Goal: Task Accomplishment & Management: Use online tool/utility

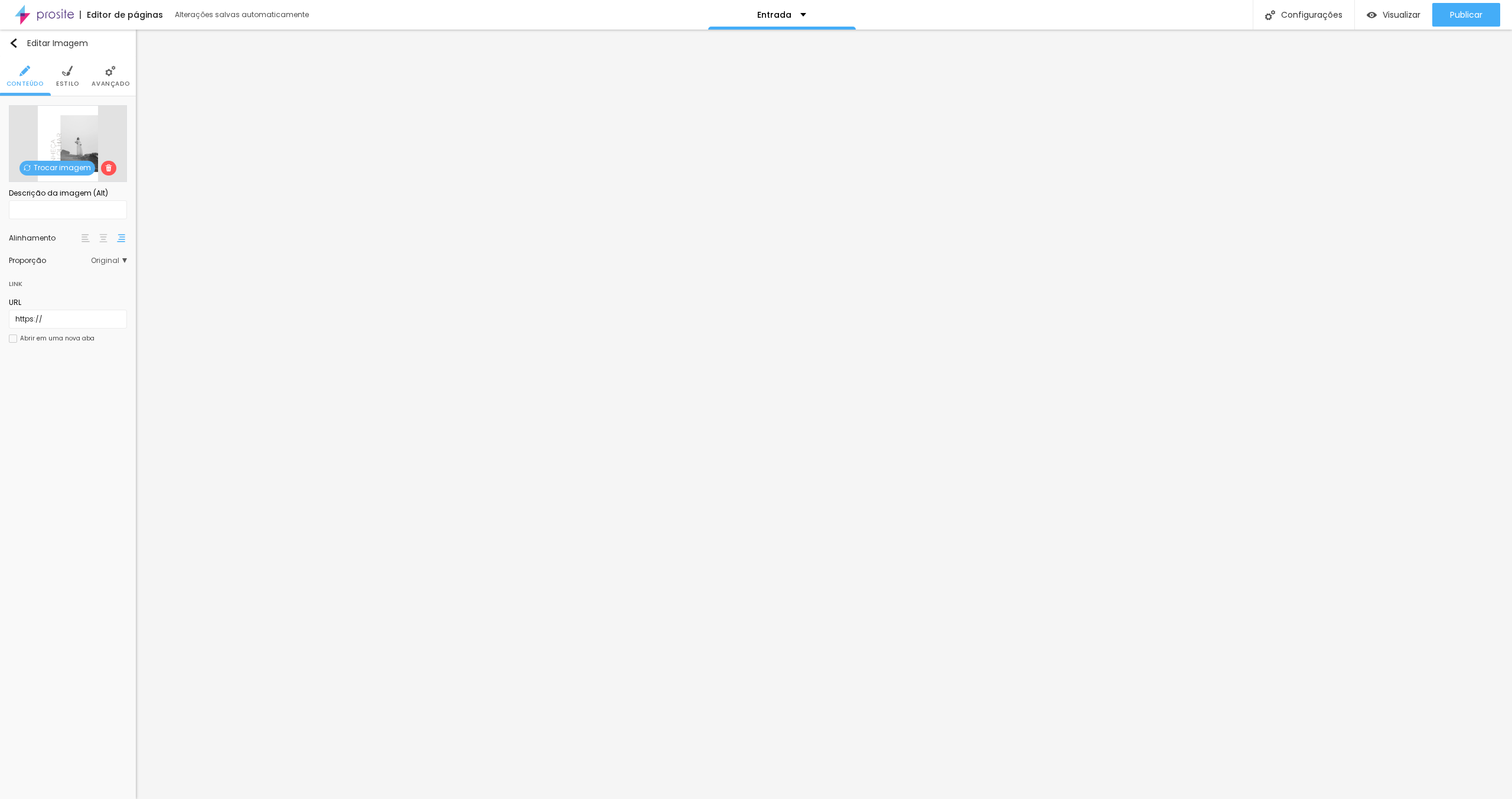
click at [102, 238] on img at bounding box center [103, 238] width 9 height 9
click at [61, 87] on span "Estilo" at bounding box center [67, 84] width 23 height 6
type input "40"
type input "45"
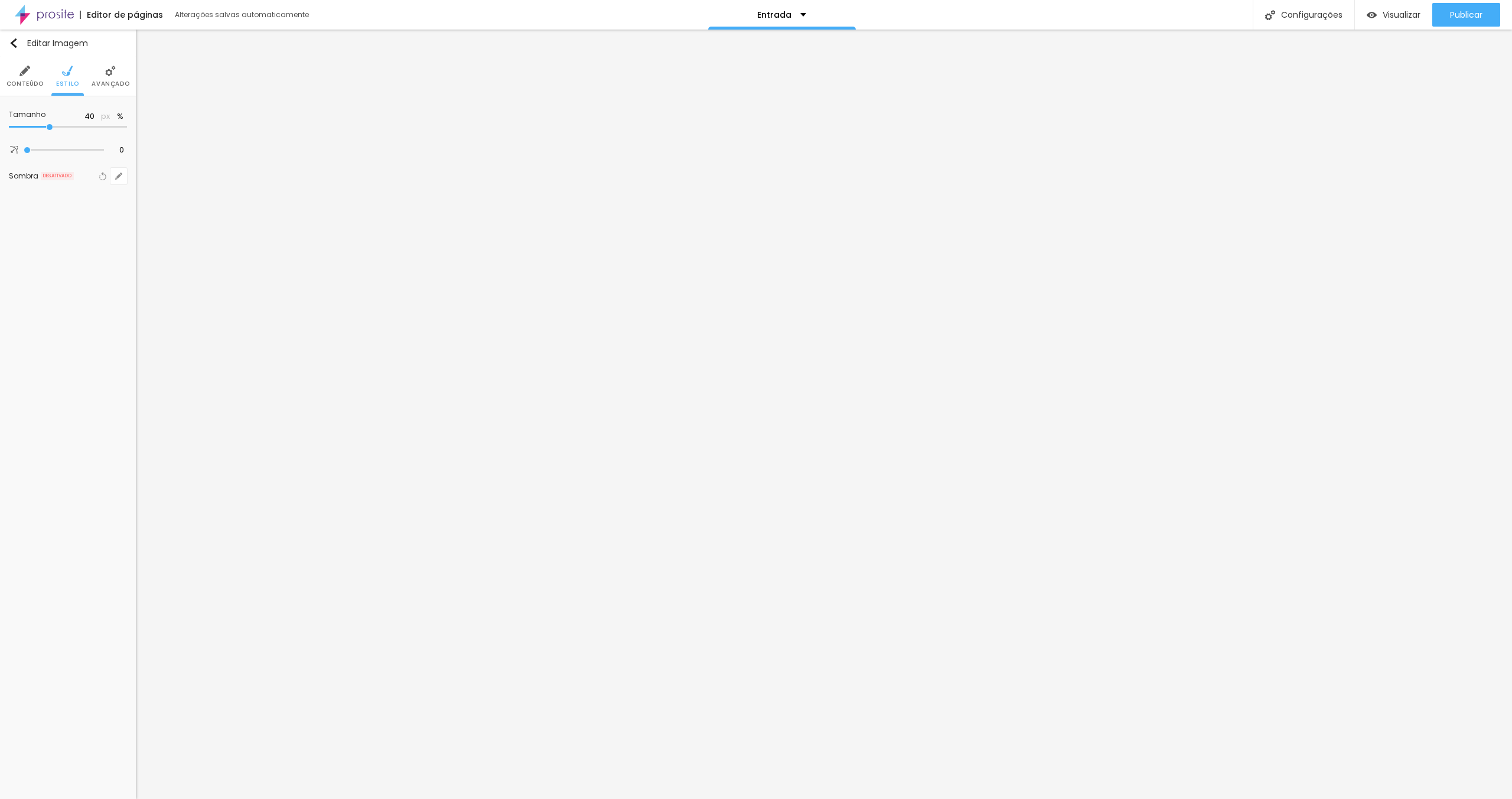
type input "45"
type input "50"
type input "55"
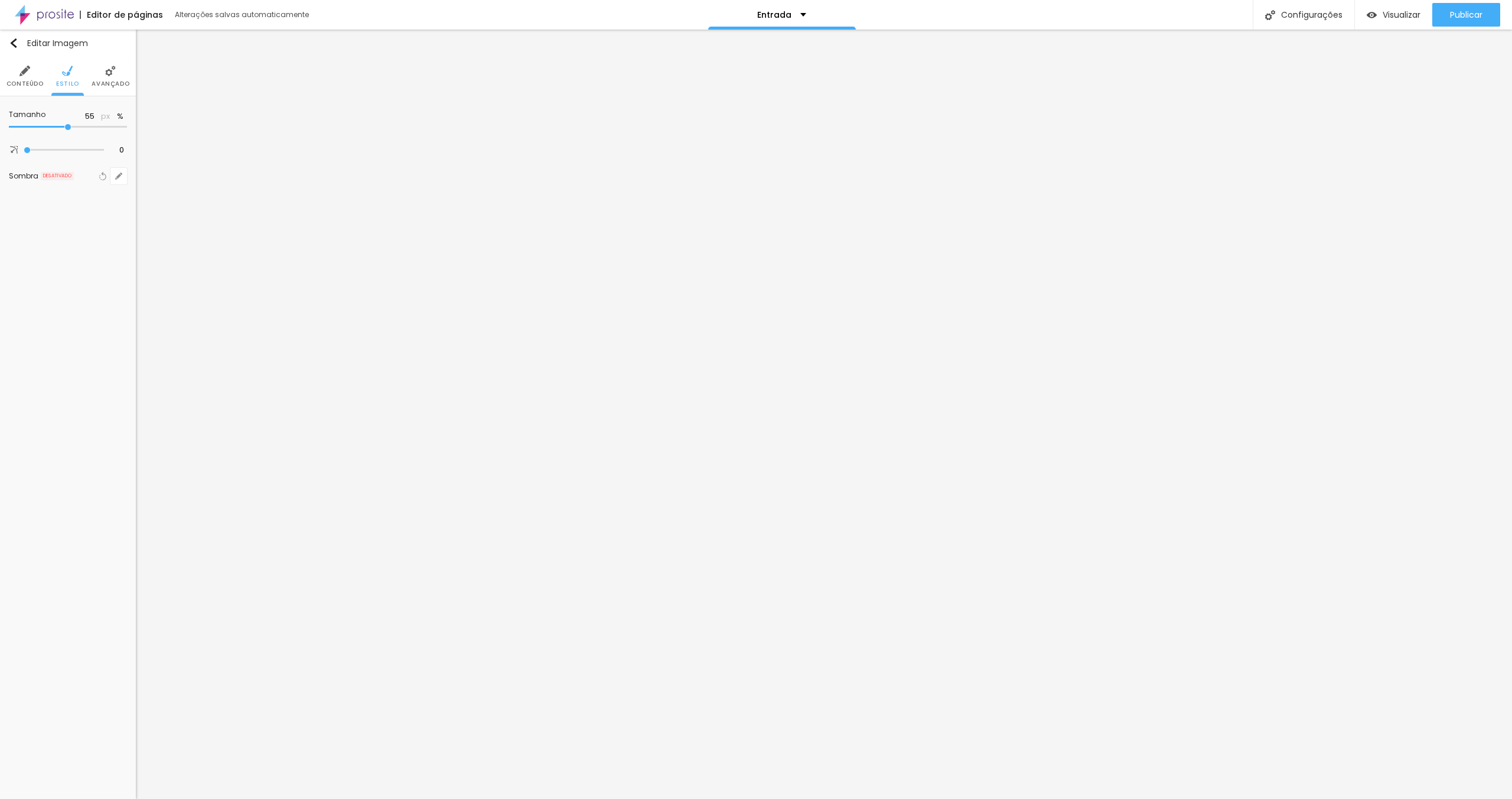
type input "60"
type input "65"
type input "60"
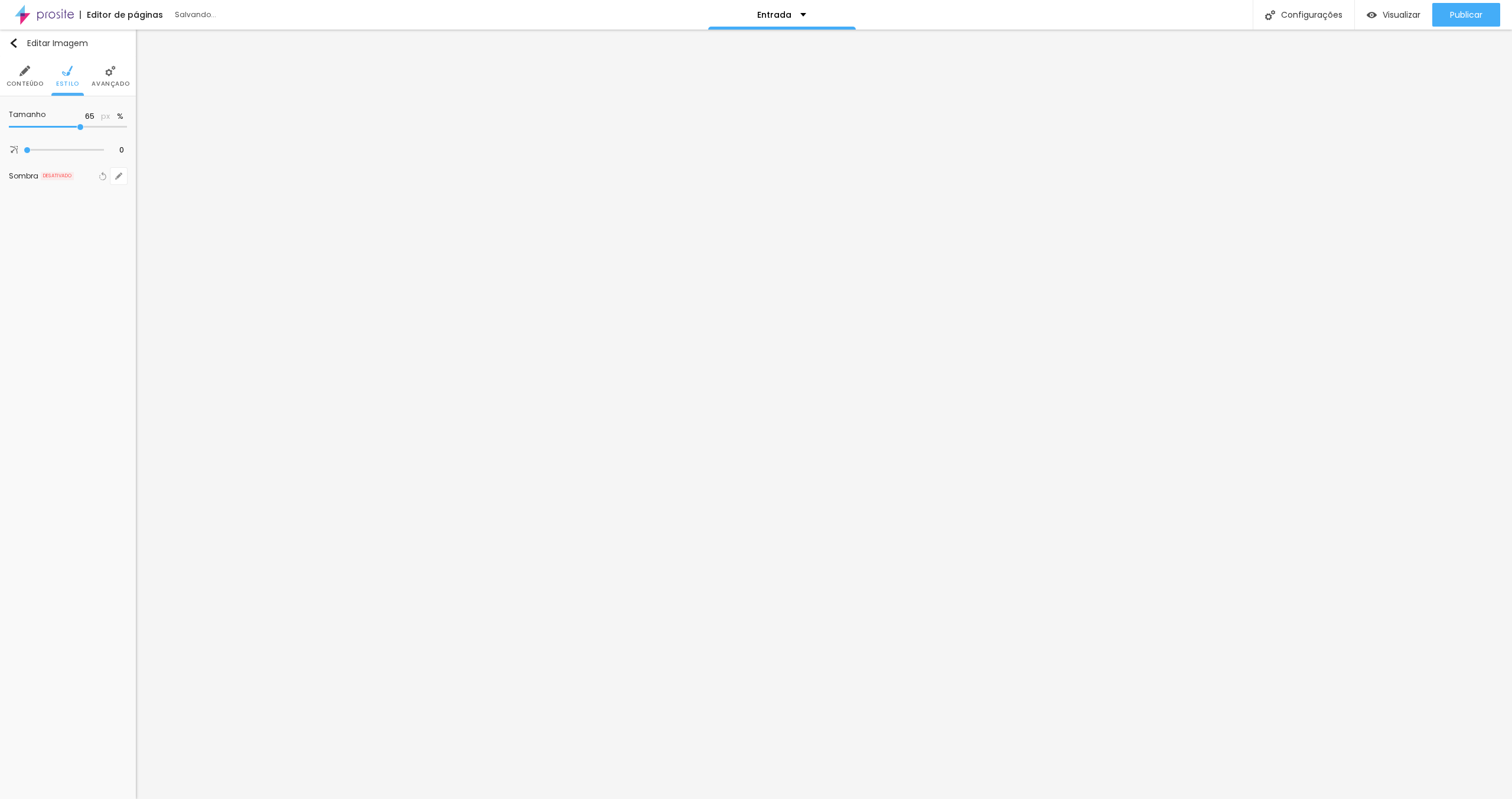
type input "60"
type input "55"
drag, startPoint x: 40, startPoint y: 127, endPoint x: 70, endPoint y: 131, distance: 30.3
type input "55"
click at [70, 130] on input "range" at bounding box center [67, 127] width 118 height 6
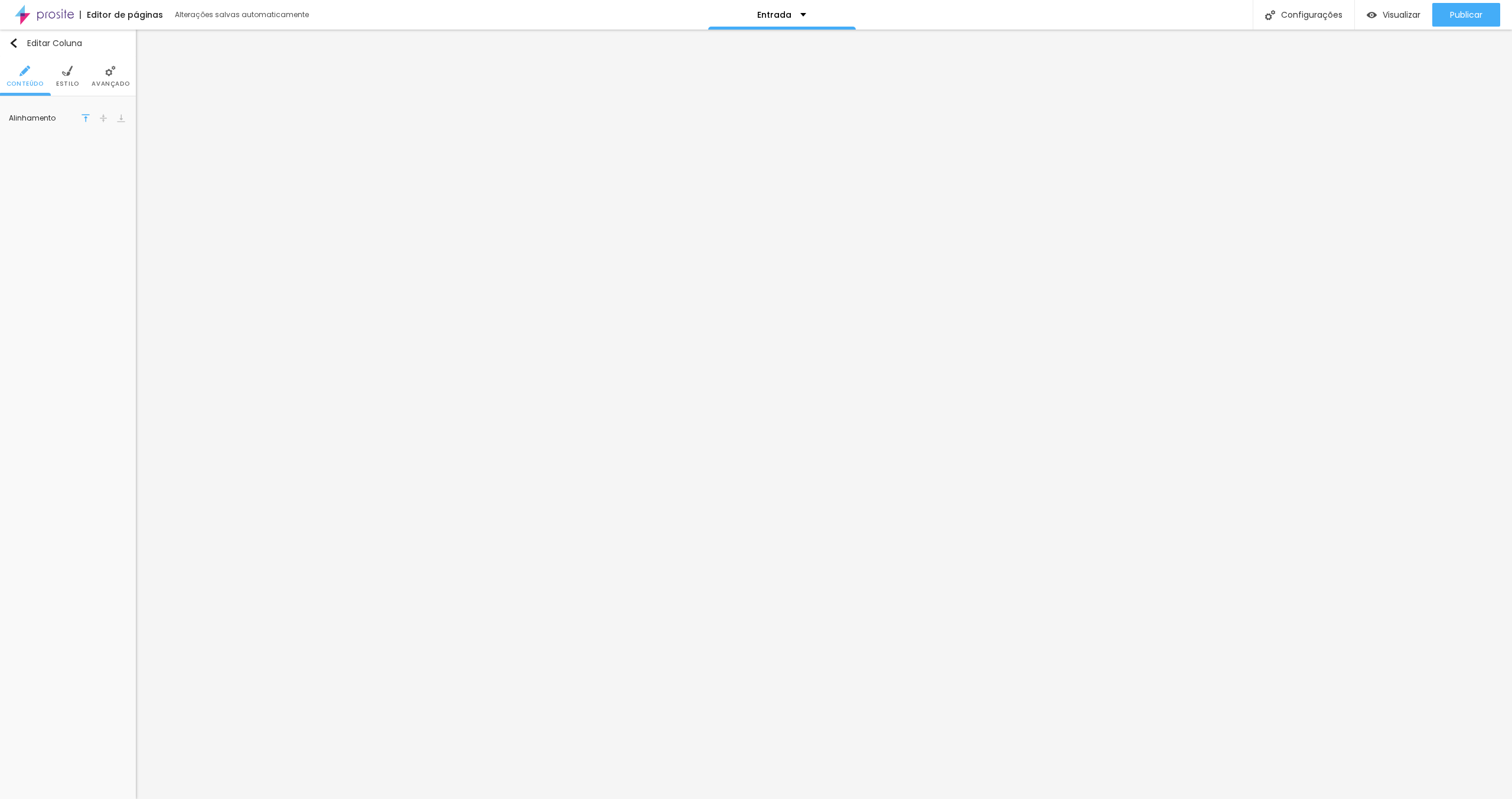
click at [65, 72] on img at bounding box center [67, 71] width 10 height 10
click at [83, 119] on div at bounding box center [82, 119] width 15 height 15
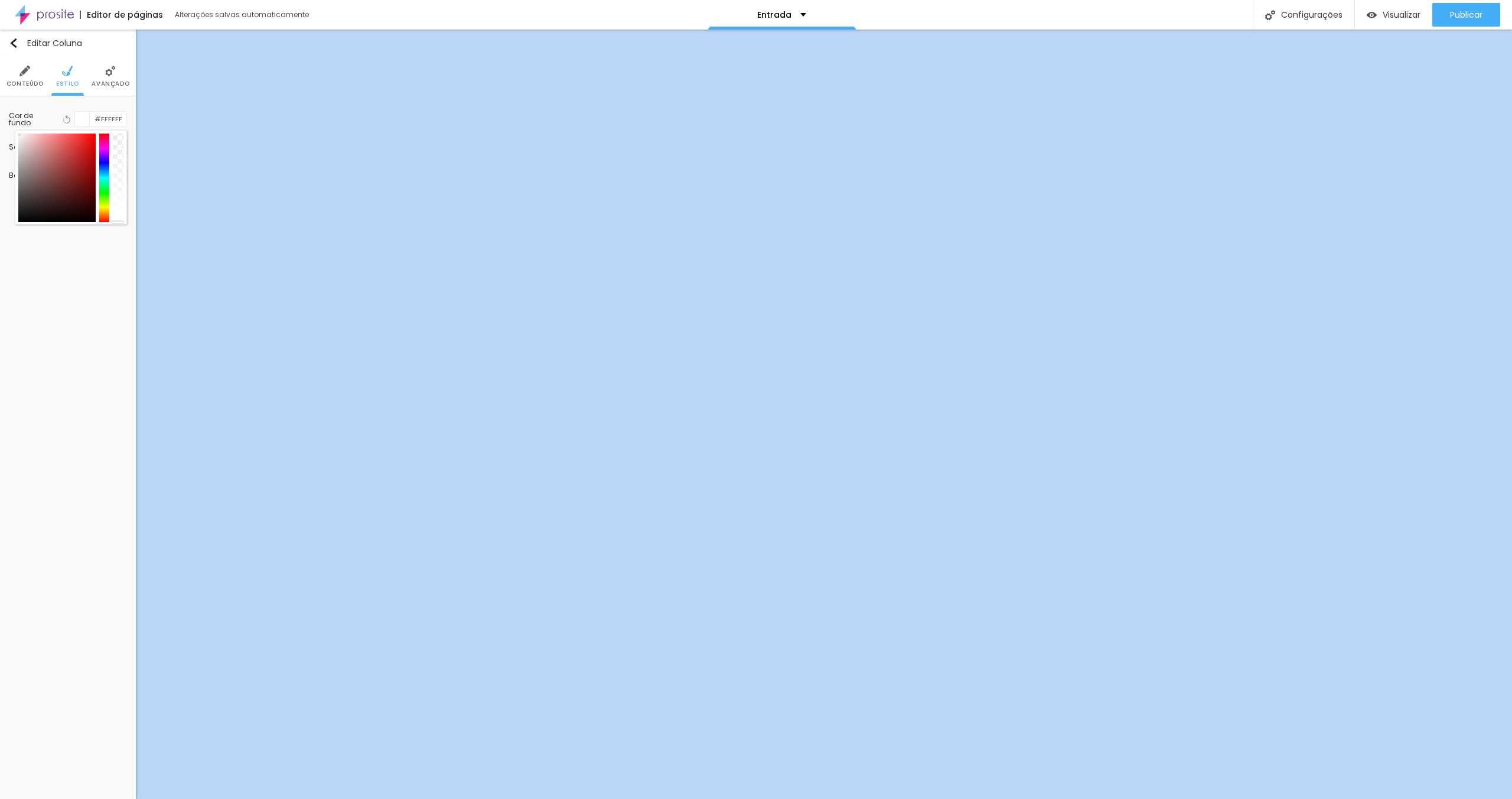
drag, startPoint x: 119, startPoint y: 202, endPoint x: 125, endPoint y: 289, distance: 87.2
click at [125, 289] on div "Editar Coluna Conteúdo Estilo Avançado Cor de fundo Voltar ao padrão #FFFFFF So…" at bounding box center [68, 414] width 136 height 770
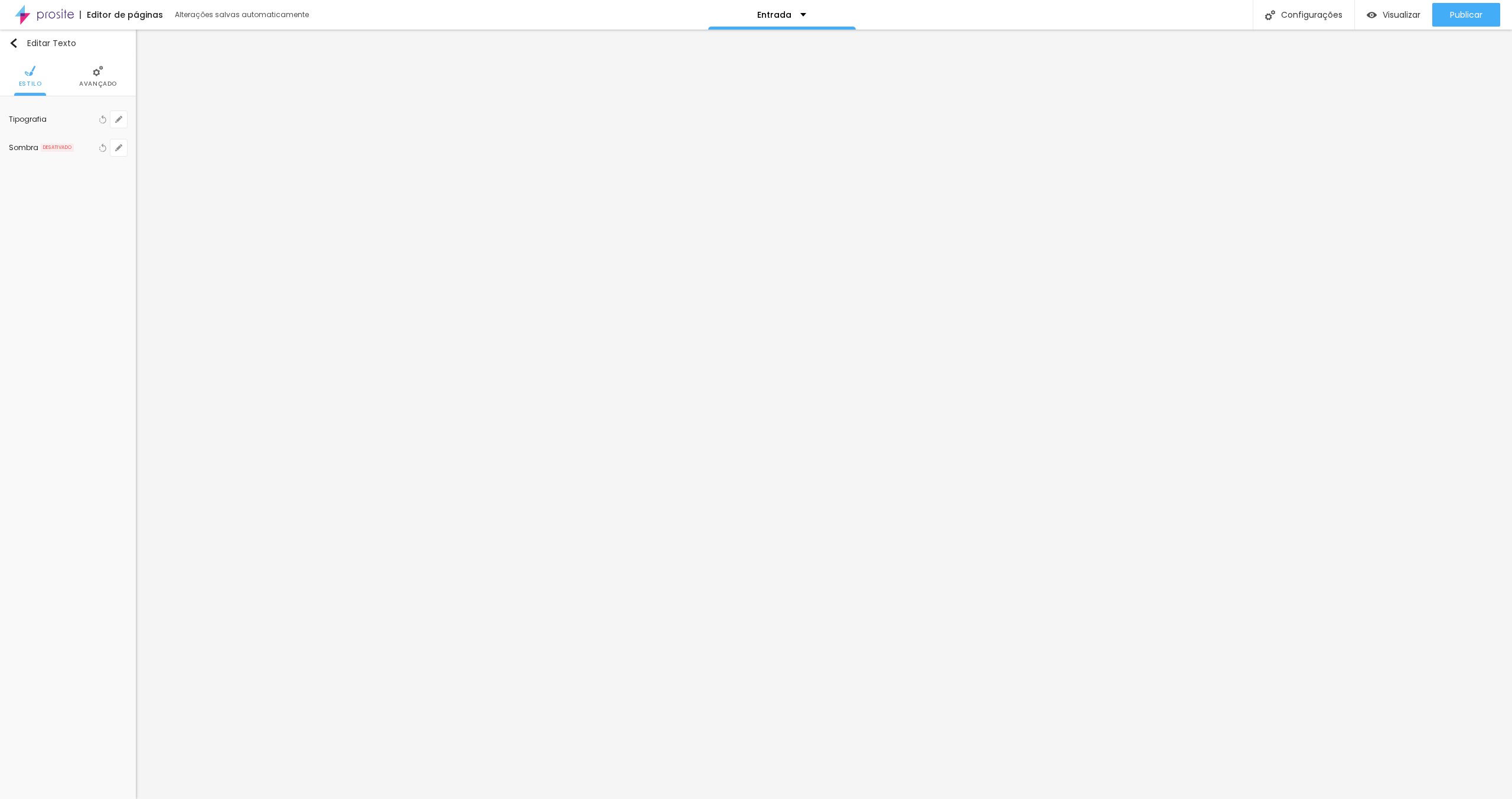
click at [39, 118] on div "Tipografia" at bounding box center [52, 120] width 88 height 7
click at [120, 120] on icon "button" at bounding box center [119, 120] width 7 height 7
type input "1"
click at [217, 163] on select "AbrilFatface-Regular Actor-Regular Alegreya AlegreyaBlack [PERSON_NAME] Allan-R…" at bounding box center [199, 168] width 147 height 18
select select "Actor-Regular"
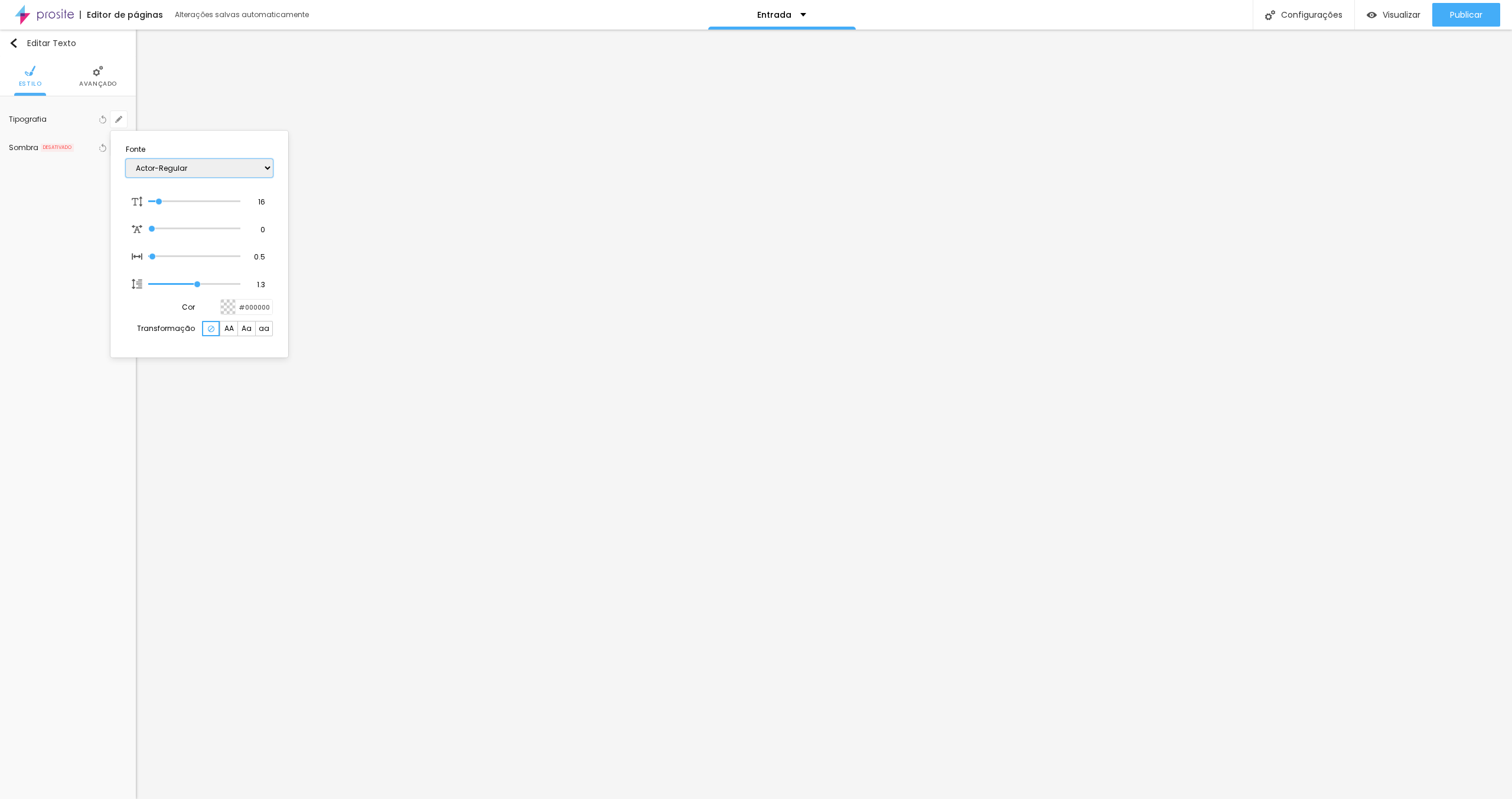
type input "1"
click at [188, 169] on select "AbrilFatface-Regular Actor-Regular Alegreya AlegreyaBlack [PERSON_NAME] Allan-R…" at bounding box center [199, 168] width 147 height 18
select select "Alegreya"
click at [187, 168] on select "AbrilFatface-Regular Actor-Regular Alegreya AlegreyaBlack [PERSON_NAME] Allan-R…" at bounding box center [199, 168] width 147 height 18
type input "1"
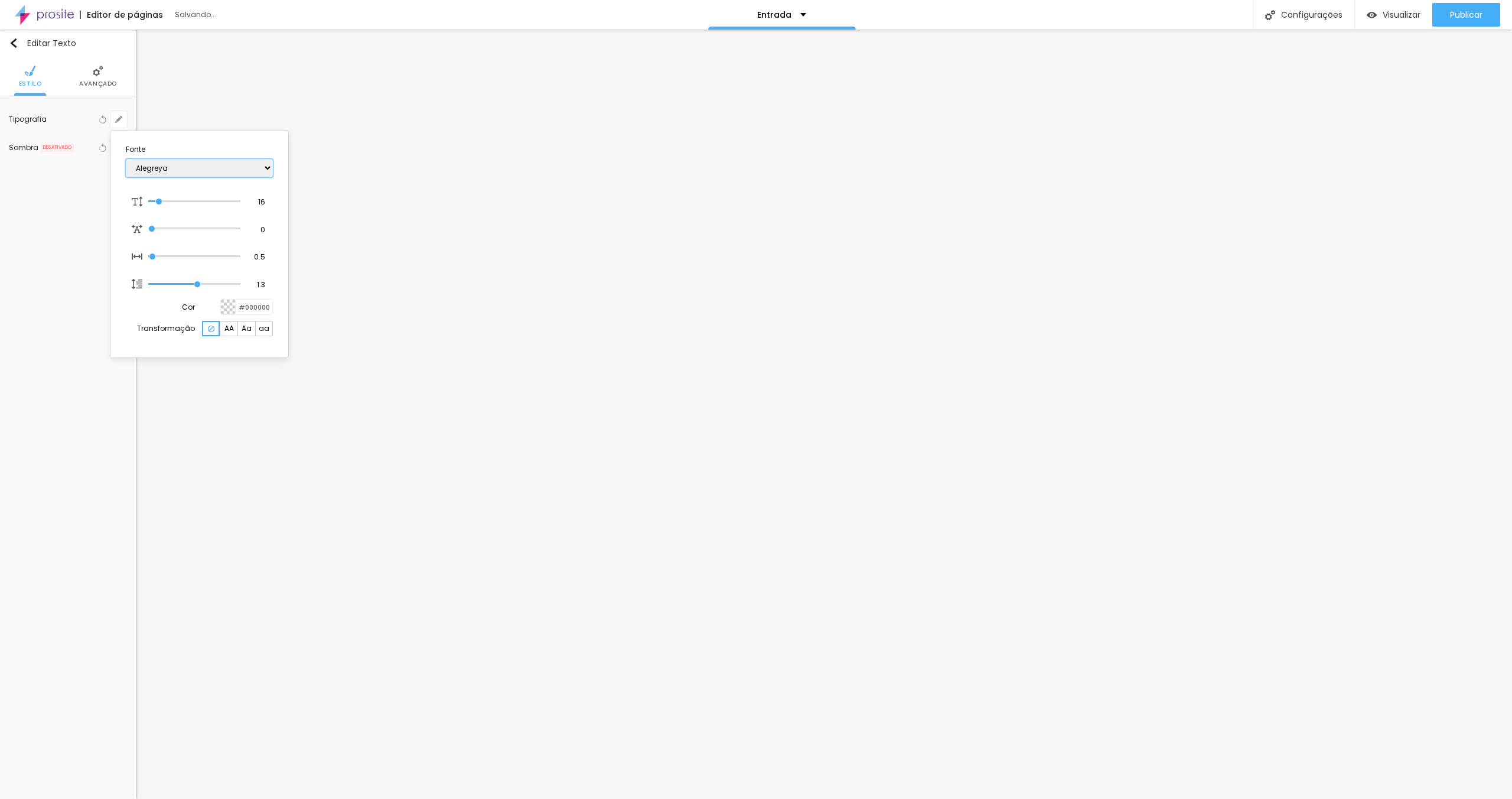
click at [195, 161] on select "AbrilFatface-Regular Actor-Regular Alegreya AlegreyaBlack [PERSON_NAME] Allan-R…" at bounding box center [199, 168] width 147 height 18
select select "RalewayLight"
click at [232, 329] on span "AA" at bounding box center [229, 328] width 9 height 7
type input "1"
type input "17"
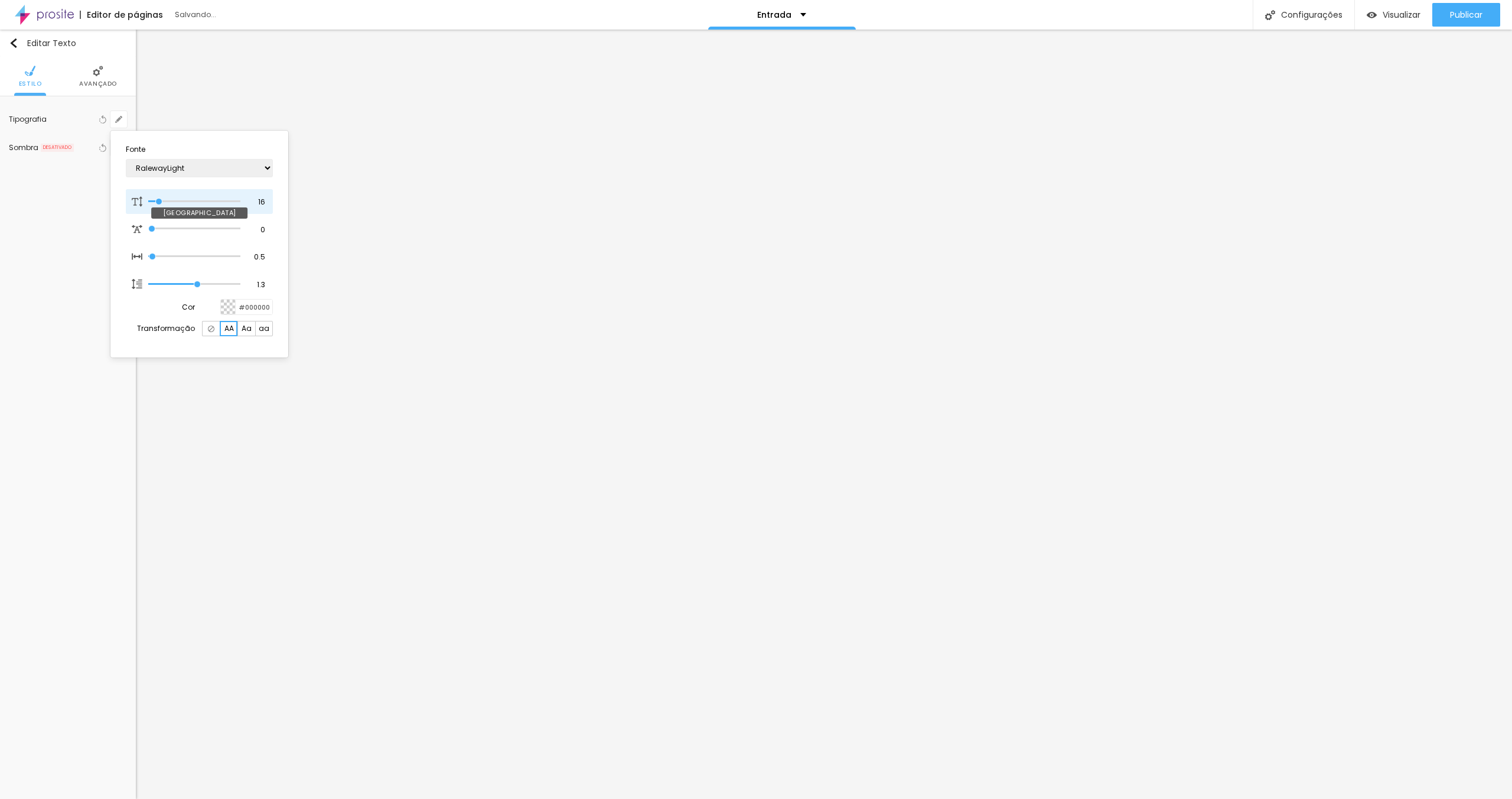
type input "17"
type input "1"
type input "18"
type input "1"
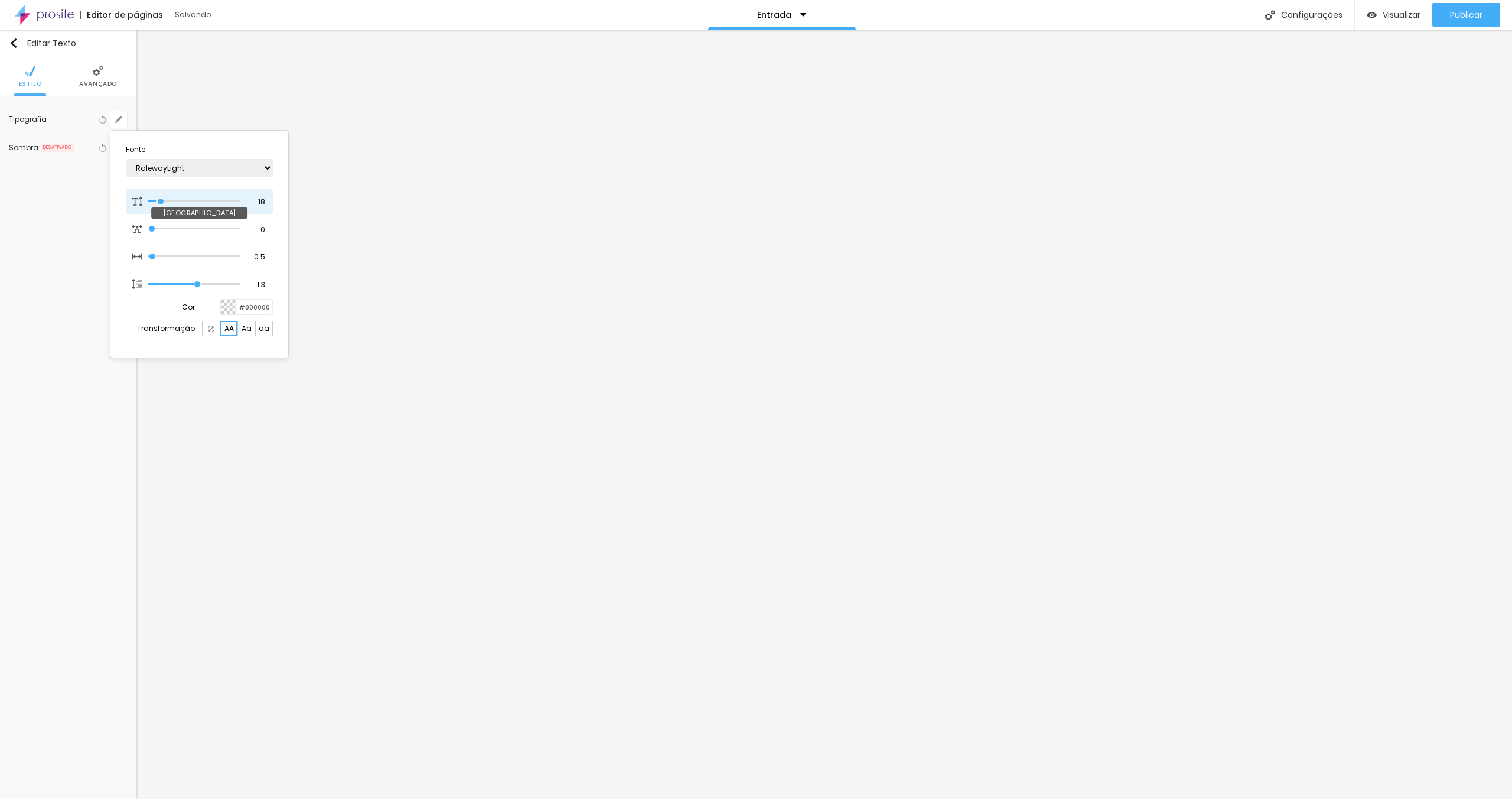
type input "20"
type input "1"
type input "21"
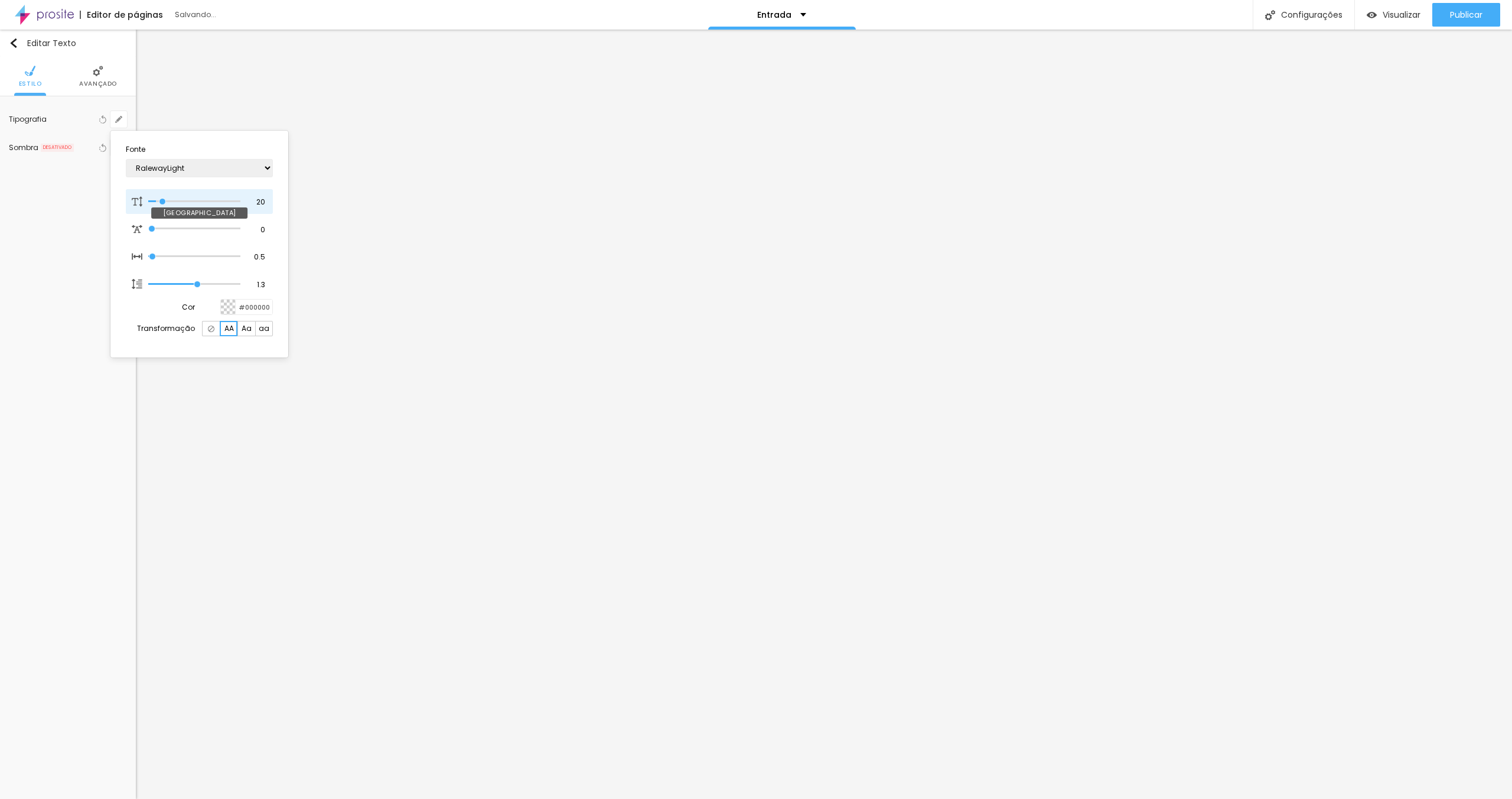
type input "1"
type input "25"
type input "1"
type input "32"
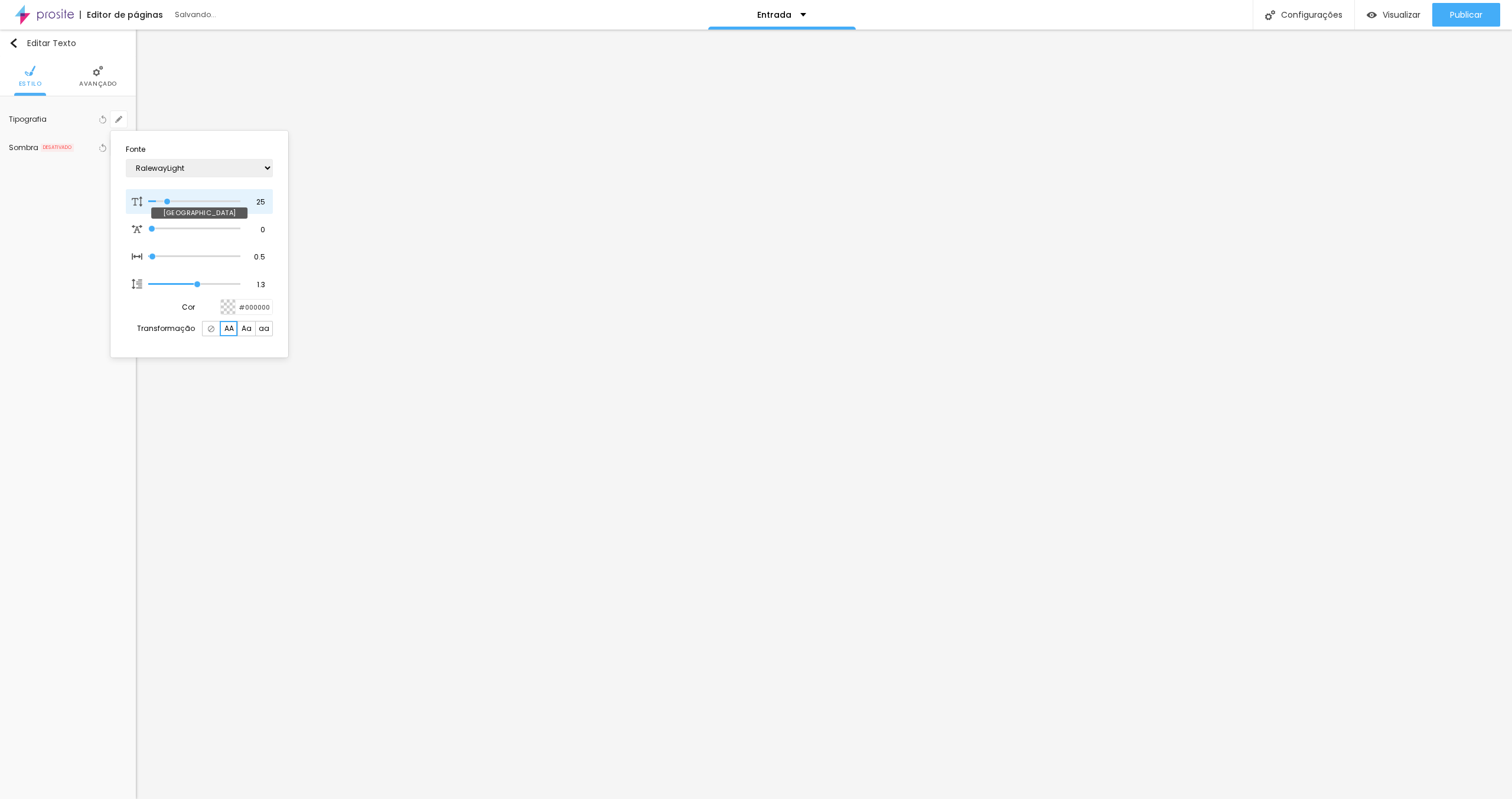
type input "32"
type input "1"
type input "48"
type input "1"
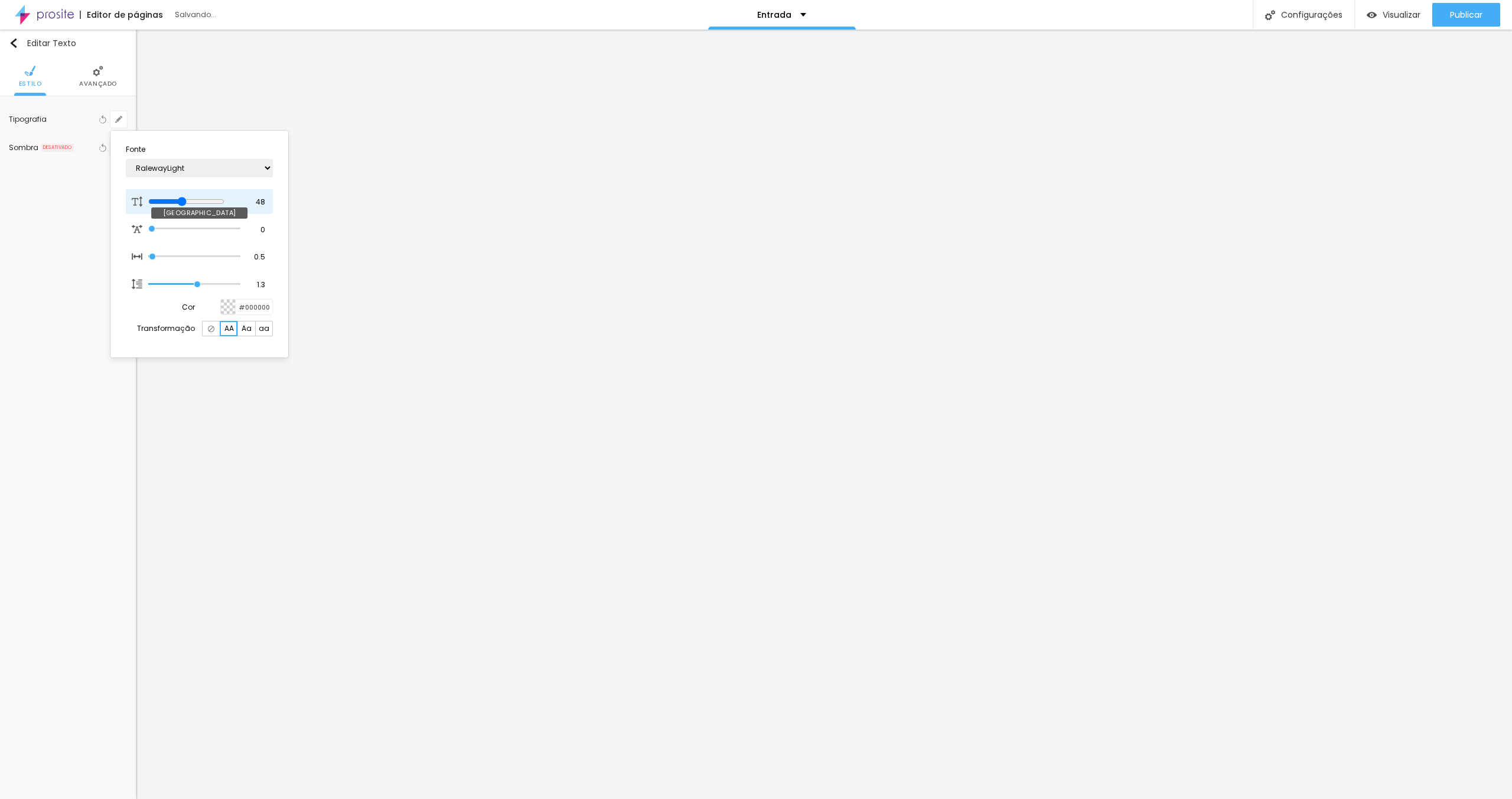
type input "52"
type input "1"
type input "54"
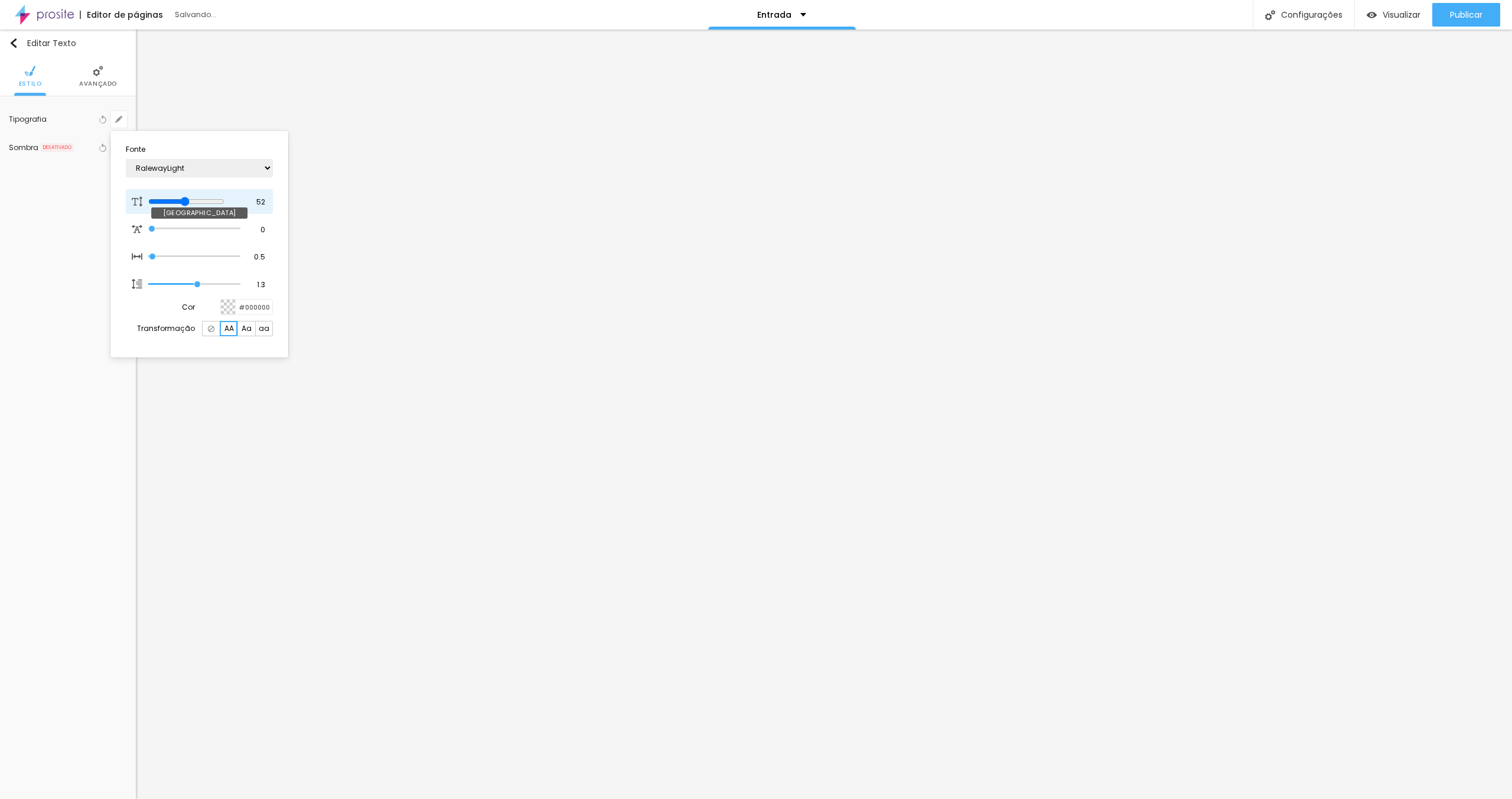
type input "1"
type input "56"
type input "1"
type input "55"
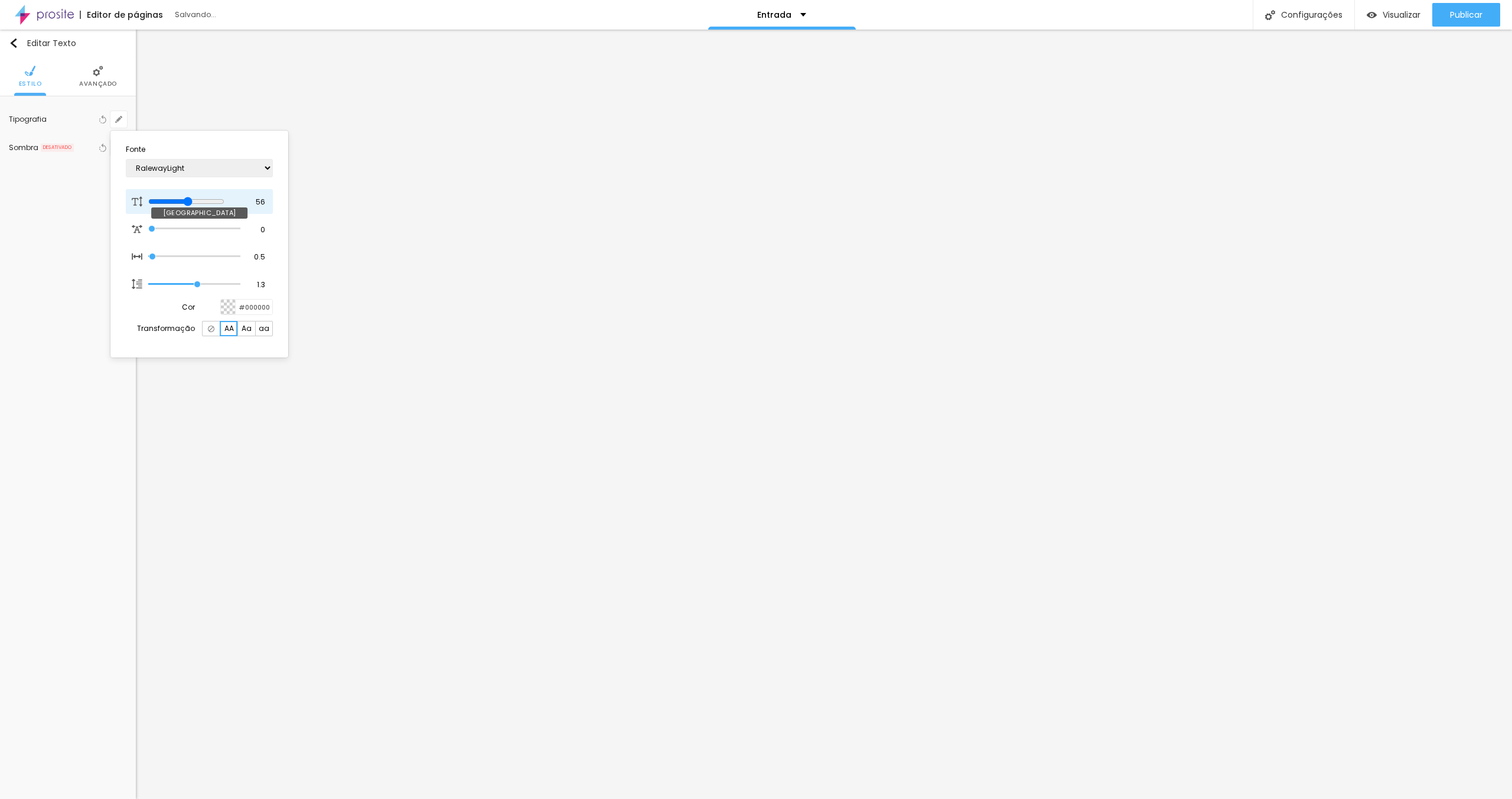
type input "55"
type input "1"
type input "50"
type input "1"
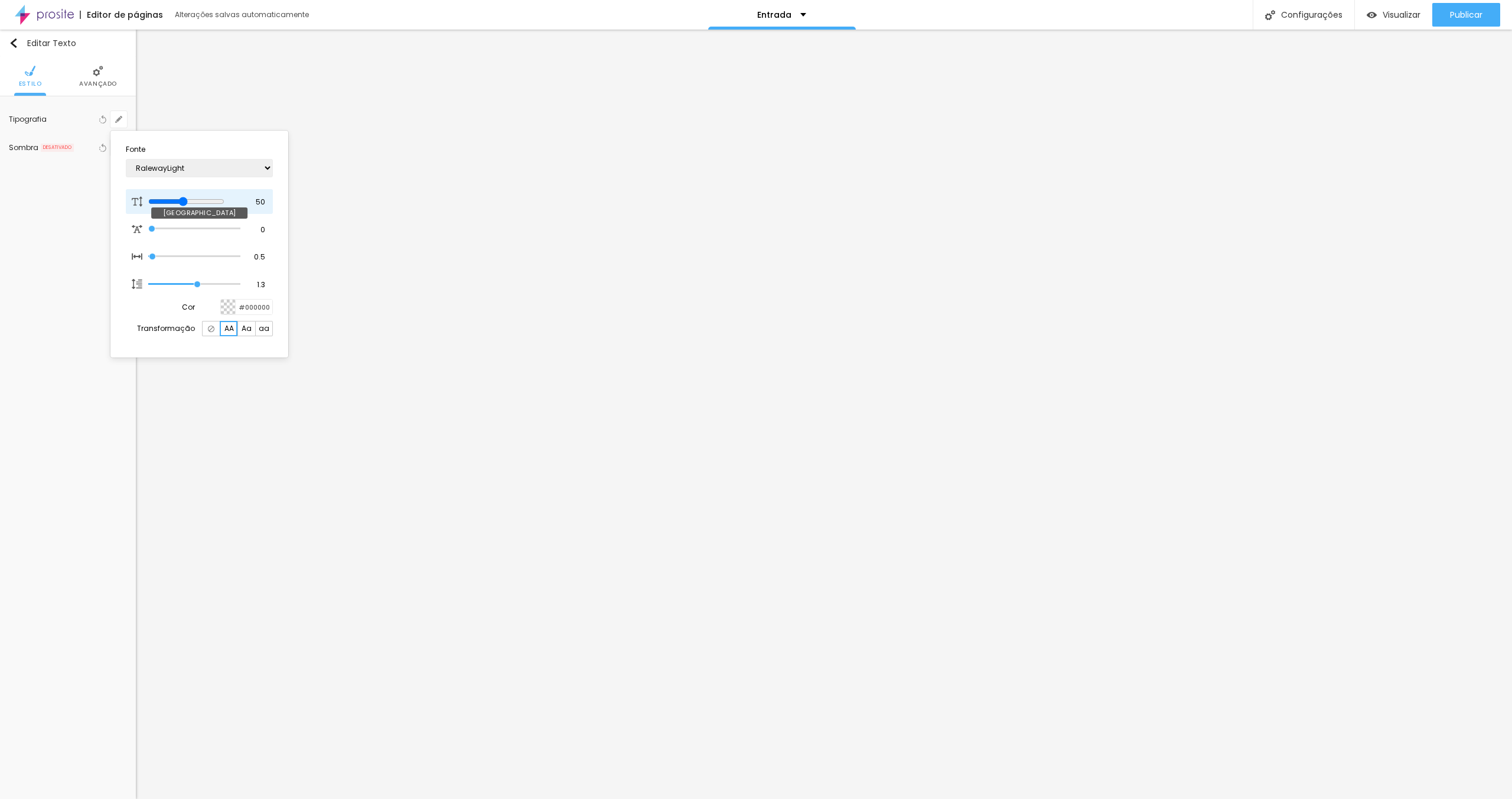
type input "49"
type input "1"
type input "48"
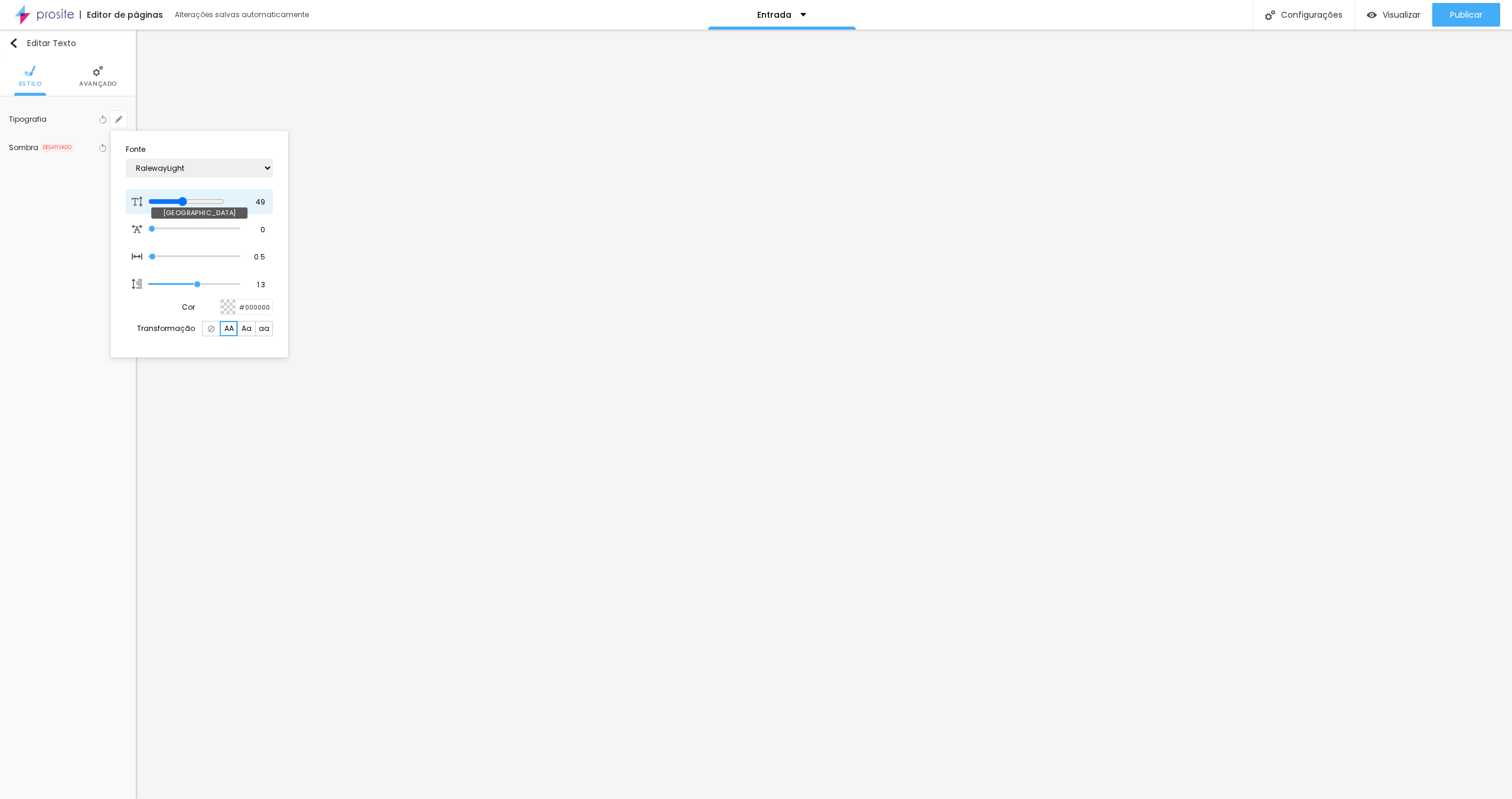
type input "1"
type input "47"
type input "1"
drag, startPoint x: 163, startPoint y: 200, endPoint x: 188, endPoint y: 200, distance: 25.0
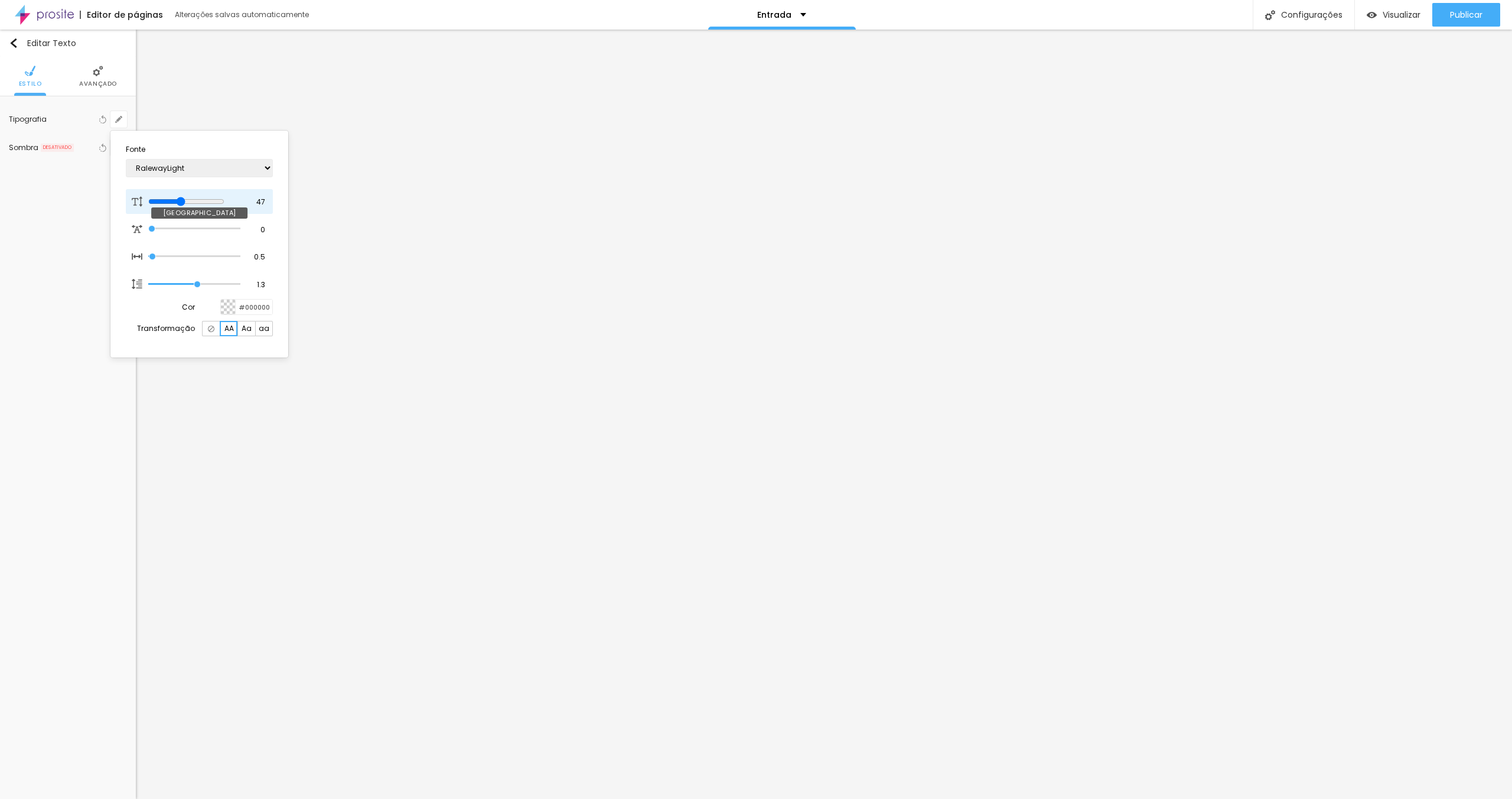
type input "47"
click at [188, 200] on input "range" at bounding box center [186, 201] width 77 height 9
type input "1"
type input "1.4"
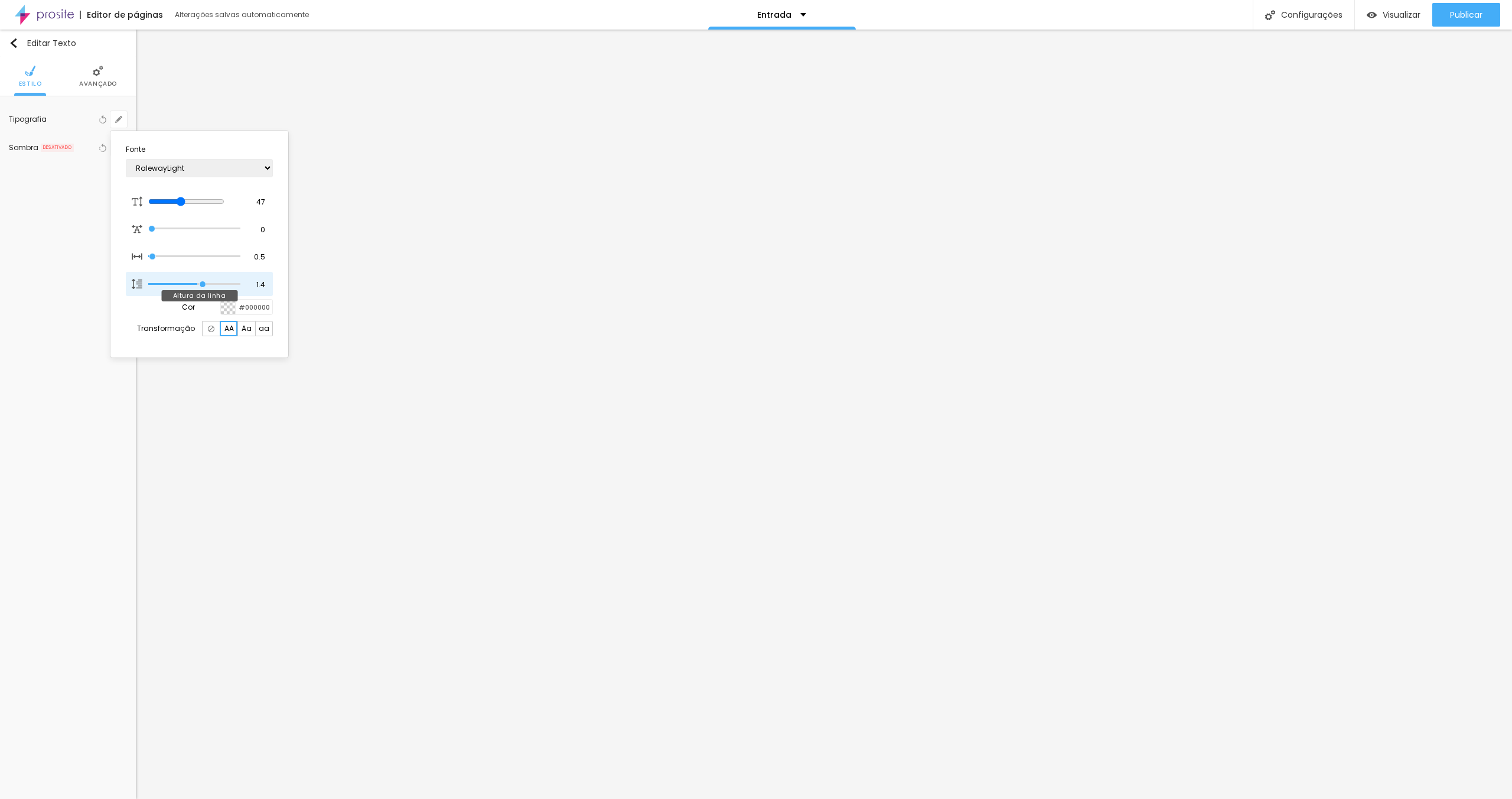
type input "1"
type input "1.5"
type input "1"
type input "1.6"
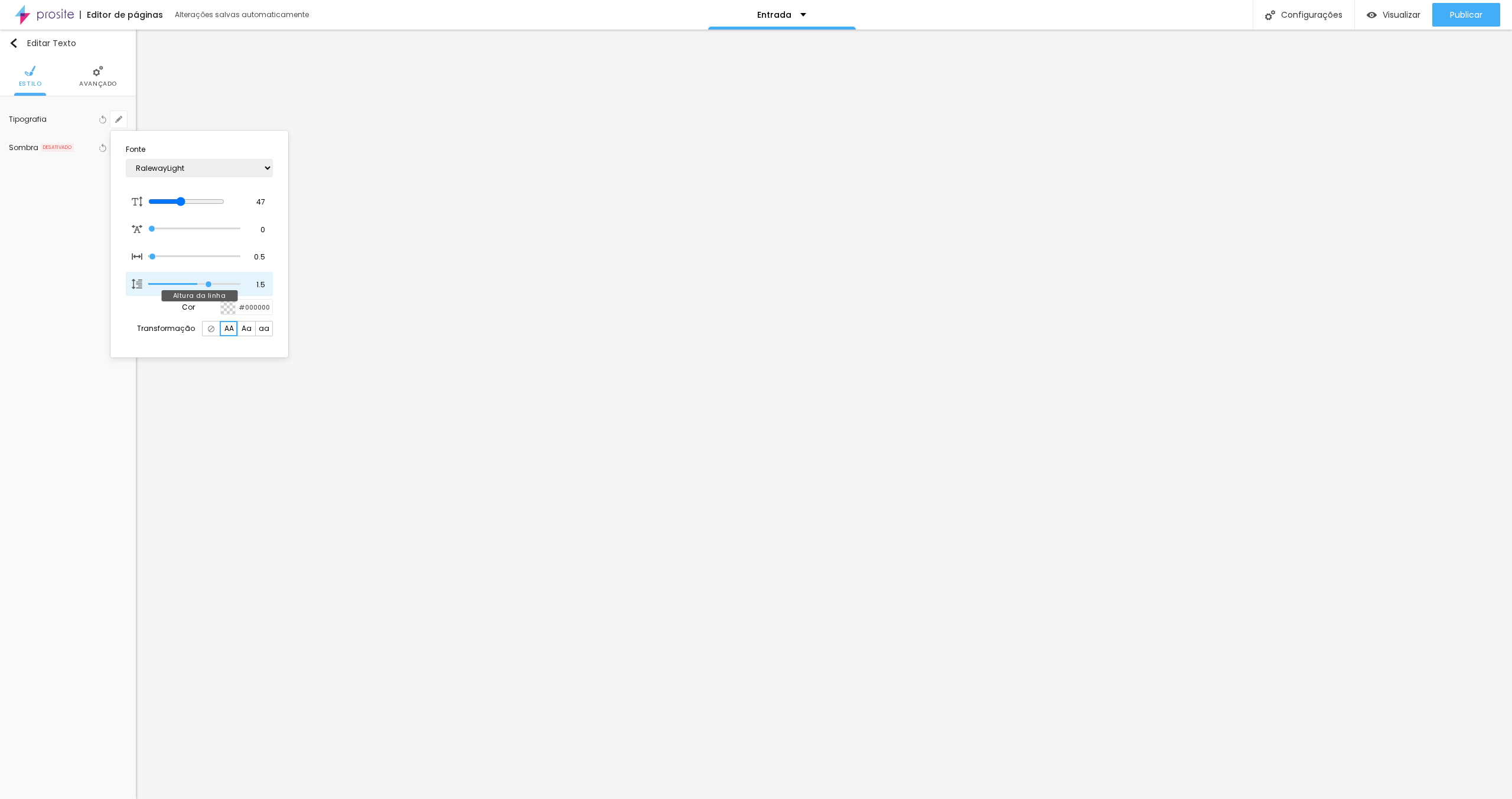
type input "1.6"
type input "1"
type input "1.7"
type input "1"
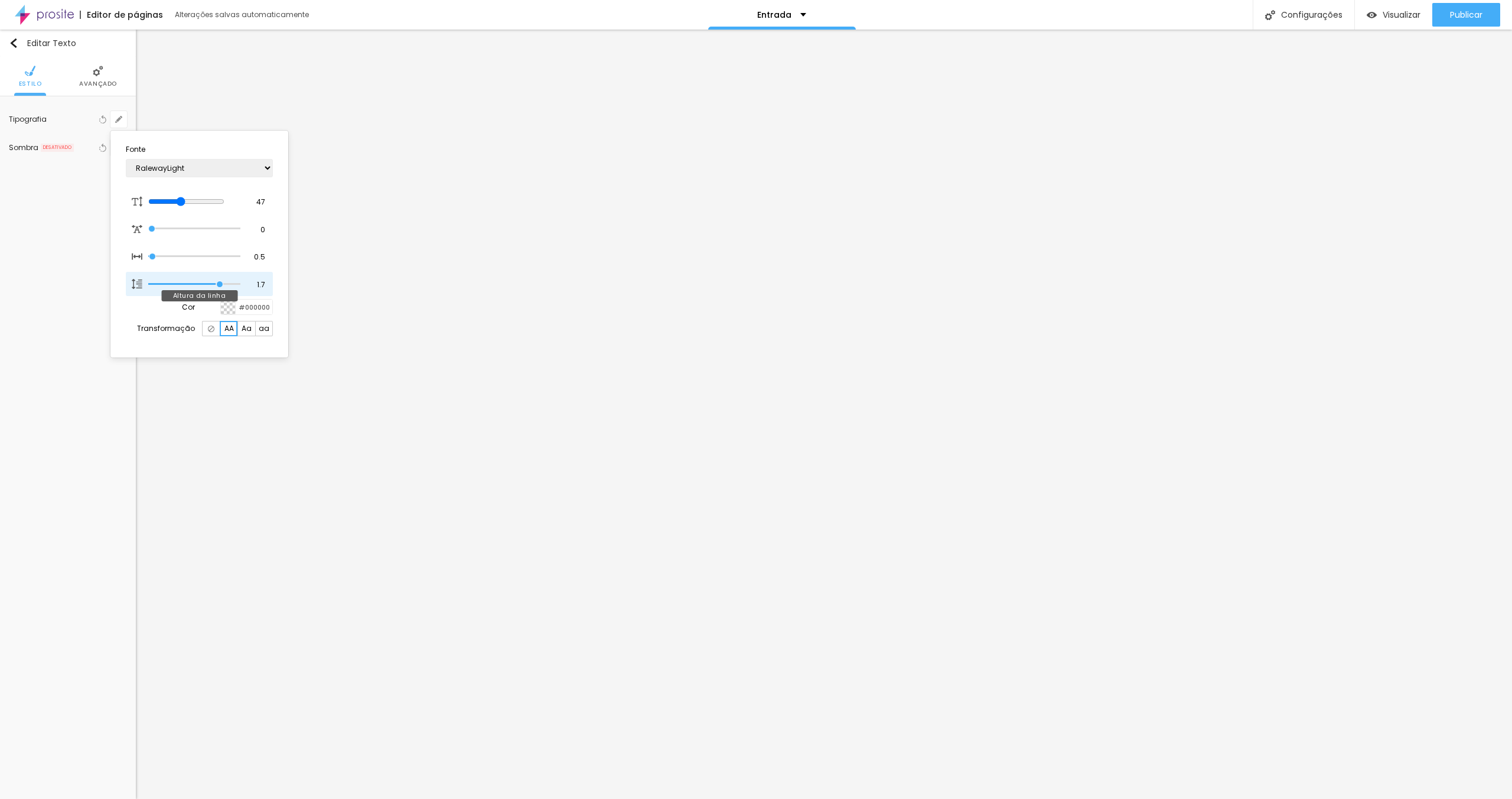
type input "1.8"
type input "1"
type input "1.9"
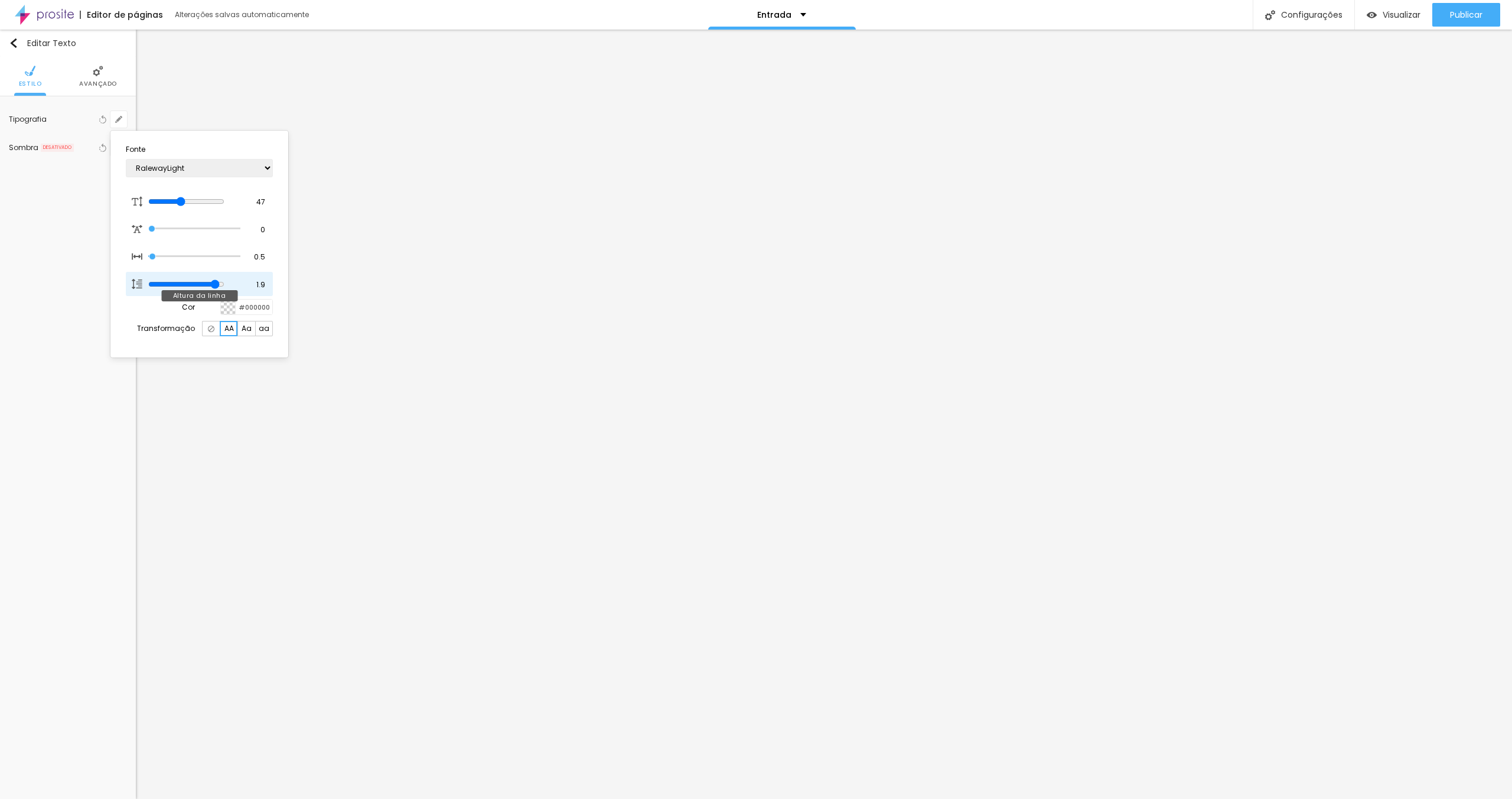
type input "1"
type input "1.8"
type input "1"
type input "1.7"
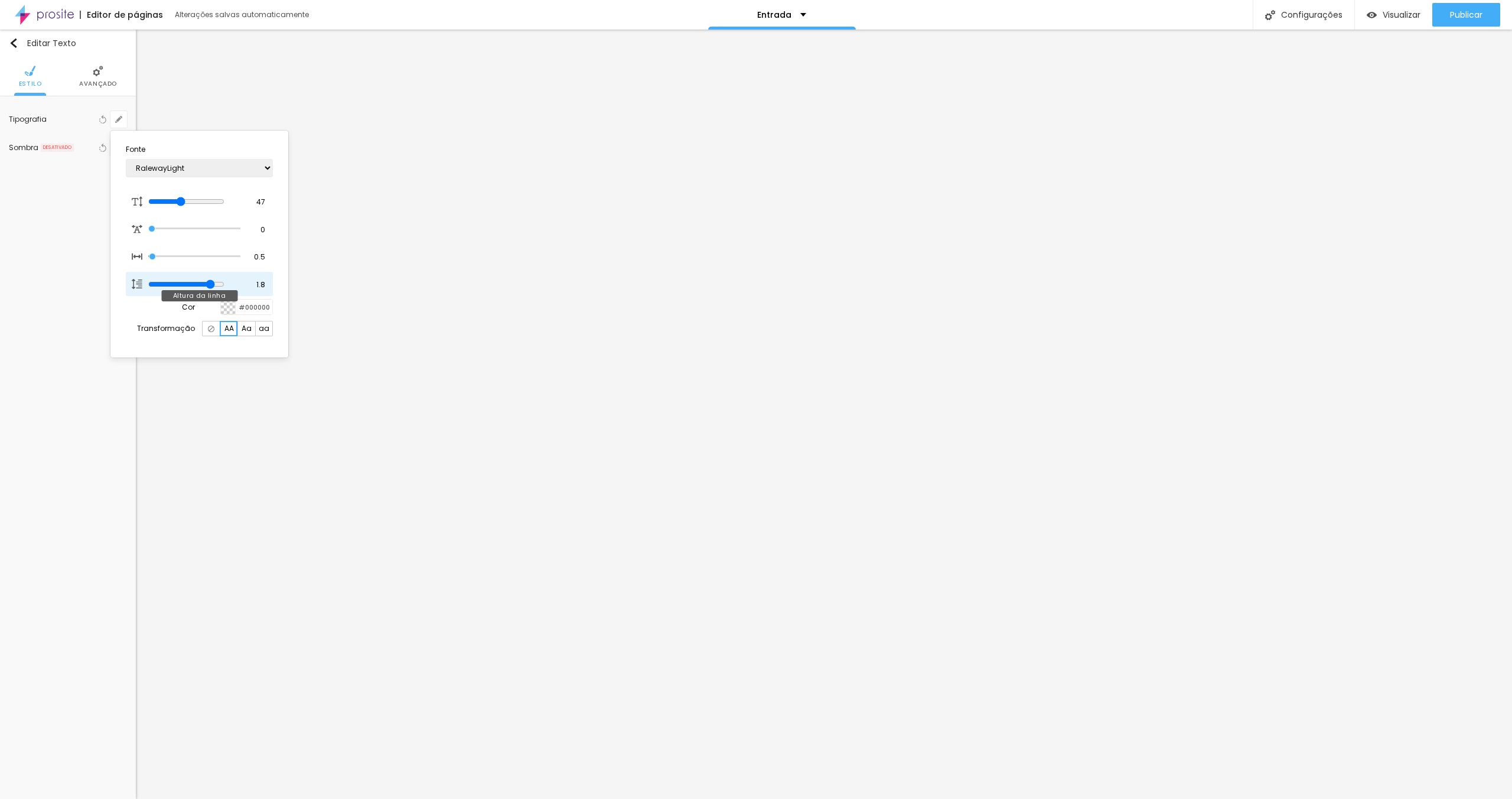
type input "1.7"
type input "1"
drag, startPoint x: 204, startPoint y: 282, endPoint x: 221, endPoint y: 283, distance: 17.0
type input "1.7"
click at [221, 283] on input "range" at bounding box center [186, 284] width 77 height 9
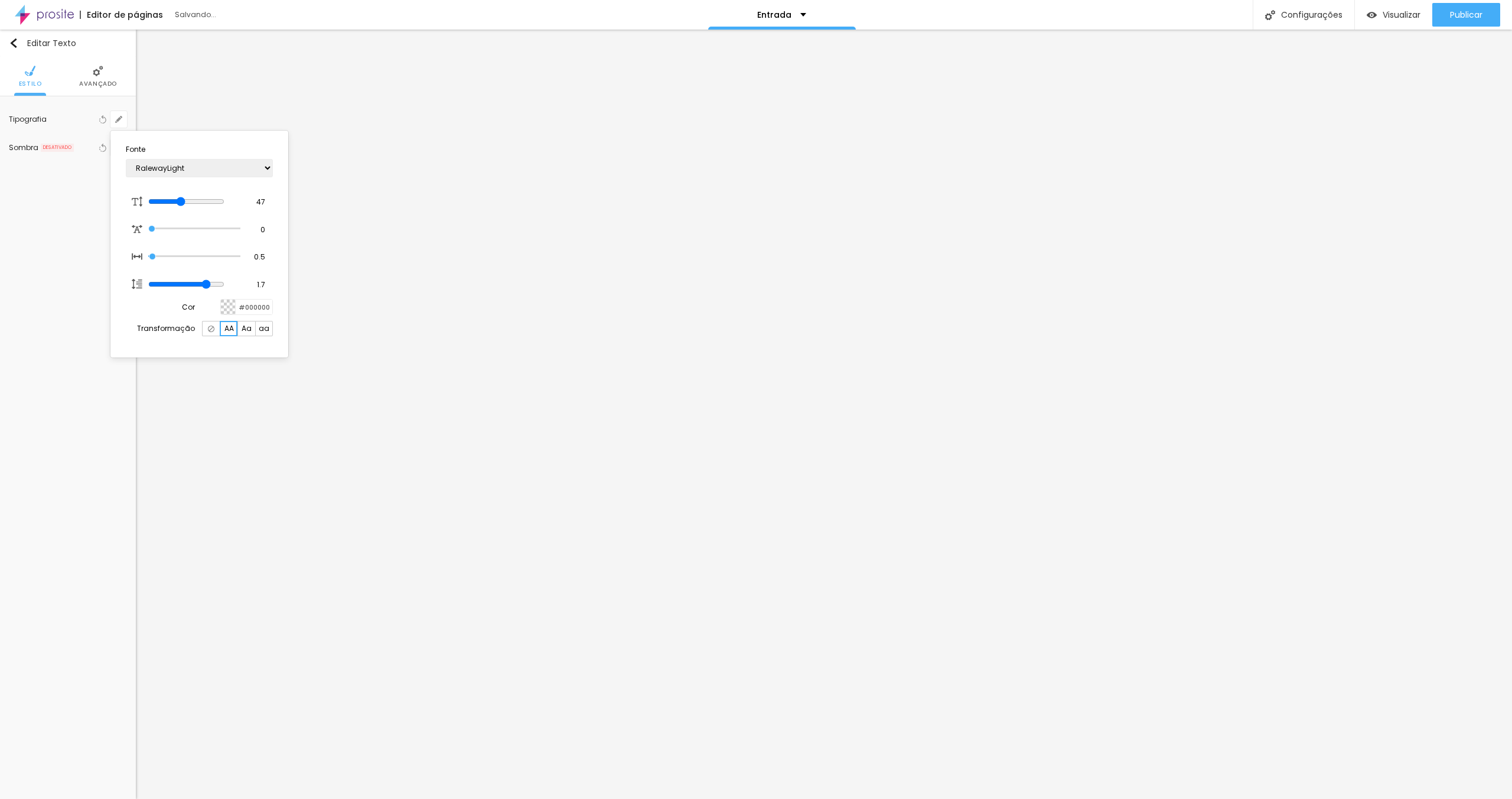
click at [349, 290] on div at bounding box center [756, 400] width 1512 height 799
click at [123, 117] on button "button" at bounding box center [118, 119] width 16 height 16
type input "1"
type input "32"
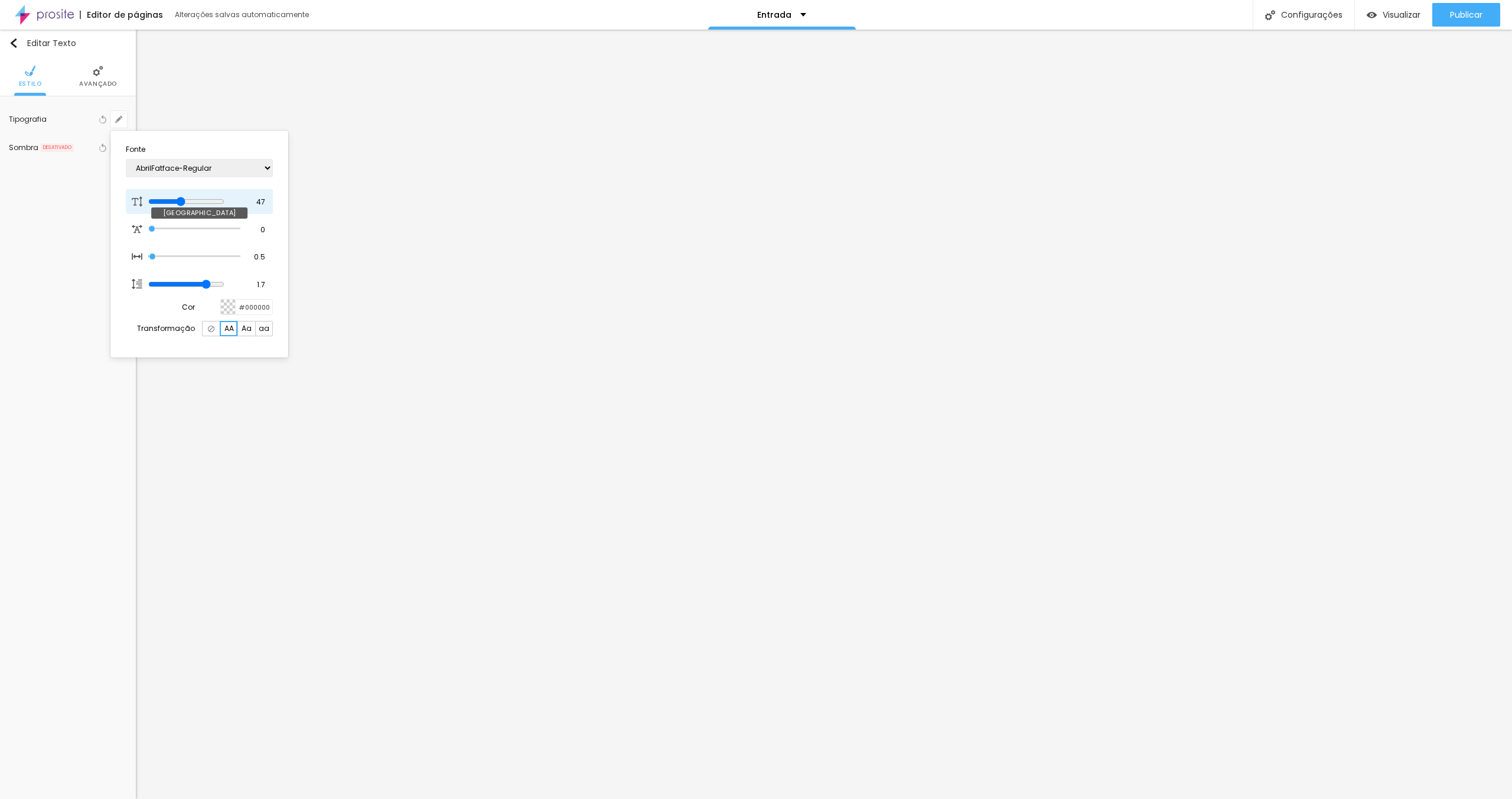
type input "1"
type input "31"
type input "1"
type input "32"
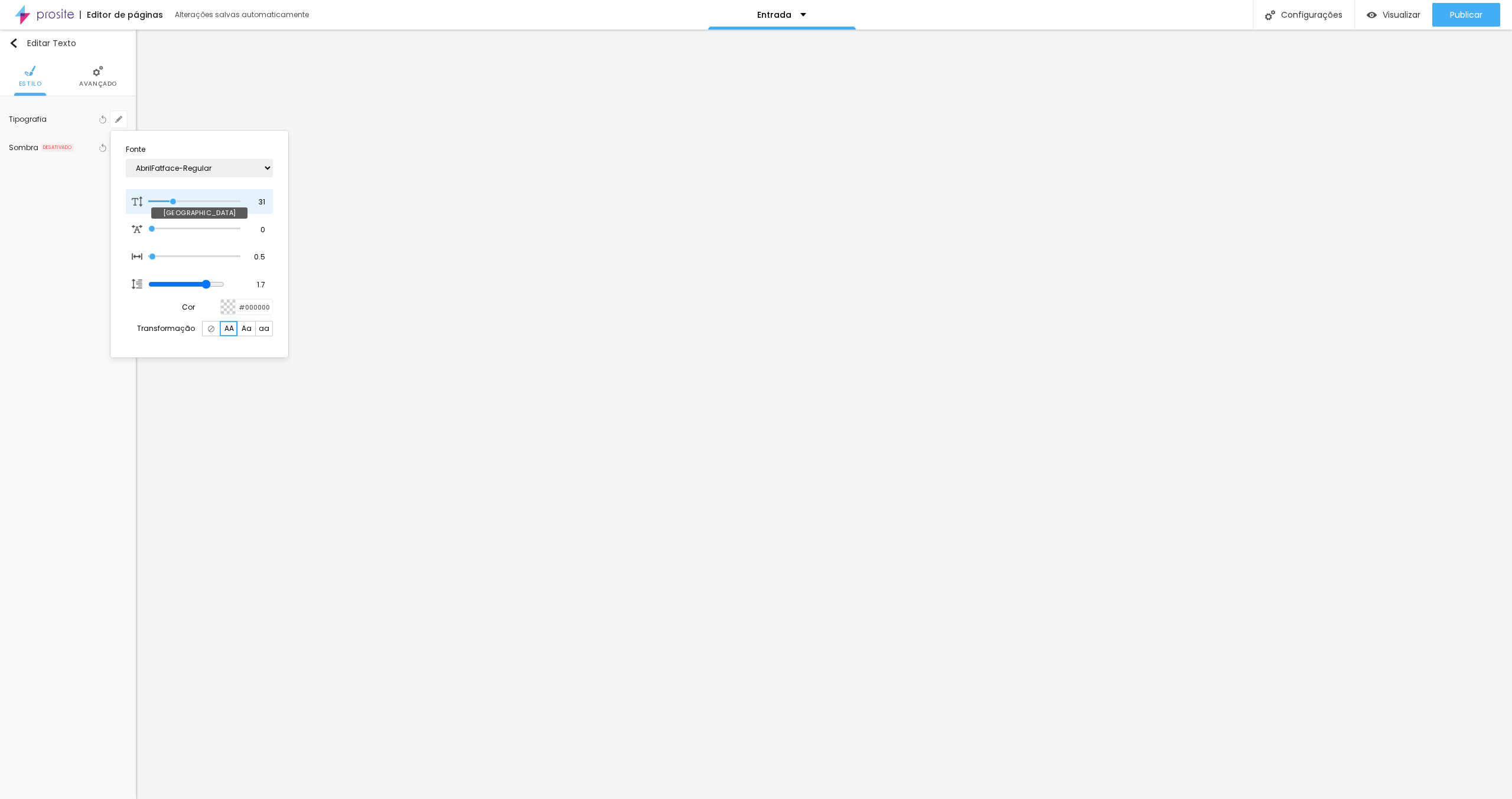
type input "32"
type input "1"
type input "33"
type input "1"
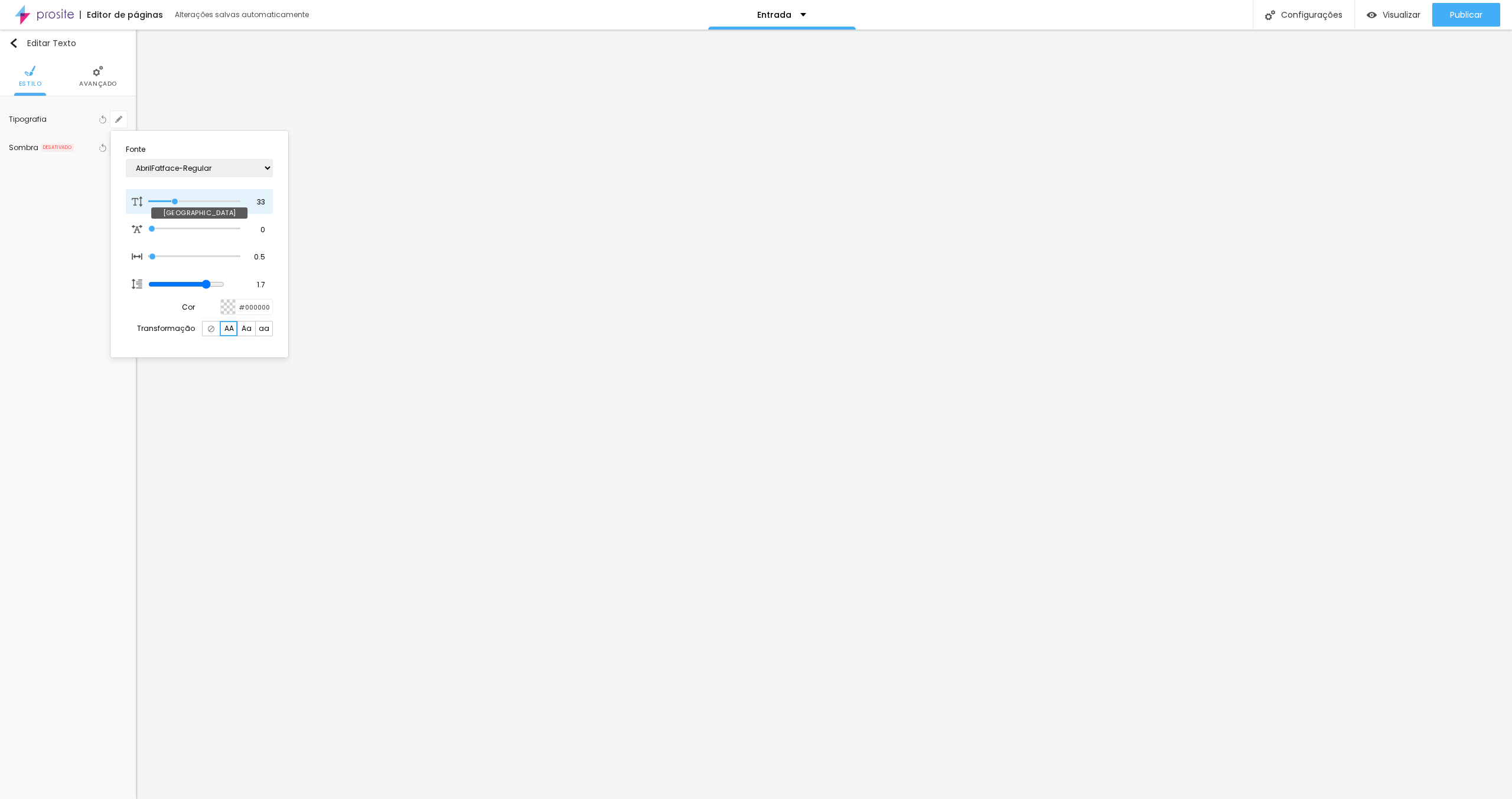
type input "34"
type input "1"
type input "35"
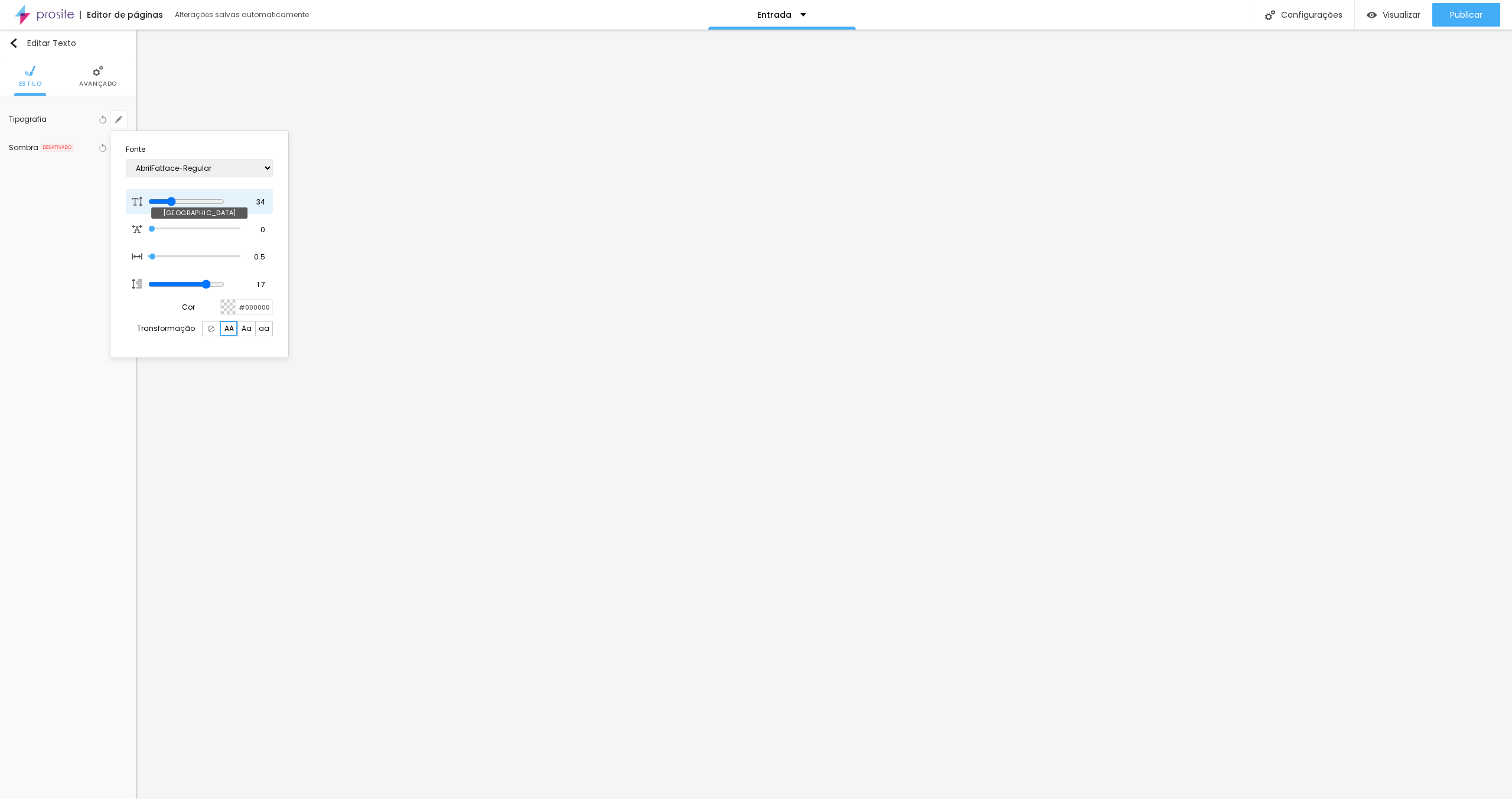
type input "1"
type input "36"
type input "1"
type input "37"
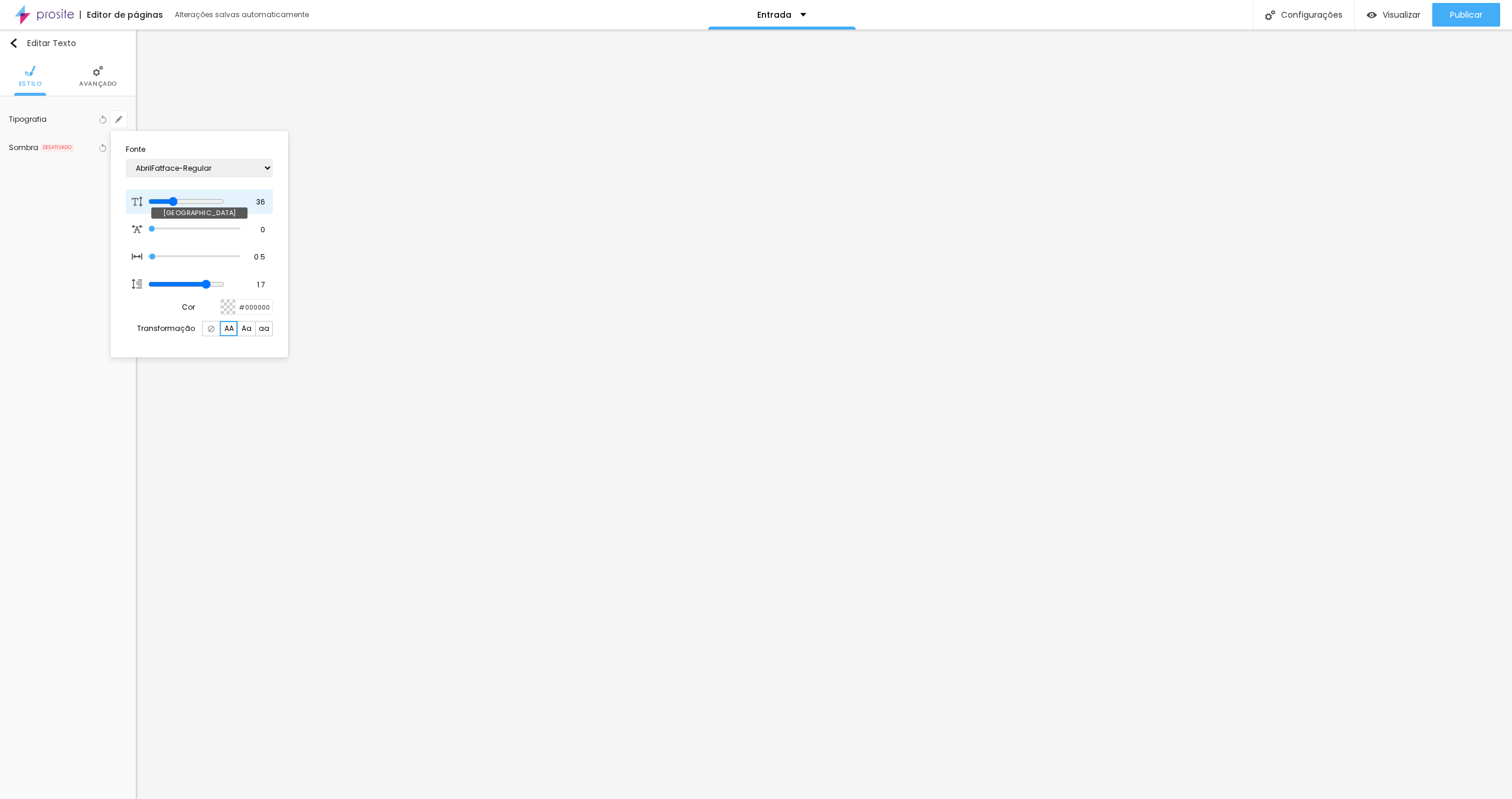
type input "37"
type input "1"
type input "38"
type input "1"
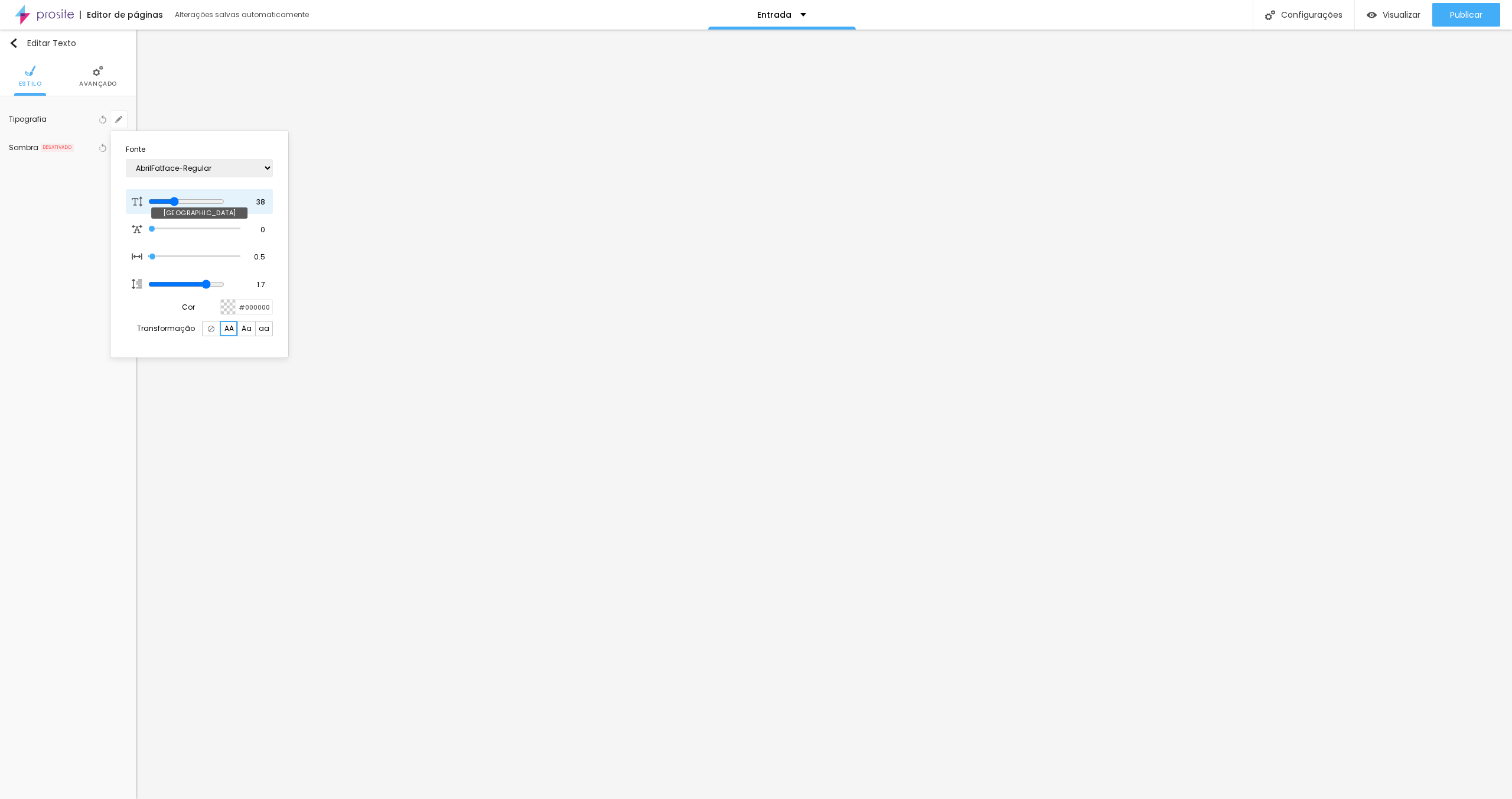
type input "39"
type input "1"
type input "40"
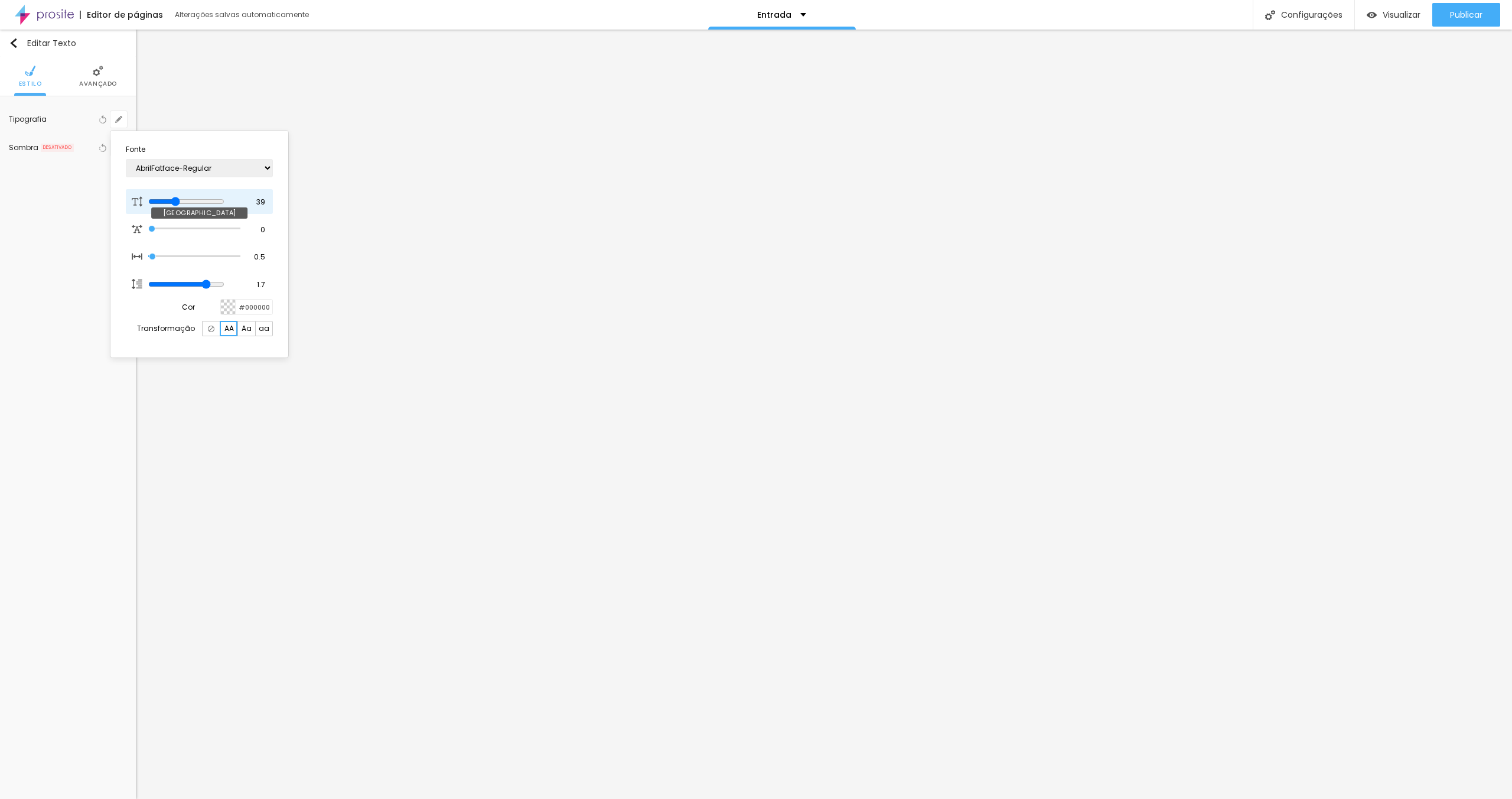
type input "1"
type input "41"
type input "1"
type input "42"
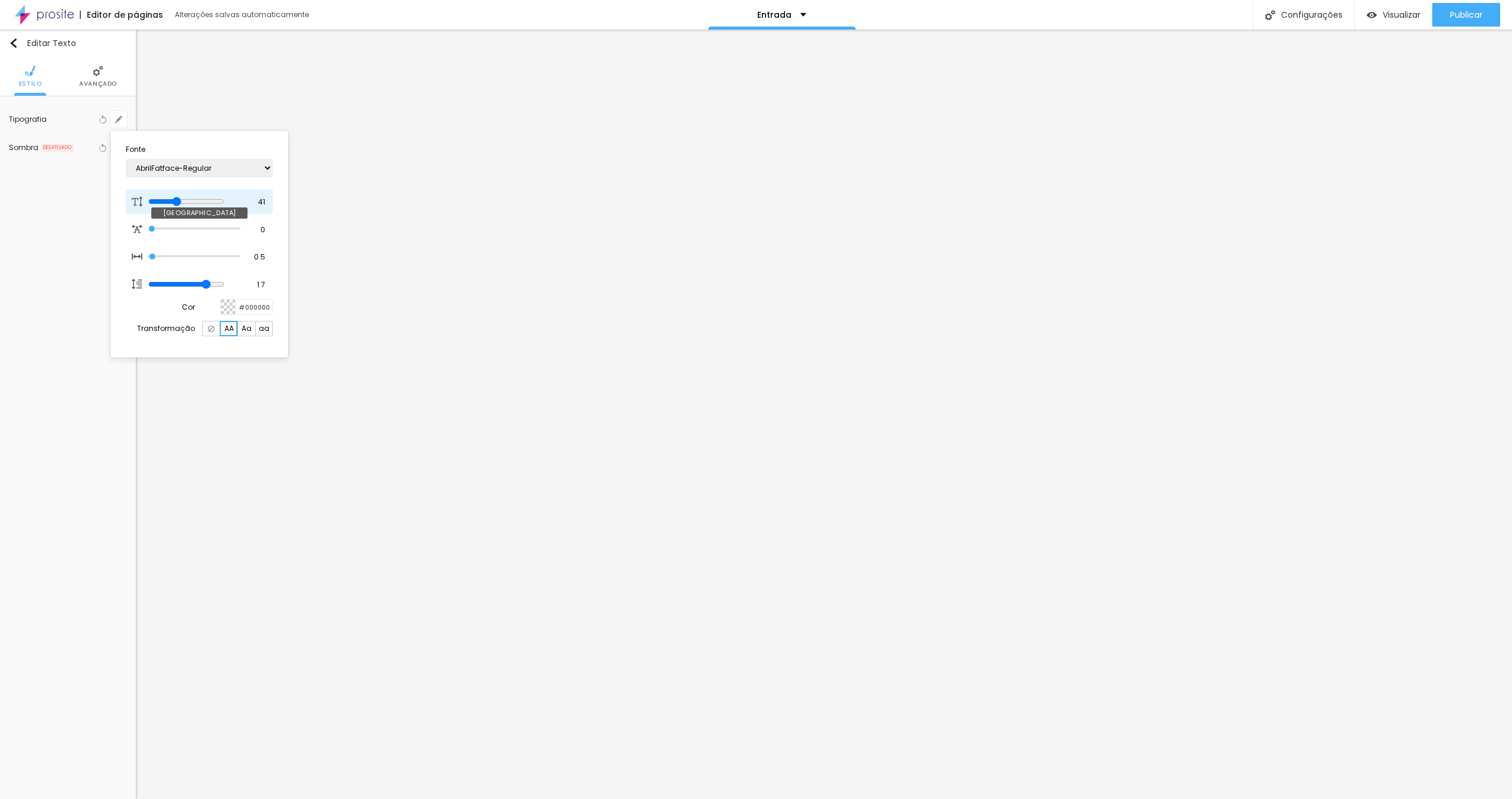
type input "42"
type input "1"
type input "43"
type input "1"
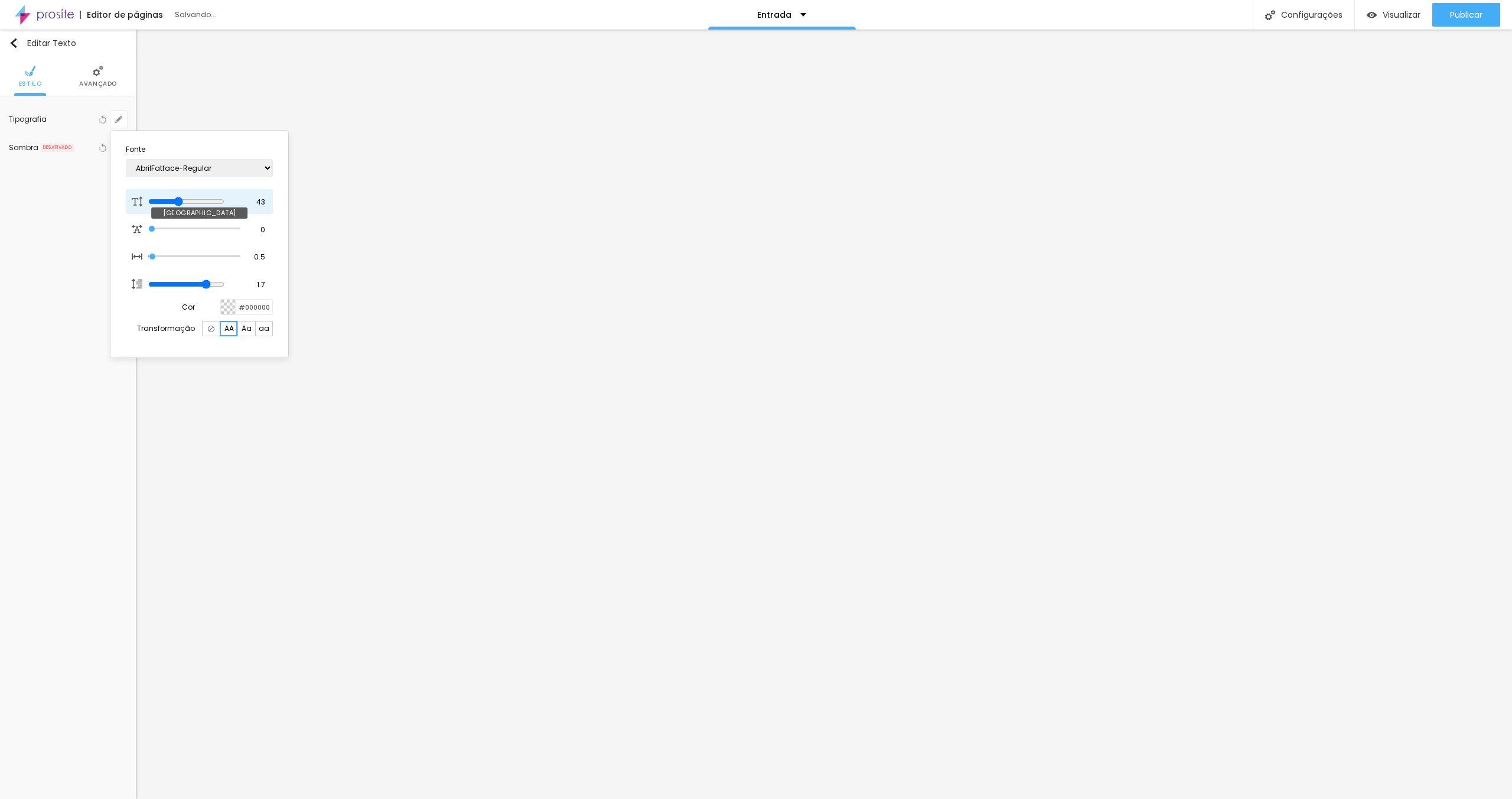
type input "42"
type input "1"
type input "41"
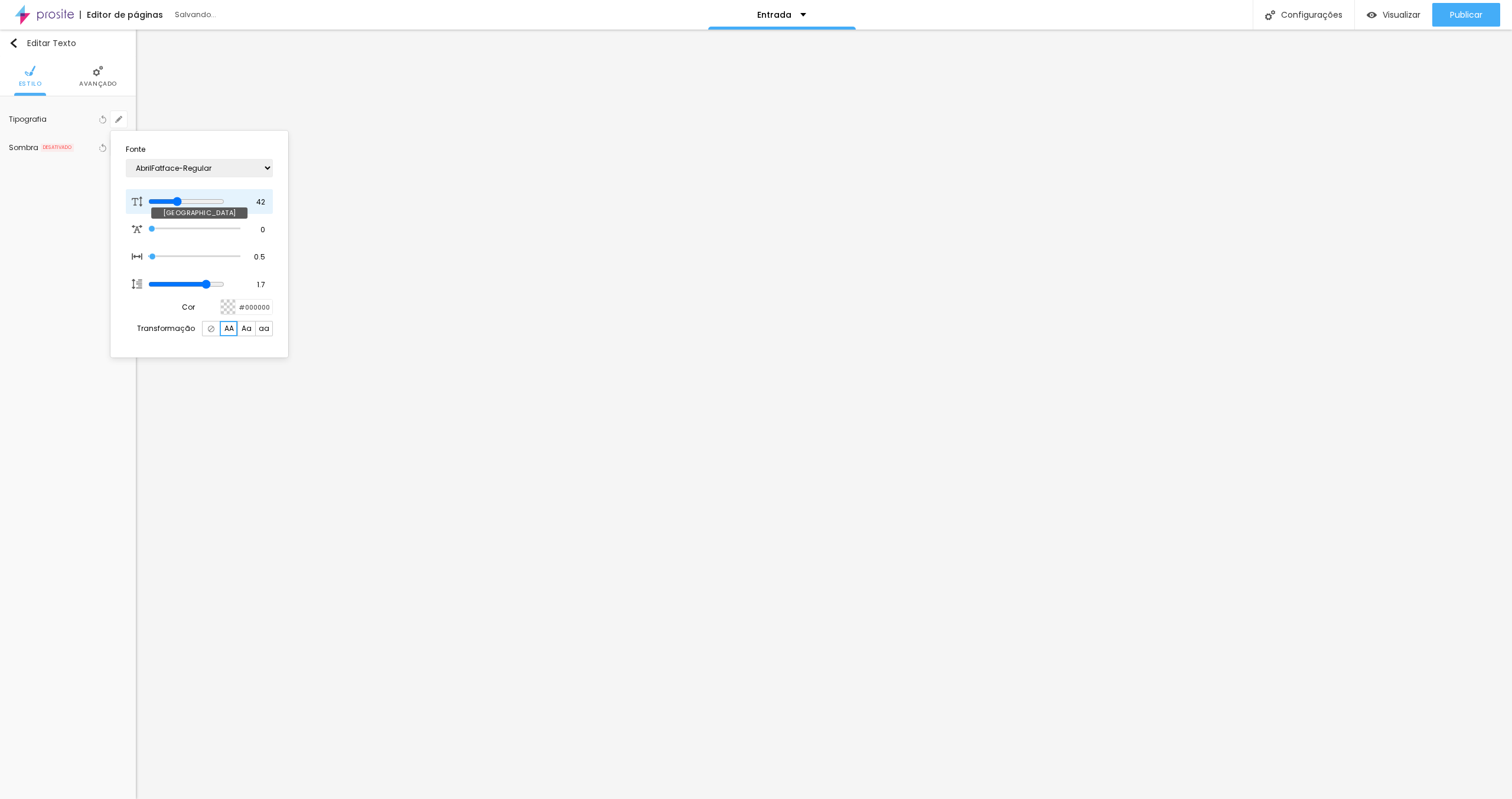
type input "1"
type input "40"
type input "1"
type input "39"
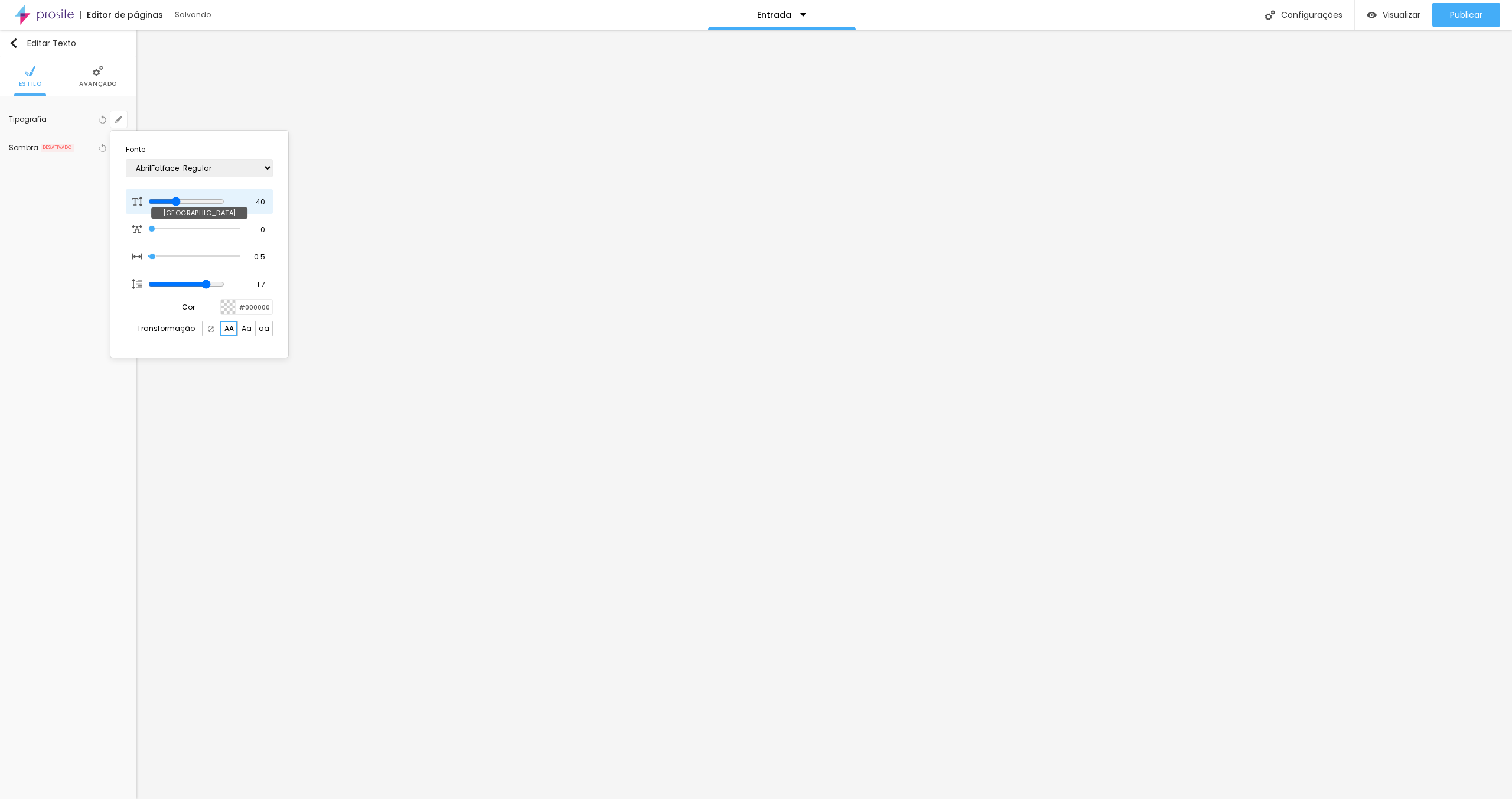
type input "39"
type input "1"
type input "38"
type input "1"
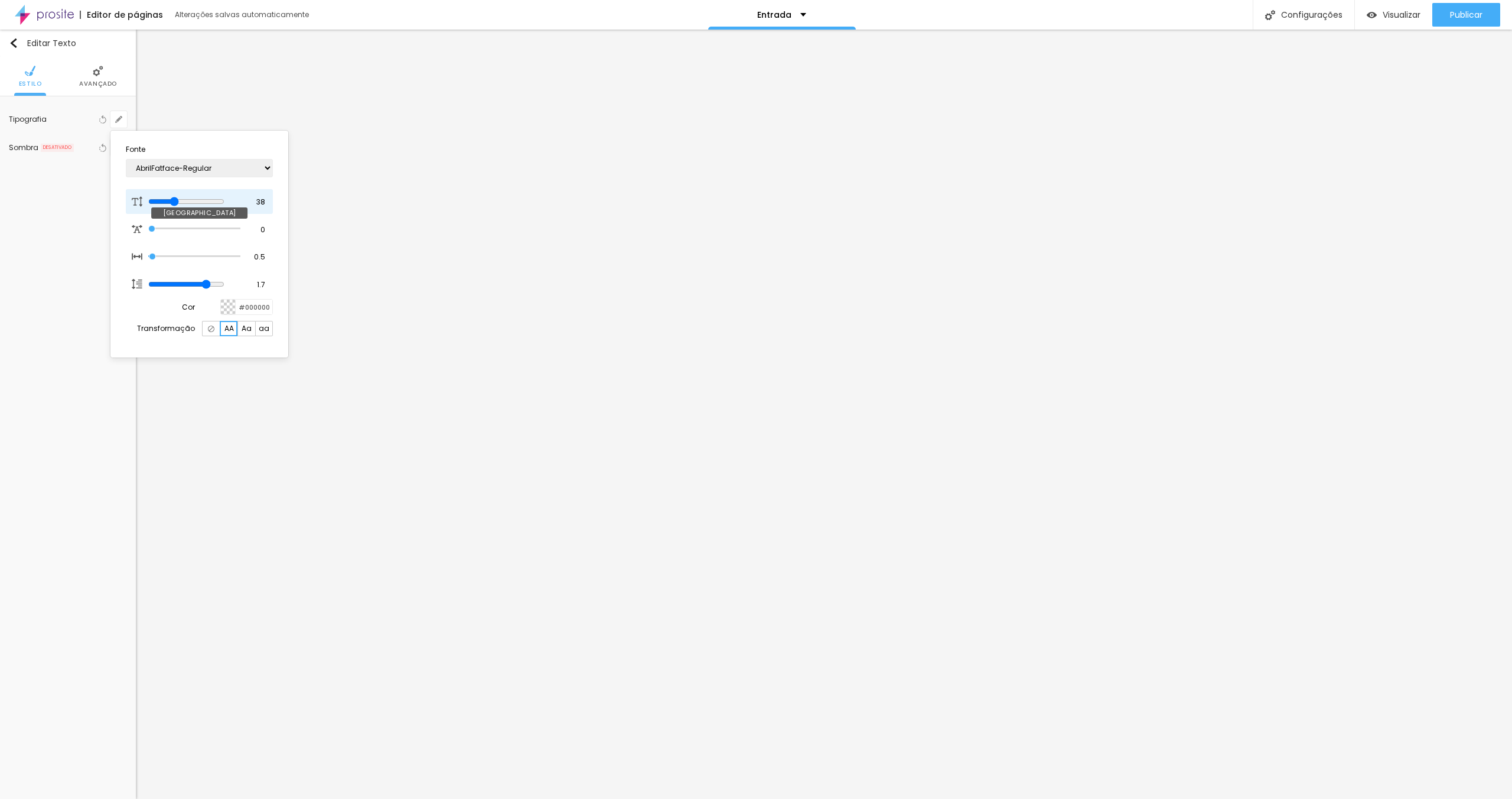
type input "37"
type input "1"
type input "36"
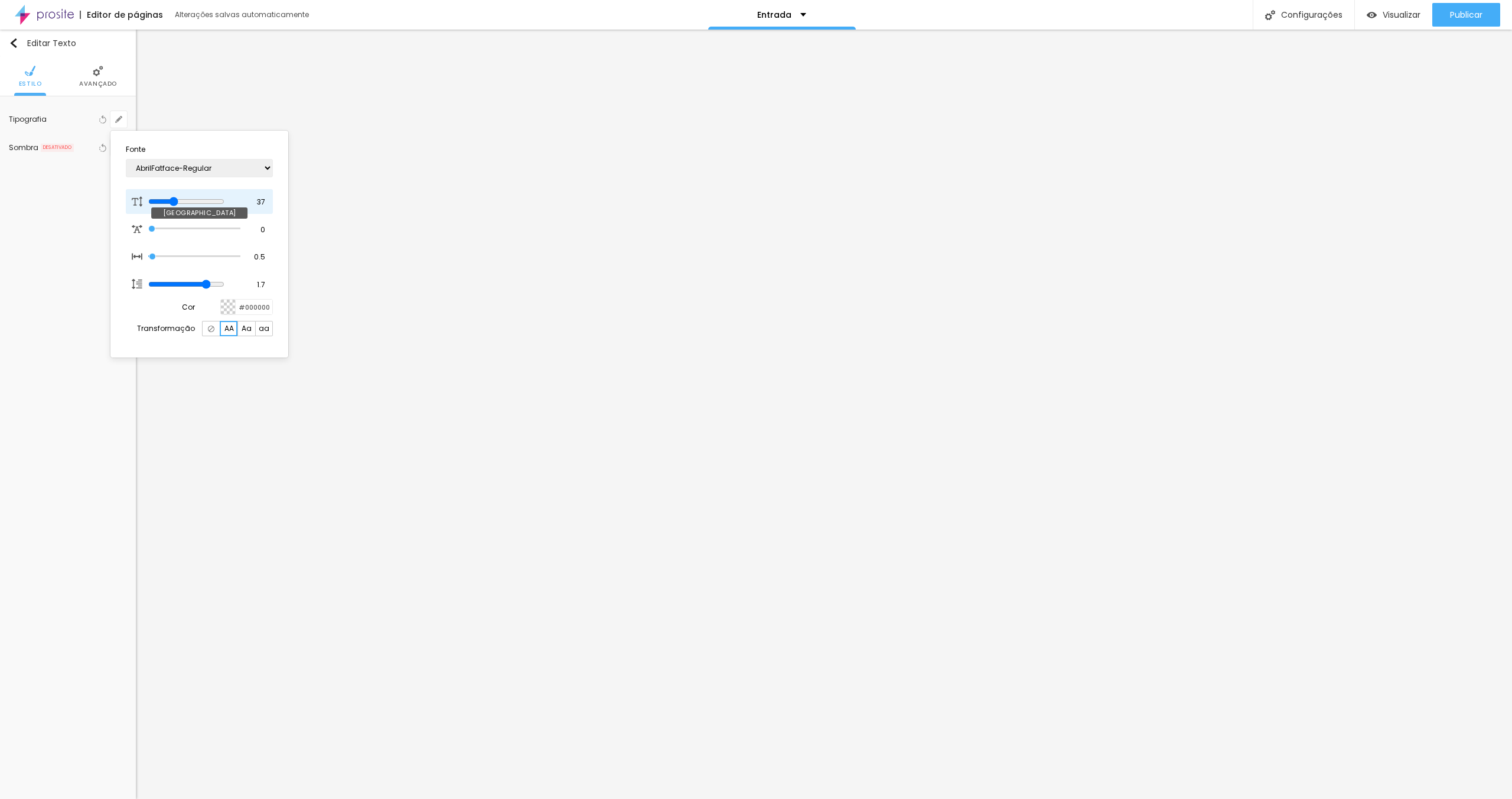
type input "1"
type input "35"
type input "1"
type input "34"
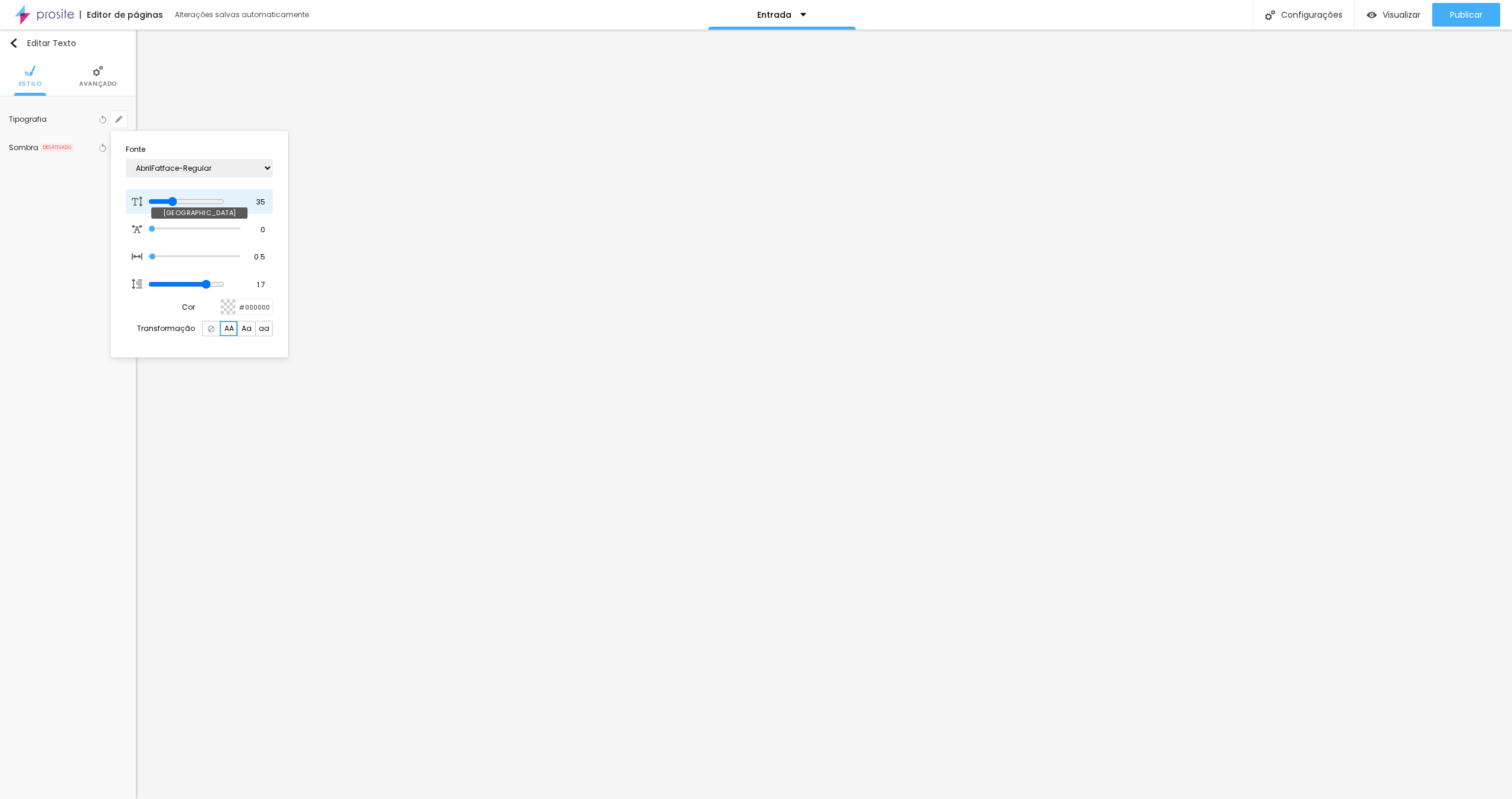
type input "34"
type input "1"
type input "32"
type input "1"
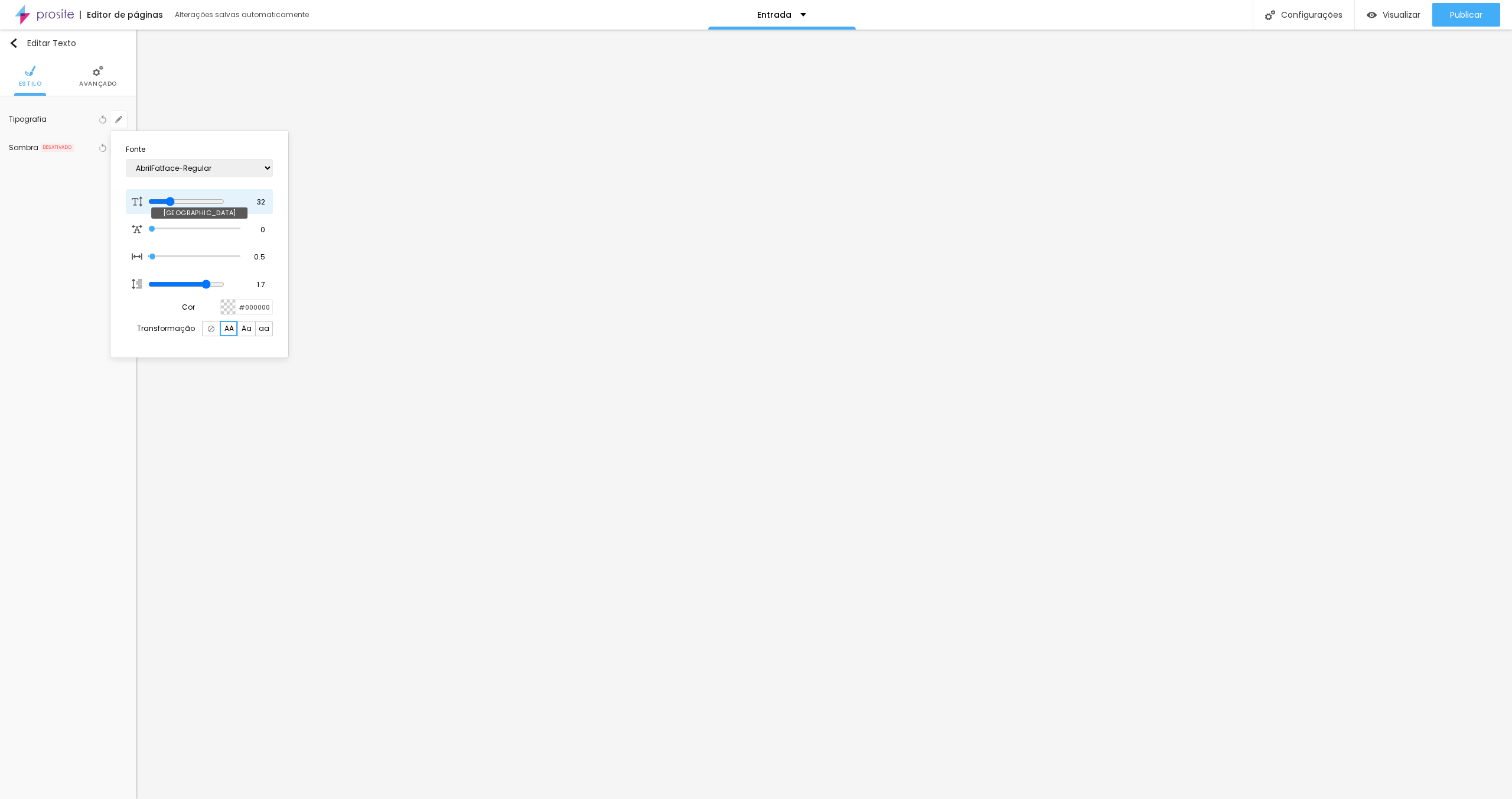
type input "31"
type input "1"
type input "29"
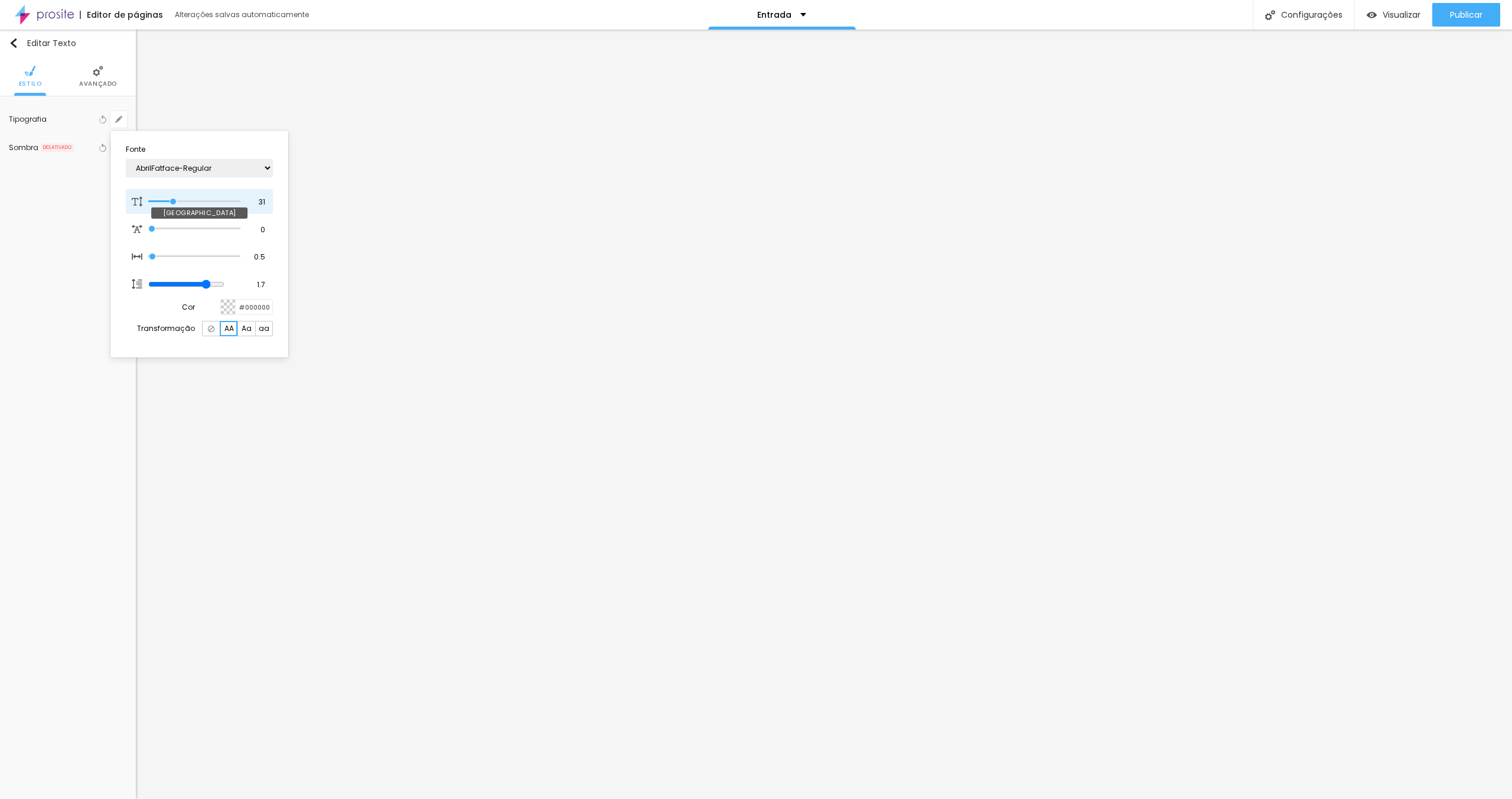
type input "1"
type input "28"
type input "1"
type input "27"
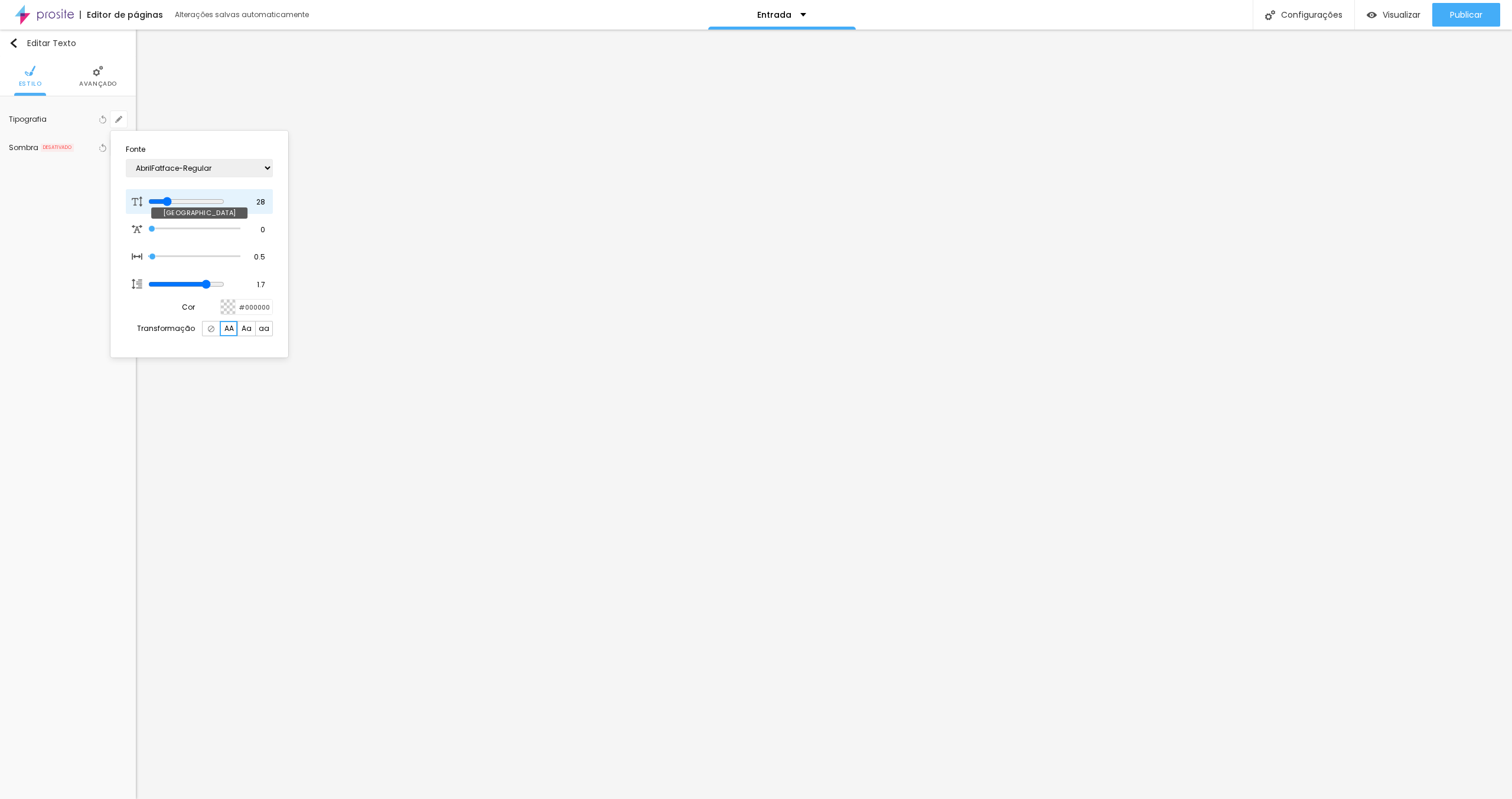
type input "27"
type input "1"
type input "26"
type input "1"
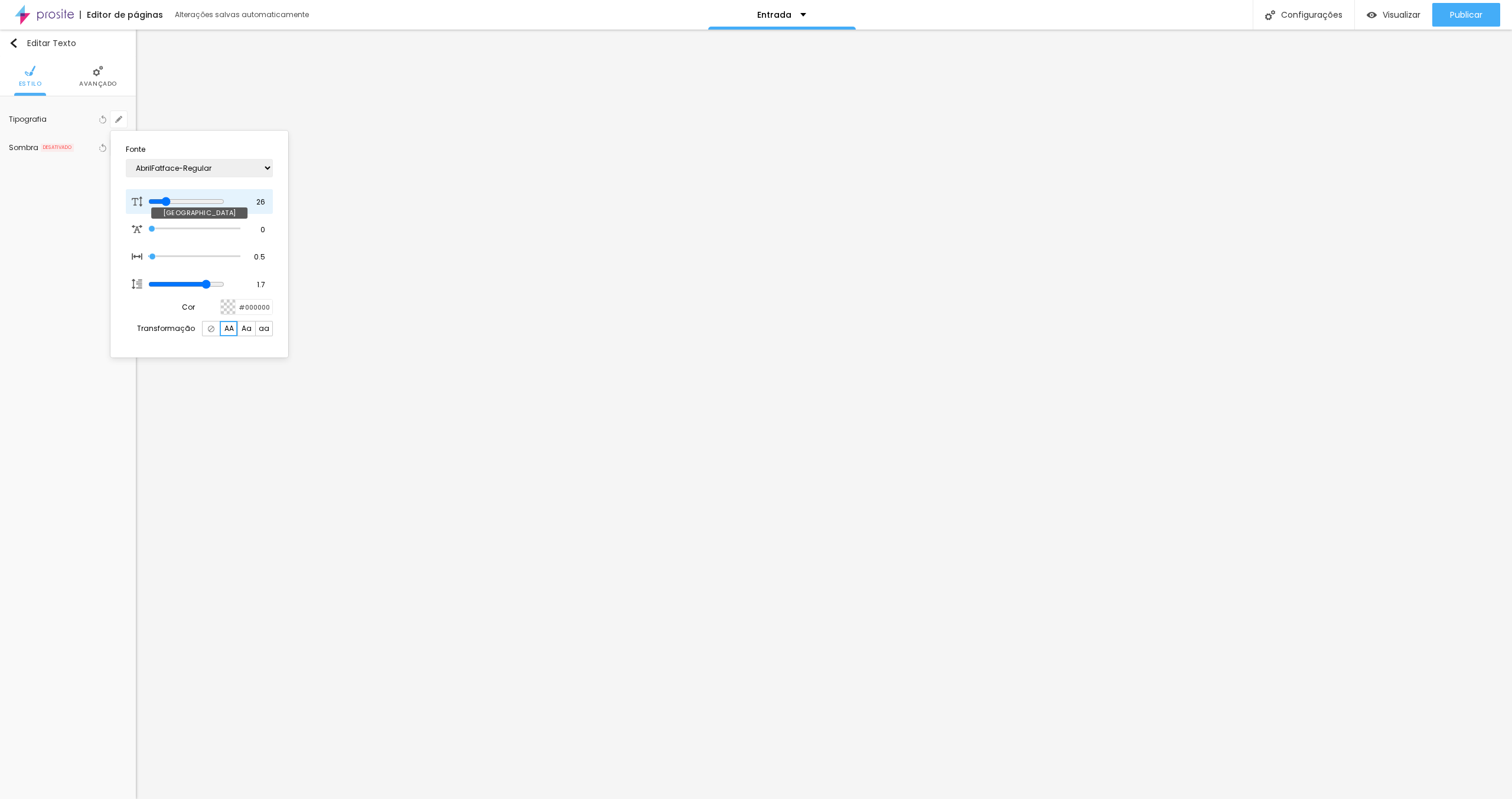
type input "27"
type input "1"
type input "28"
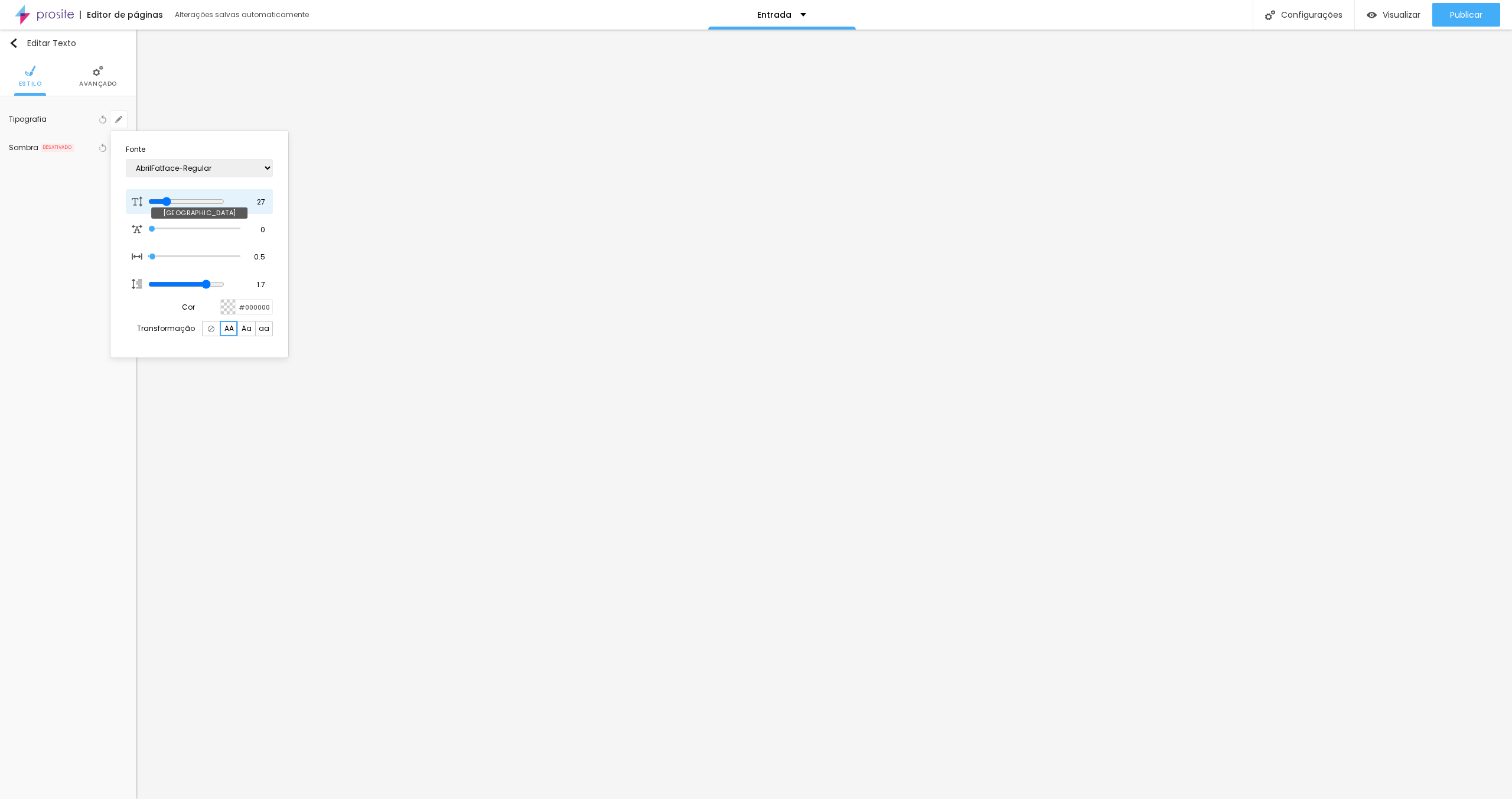
type input "1"
type input "29"
type input "1"
type input "30"
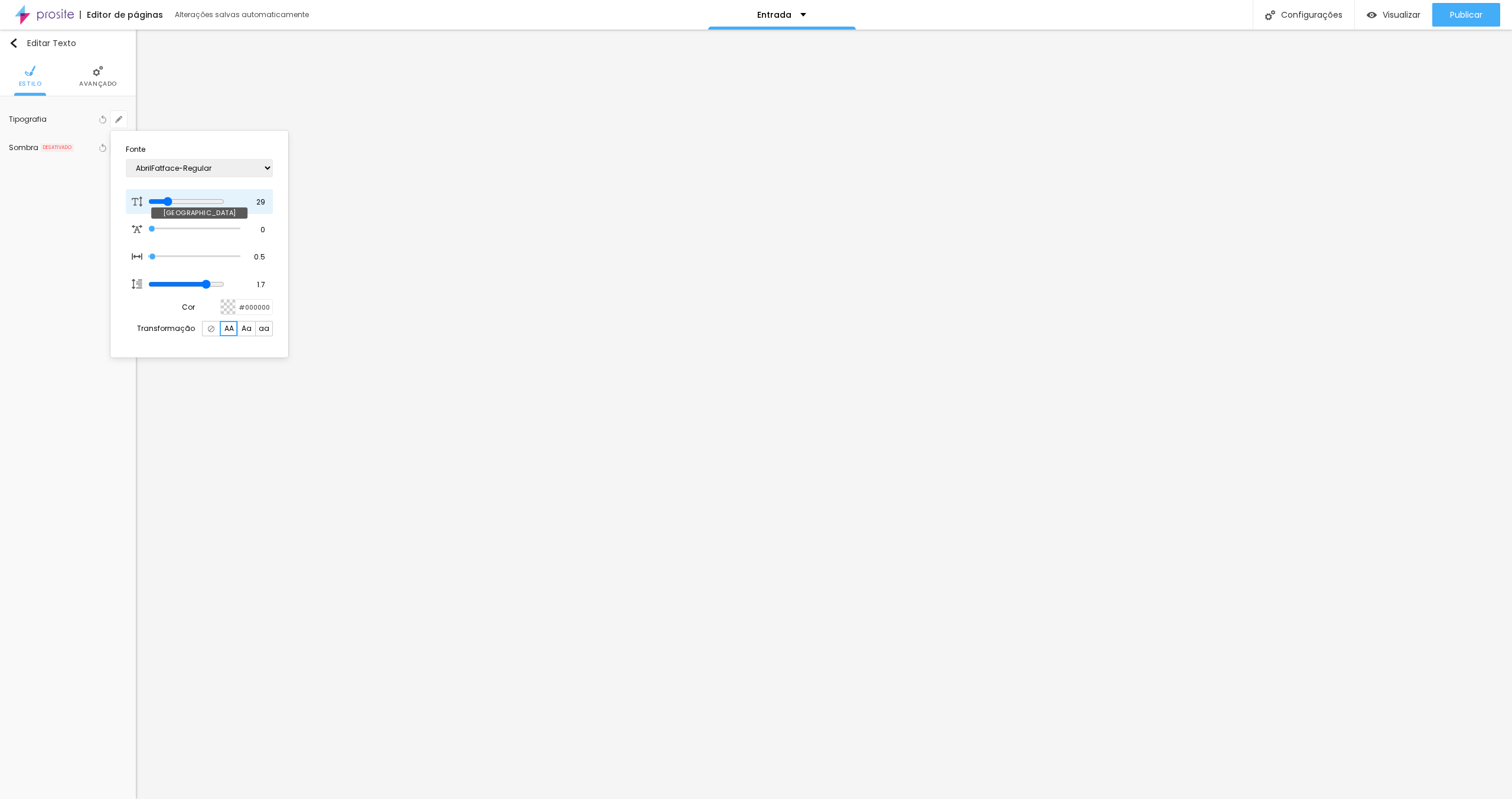
type input "30"
type input "1"
type input "31"
type input "1"
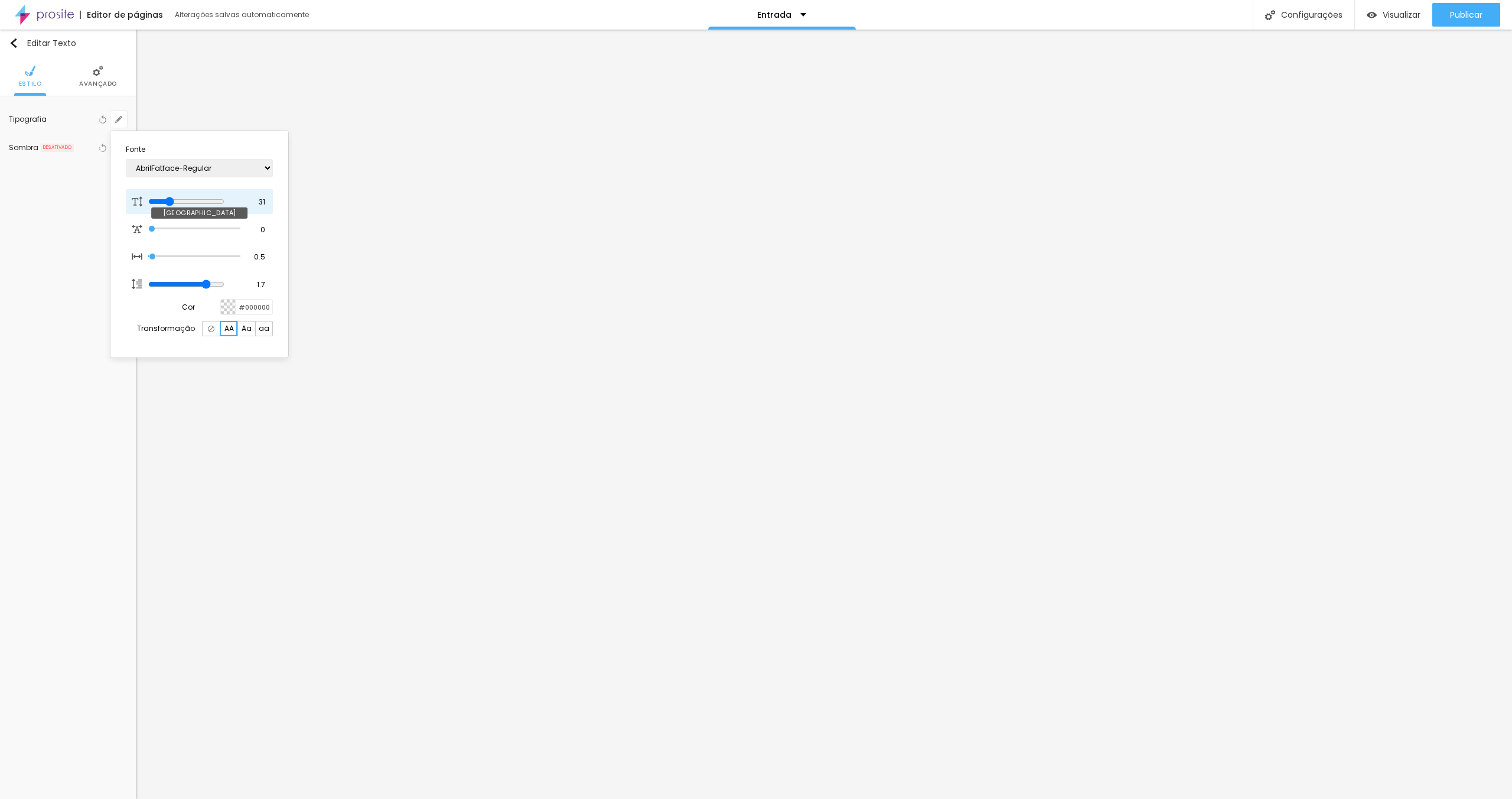
type input "32"
click at [186, 197] on input "range" at bounding box center [186, 201] width 77 height 9
click at [201, 164] on select "AbrilFatface-Regular Actor-Regular Alegreya AlegreyaBlack [PERSON_NAME] Allan-R…" at bounding box center [199, 168] width 147 height 18
click at [30, 305] on div at bounding box center [756, 400] width 1512 height 799
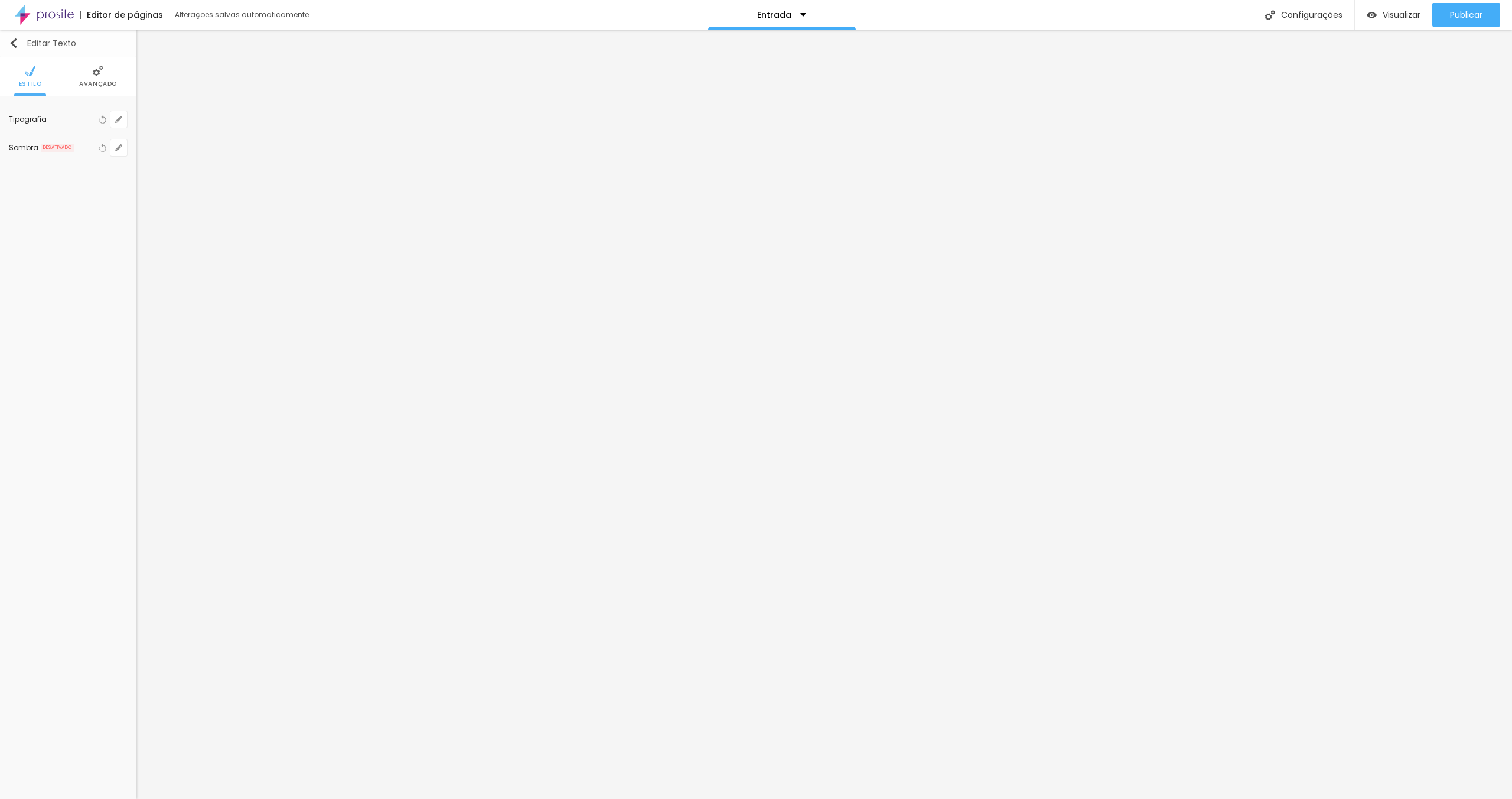
click at [8, 46] on button "Editar Texto" at bounding box center [68, 43] width 136 height 28
drag, startPoint x: 25, startPoint y: 115, endPoint x: 42, endPoint y: 117, distance: 17.1
click at [42, 117] on input "range" at bounding box center [53, 116] width 65 height 6
click at [1410, 17] on span "Visualizar" at bounding box center [1402, 15] width 38 height 9
click at [58, 169] on span "Trocar imagem" at bounding box center [58, 168] width 76 height 15
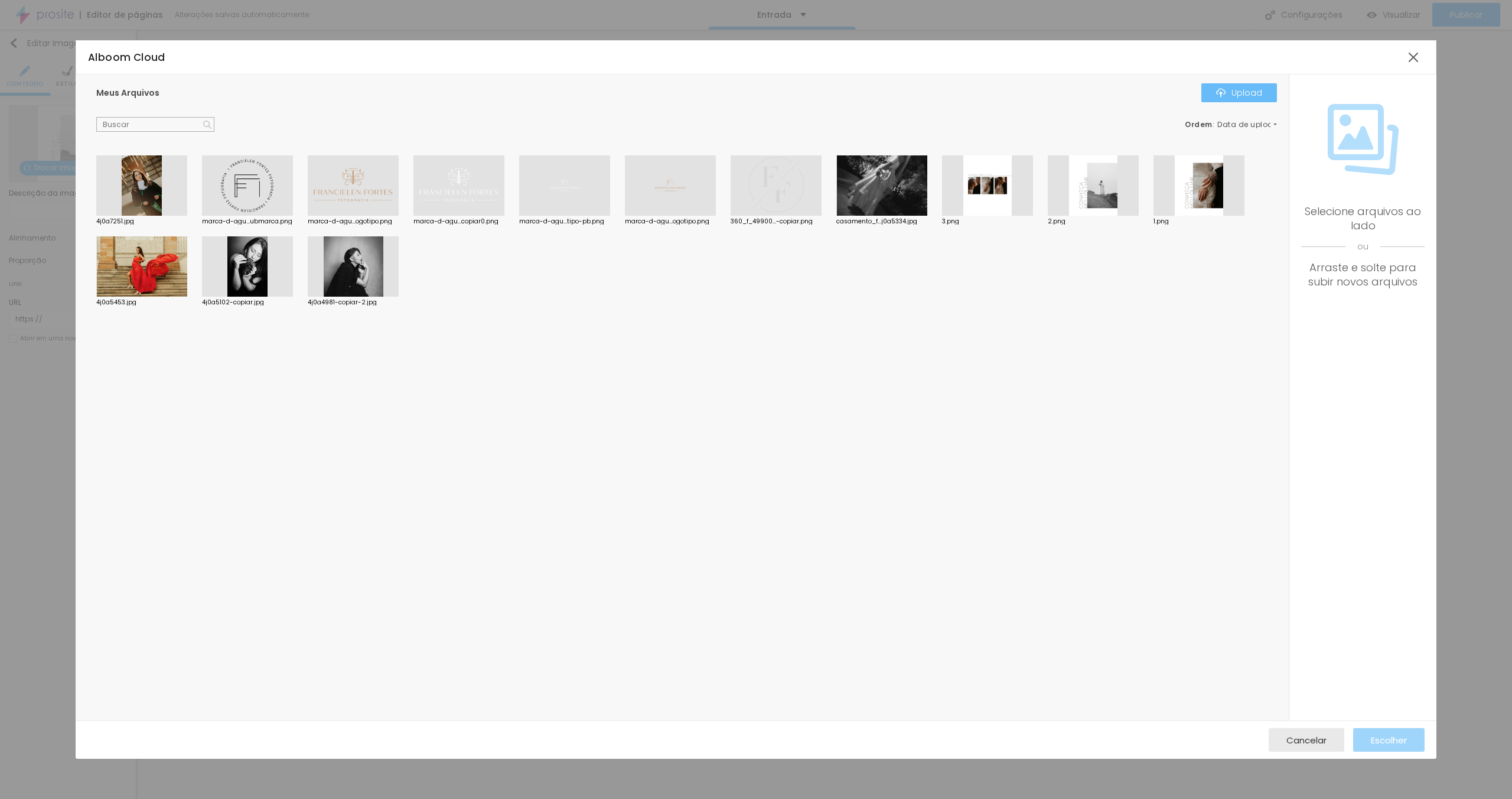
click at [1244, 90] on div "Upload" at bounding box center [1239, 92] width 46 height 9
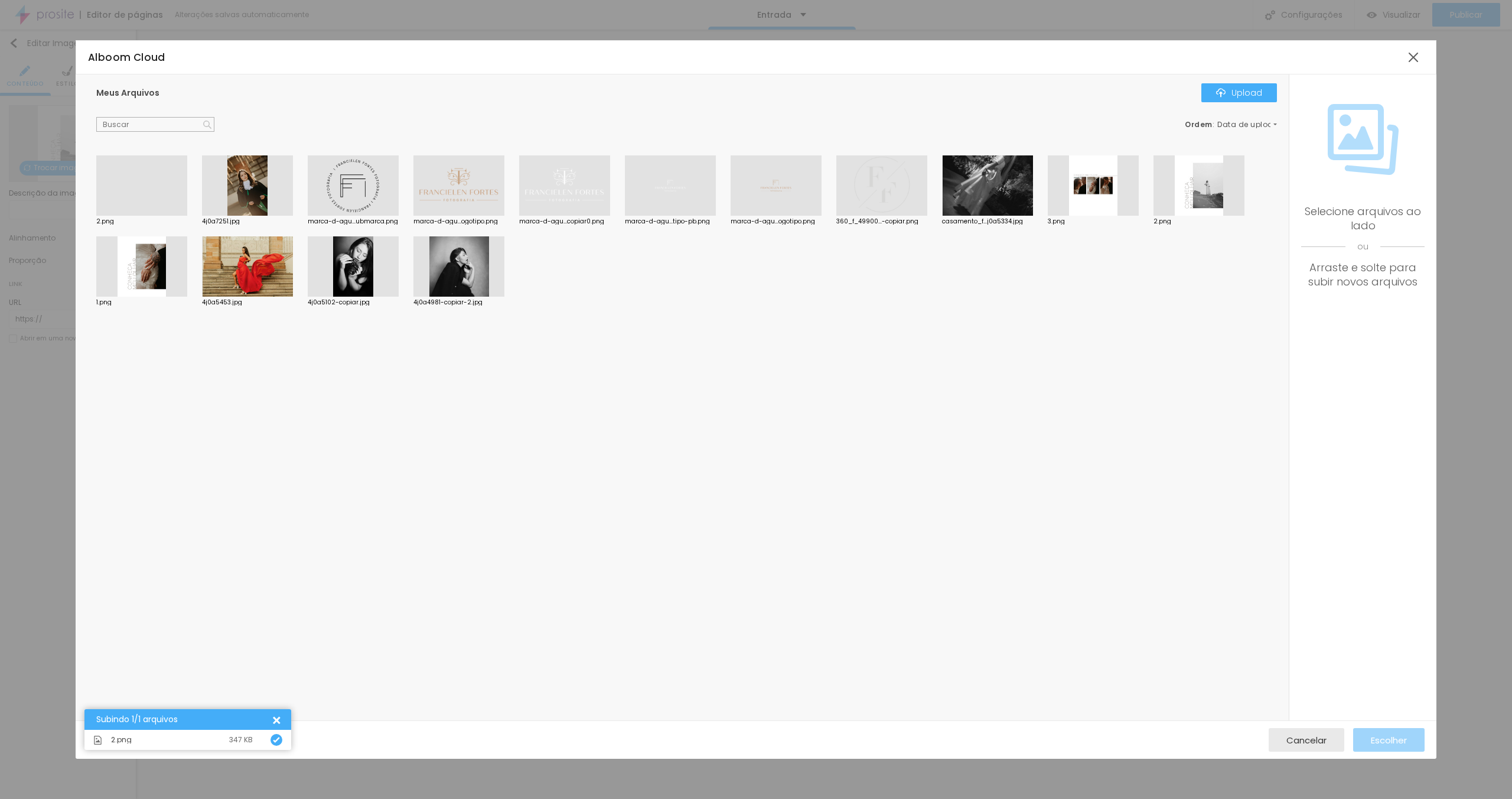
click at [169, 216] on div at bounding box center [142, 216] width 91 height 0
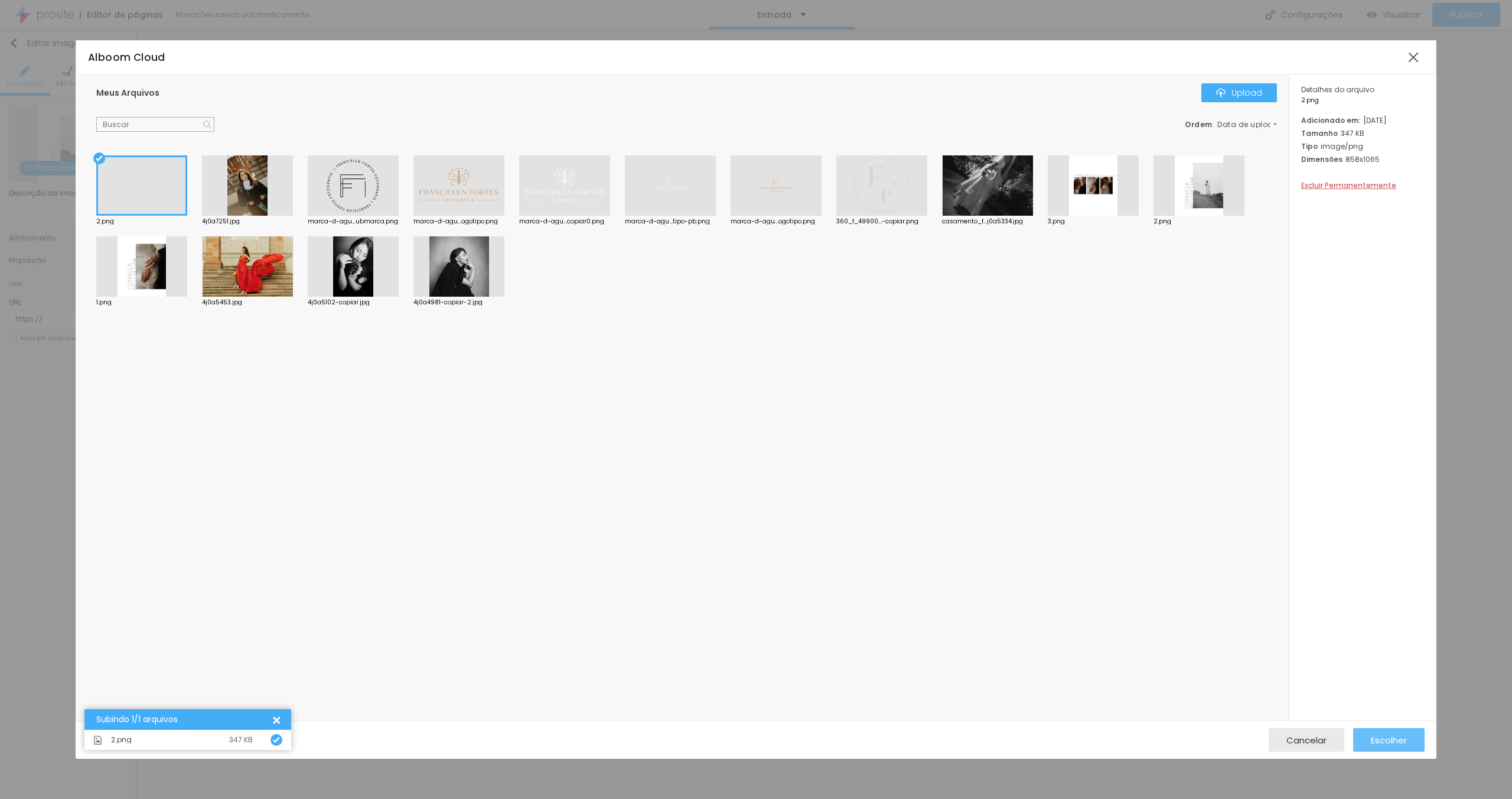
click at [1385, 737] on span "Escolher" at bounding box center [1389, 740] width 36 height 10
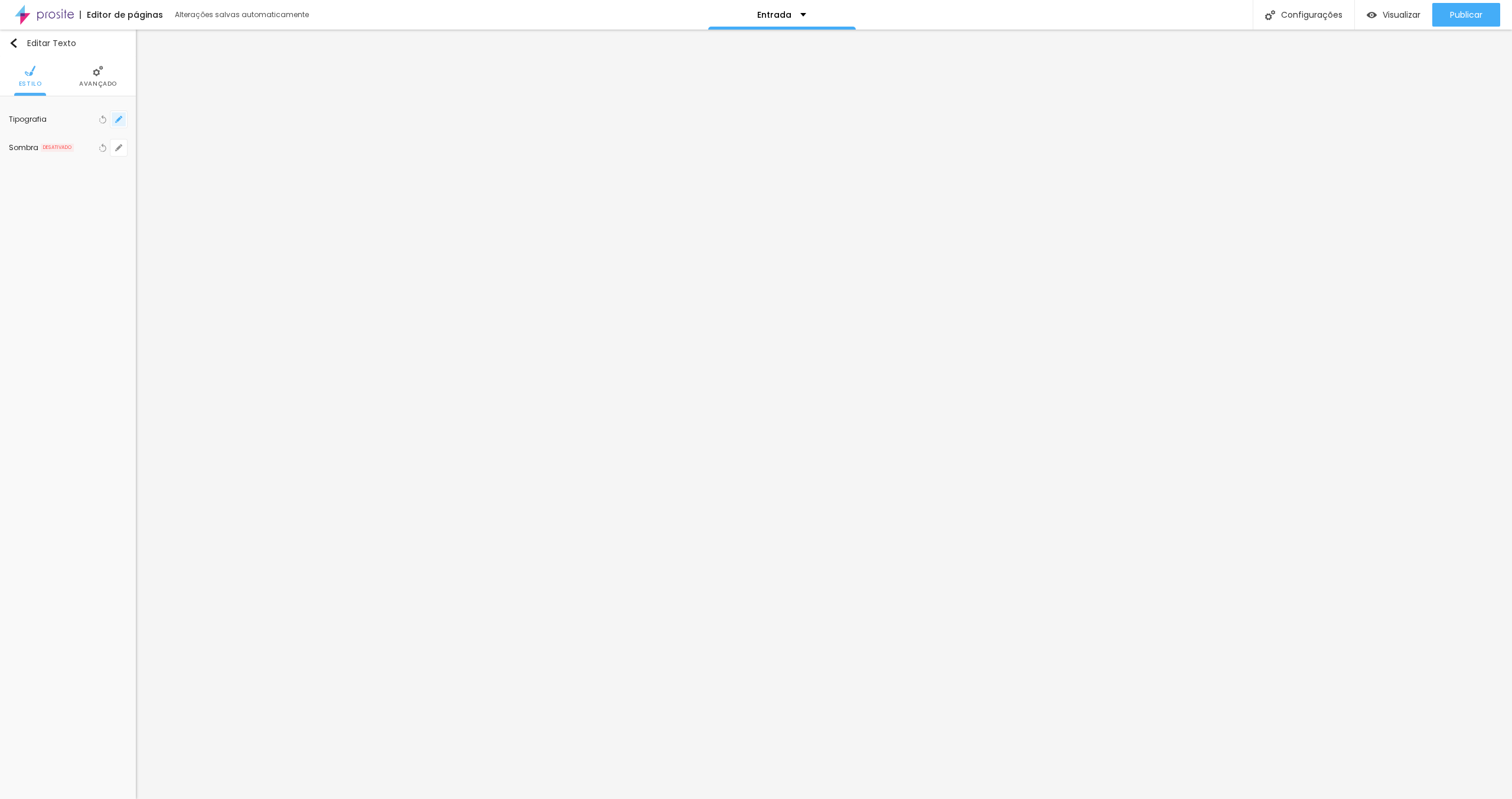
click at [119, 119] on icon "button" at bounding box center [118, 119] width 4 height 4
drag, startPoint x: 183, startPoint y: 203, endPoint x: 170, endPoint y: 203, distance: 13.0
click at [170, 203] on input "range" at bounding box center [186, 201] width 77 height 9
click at [458, 474] on div at bounding box center [756, 400] width 1512 height 799
click at [101, 243] on div at bounding box center [103, 238] width 12 height 14
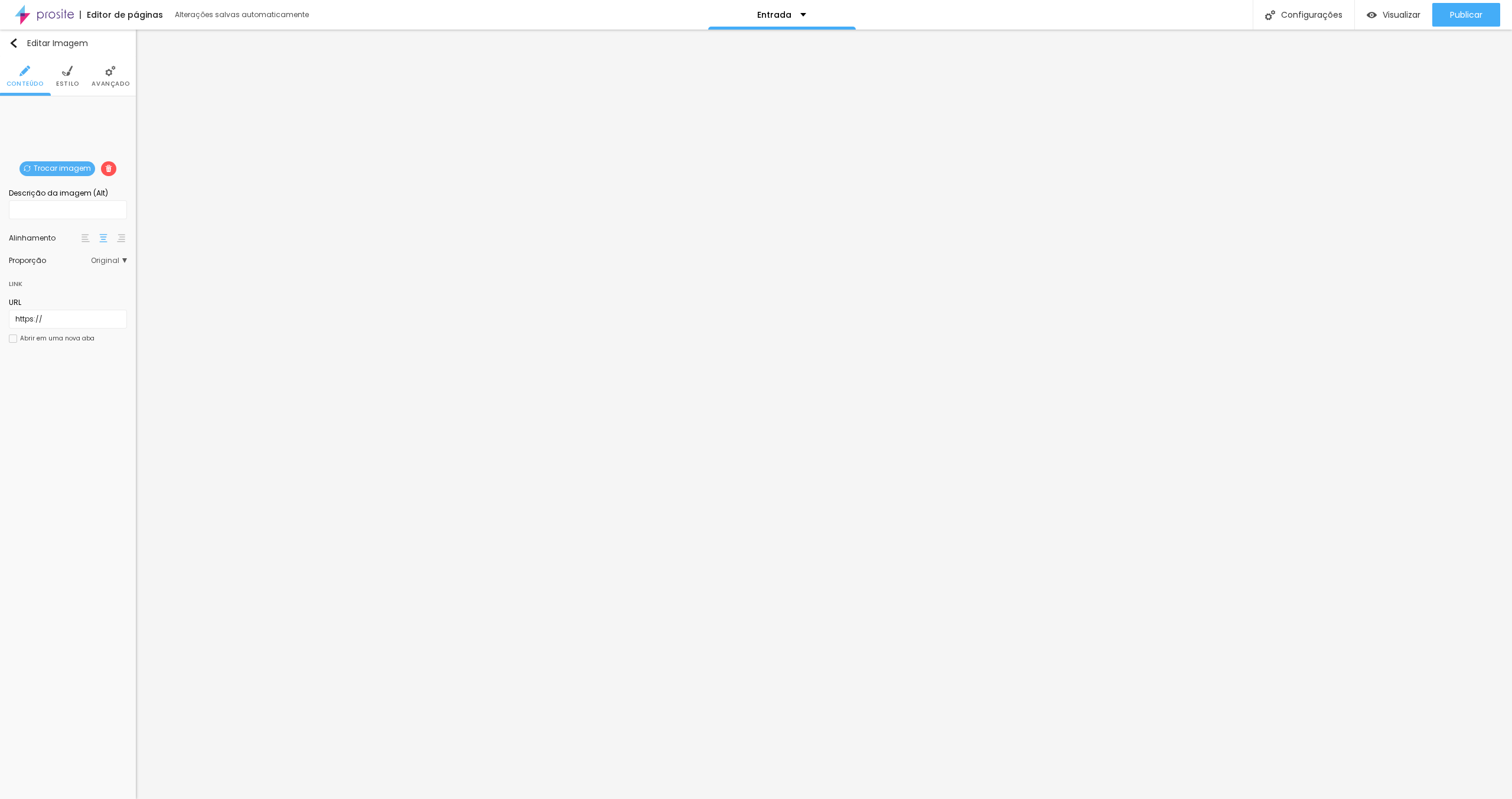
click at [102, 240] on img at bounding box center [103, 238] width 9 height 9
click at [85, 238] on img at bounding box center [86, 238] width 9 height 9
click at [102, 238] on img at bounding box center [103, 238] width 9 height 9
click at [118, 238] on img at bounding box center [121, 238] width 9 height 9
click at [58, 82] on span "Estilo" at bounding box center [67, 84] width 23 height 6
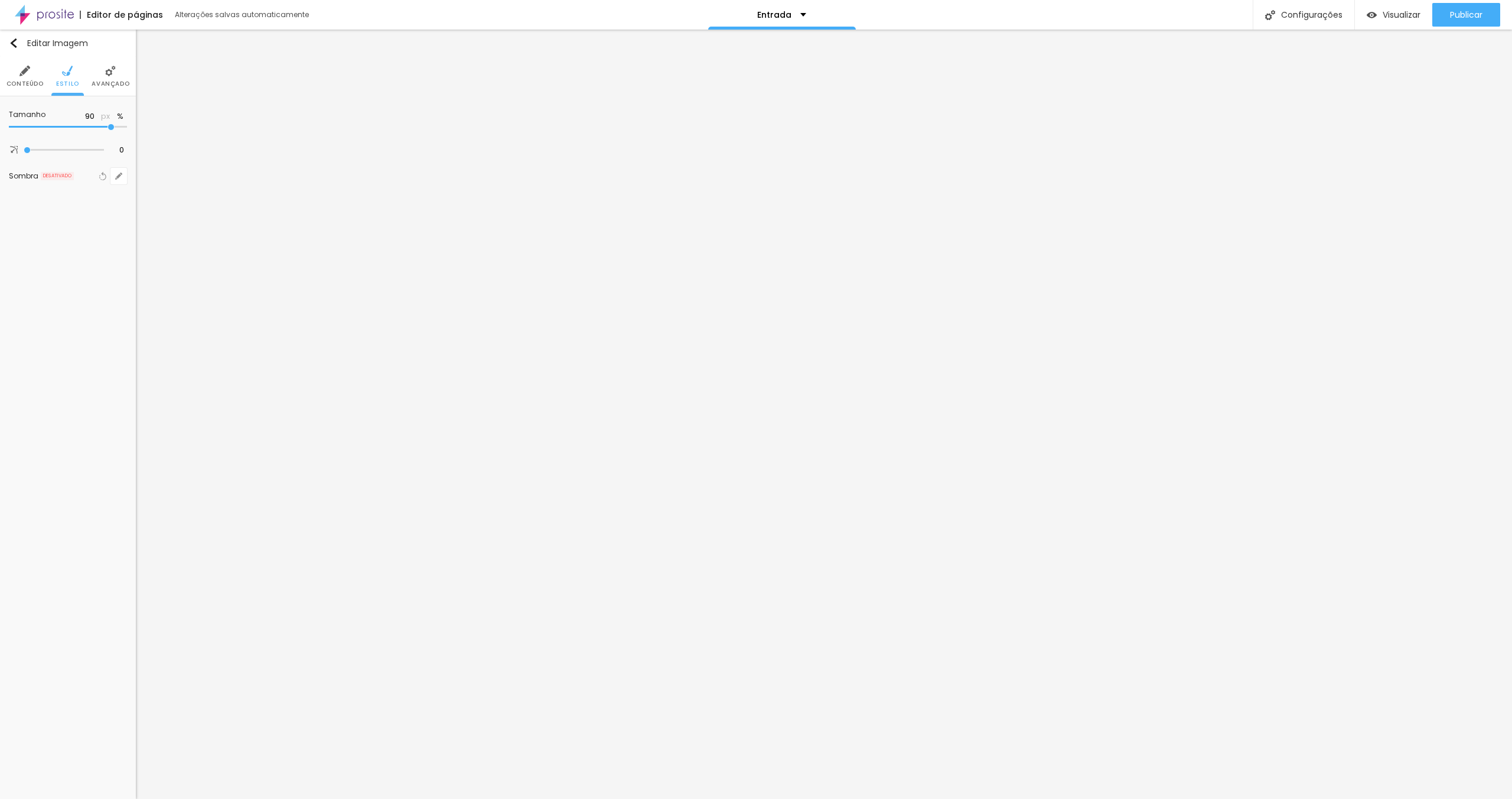
drag, startPoint x: 67, startPoint y: 125, endPoint x: 108, endPoint y: 135, distance: 42.2
click at [108, 130] on input "range" at bounding box center [67, 127] width 118 height 6
click at [28, 73] on img at bounding box center [25, 71] width 10 height 10
click at [102, 241] on img at bounding box center [103, 238] width 9 height 9
drag, startPoint x: 40, startPoint y: 114, endPoint x: 53, endPoint y: 133, distance: 23.0
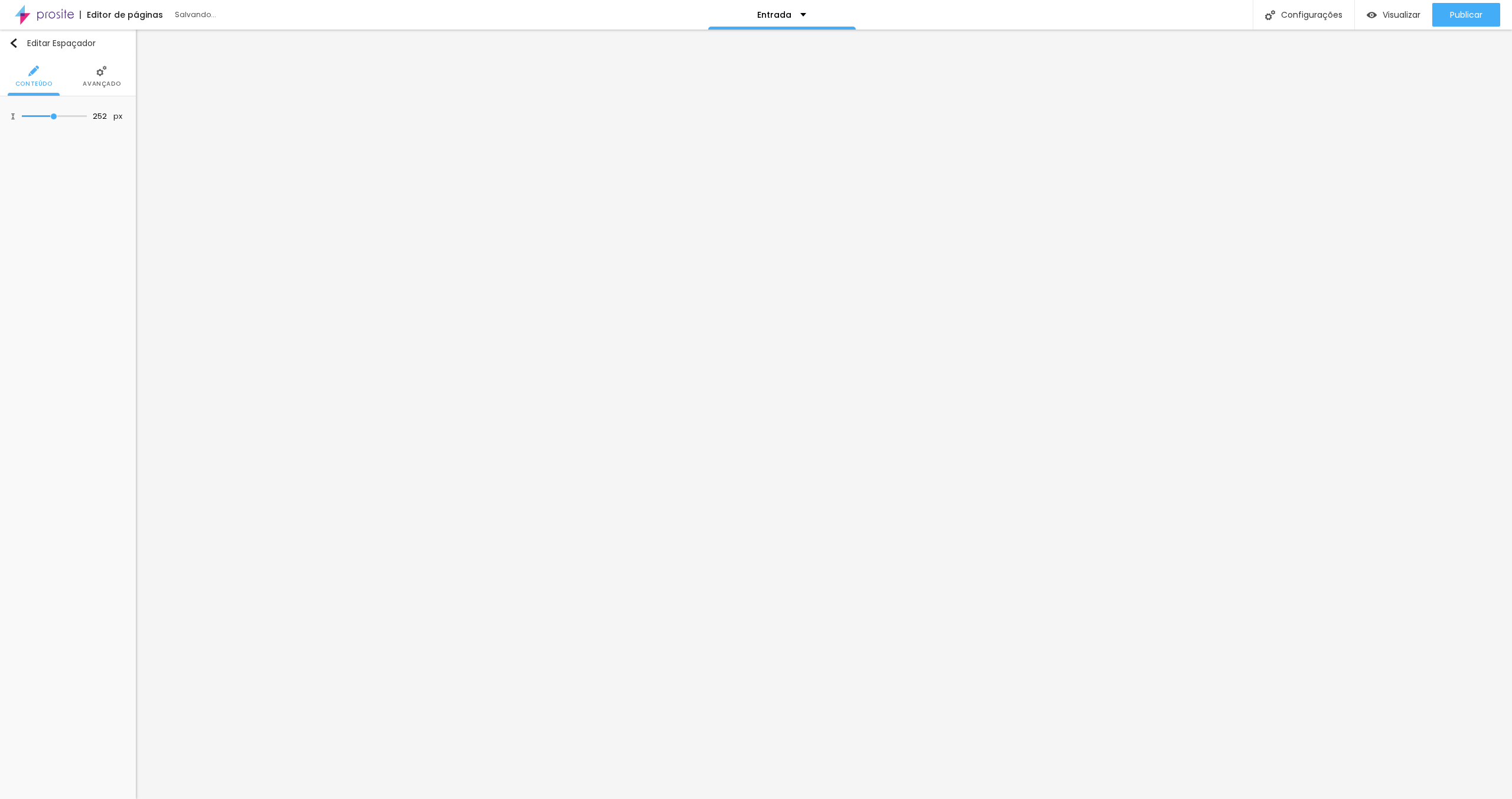
click at [53, 120] on input "range" at bounding box center [53, 116] width 65 height 6
click at [70, 86] on span "Estilo" at bounding box center [67, 84] width 23 height 6
drag, startPoint x: 89, startPoint y: 126, endPoint x: 80, endPoint y: 127, distance: 9.1
click at [80, 127] on input "range" at bounding box center [67, 127] width 118 height 6
click at [82, 238] on img at bounding box center [86, 238] width 9 height 9
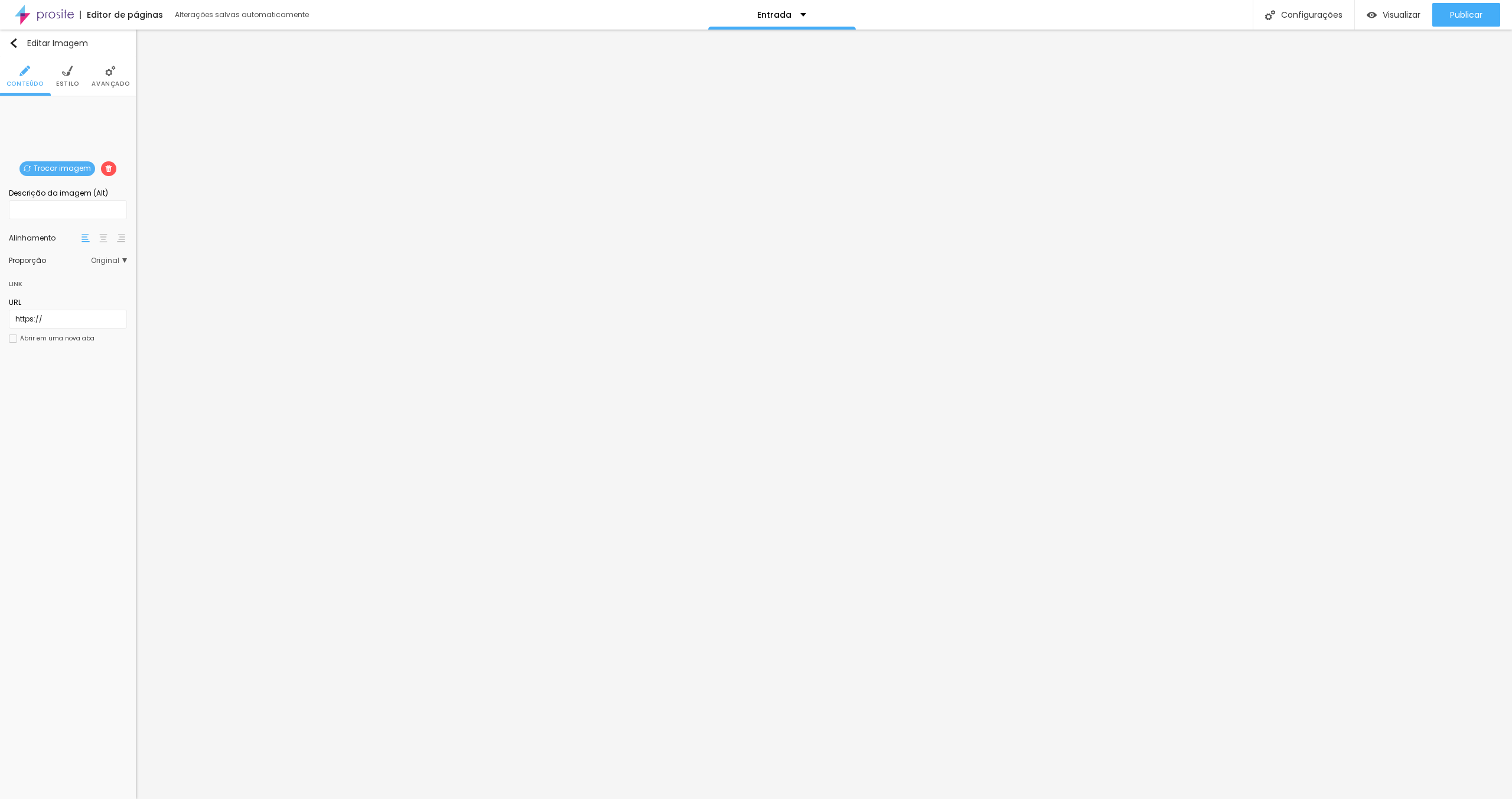
click at [102, 242] on div at bounding box center [103, 238] width 12 height 14
click at [77, 87] on span "Estilo" at bounding box center [67, 84] width 23 height 6
drag, startPoint x: 79, startPoint y: 126, endPoint x: 108, endPoint y: 142, distance: 33.1
click at [108, 130] on input "range" at bounding box center [67, 127] width 118 height 6
click at [95, 69] on img at bounding box center [98, 71] width 10 height 10
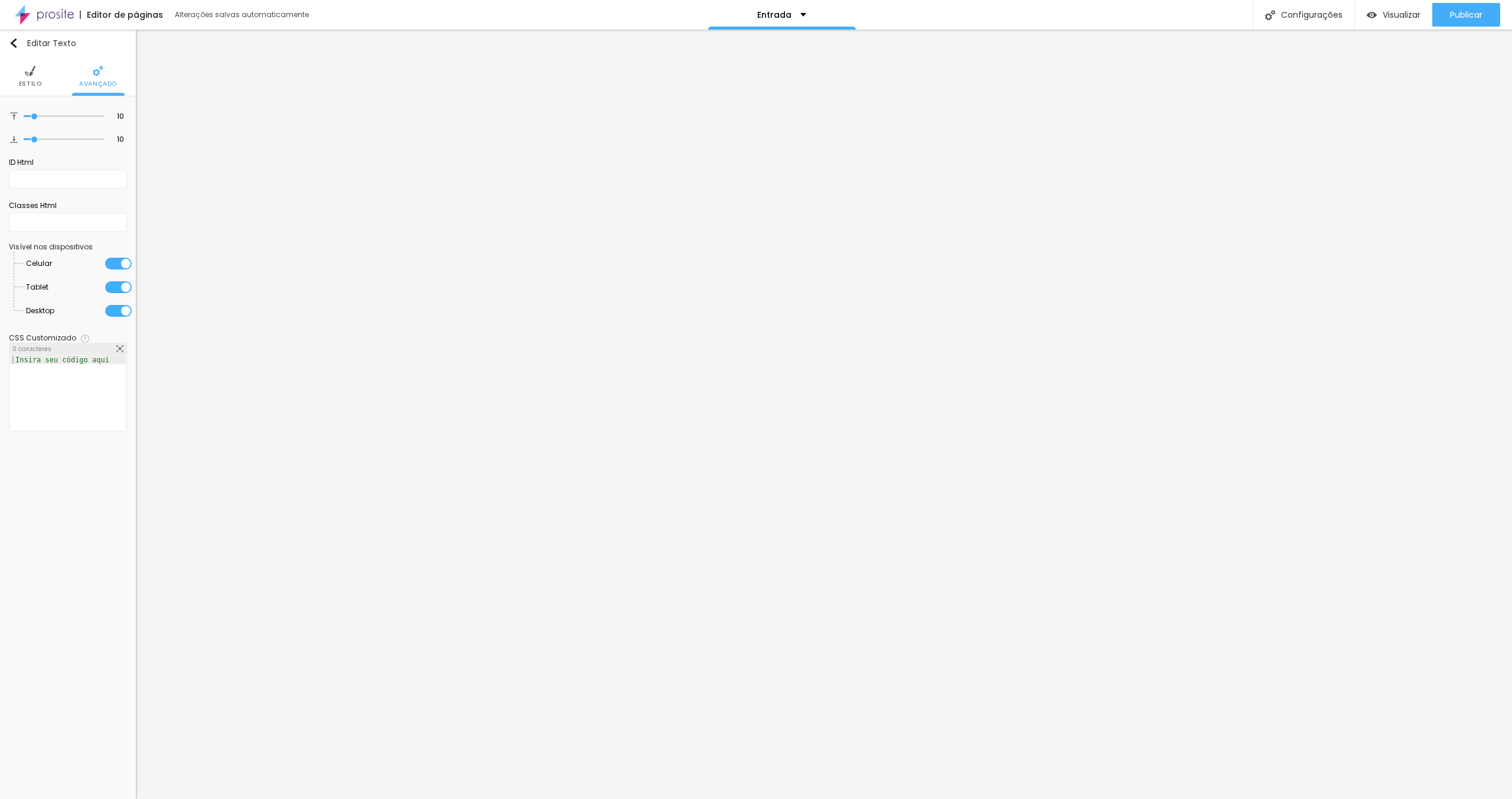
click at [31, 74] on img at bounding box center [30, 71] width 10 height 10
click at [113, 119] on button "button" at bounding box center [118, 119] width 16 height 16
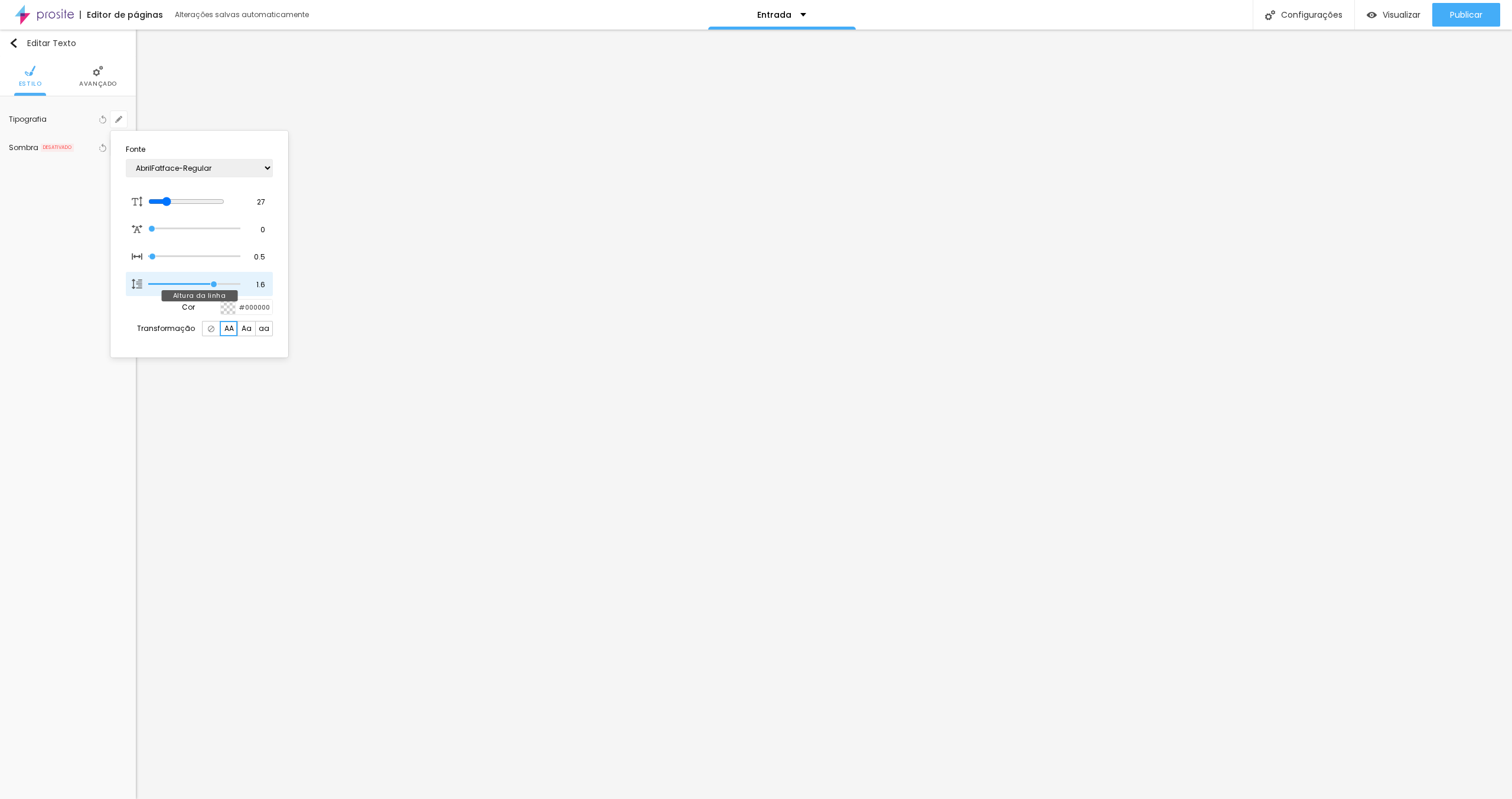
click at [213, 282] on input "range" at bounding box center [194, 284] width 92 height 6
click at [166, 199] on input "range" at bounding box center [186, 201] width 77 height 9
click at [120, 118] on div at bounding box center [756, 400] width 1512 height 799
click at [104, 78] on li "Avançado" at bounding box center [98, 76] width 38 height 39
click at [107, 81] on span "Avançado" at bounding box center [98, 84] width 38 height 6
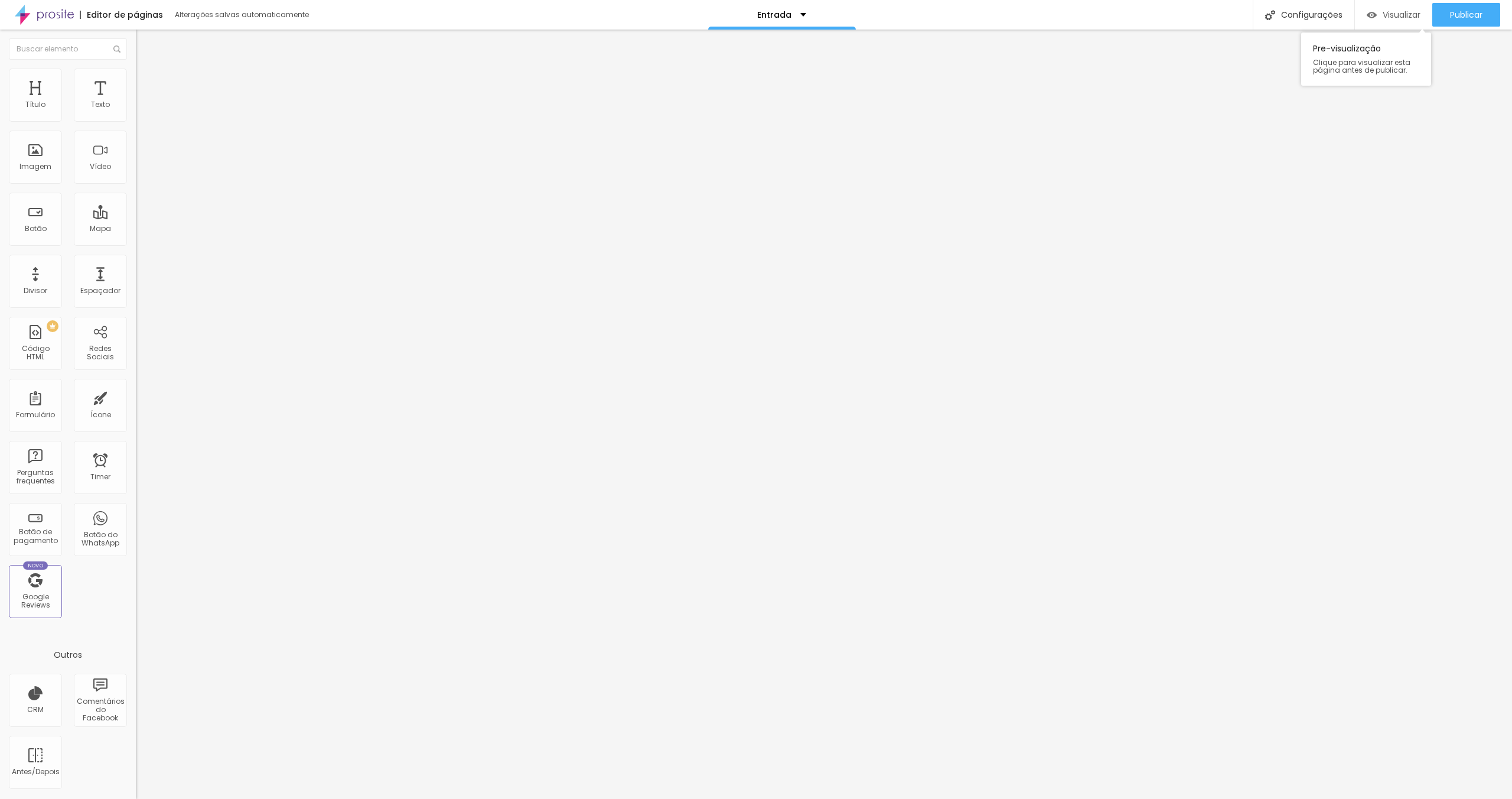
click at [1397, 20] on span "Visualizar" at bounding box center [1402, 15] width 38 height 9
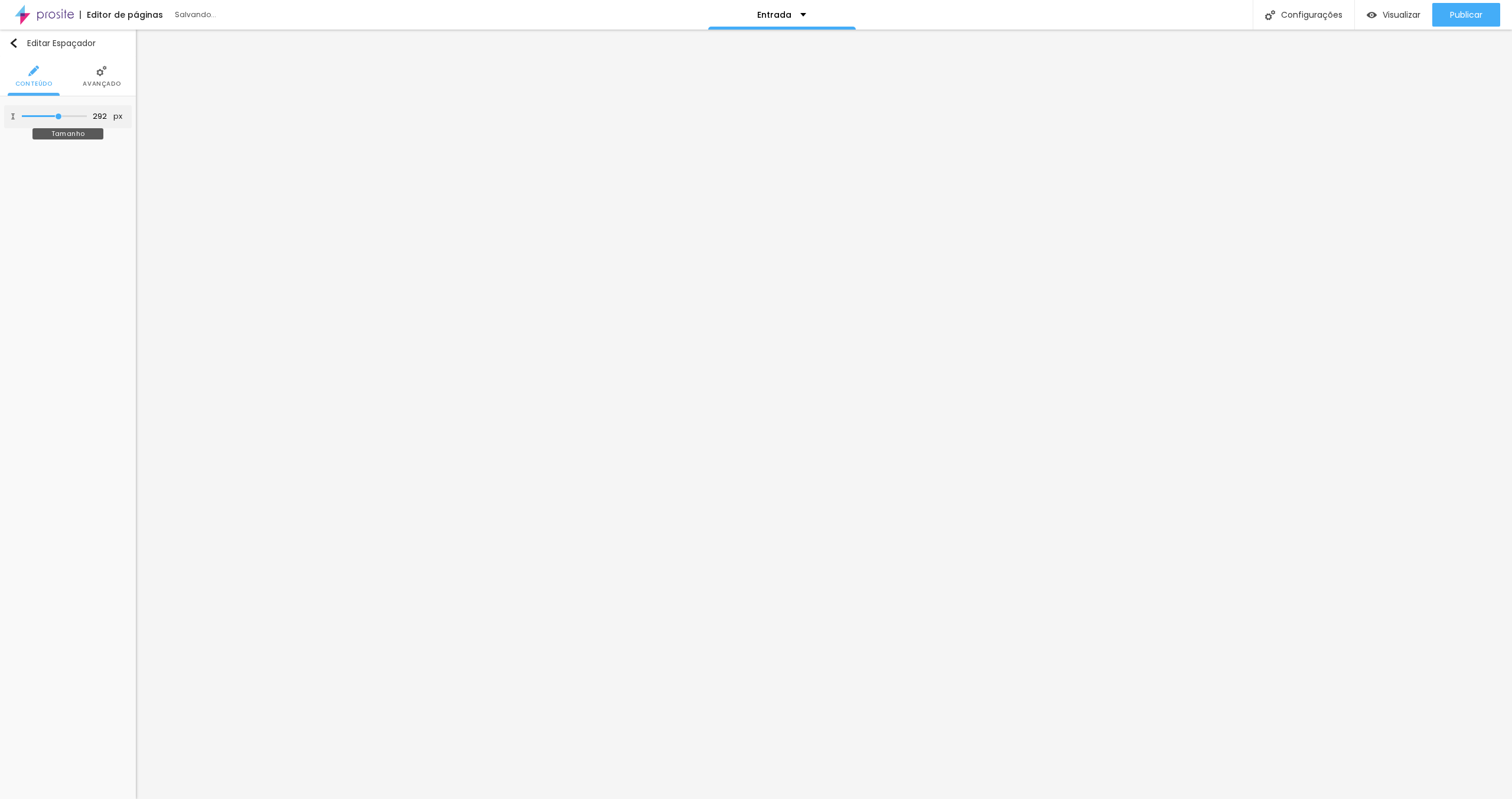
click at [59, 115] on input "range" at bounding box center [53, 116] width 65 height 6
click at [15, 44] on img "button" at bounding box center [13, 43] width 9 height 9
click at [32, 116] on input "range" at bounding box center [54, 116] width 77 height 9
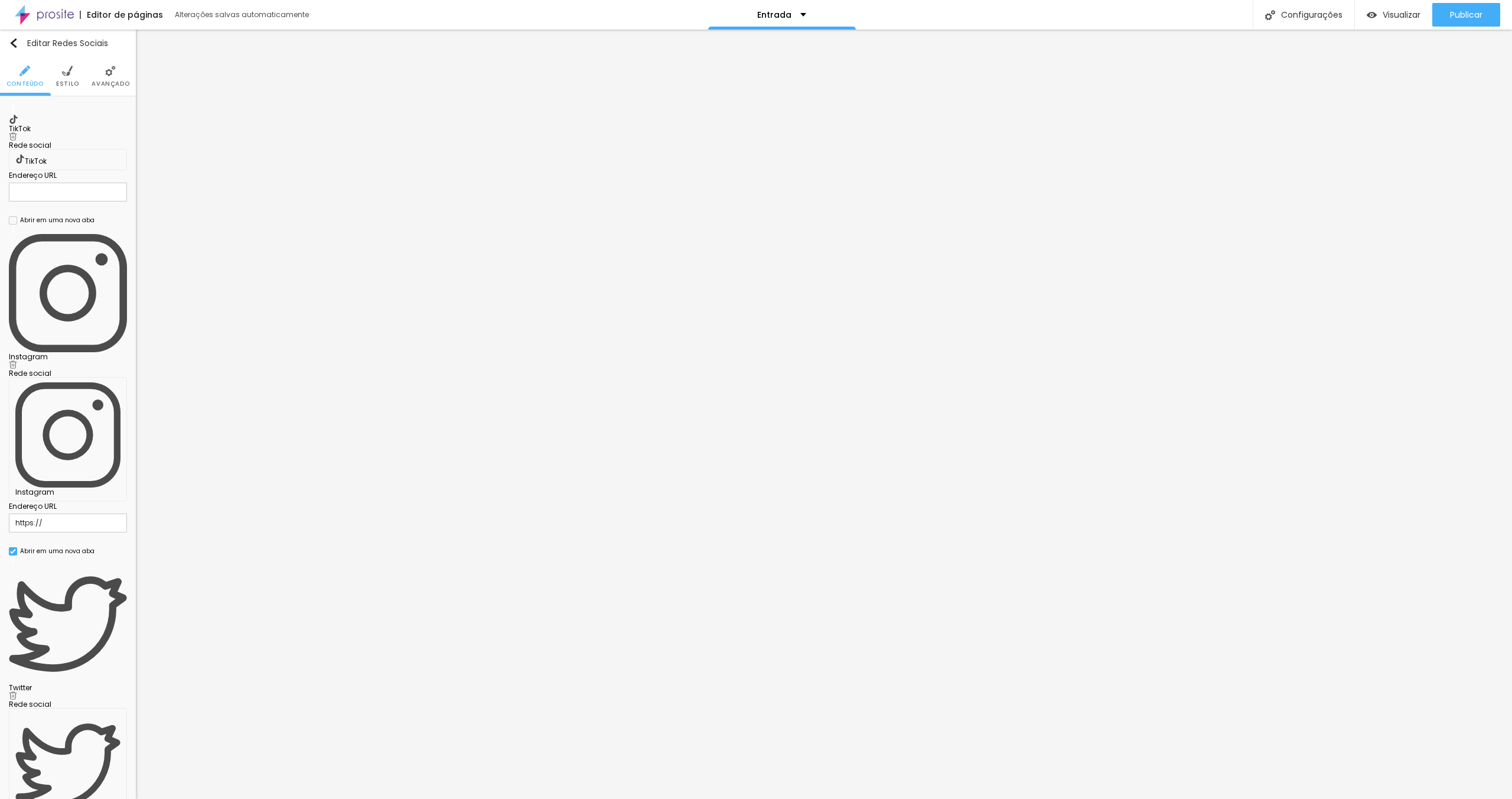
click at [90, 353] on div "Instagram" at bounding box center [67, 356] width 118 height 7
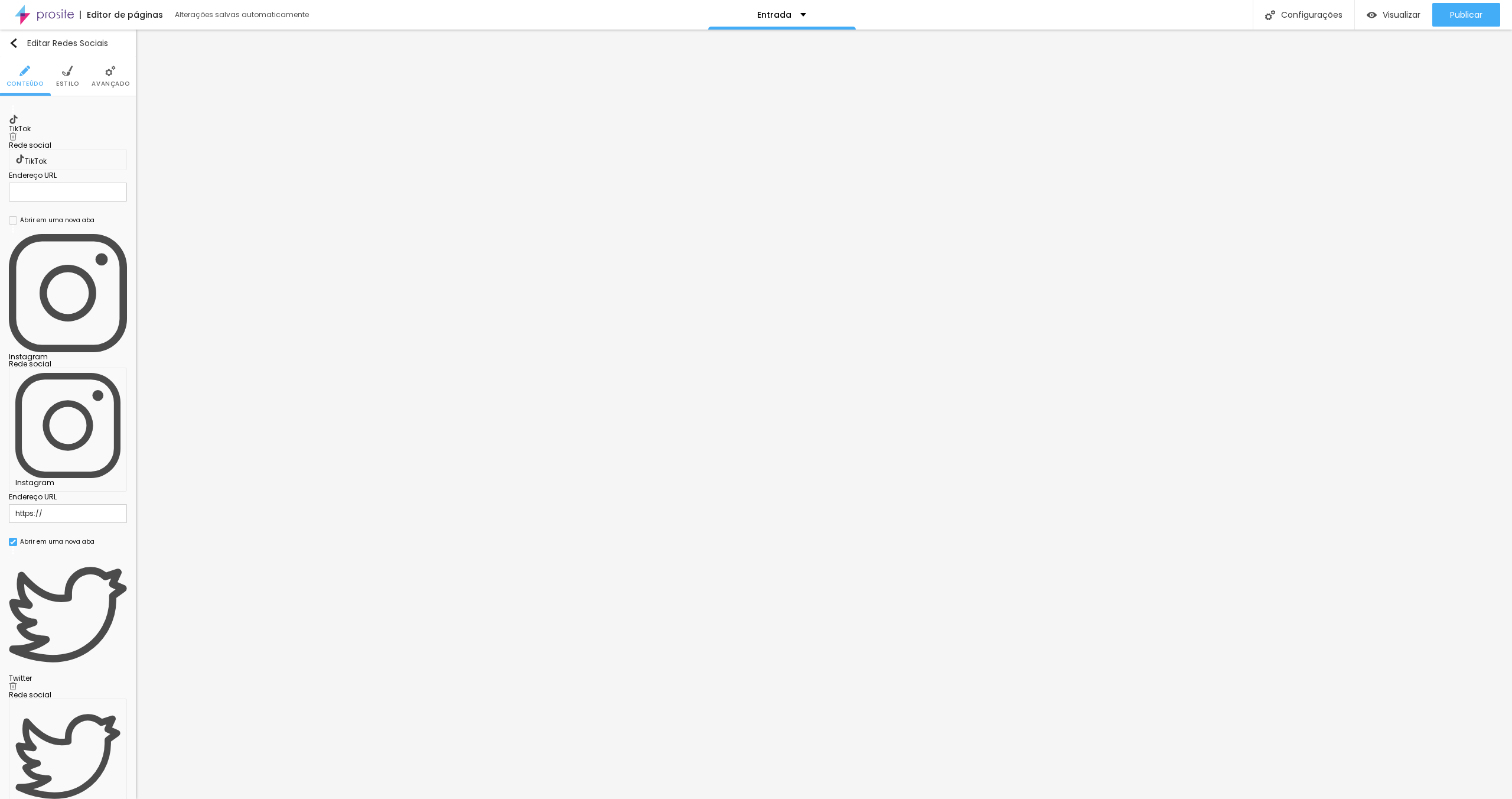
click at [63, 504] on input "https://" at bounding box center [67, 513] width 118 height 19
paste input "[URL][DOMAIN_NAME]"
click at [63, 350] on div "Editar Redes Sociais Conteúdo Estilo Avançado TikTok Rede social TikTok Endereç…" at bounding box center [68, 414] width 136 height 770
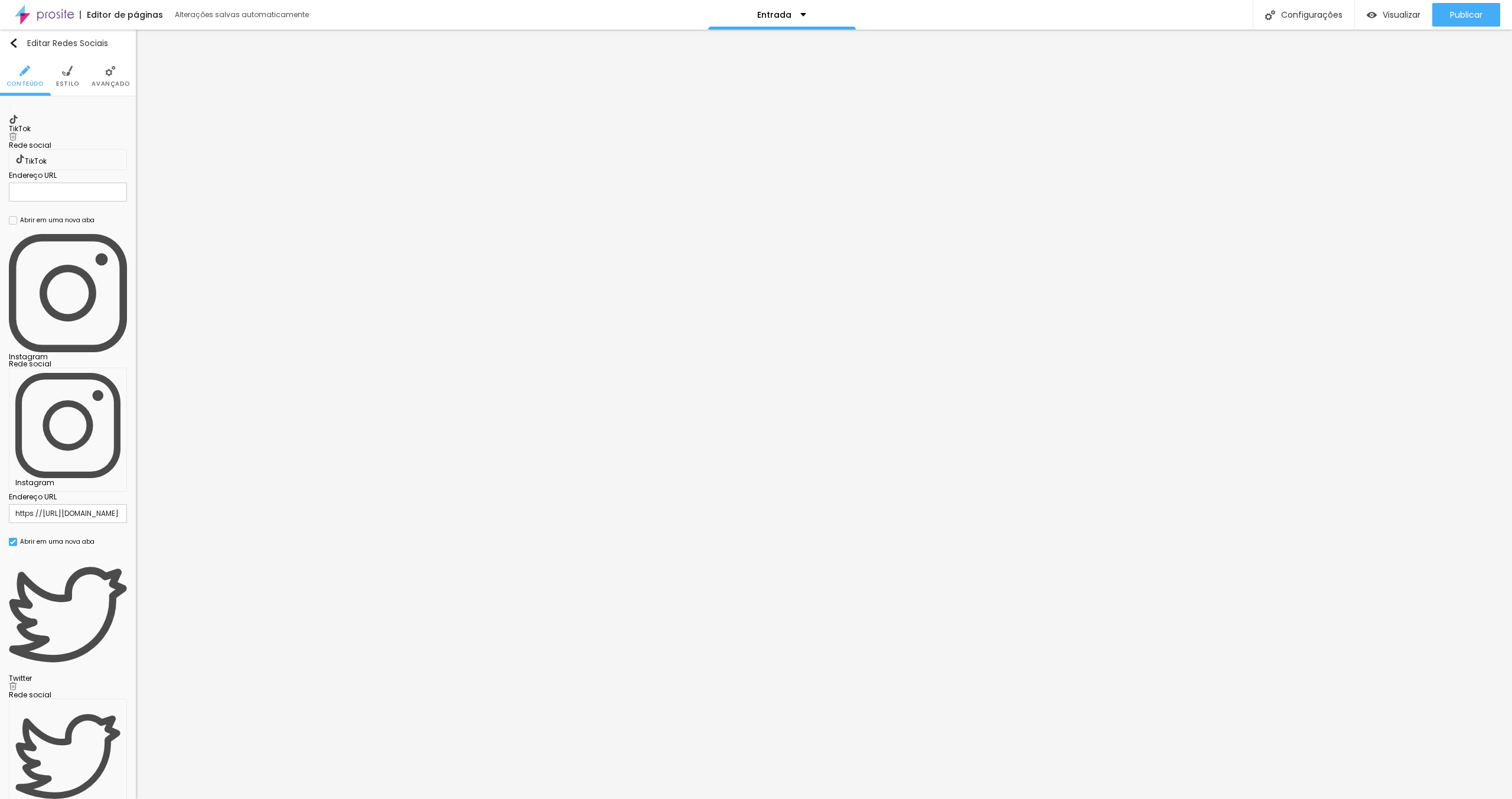
click at [17, 133] on img at bounding box center [13, 137] width 9 height 9
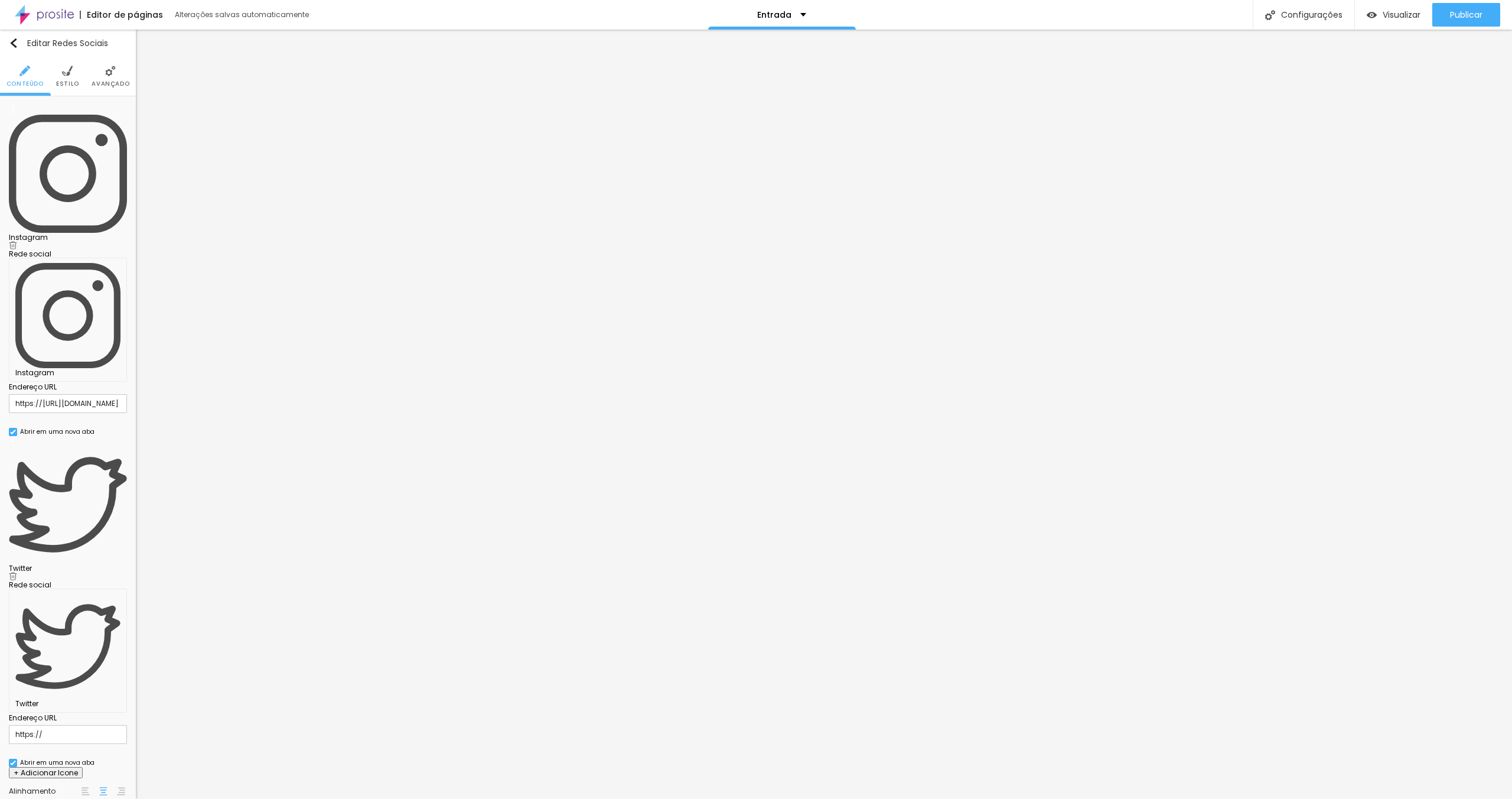
click at [17, 572] on img at bounding box center [13, 576] width 9 height 9
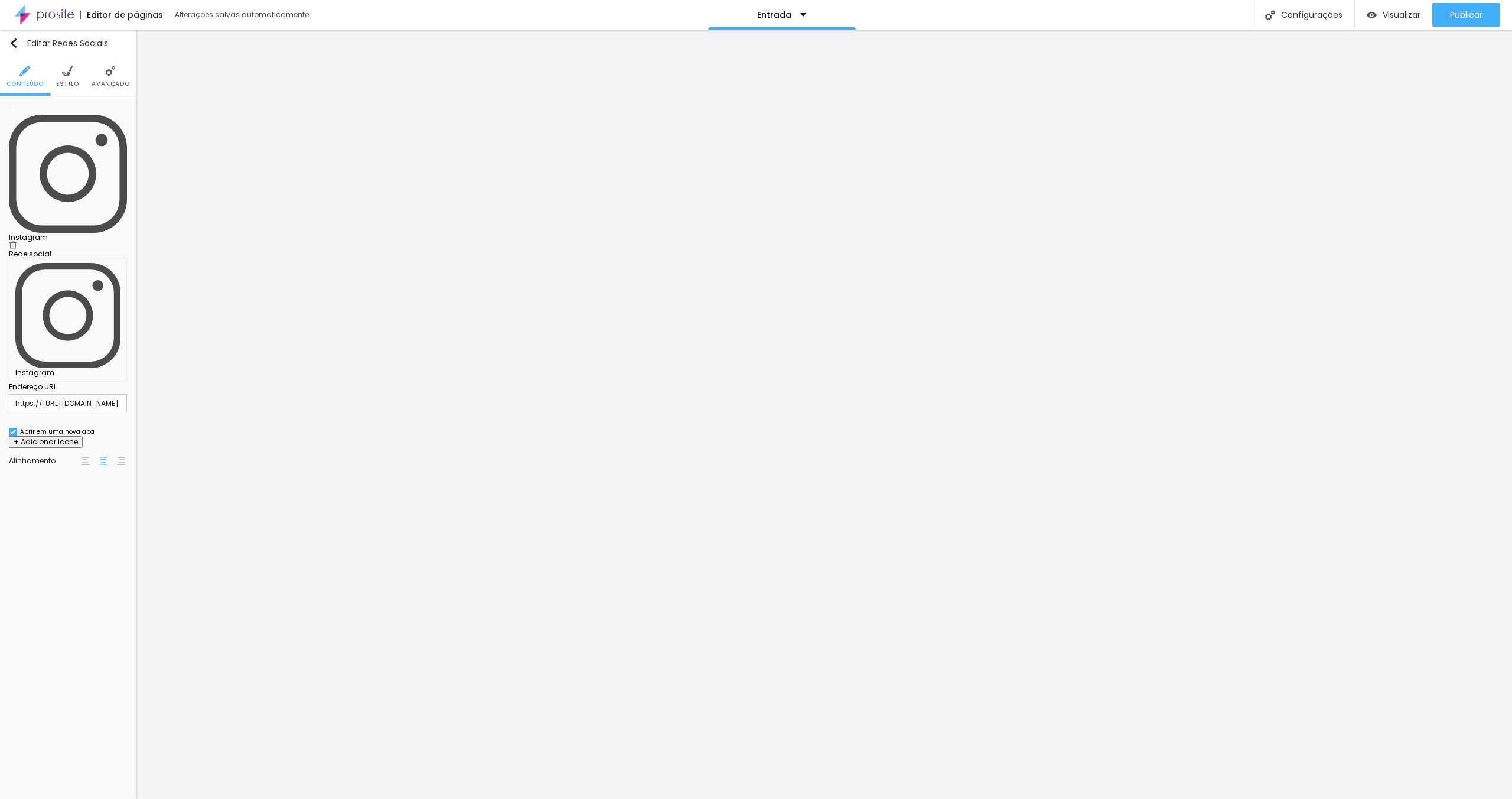
click at [80, 234] on div "Instagram" at bounding box center [67, 238] width 118 height 7
click at [65, 81] on span "Estilo" at bounding box center [67, 84] width 23 height 6
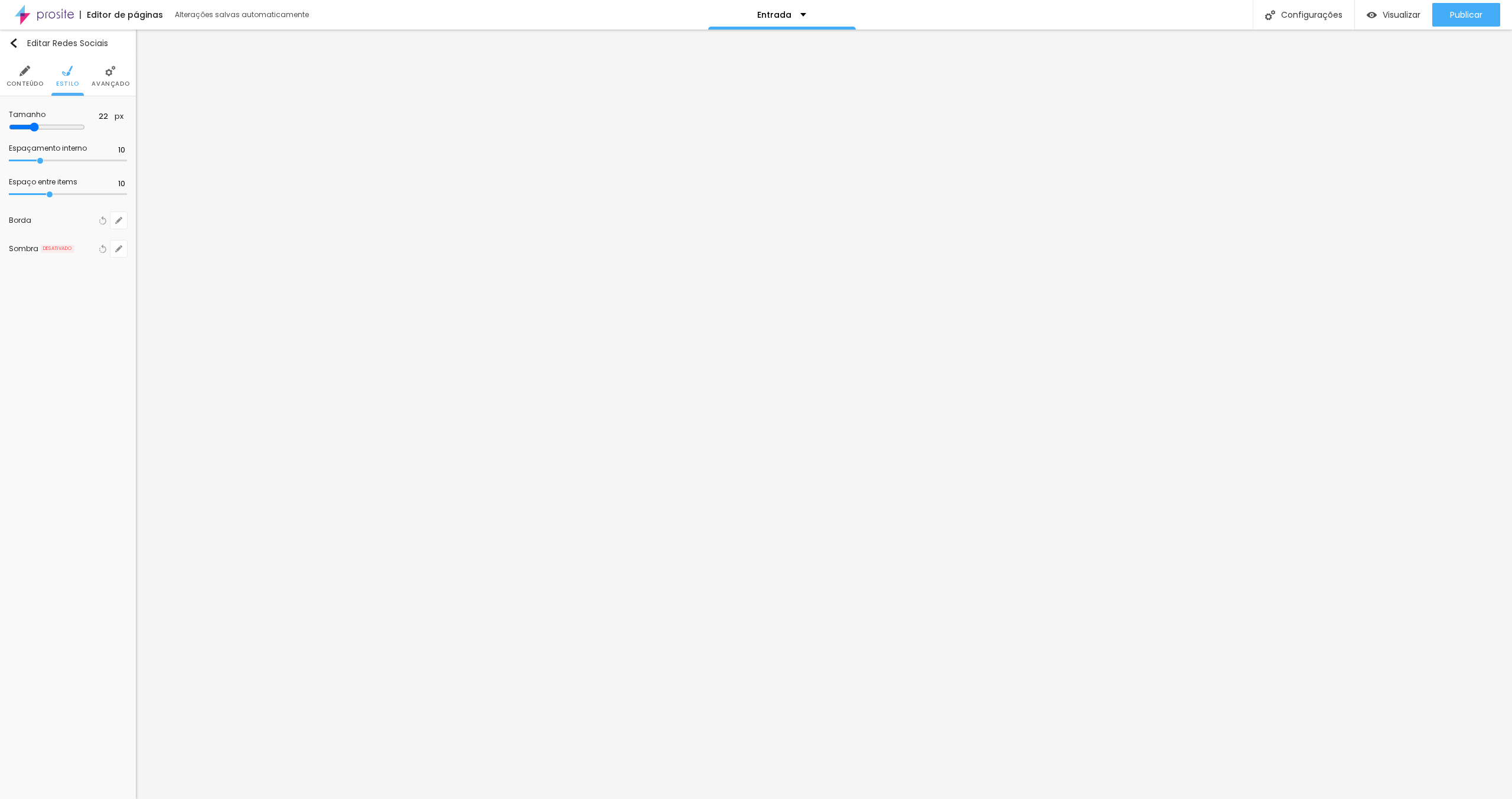
click at [112, 81] on span "Avançado" at bounding box center [110, 84] width 38 height 6
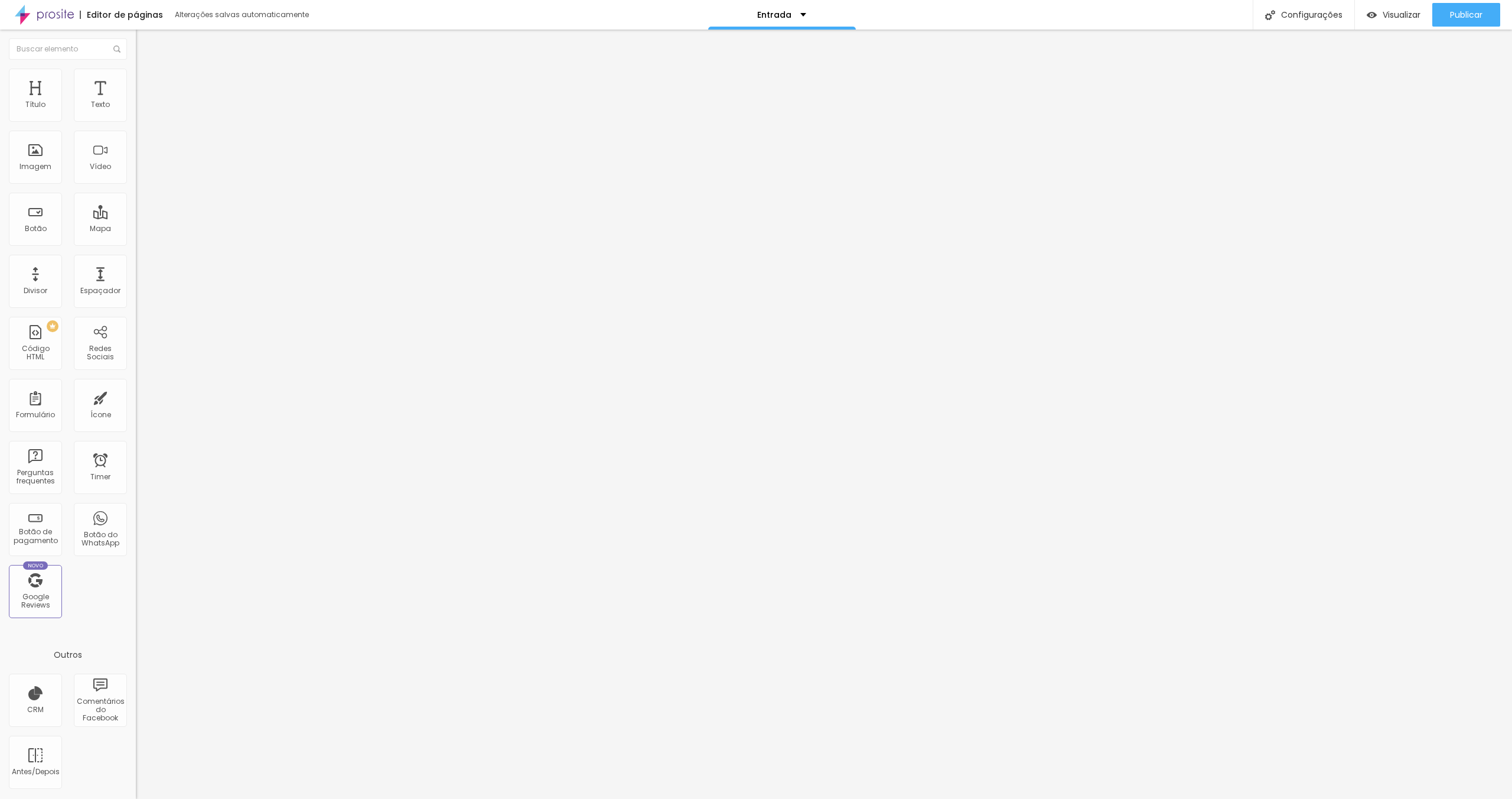
click at [67, 653] on div "Outros" at bounding box center [68, 654] width 136 height 32
click at [67, 40] on input "text" at bounding box center [67, 49] width 118 height 22
click at [34, 96] on div "Redes Sociais" at bounding box center [35, 105] width 46 height 17
click at [40, 107] on div "Redes Sociais" at bounding box center [35, 105] width 46 height 17
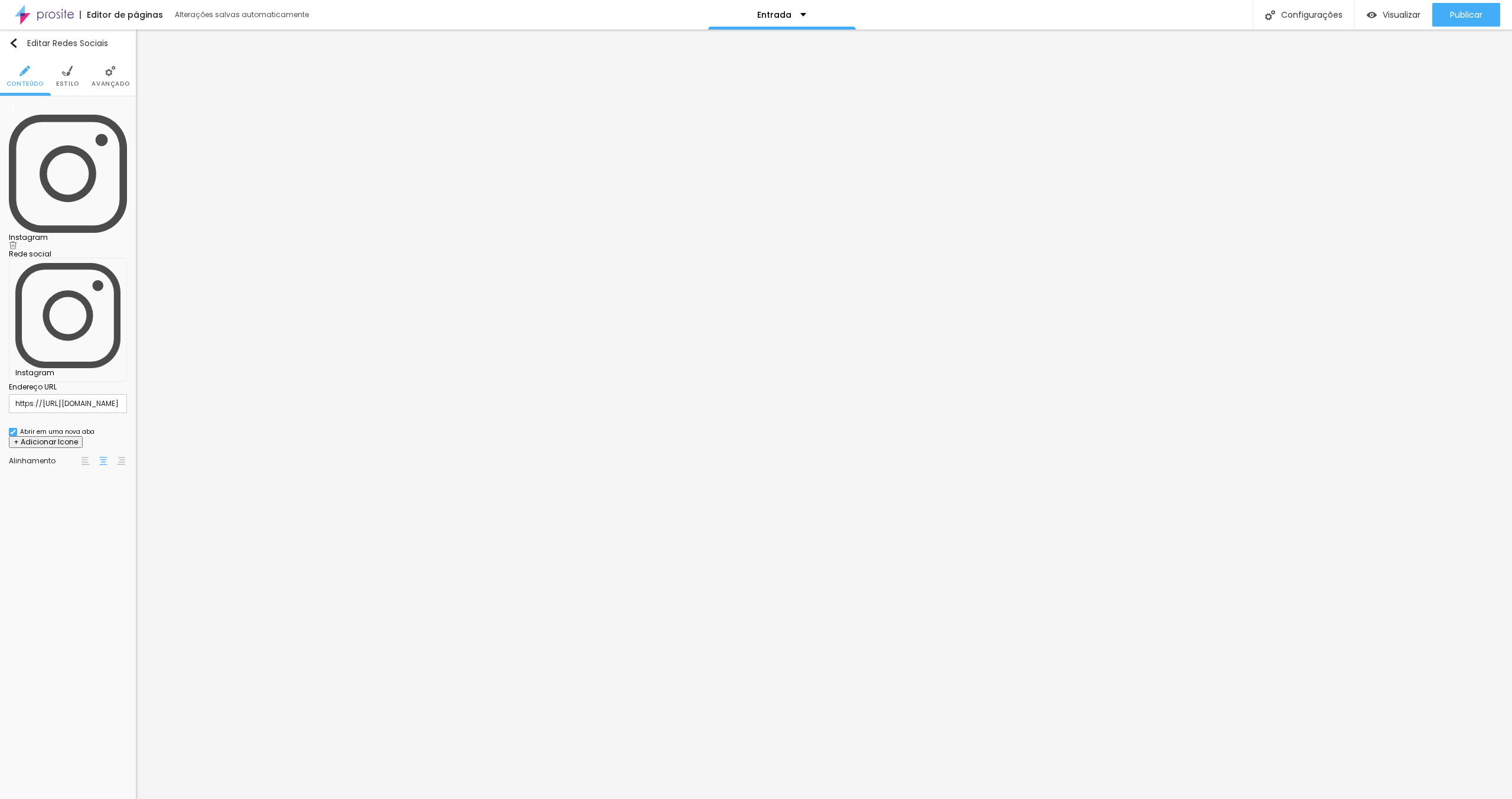
click at [81, 234] on div "Instagram" at bounding box center [67, 238] width 118 height 7
click at [69, 77] on li "Estilo" at bounding box center [67, 76] width 23 height 39
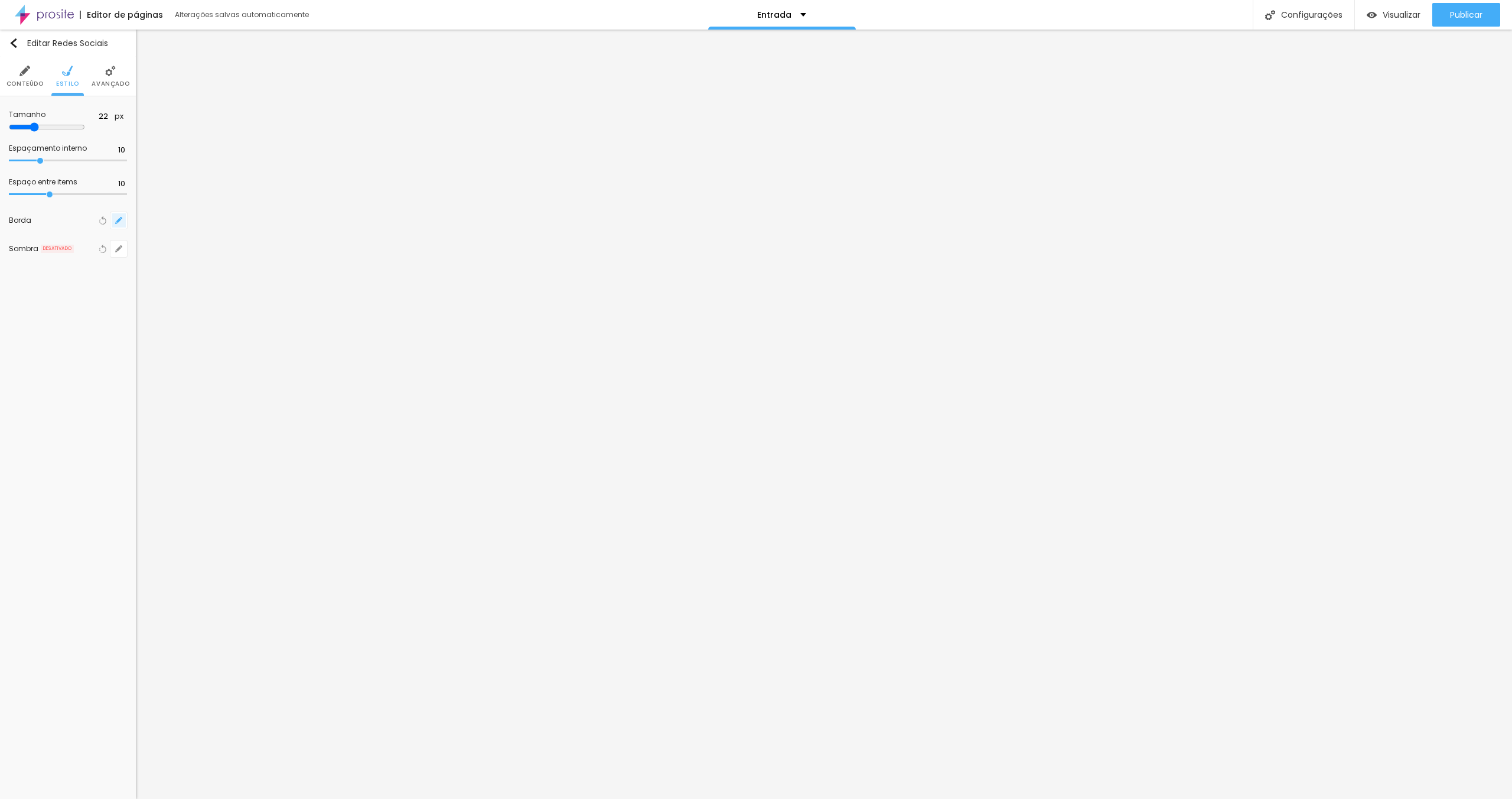
click at [118, 223] on icon "button" at bounding box center [119, 220] width 7 height 7
click at [83, 183] on div at bounding box center [756, 400] width 1512 height 799
click at [116, 248] on icon "button" at bounding box center [119, 249] width 7 height 7
click at [151, 299] on button "Externa" at bounding box center [133, 297] width 35 height 12
click at [186, 300] on button "Interna" at bounding box center [168, 297] width 34 height 12
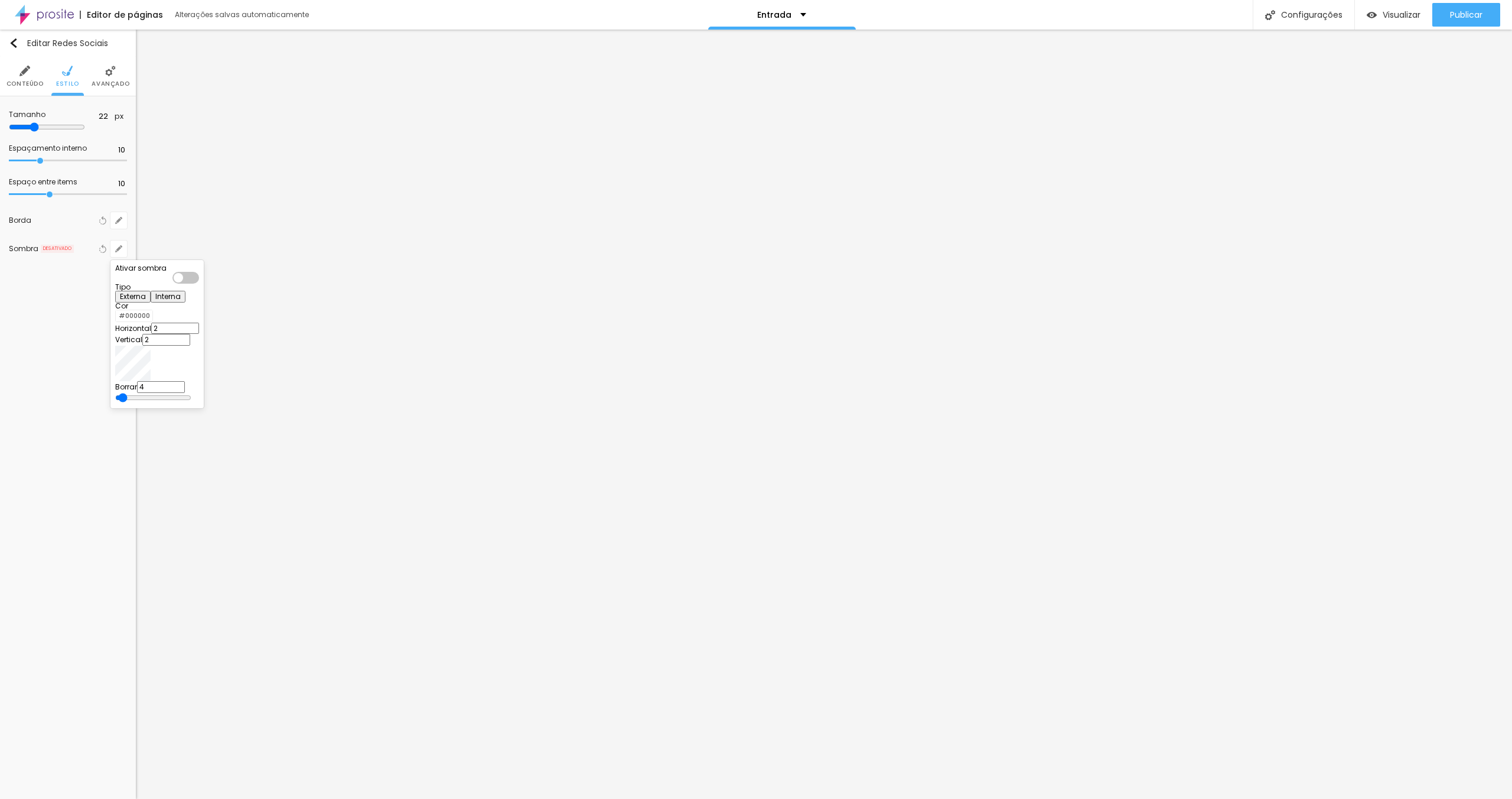
click at [151, 299] on button "Externa" at bounding box center [133, 297] width 35 height 12
click at [45, 342] on div at bounding box center [756, 400] width 1512 height 799
click at [108, 73] on img at bounding box center [110, 71] width 10 height 10
click at [63, 29] on img at bounding box center [44, 15] width 59 height 29
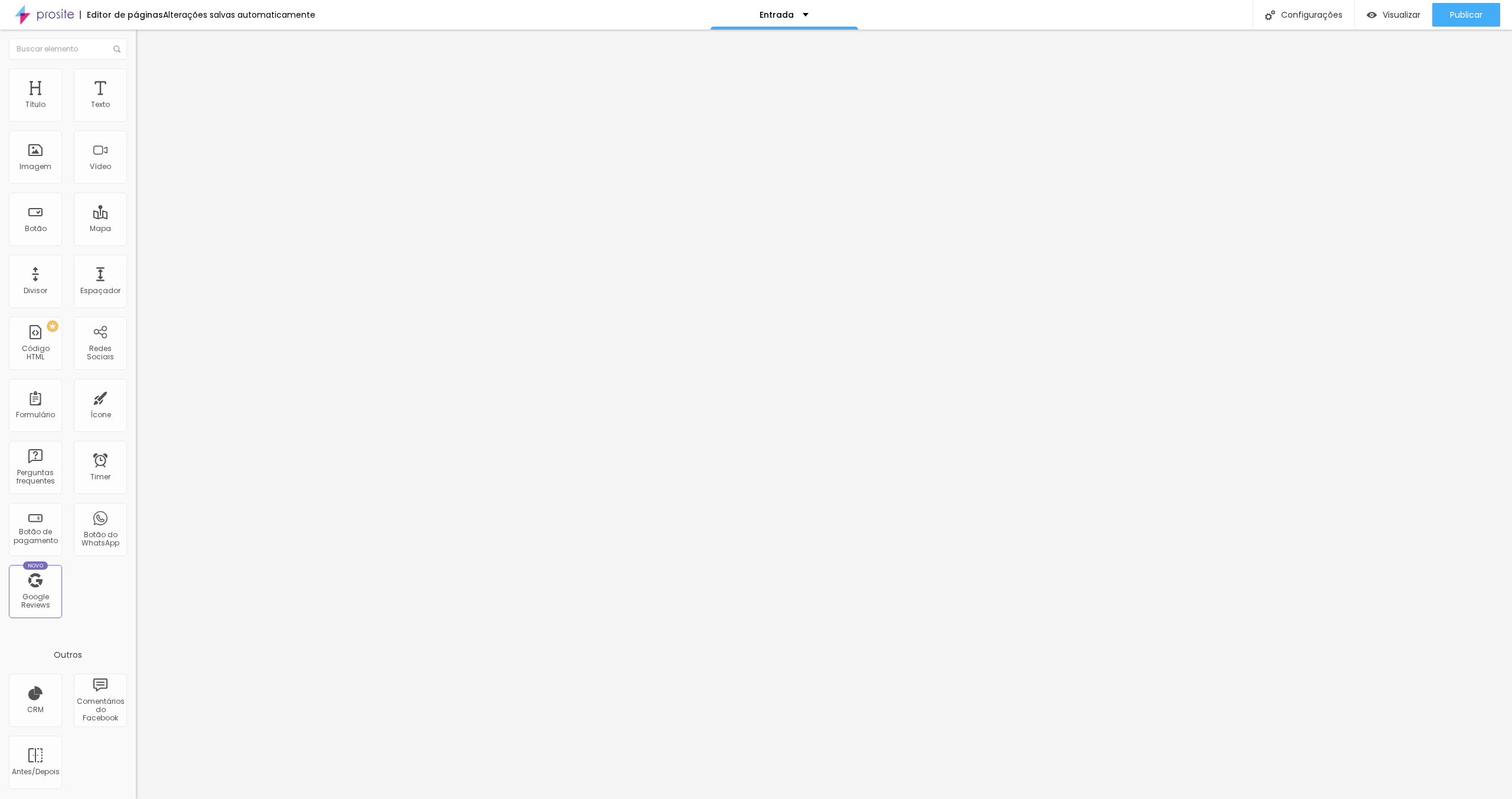
click at [136, 163] on div at bounding box center [204, 148] width 136 height 91
click at [136, 197] on div "Instagram" at bounding box center [204, 278] width 136 height 163
click at [136, 506] on input "https://" at bounding box center [207, 512] width 142 height 12
drag, startPoint x: 34, startPoint y: 210, endPoint x: -17, endPoint y: 201, distance: 51.8
click at [0, 201] on html "Editor de páginas Salvando... Entrada Configurações Configurações da página Cli…" at bounding box center [756, 400] width 1512 height 799
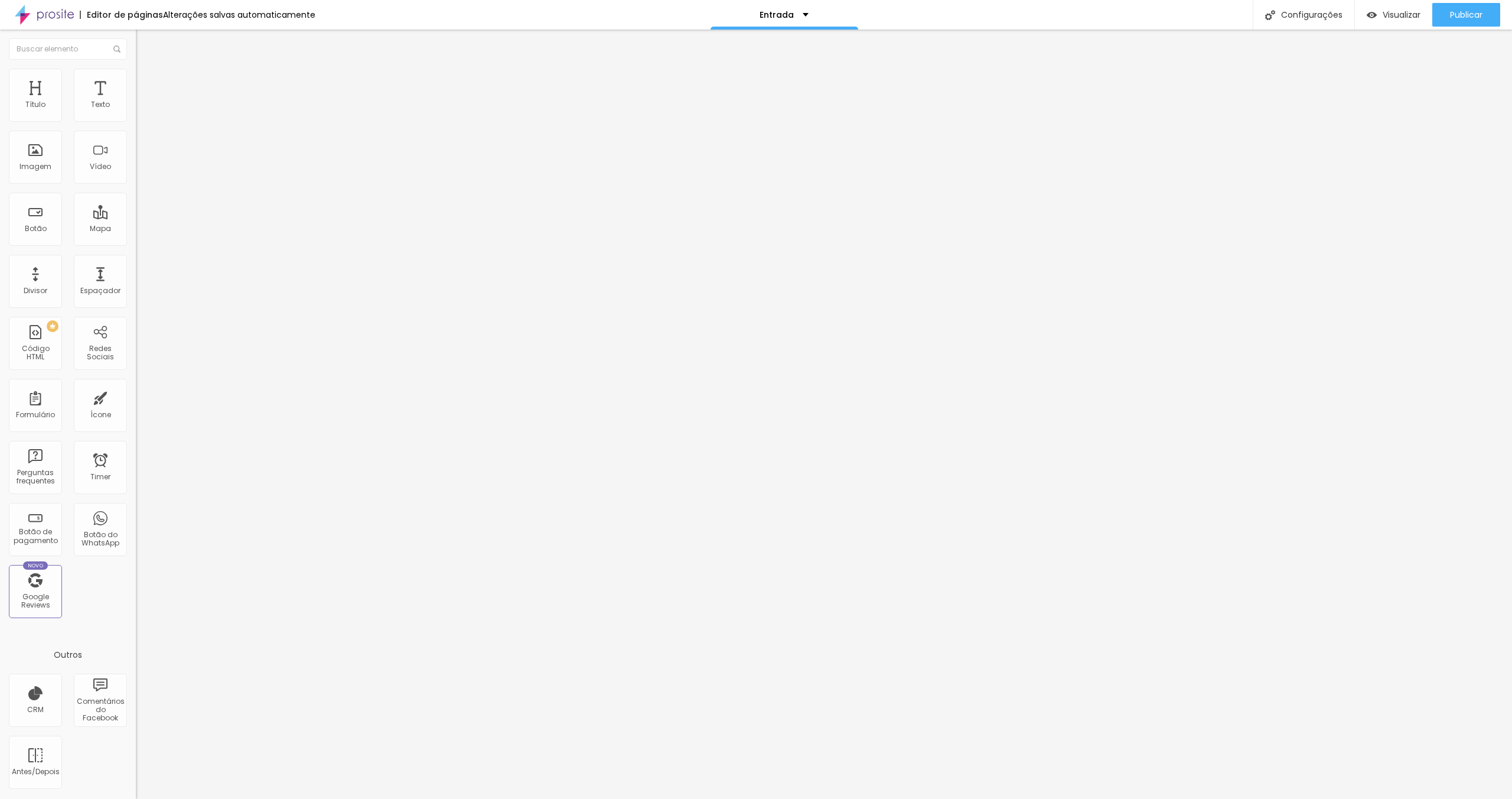
type input "[URL][DOMAIN_NAME]"
click at [136, 700] on img at bounding box center [140, 704] width 9 height 9
click at [136, 120] on img at bounding box center [140, 124] width 9 height 9
type input "[URL][DOMAIN_NAME]"
click at [136, 102] on span "Adicionar imagem" at bounding box center [174, 96] width 77 height 10
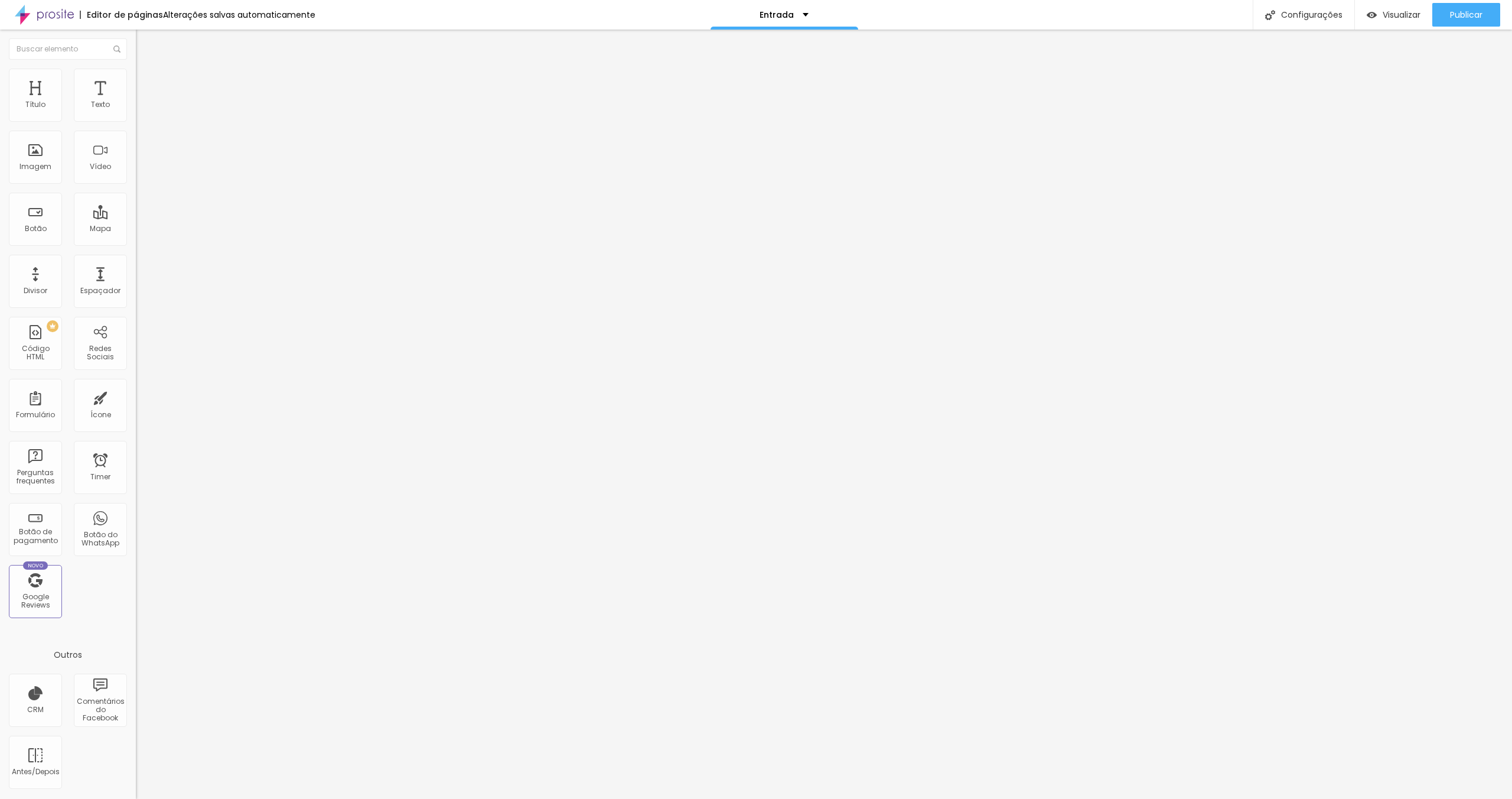
click at [136, 69] on img at bounding box center [141, 74] width 10 height 10
type input "75"
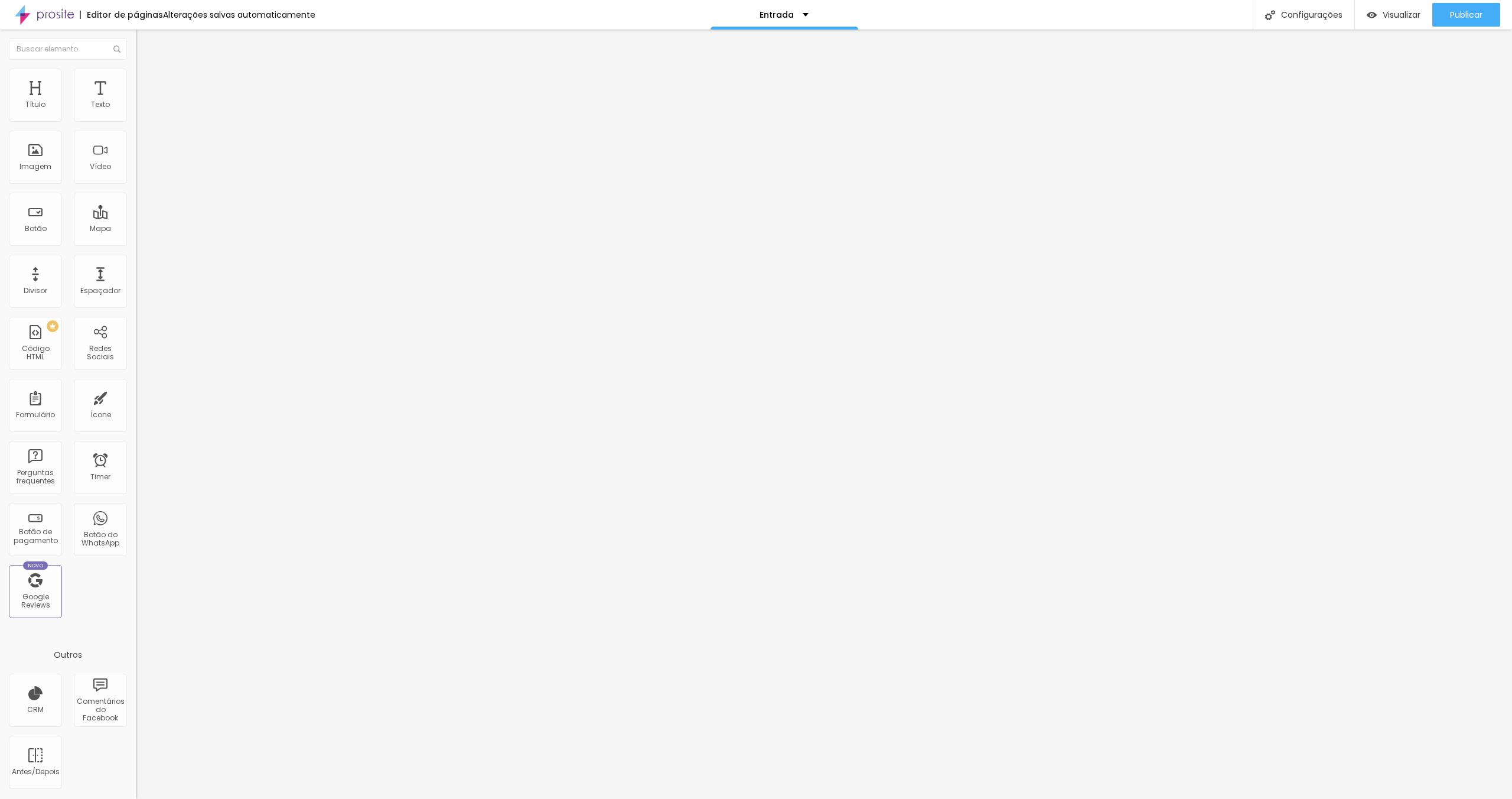
type input "75"
type input "60"
type input "55"
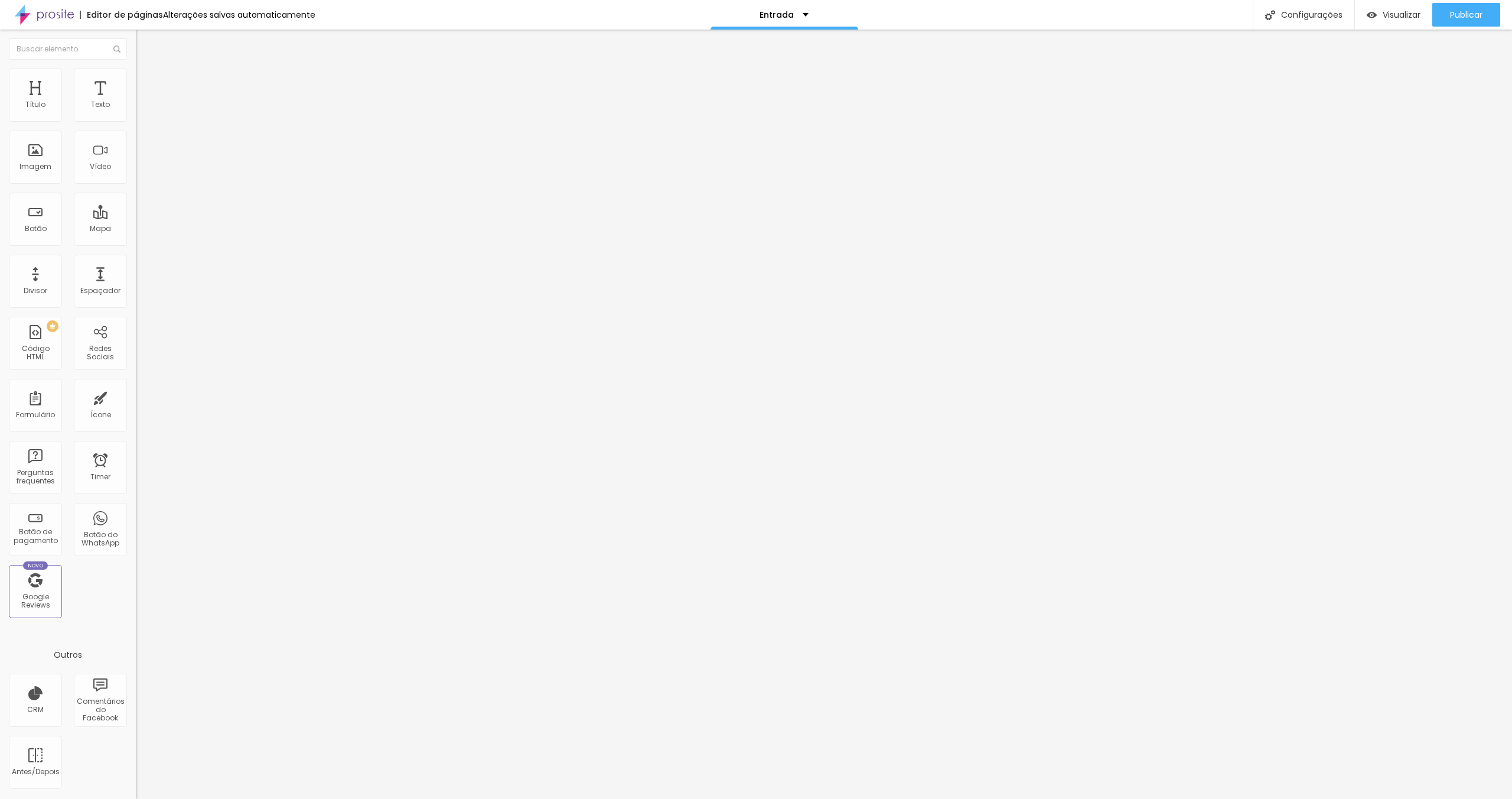
type input "60"
type input "55"
type input "60"
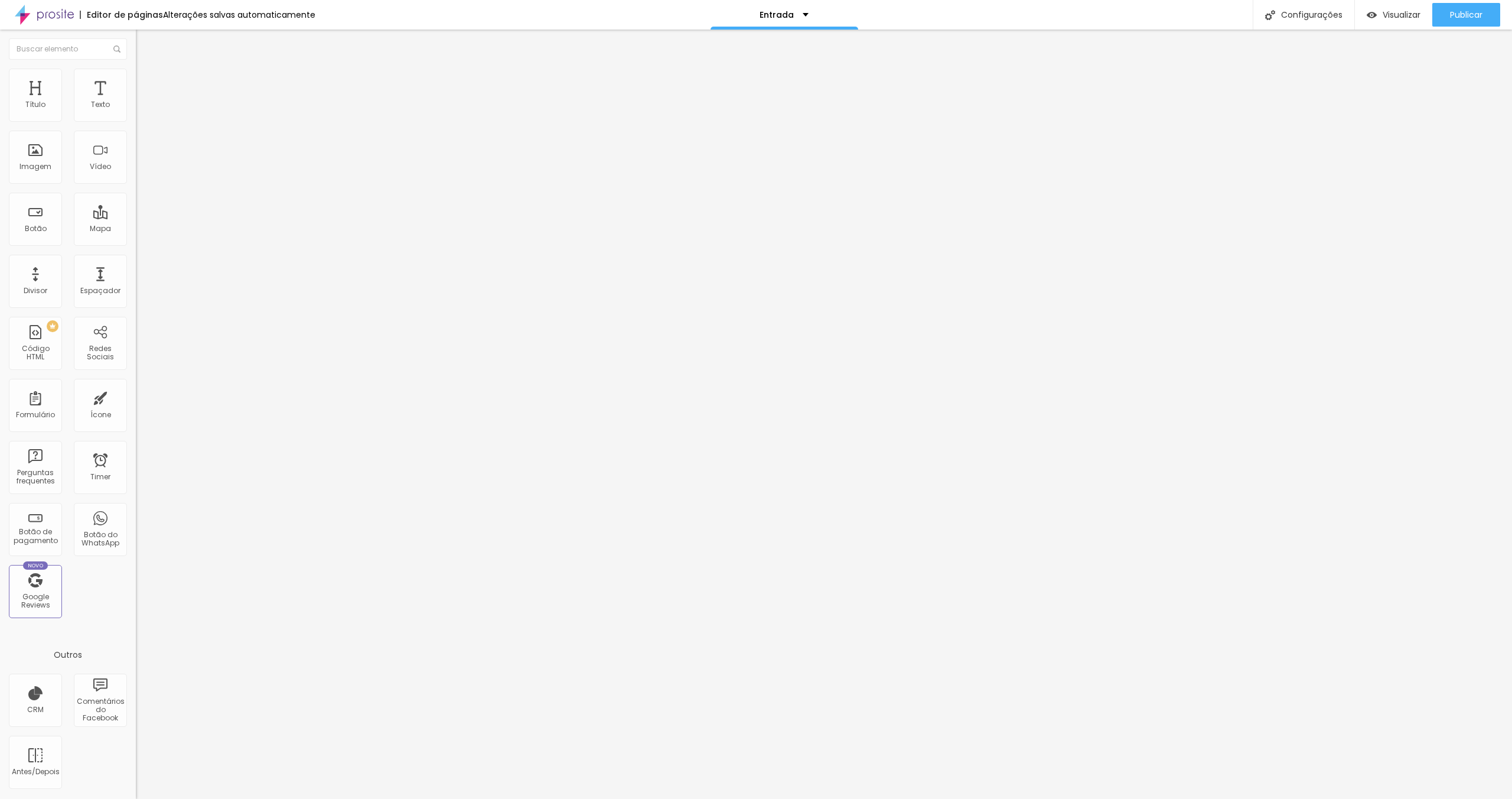
drag, startPoint x: 93, startPoint y: 123, endPoint x: 72, endPoint y: 125, distance: 21.1
type input "60"
click at [136, 121] on input "range" at bounding box center [174, 116] width 77 height 9
click at [136, 80] on li "Avançado" at bounding box center [204, 86] width 136 height 12
click at [136, 468] on input "text" at bounding box center [207, 474] width 142 height 12
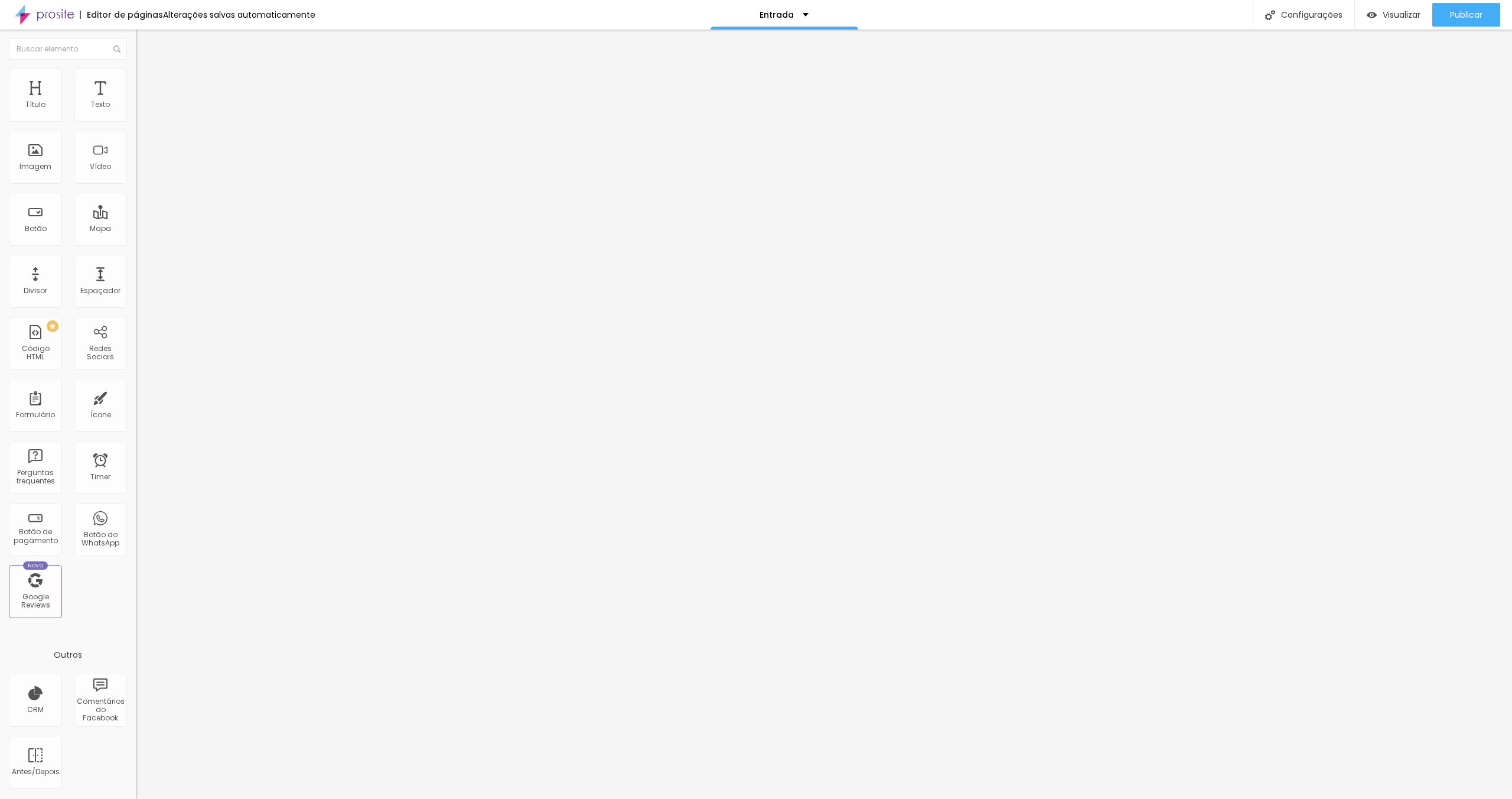
click at [136, 434] on input "text" at bounding box center [207, 440] width 142 height 12
click at [136, 69] on img at bounding box center [141, 74] width 10 height 10
click at [136, 69] on li "Conteúdo" at bounding box center [204, 63] width 136 height 12
click at [136, 242] on input "https://" at bounding box center [207, 237] width 142 height 12
paste input "www.instagram.com/francielenfortesfotografia/https://"
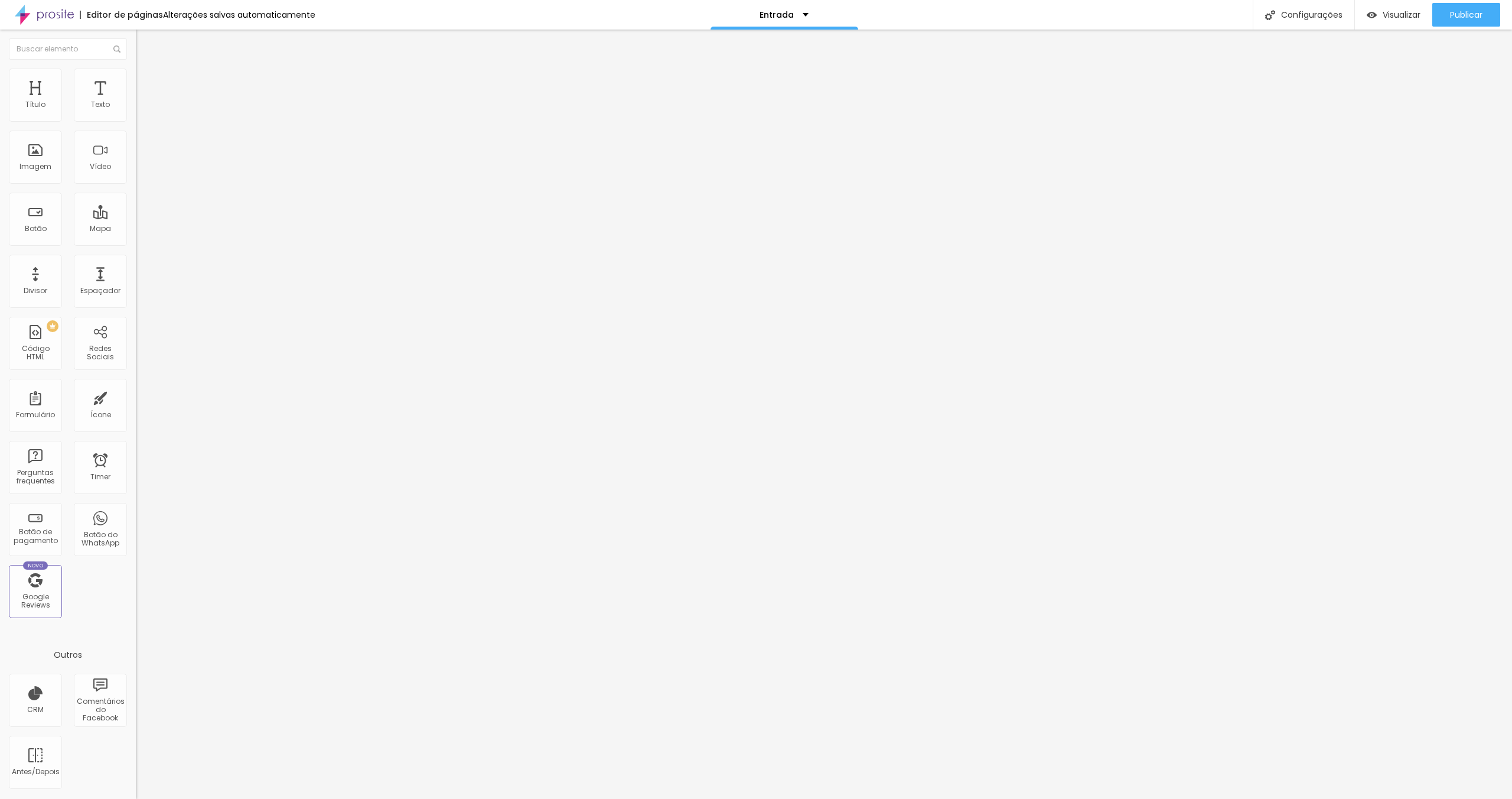
scroll to position [0, 93]
type input "https://www.instagram.com/francielenfortesfotografia/https://"
click at [136, 263] on img at bounding box center [139, 260] width 6 height 6
click at [136, 77] on li "Estilo" at bounding box center [204, 75] width 136 height 12
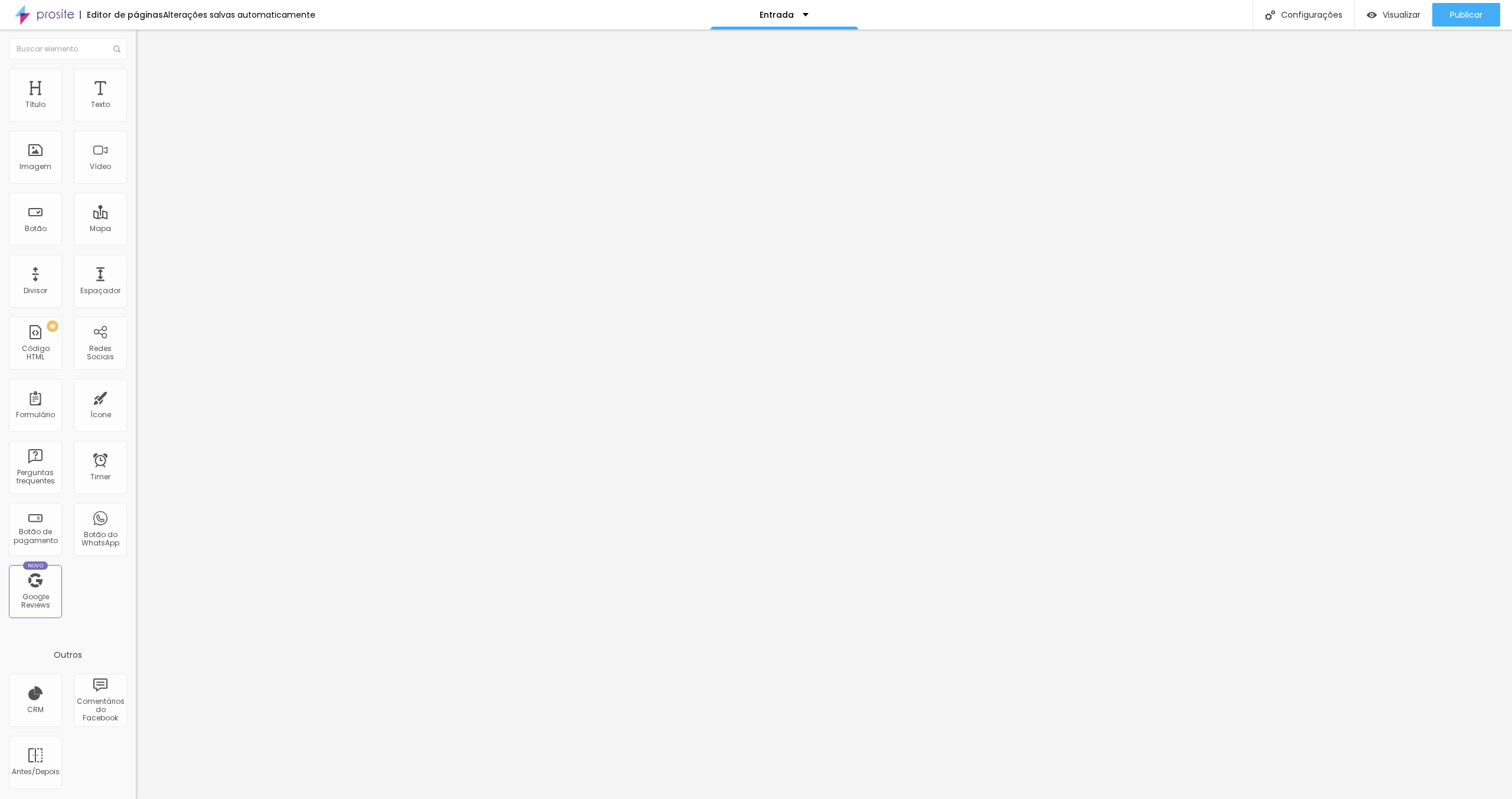
click at [136, 69] on li "Conteúdo" at bounding box center [204, 63] width 136 height 12
click at [136, 151] on div at bounding box center [204, 146] width 136 height 9
click at [136, 159] on img at bounding box center [140, 155] width 9 height 9
click at [136, 80] on img at bounding box center [141, 85] width 10 height 10
click at [146, 80] on span "Estilo" at bounding box center [155, 77] width 18 height 10
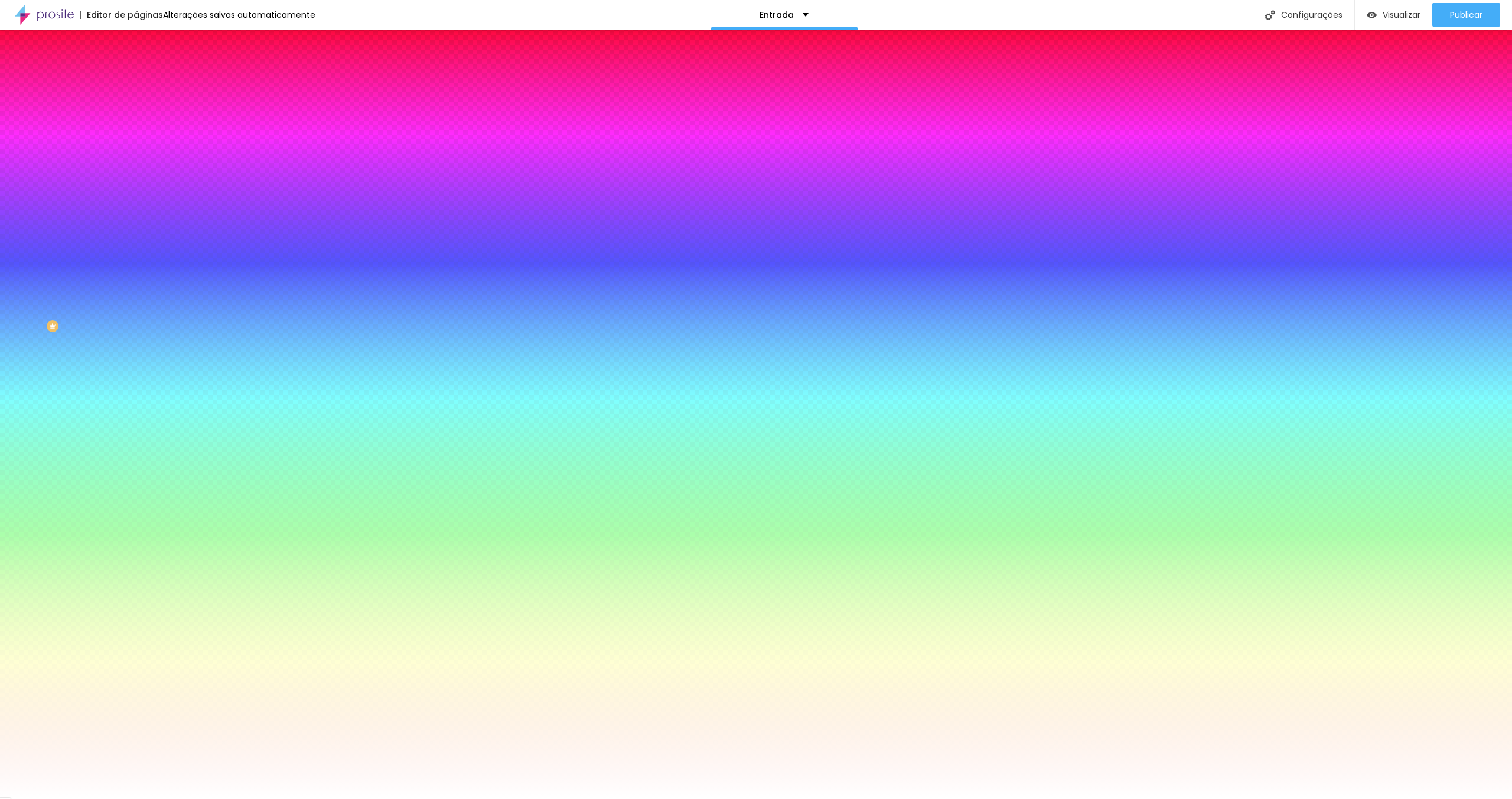
click at [136, 161] on div at bounding box center [204, 161] width 136 height 0
click at [136, 172] on input "#FFFFFF" at bounding box center [207, 167] width 142 height 12
drag, startPoint x: 120, startPoint y: 214, endPoint x: 104, endPoint y: 214, distance: 16.0
click at [136, 172] on input "#FFFFFF" at bounding box center [207, 167] width 142 height 12
paste input "EFEEE"
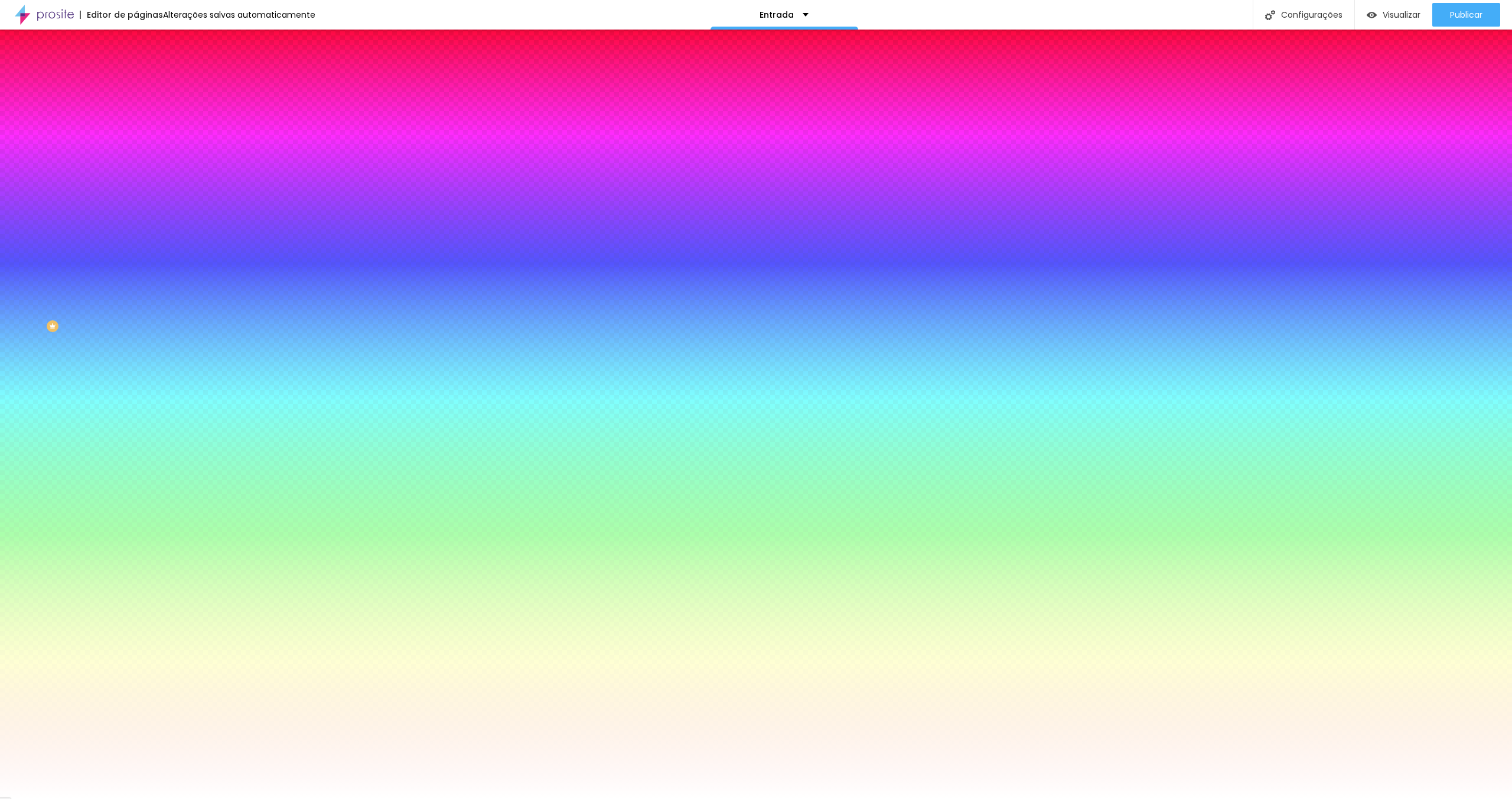
type input "#EFEEE"
click at [136, 361] on div "Editar Seção Conteúdo Estilo Avançado Imagem de fundo Adicionar imagem Efeito d…" at bounding box center [204, 414] width 136 height 770
click at [136, 359] on div "Editar Seção Conteúdo Estilo Avançado Imagem de fundo Adicionar imagem Efeito d…" at bounding box center [204, 414] width 136 height 770
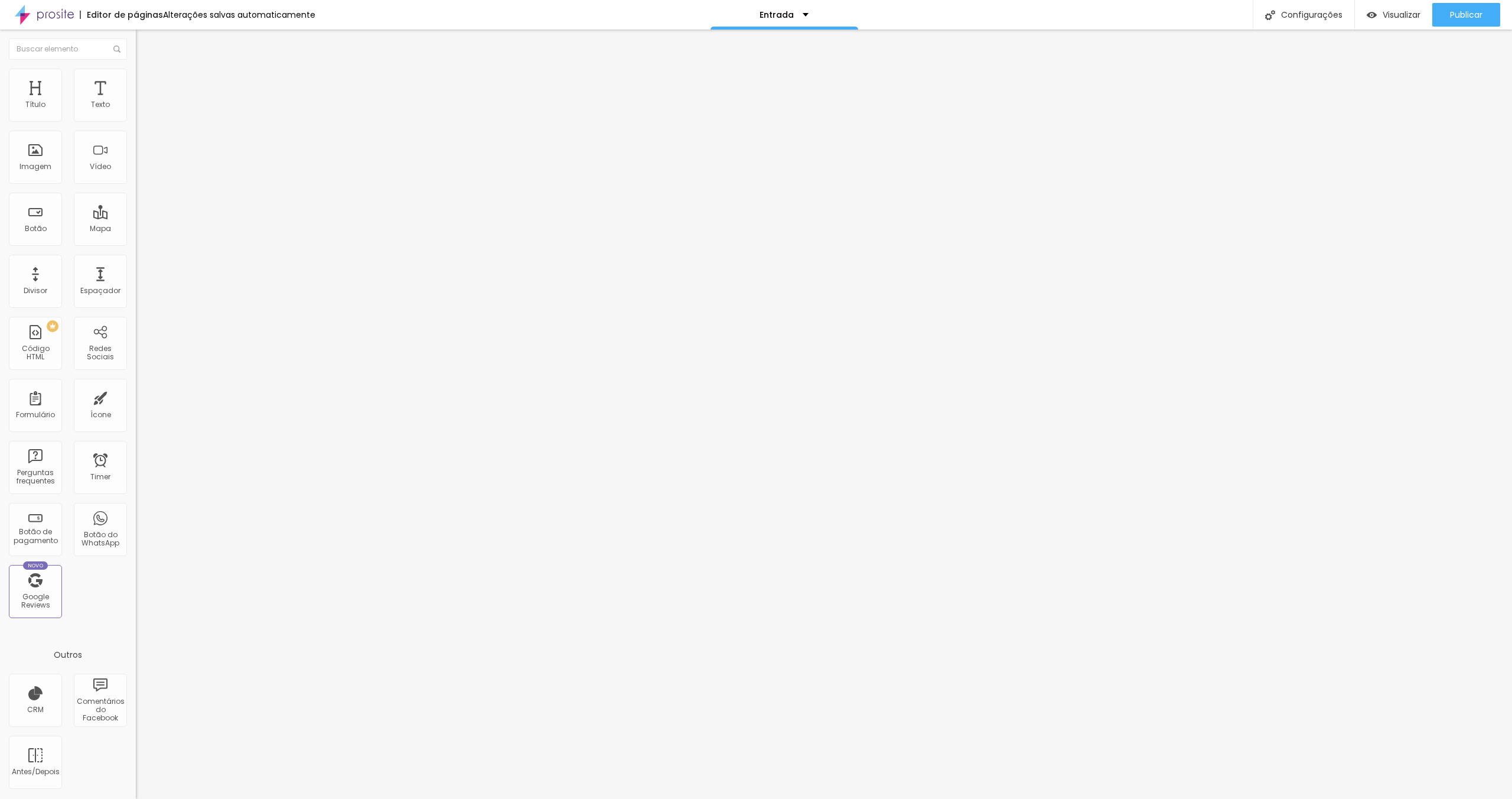
click at [136, 108] on span "Encaixotado" at bounding box center [159, 102] width 46 height 10
click at [136, 125] on div "Completo" at bounding box center [204, 121] width 136 height 7
click at [136, 115] on span "Encaixotado" at bounding box center [159, 109] width 46 height 10
click at [136, 71] on img at bounding box center [141, 74] width 10 height 10
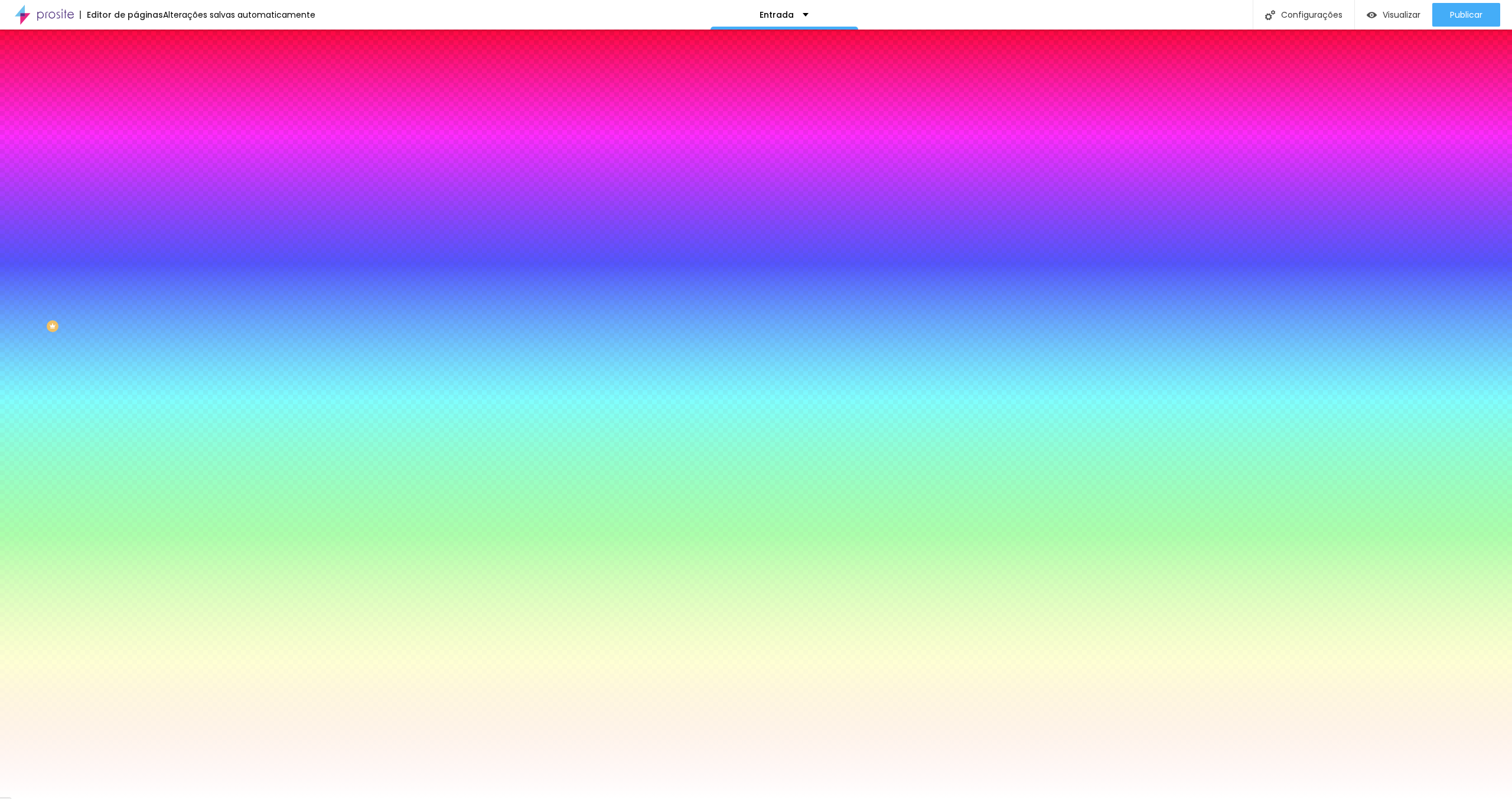
paste input "EFEEEB"
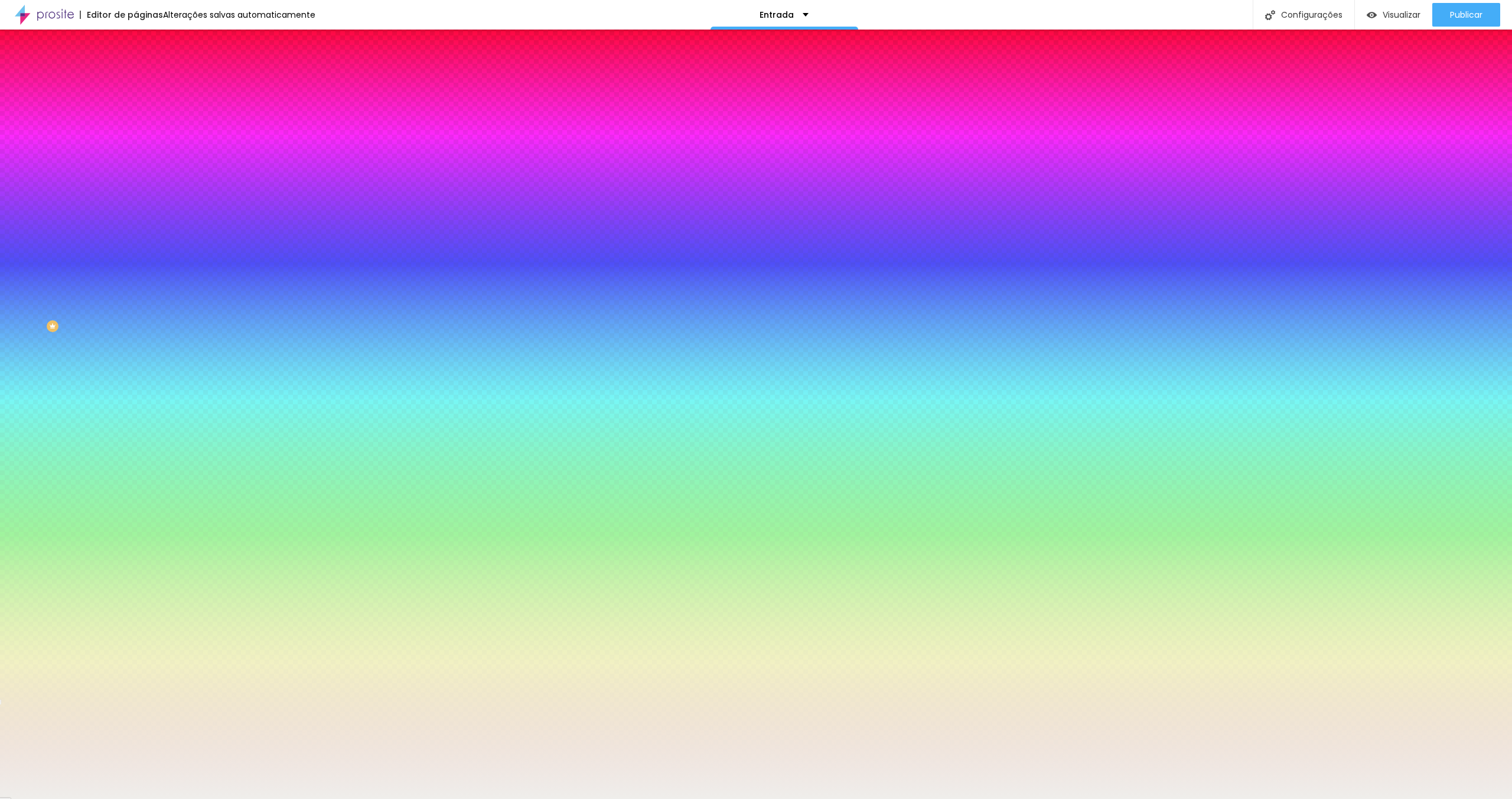
type input "#EFEEEB"
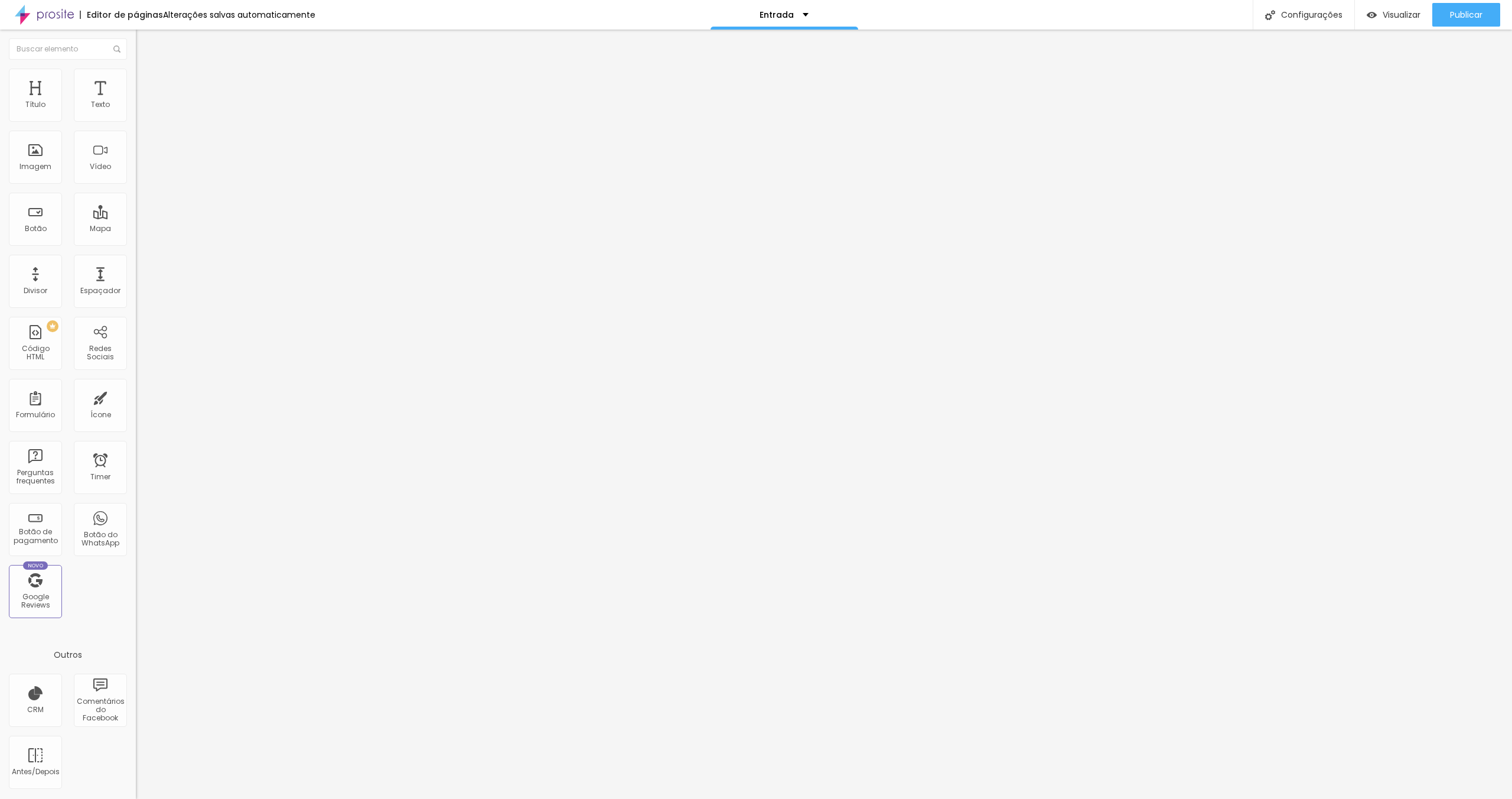
scroll to position [0, 119]
click at [136, 242] on input "https://www.instagram.com/francielenfortesfotografia/https://" at bounding box center [207, 237] width 142 height 12
click at [102, 321] on div "Redes Sociais" at bounding box center [101, 344] width 53 height 53
click at [136, 78] on li "Estilo" at bounding box center [204, 75] width 136 height 12
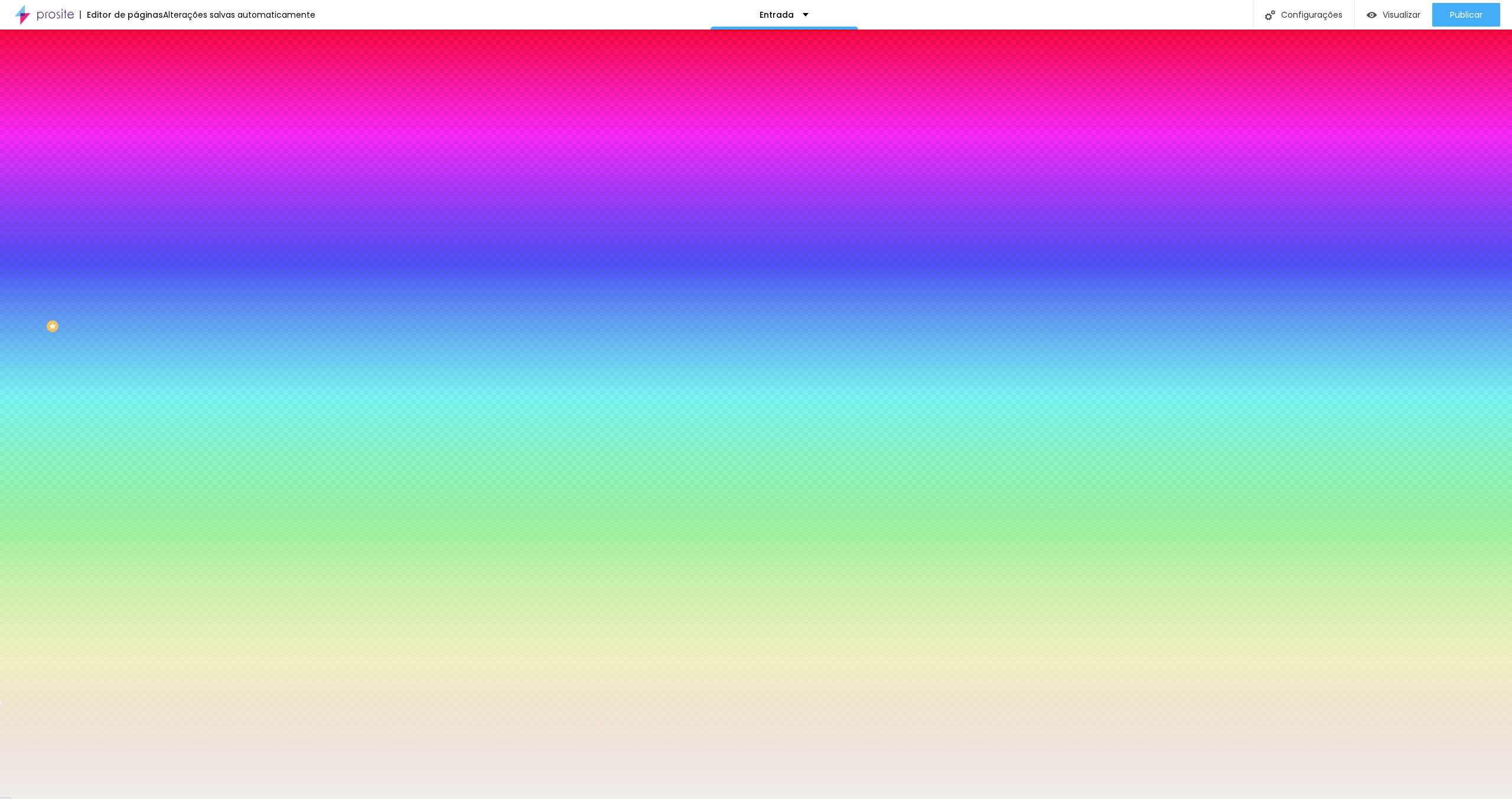
click at [146, 84] on span "Avançado" at bounding box center [165, 89] width 39 height 10
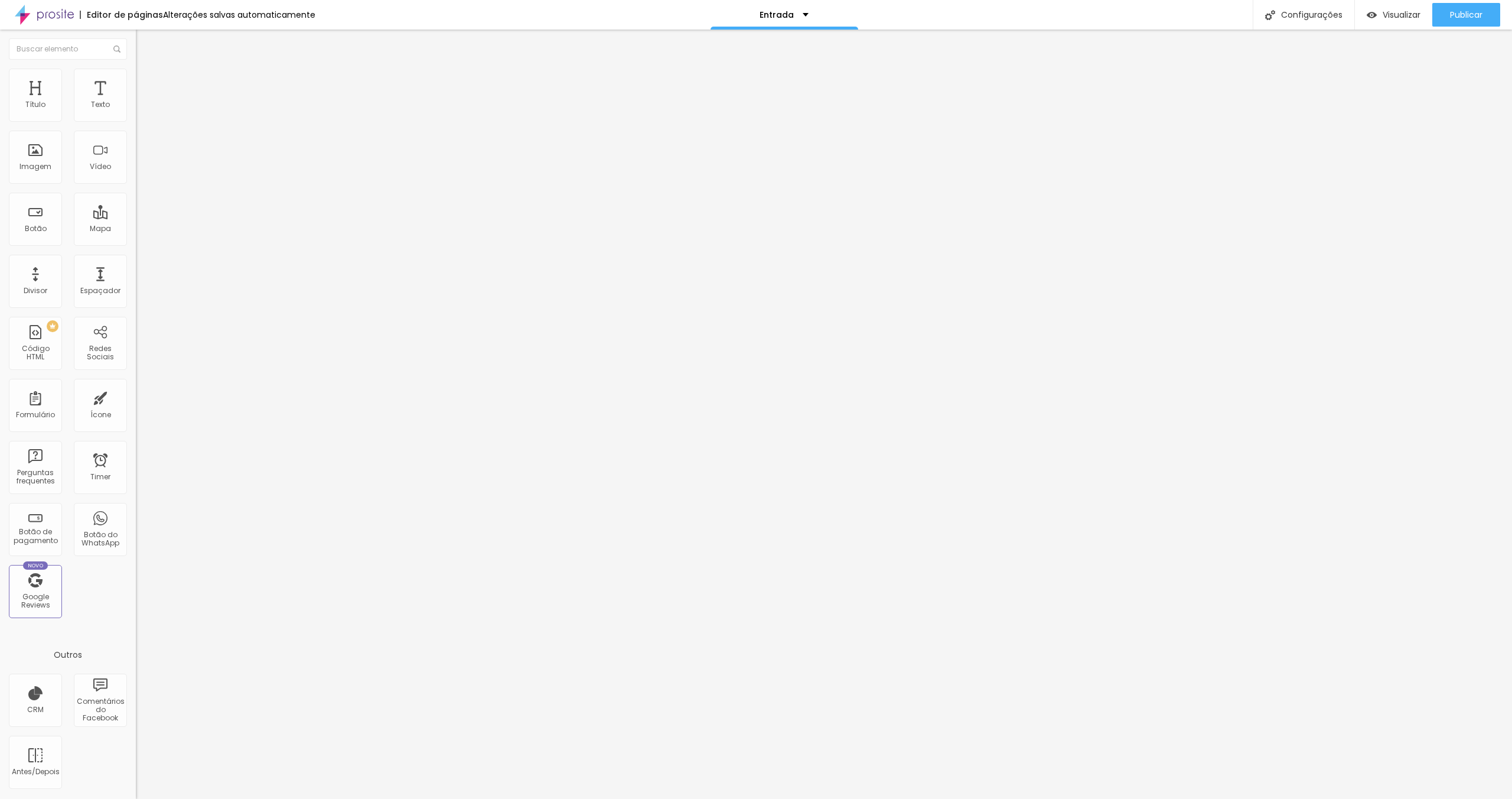
click at [136, 67] on img at bounding box center [141, 62] width 10 height 10
click at [136, 242] on input "https://www.instagram.com/francielenfortesfotografia/https://" at bounding box center [207, 237] width 142 height 12
type input "[URL][DOMAIN_NAME]"
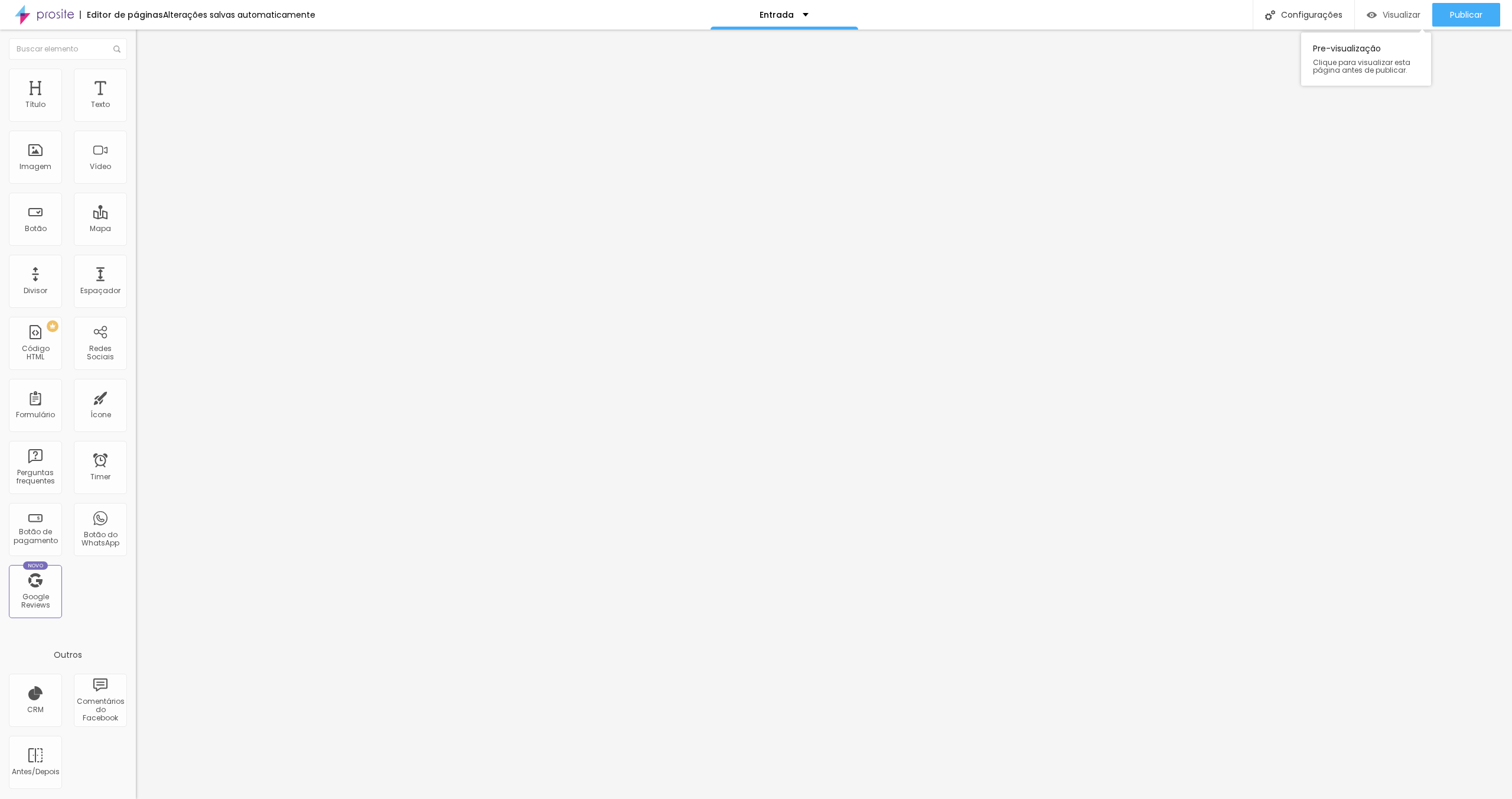
click at [1387, 13] on span "Visualizar" at bounding box center [1402, 15] width 38 height 9
click at [136, 102] on span "Trocar imagem" at bounding box center [168, 96] width 65 height 10
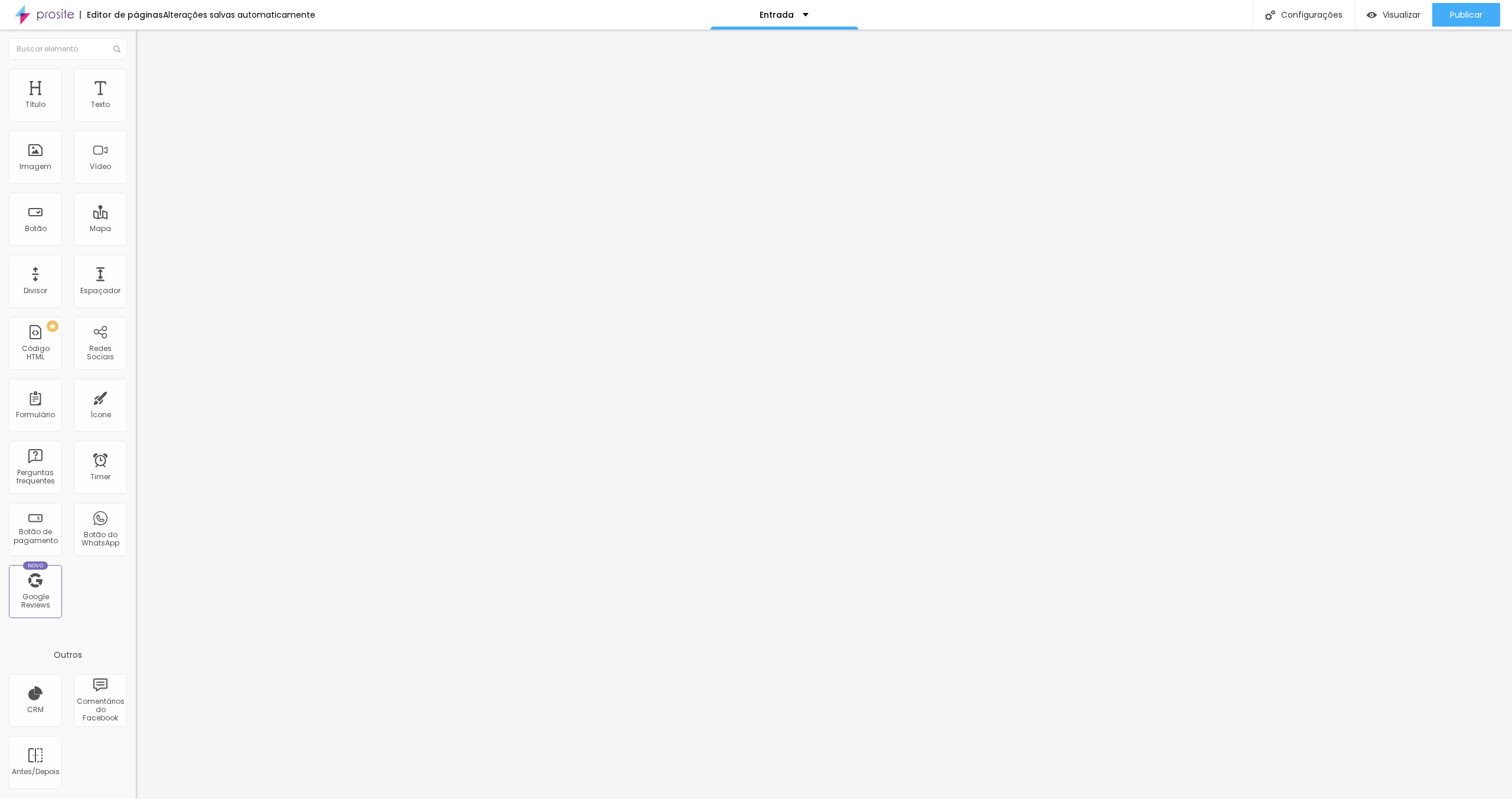
click at [136, 69] on img at bounding box center [141, 74] width 10 height 10
type input "55"
type input "40"
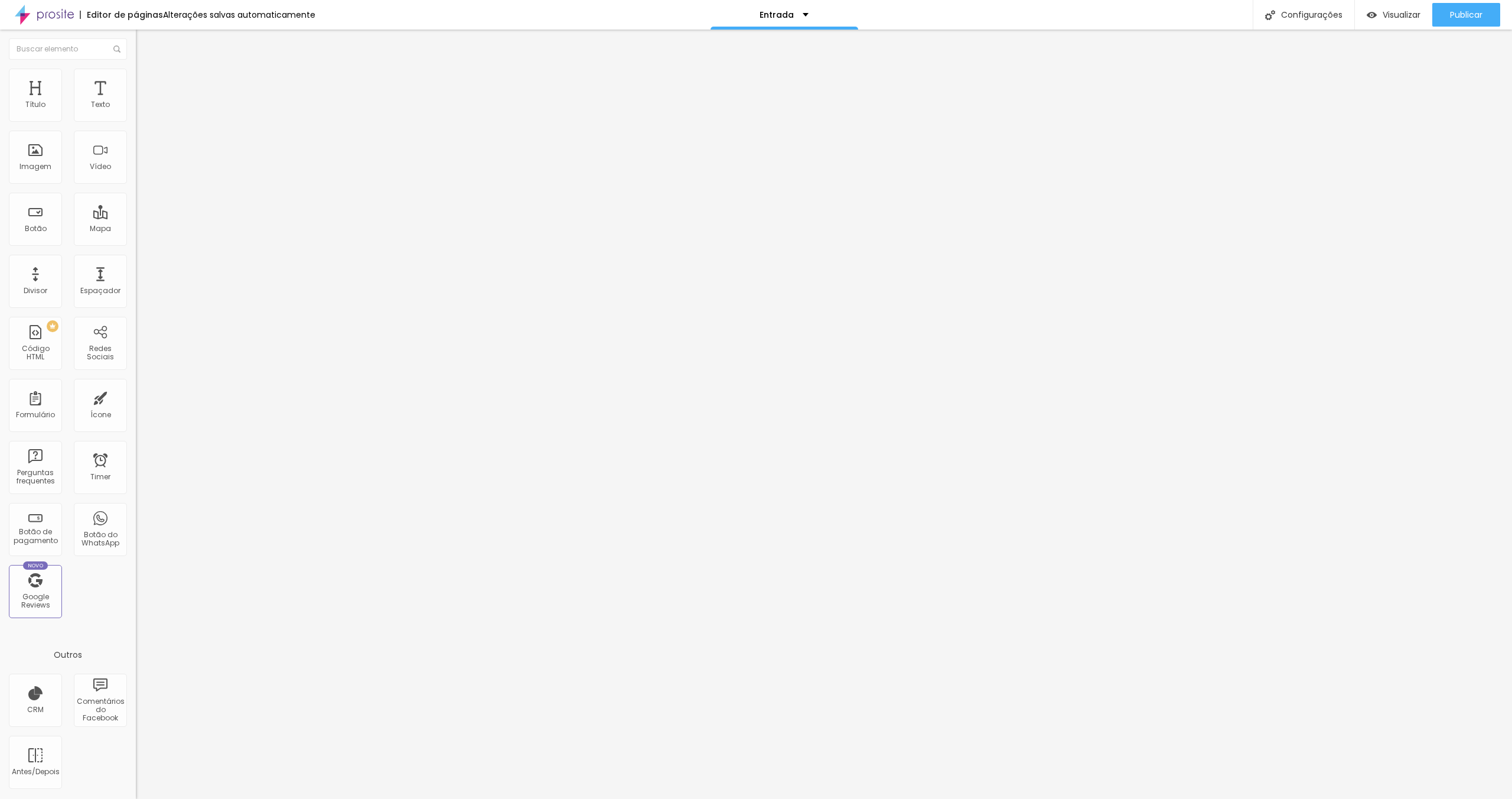
type input "40"
type input "35"
type input "30"
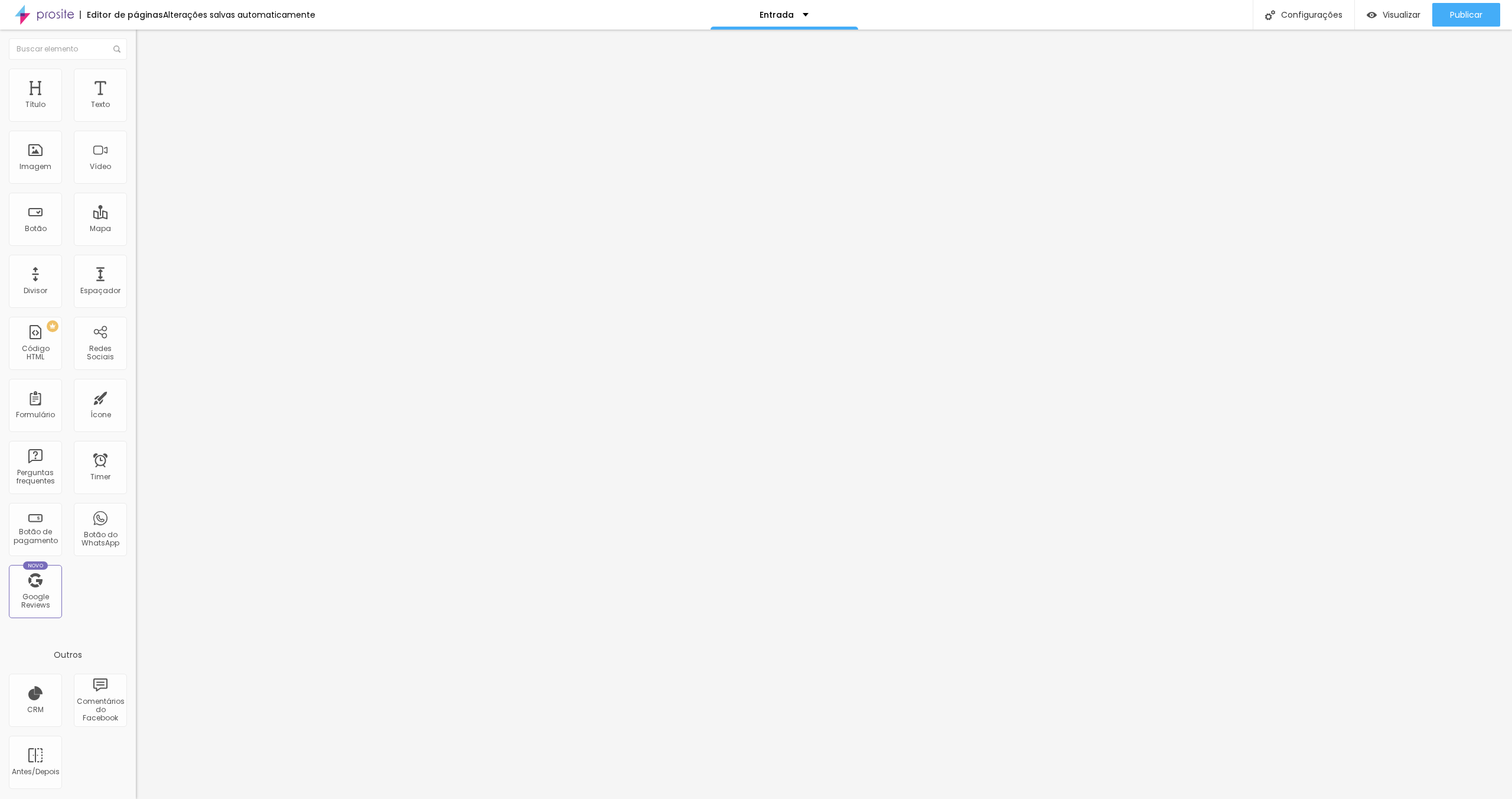
type input "35"
drag, startPoint x: 50, startPoint y: 125, endPoint x: 44, endPoint y: 127, distance: 6.3
type input "35"
click at [136, 121] on input "range" at bounding box center [174, 116] width 77 height 9
click at [91, 101] on div "Texto" at bounding box center [101, 105] width 19 height 9
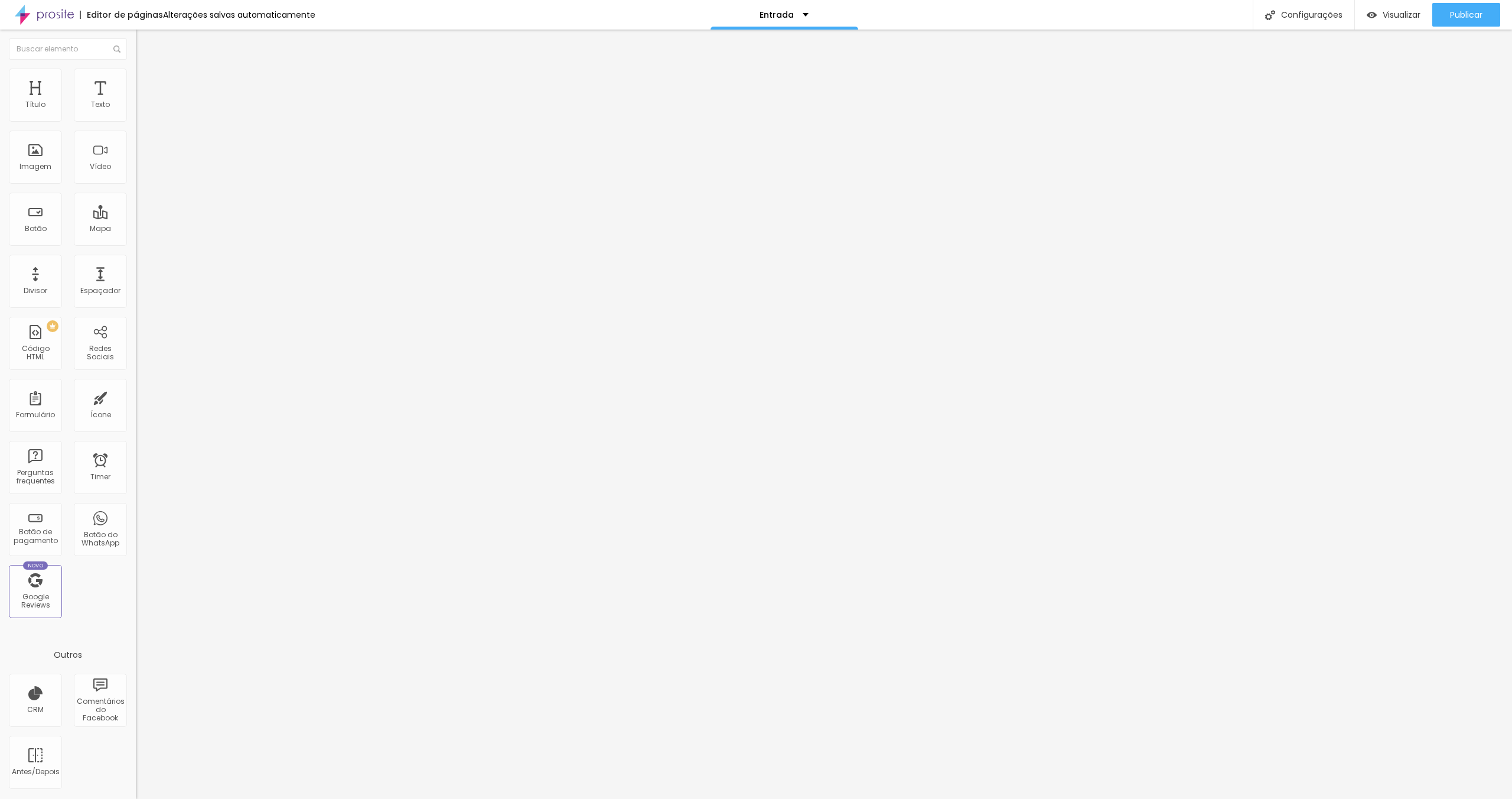
click at [136, 114] on button "button" at bounding box center [144, 107] width 16 height 12
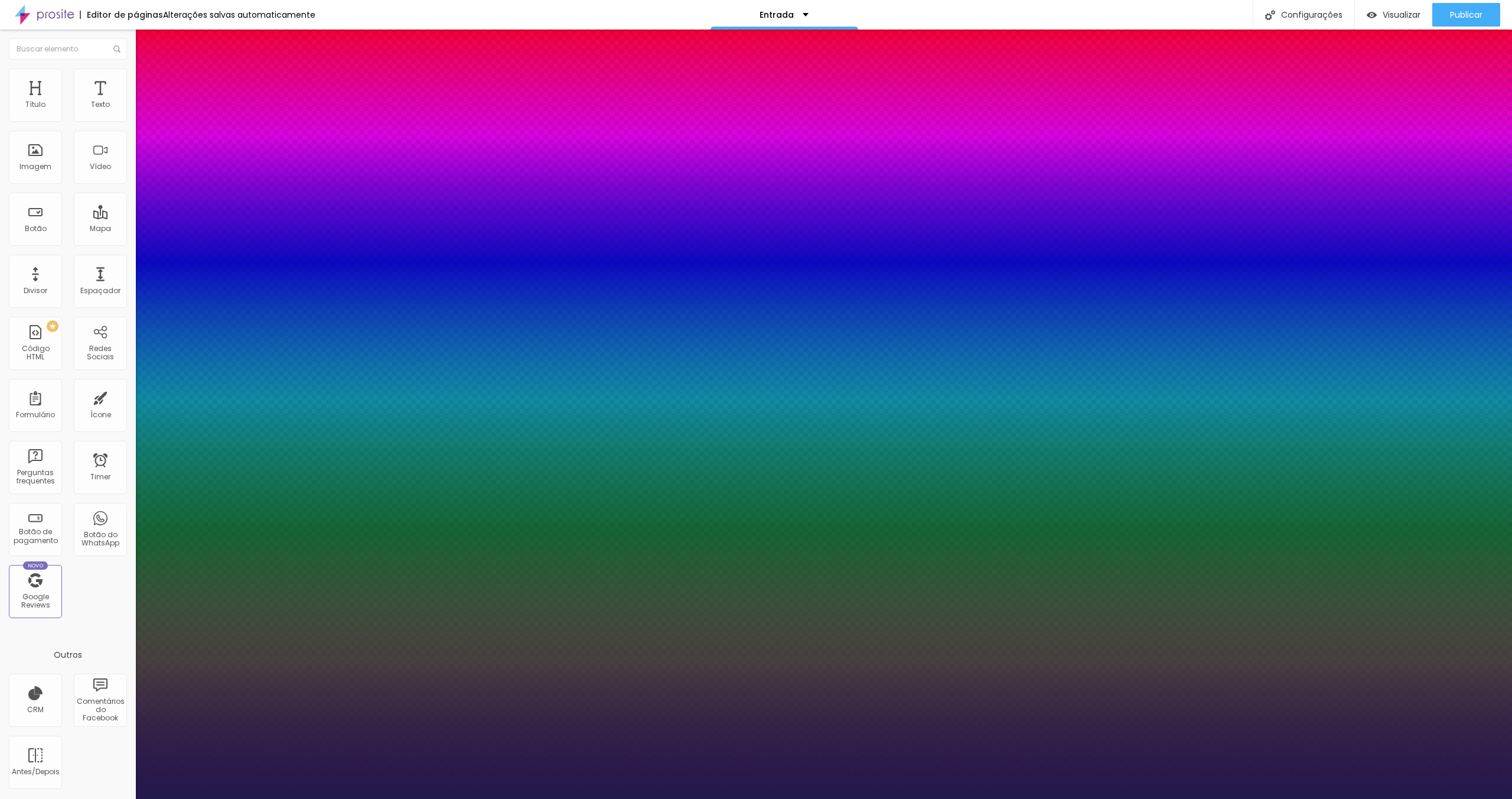
type input "1"
click at [127, 798] on select "AbrilFatface-Regular Actor-Regular Alegreya AlegreyaBlack [PERSON_NAME] Allan-R…" at bounding box center [64, 812] width 127 height 12
select select "Raleway"
type input "1"
click at [614, 798] on div at bounding box center [756, 799] width 1512 height 0
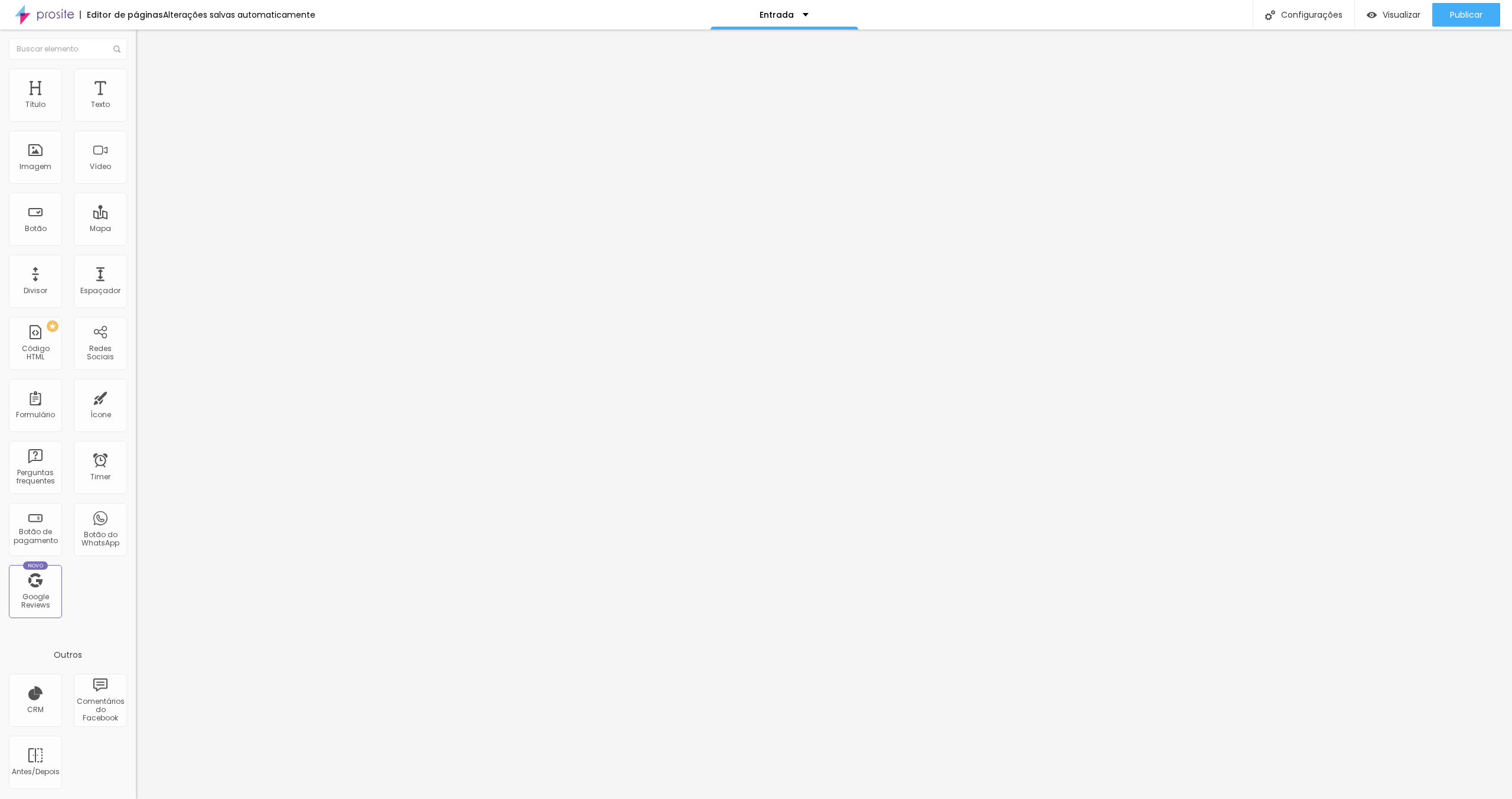
click at [140, 110] on icon "button" at bounding box center [144, 106] width 7 height 7
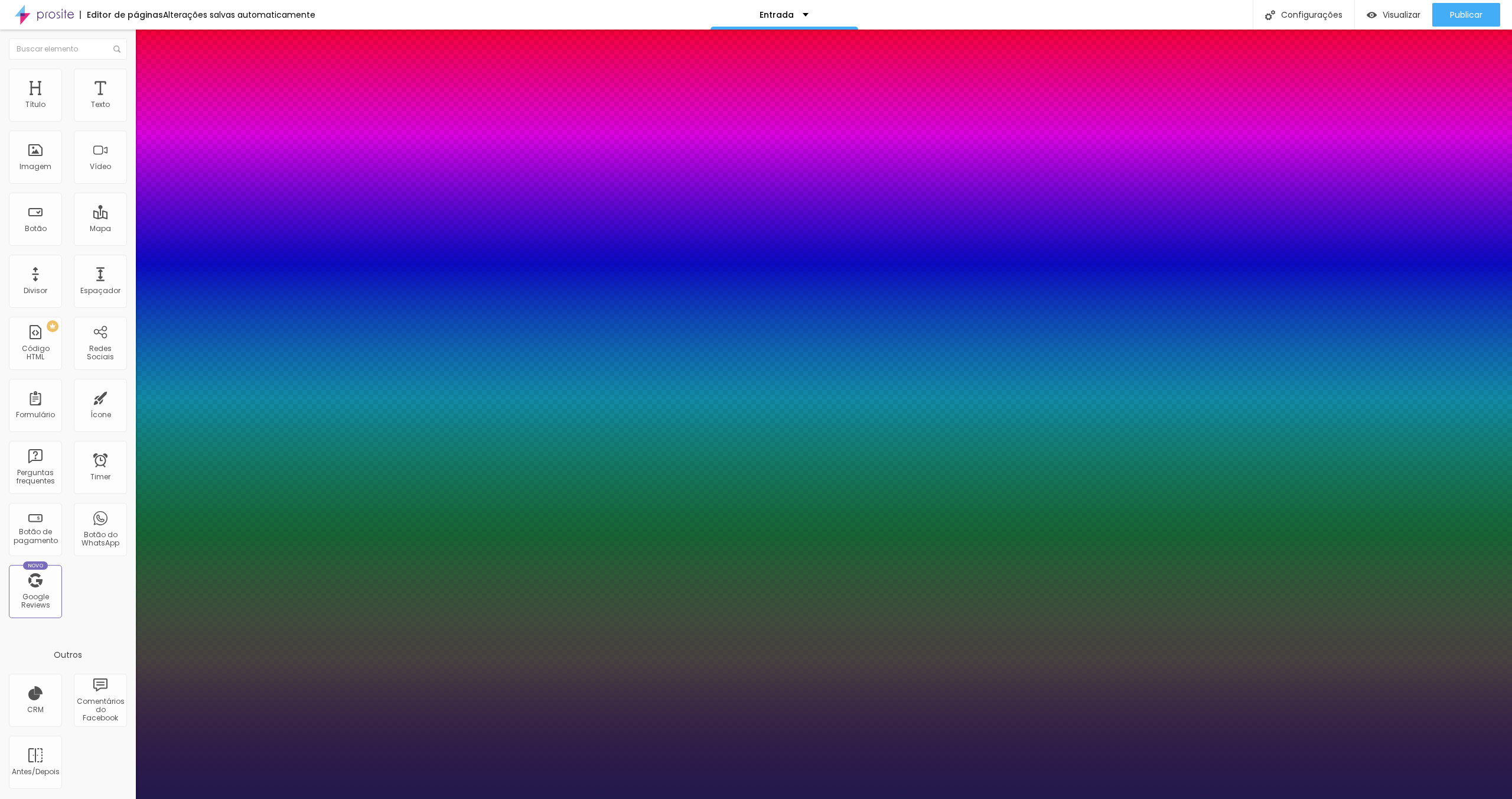
type input "1"
click at [398, 798] on div at bounding box center [756, 799] width 1512 height 0
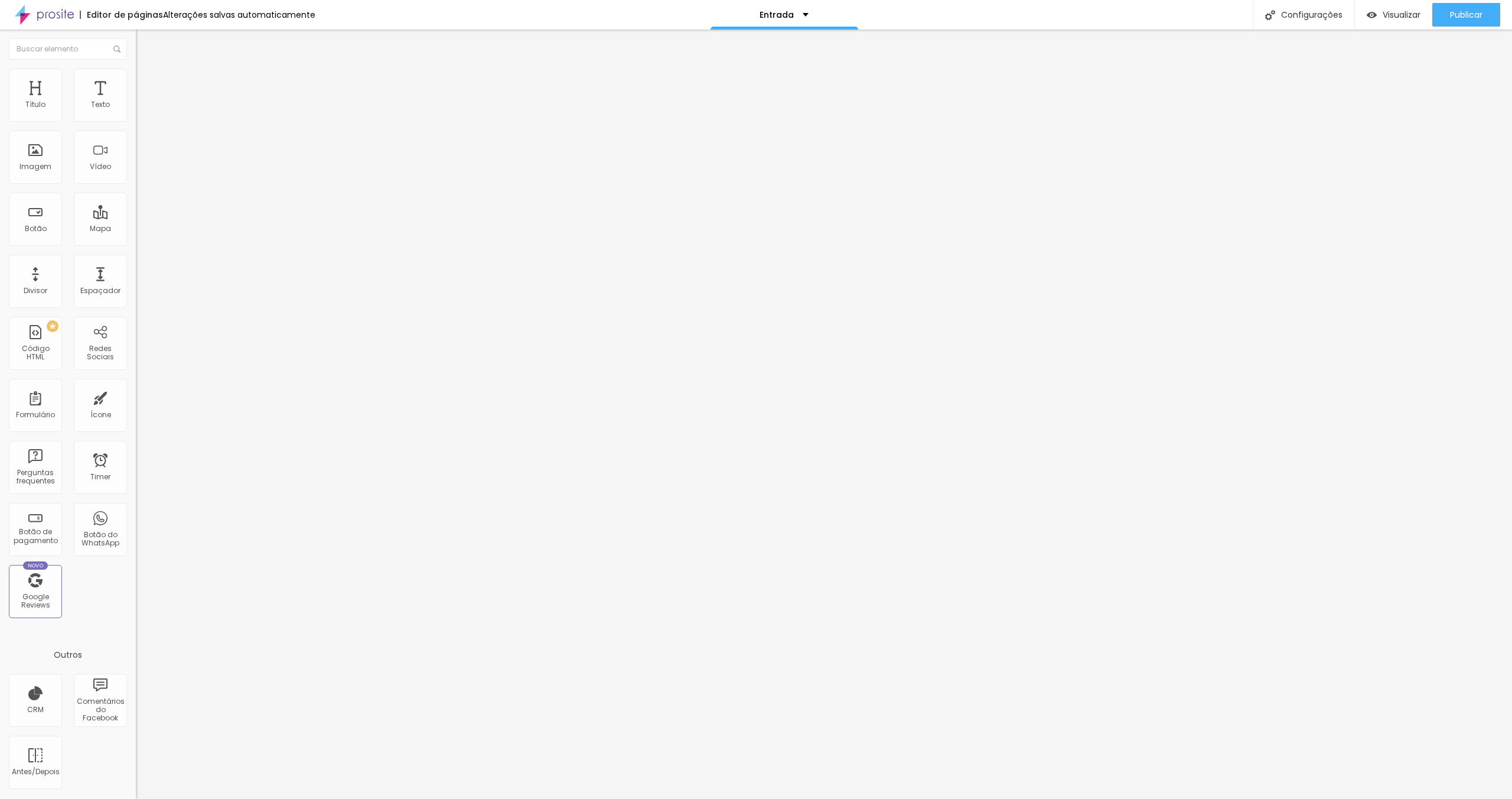
click at [136, 114] on button "button" at bounding box center [144, 107] width 16 height 12
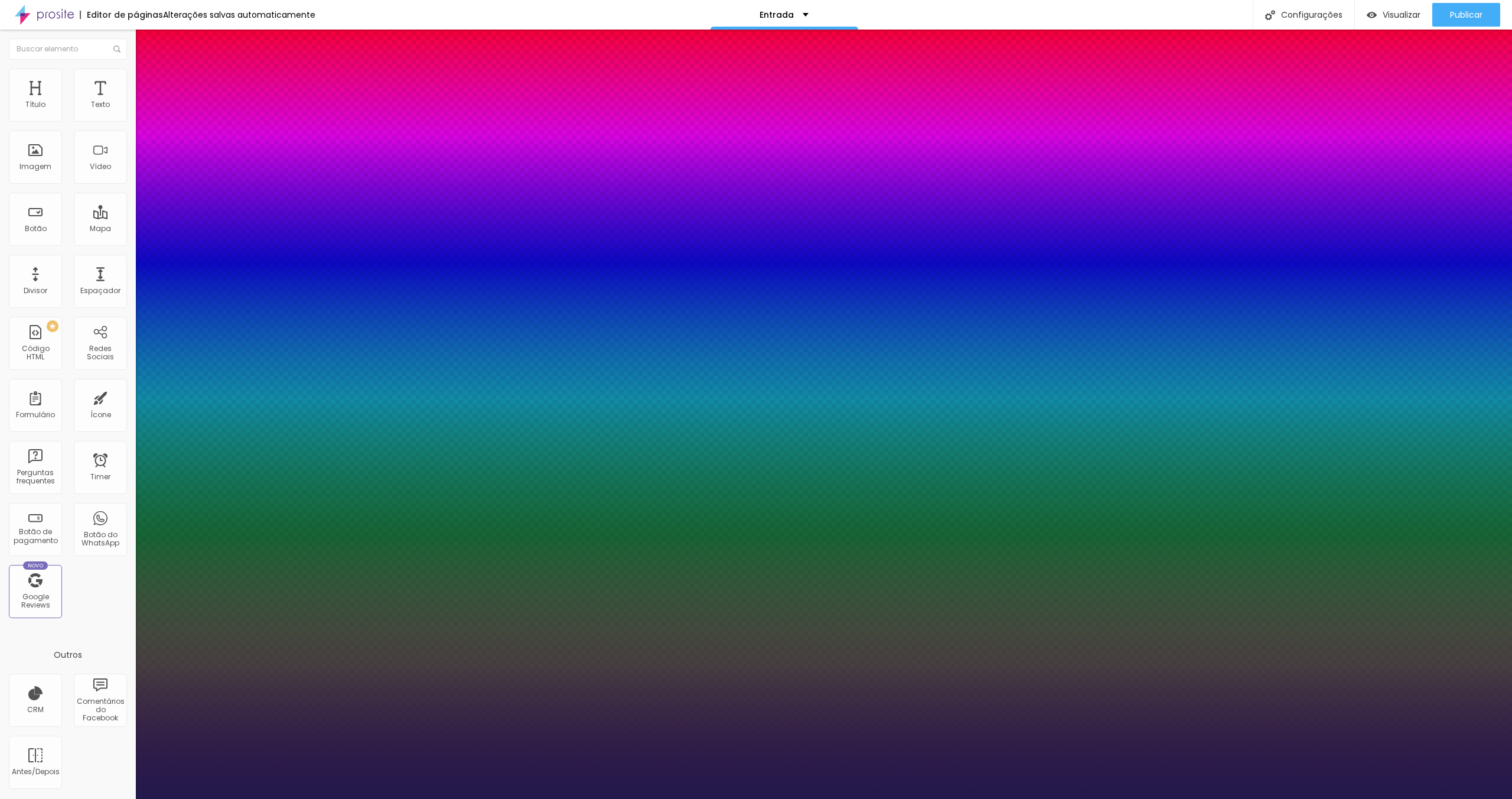
type input "1"
click at [127, 798] on select "AbrilFatface-Regular Actor-Regular Alegreya AlegreyaBlack [PERSON_NAME] Allan-R…" at bounding box center [64, 812] width 127 height 12
select select "RalewayLight"
type input "1"
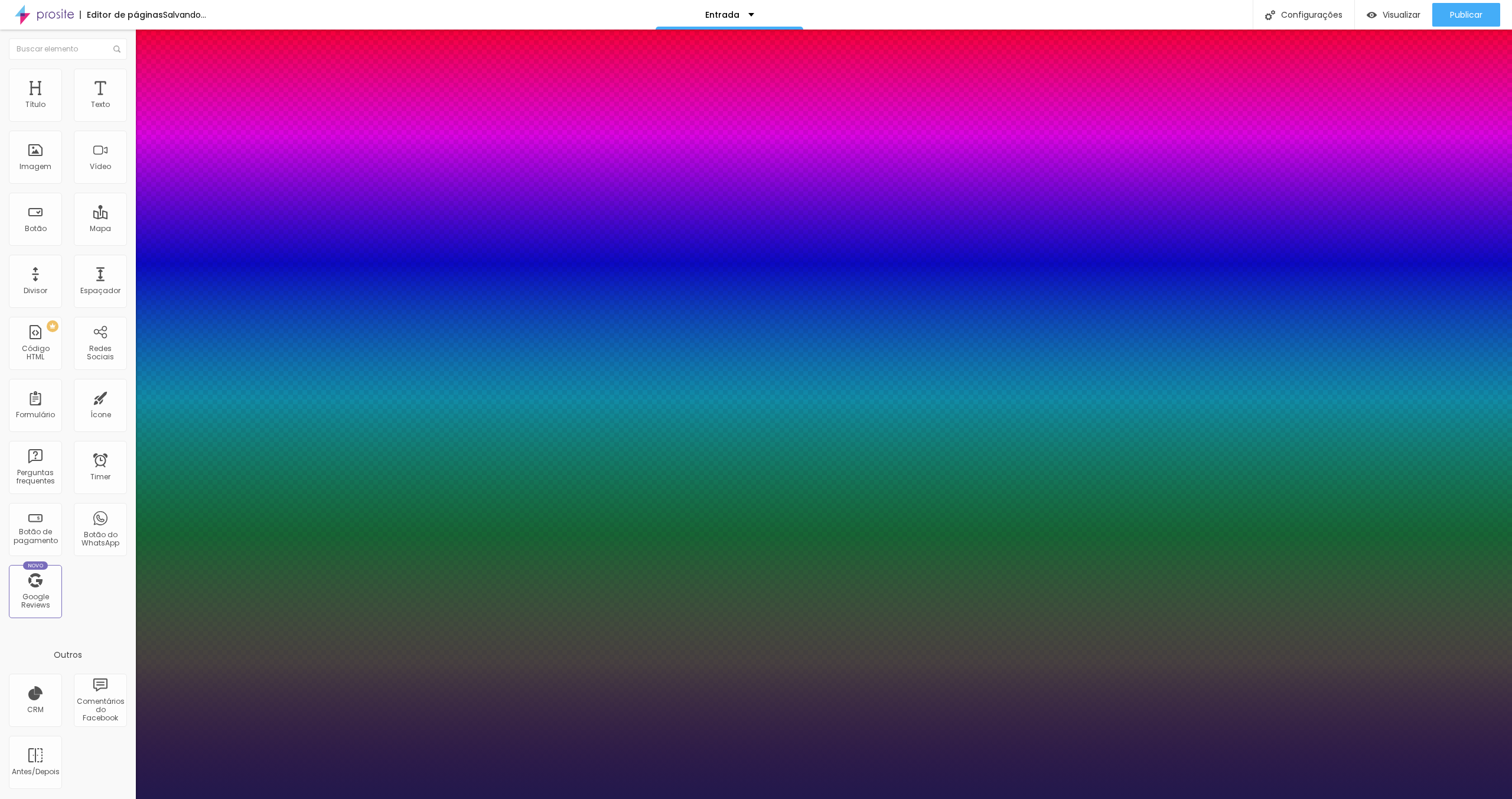
type input "1.2"
type input "1"
type input "1.1"
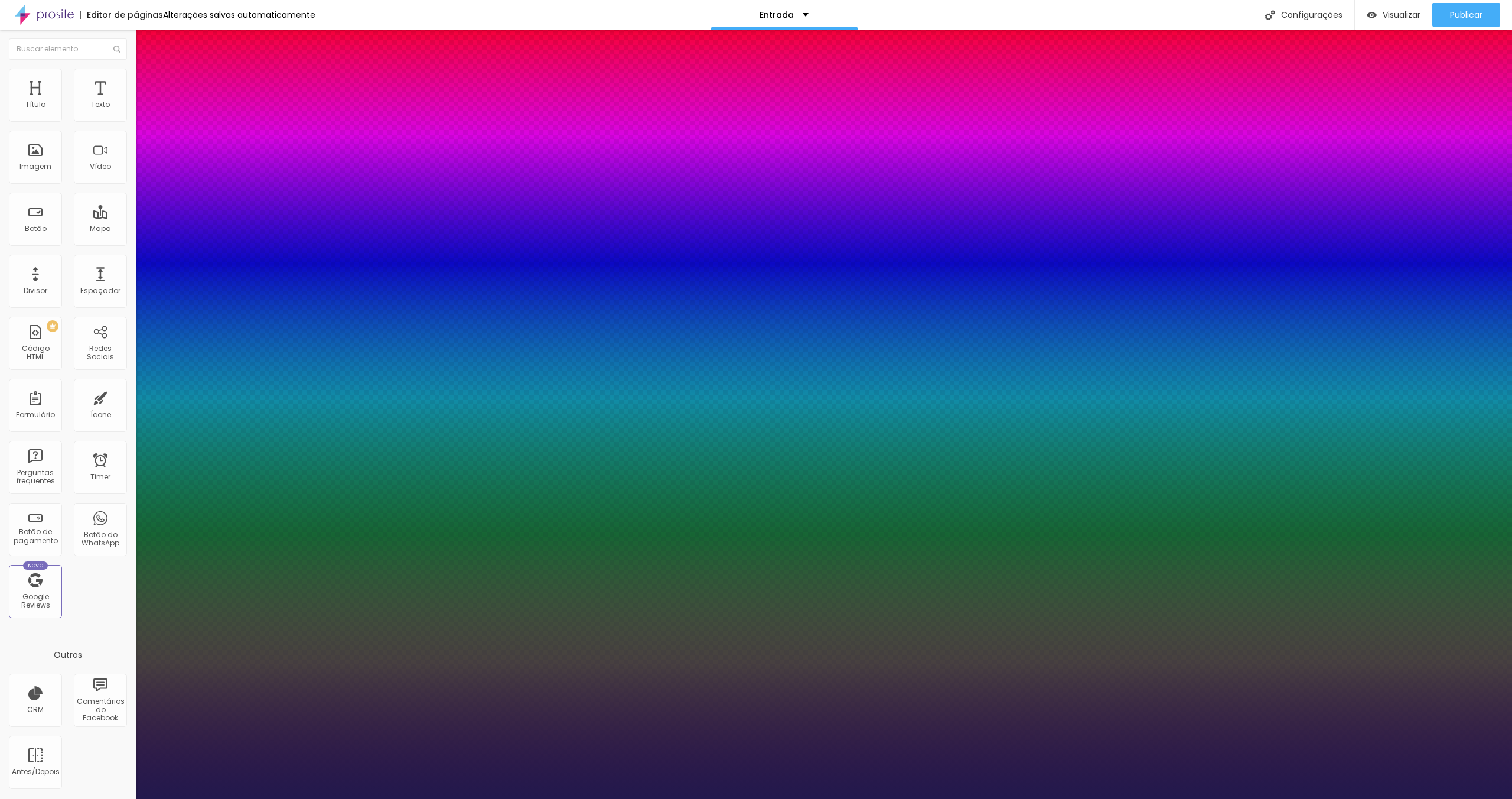
type input "1"
type input "1.2"
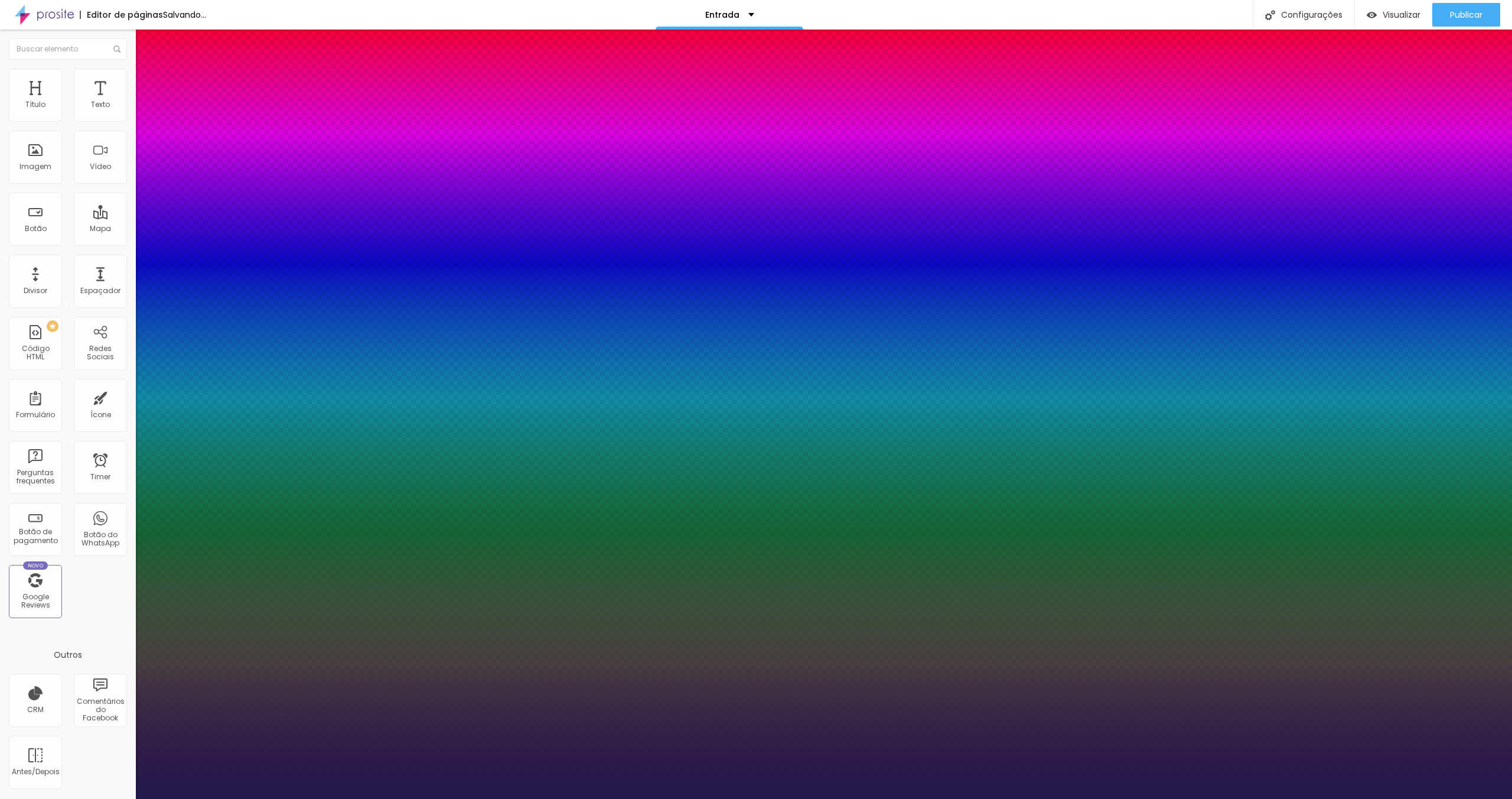
type input "1"
type input "11"
type input "1"
type input "10"
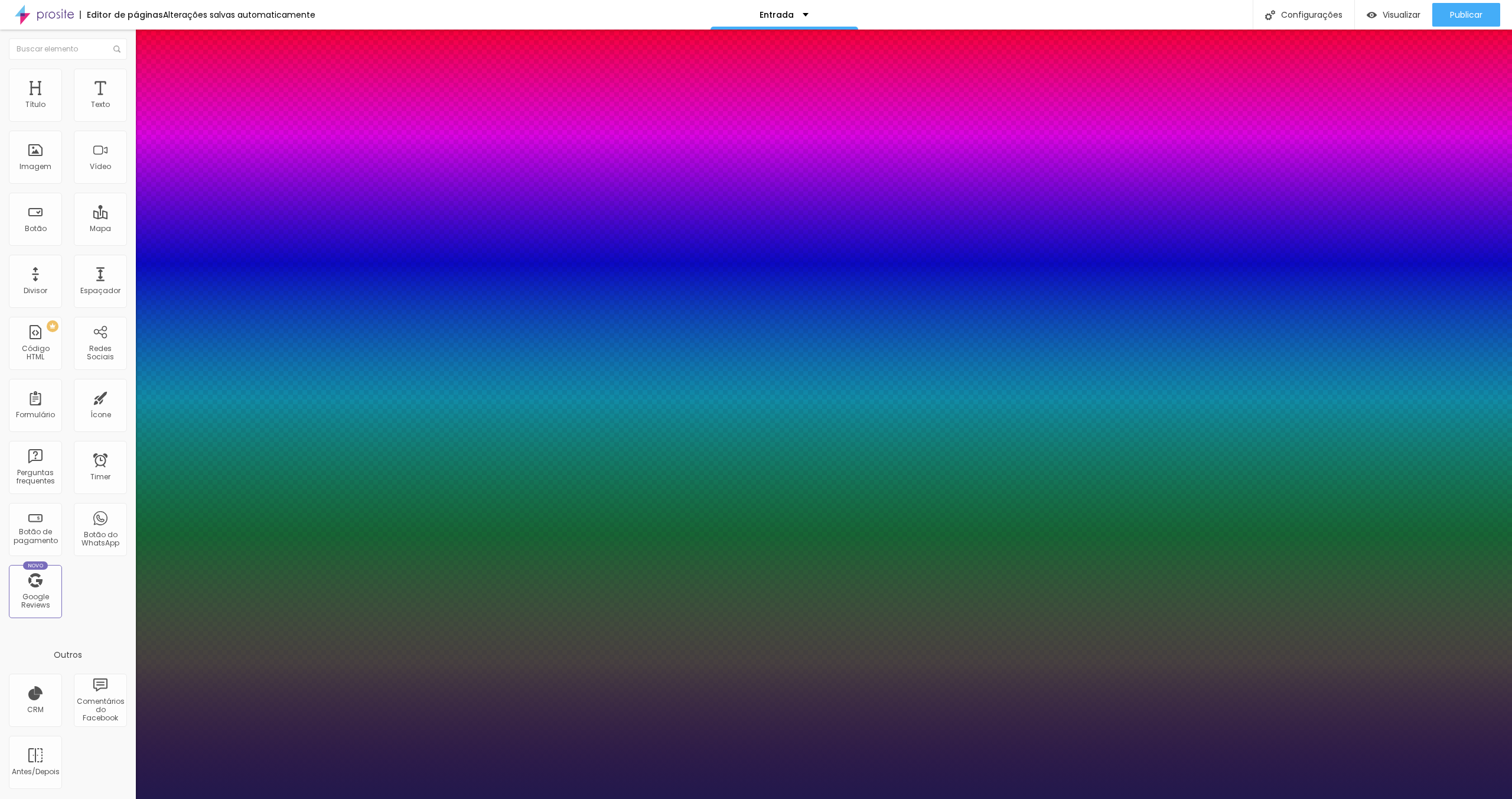
type input "10"
type input "1"
type input "9"
type input "1"
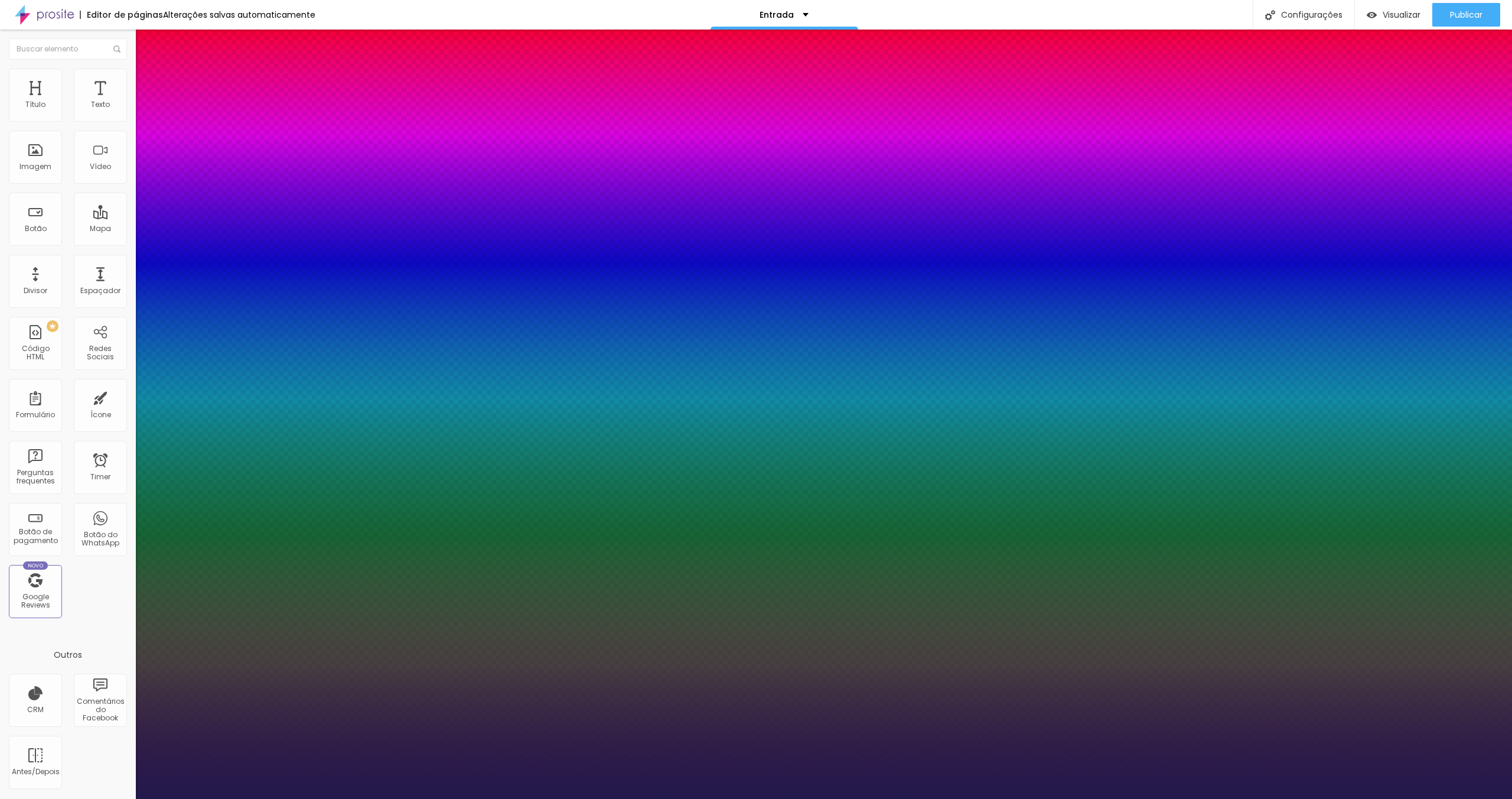
type input "10"
type input "1"
type input "11"
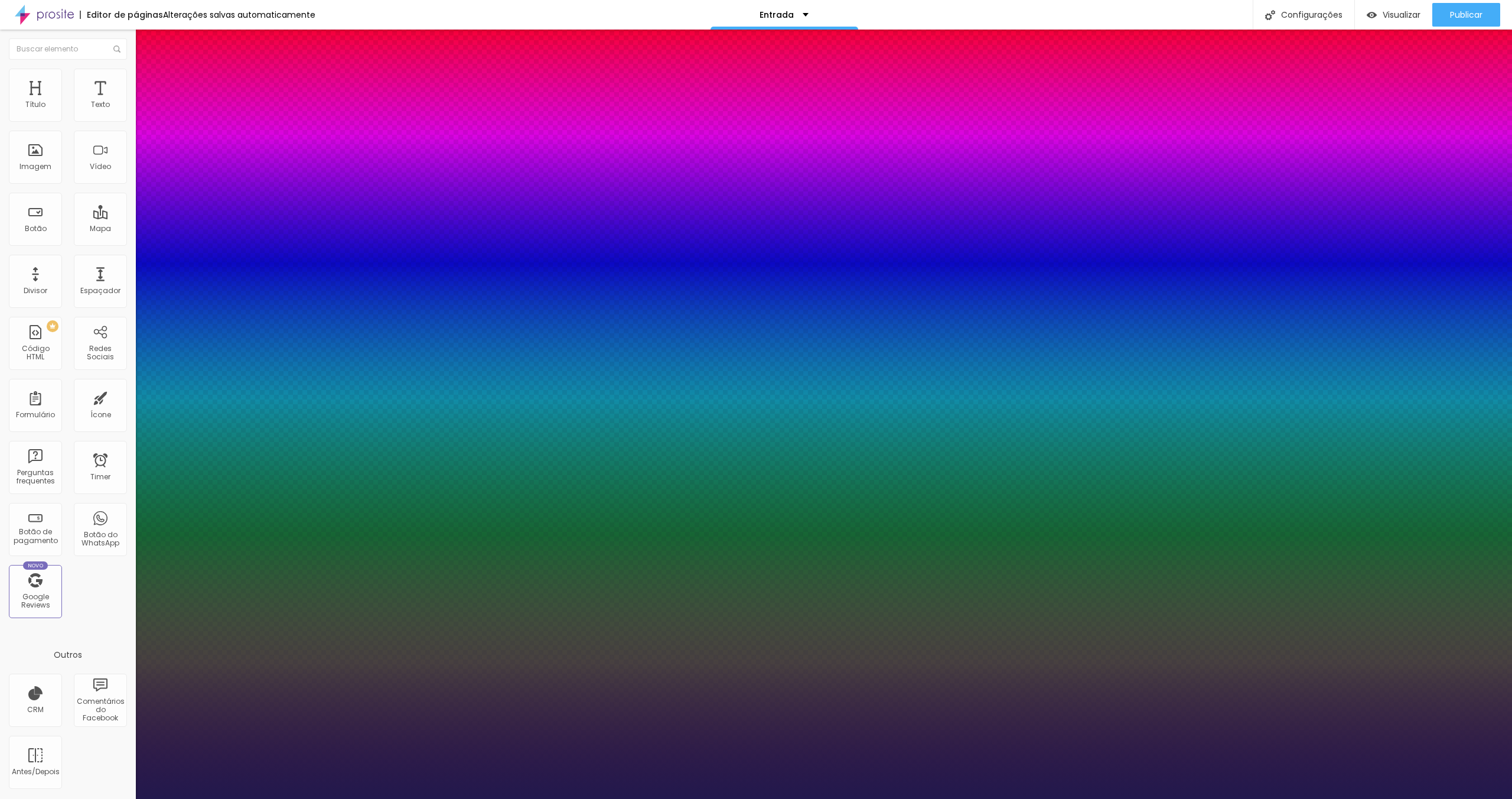
type input "1"
type input "12"
type input "1"
type input "13"
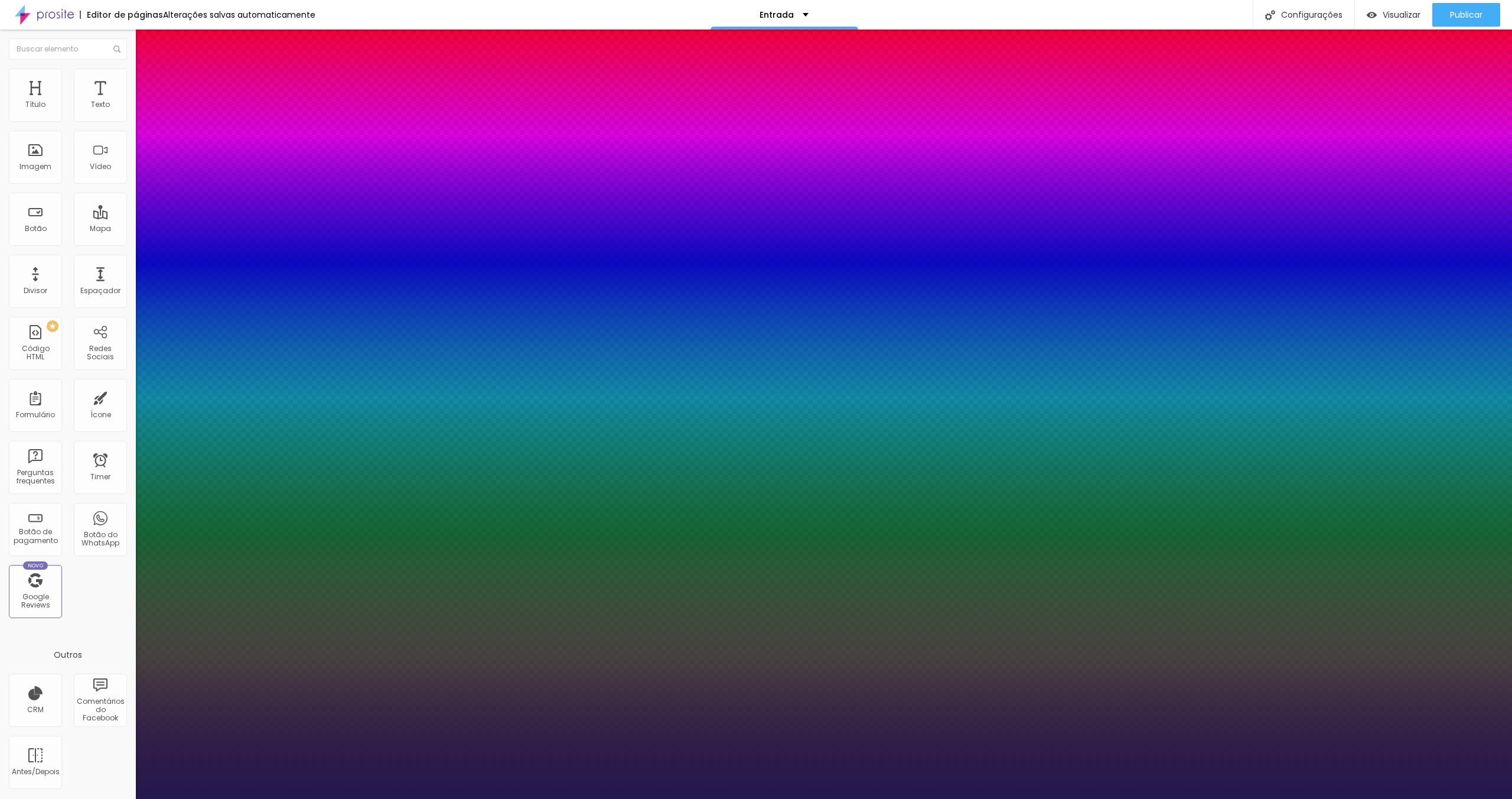
type input "13"
type input "1"
type input "14"
type input "1"
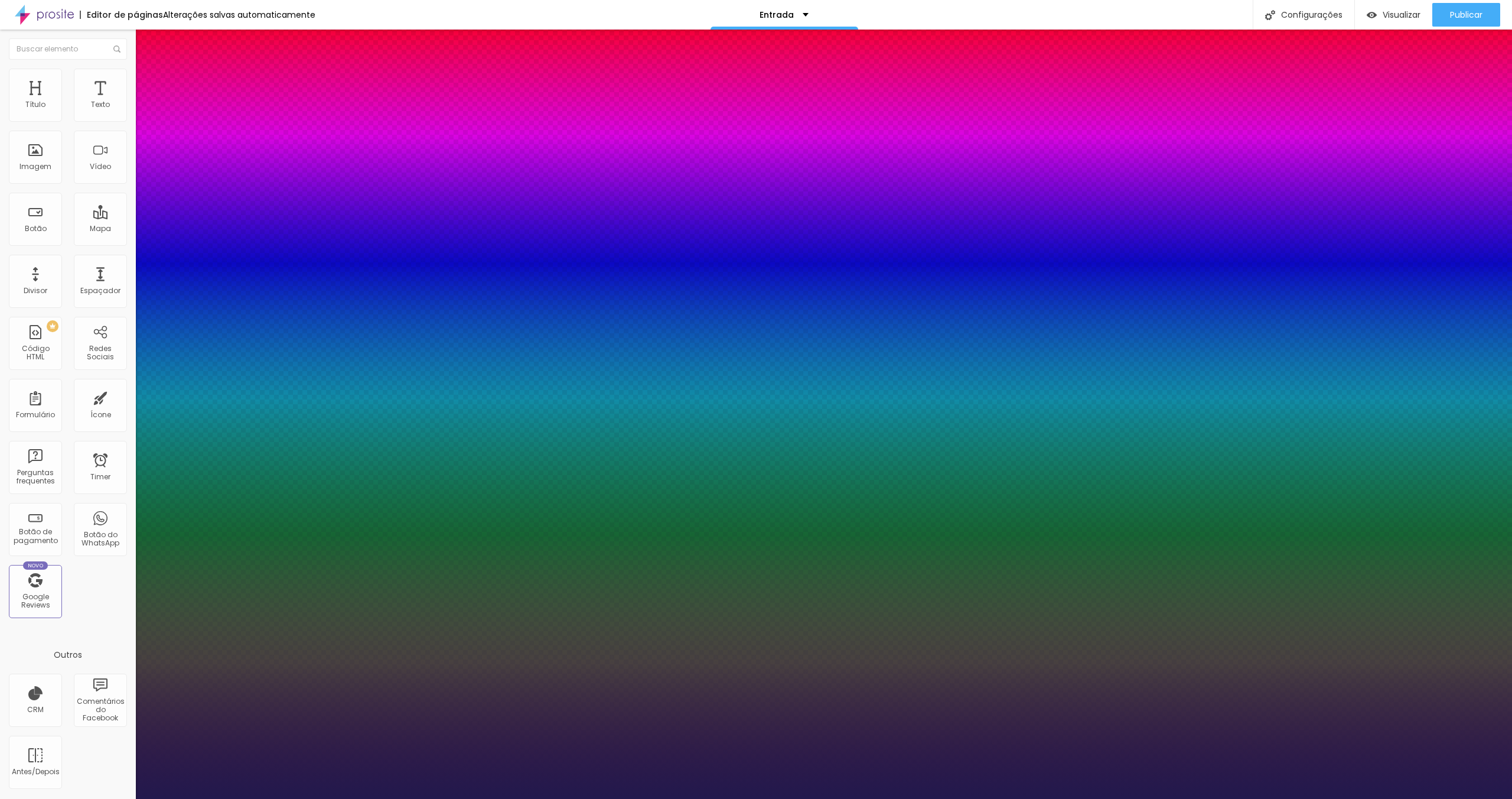
type input "15"
type input "1"
type input "16"
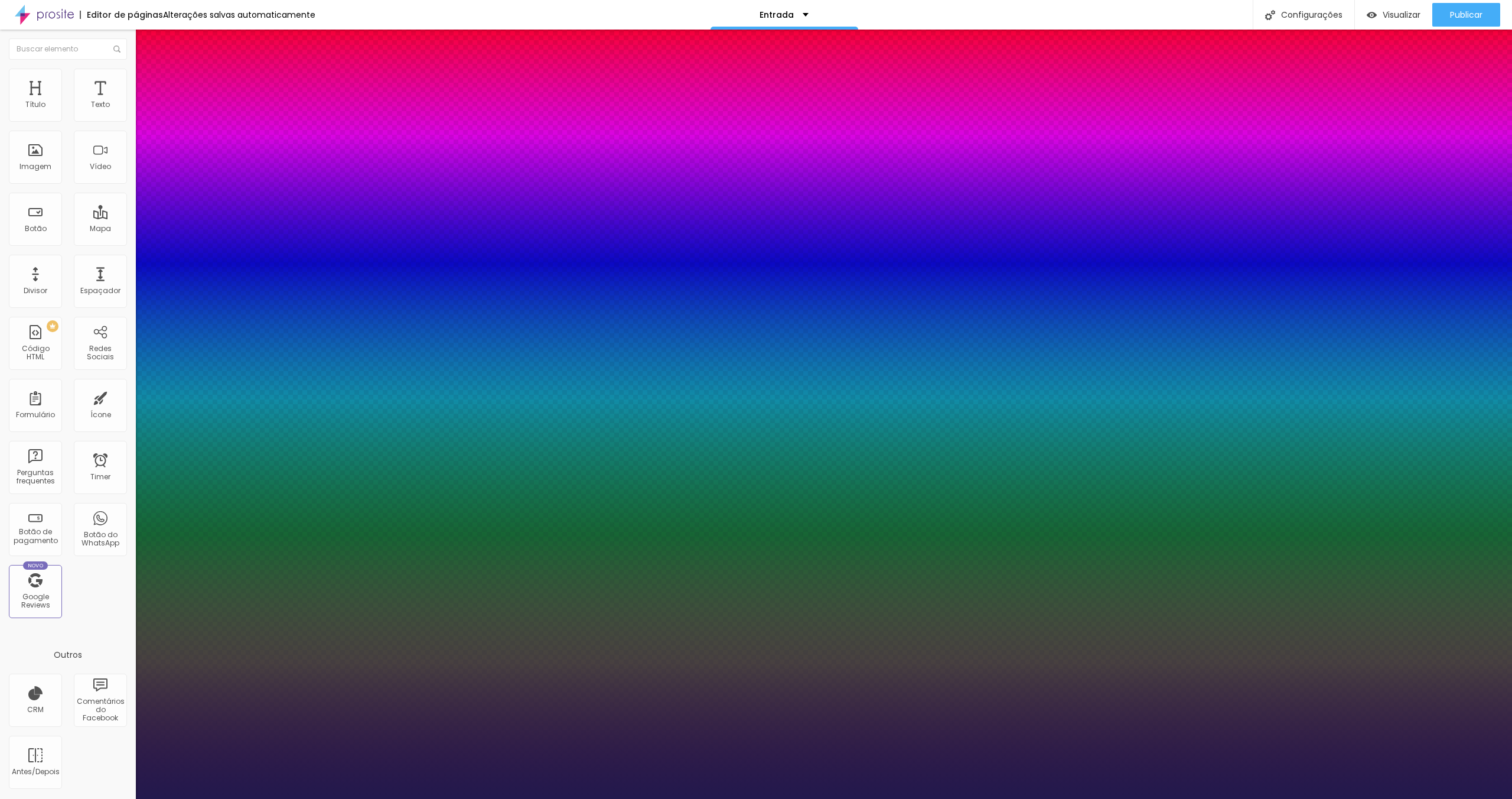
type input "1"
type input "17"
type input "1"
type input "18"
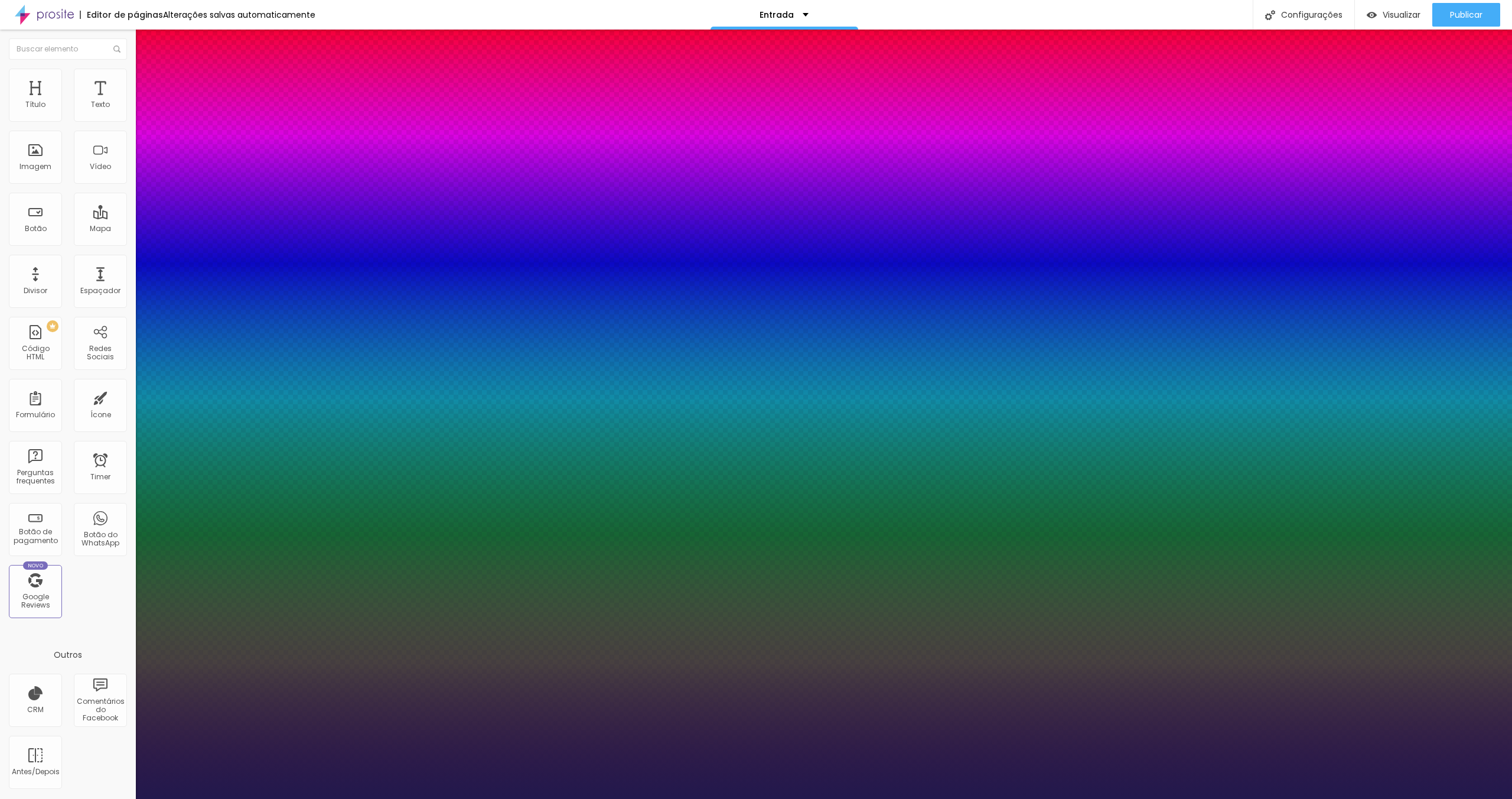
type input "18"
type input "1"
type input "19"
type input "1"
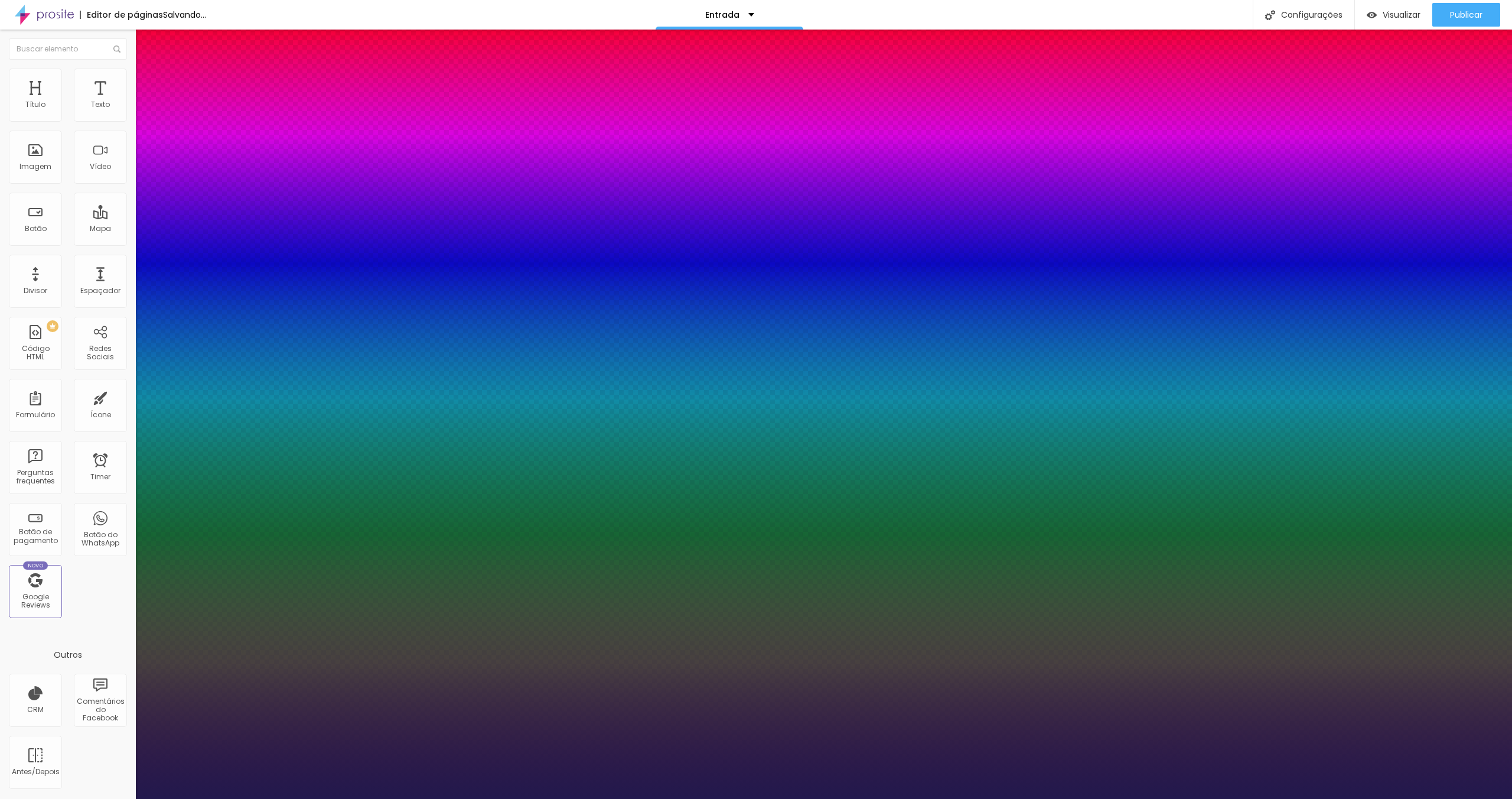
type input "18"
type input "1"
type input "17"
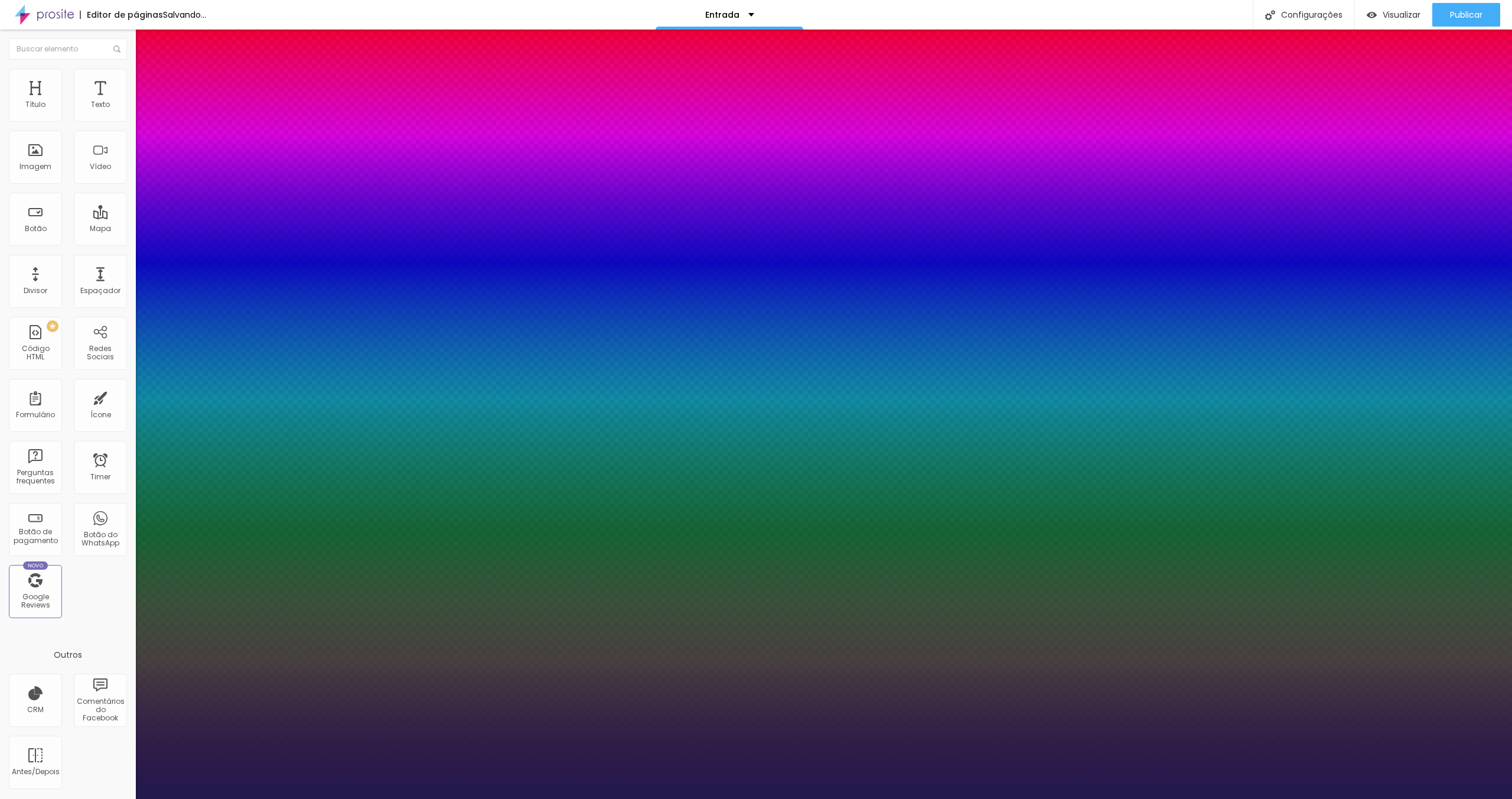
type input "1"
type input "16"
type input "1"
type input "15"
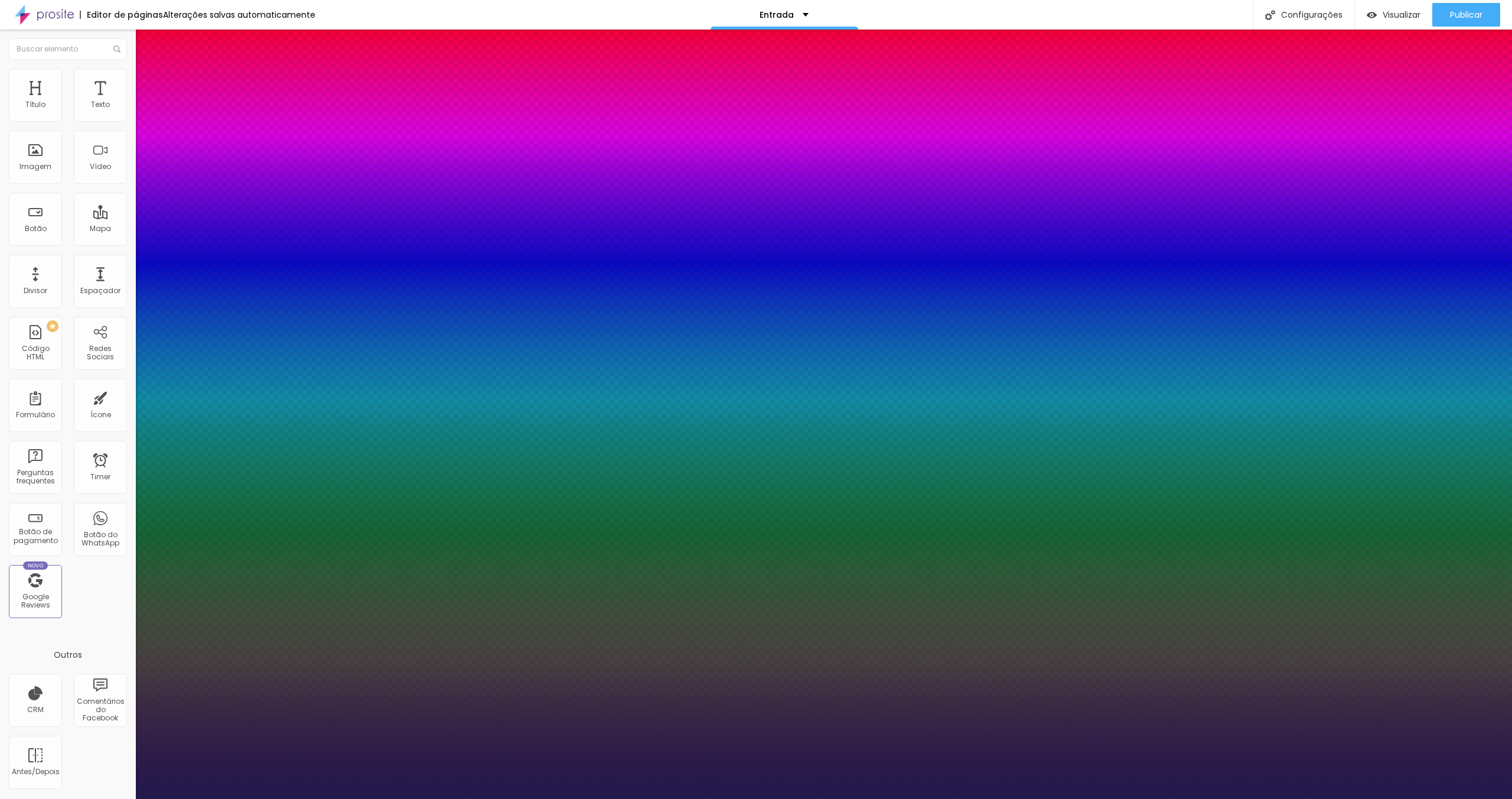
type input "15"
type input "1"
type input "15"
type input "1"
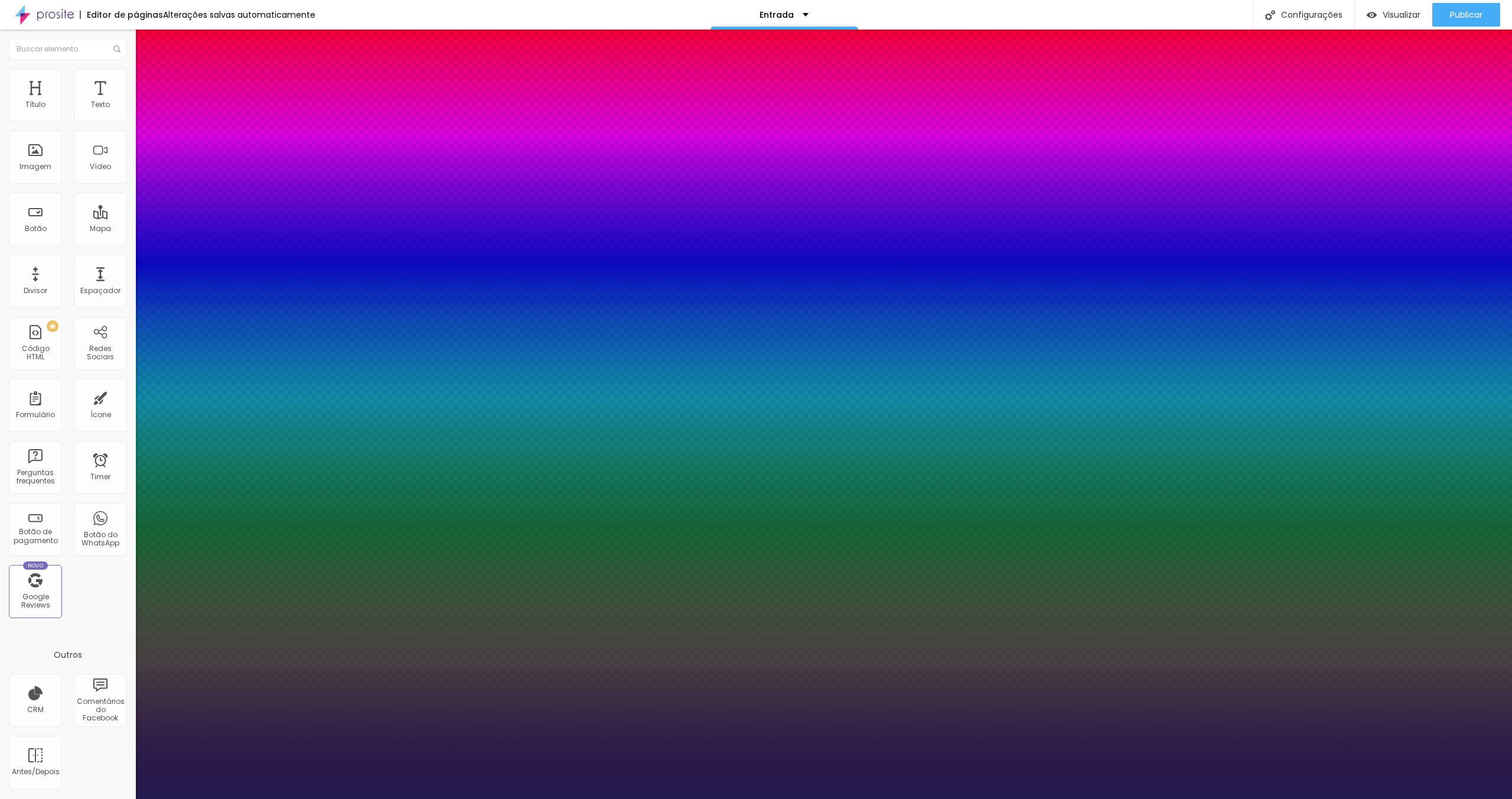
type input "1.1"
type input "1"
type input "1.2"
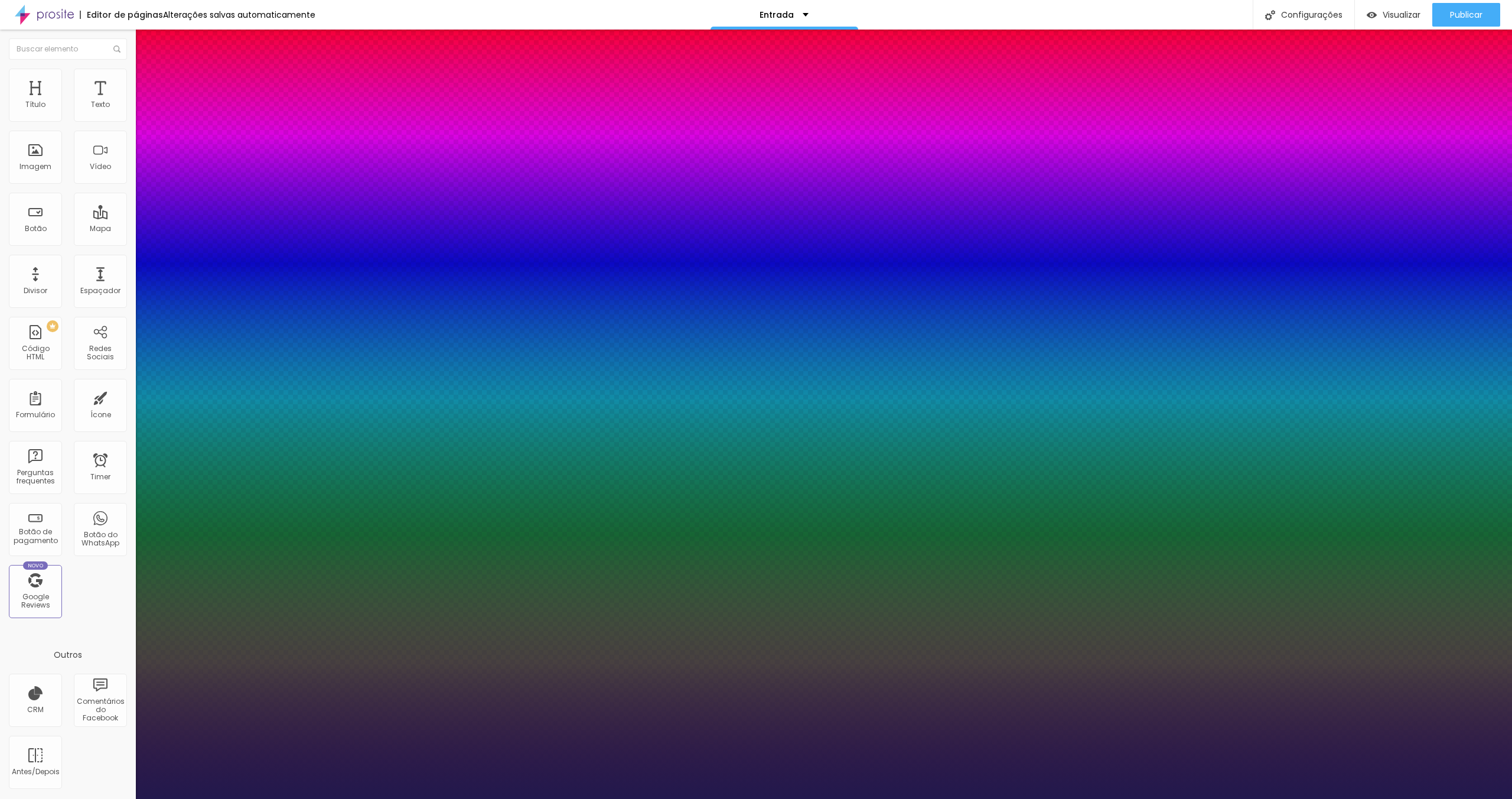
type input "1"
type input "1.3"
type input "1"
type input "1.4"
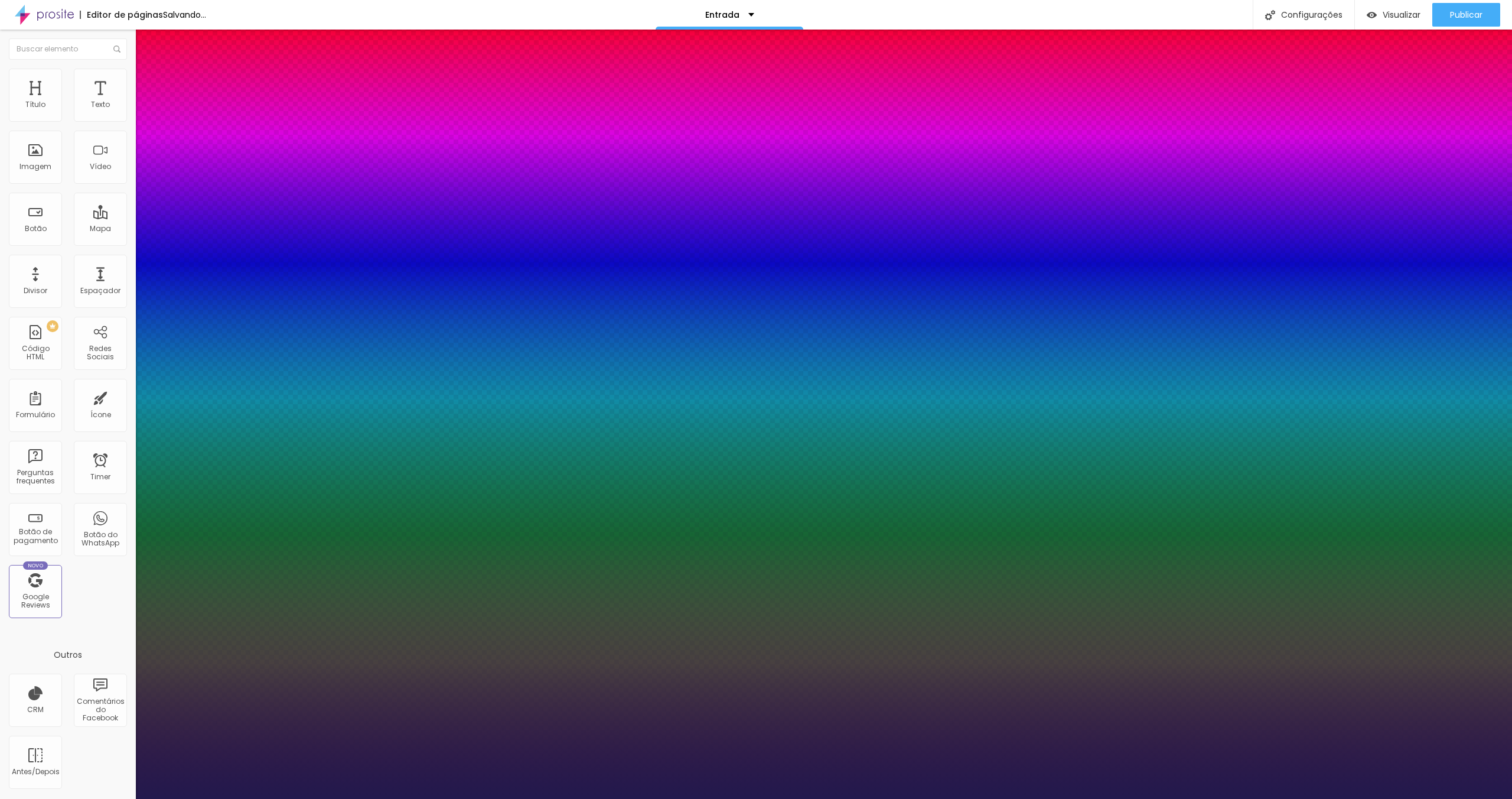
type input "1.4"
type input "1"
type input "1.3"
type input "1"
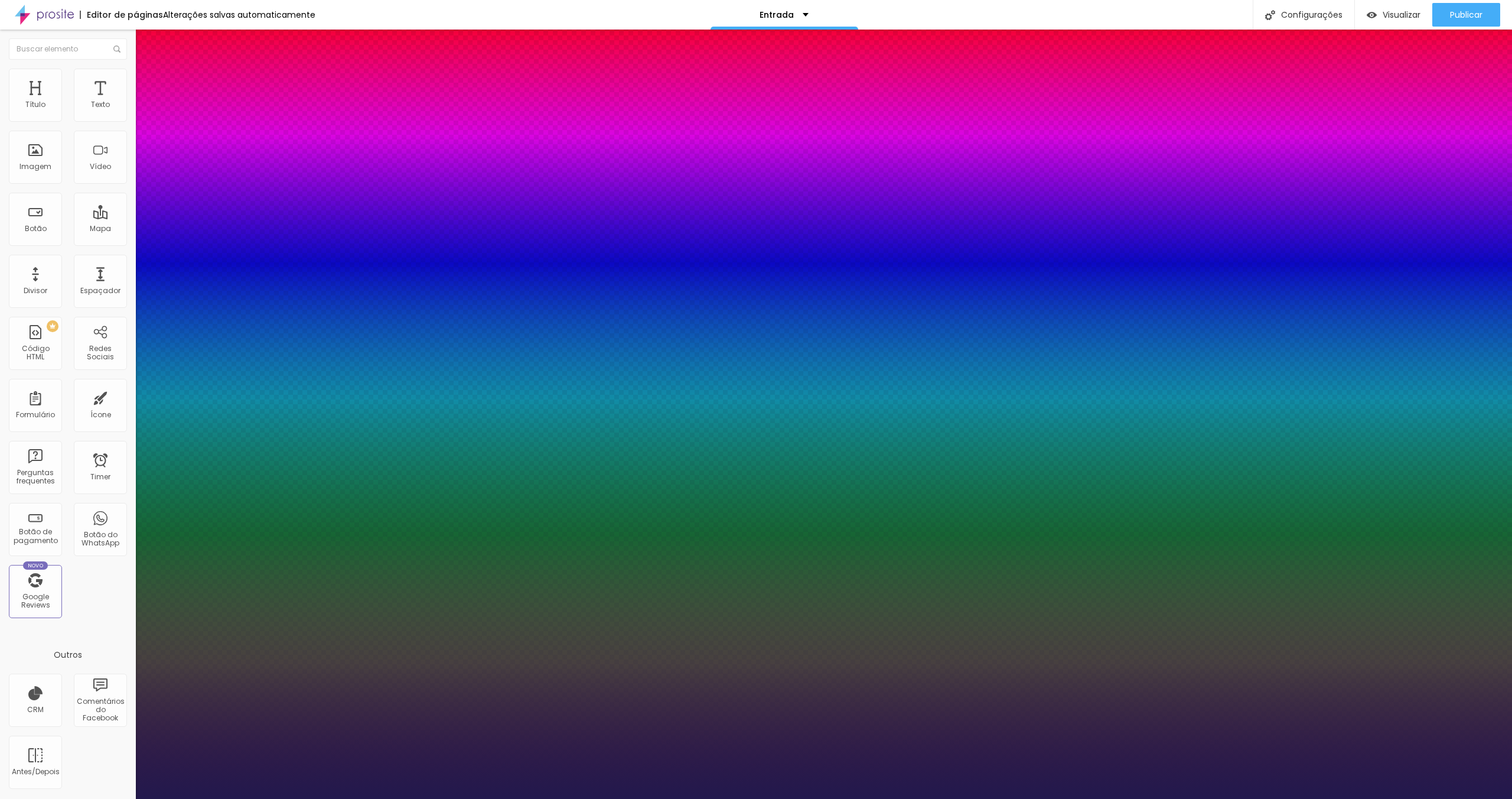
type input "1.4"
type input "1"
drag, startPoint x: 188, startPoint y: 282, endPoint x: 201, endPoint y: 283, distance: 13.0
type input "1.4"
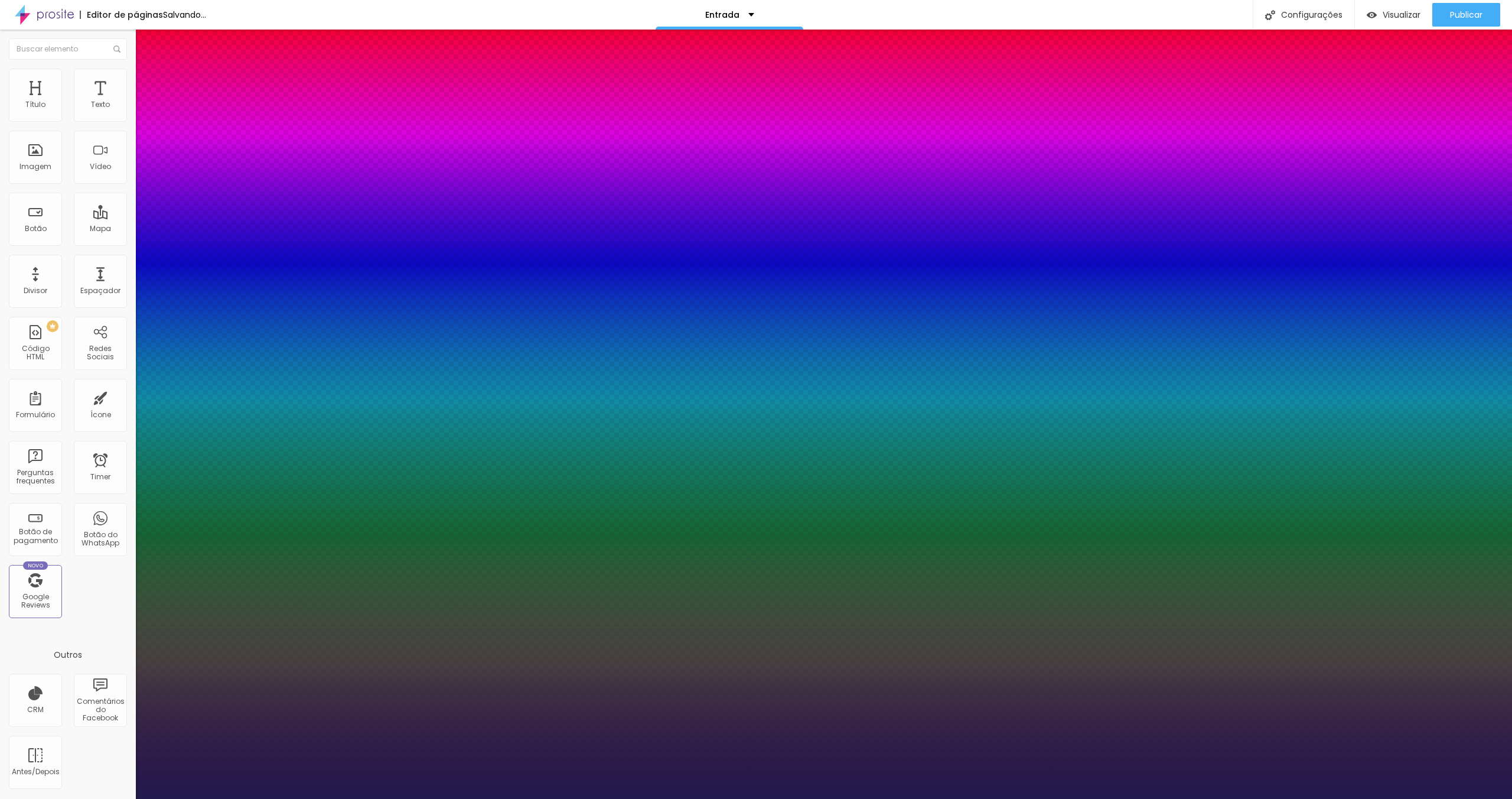
type input "1"
click at [33, 798] on div at bounding box center [756, 799] width 1512 height 0
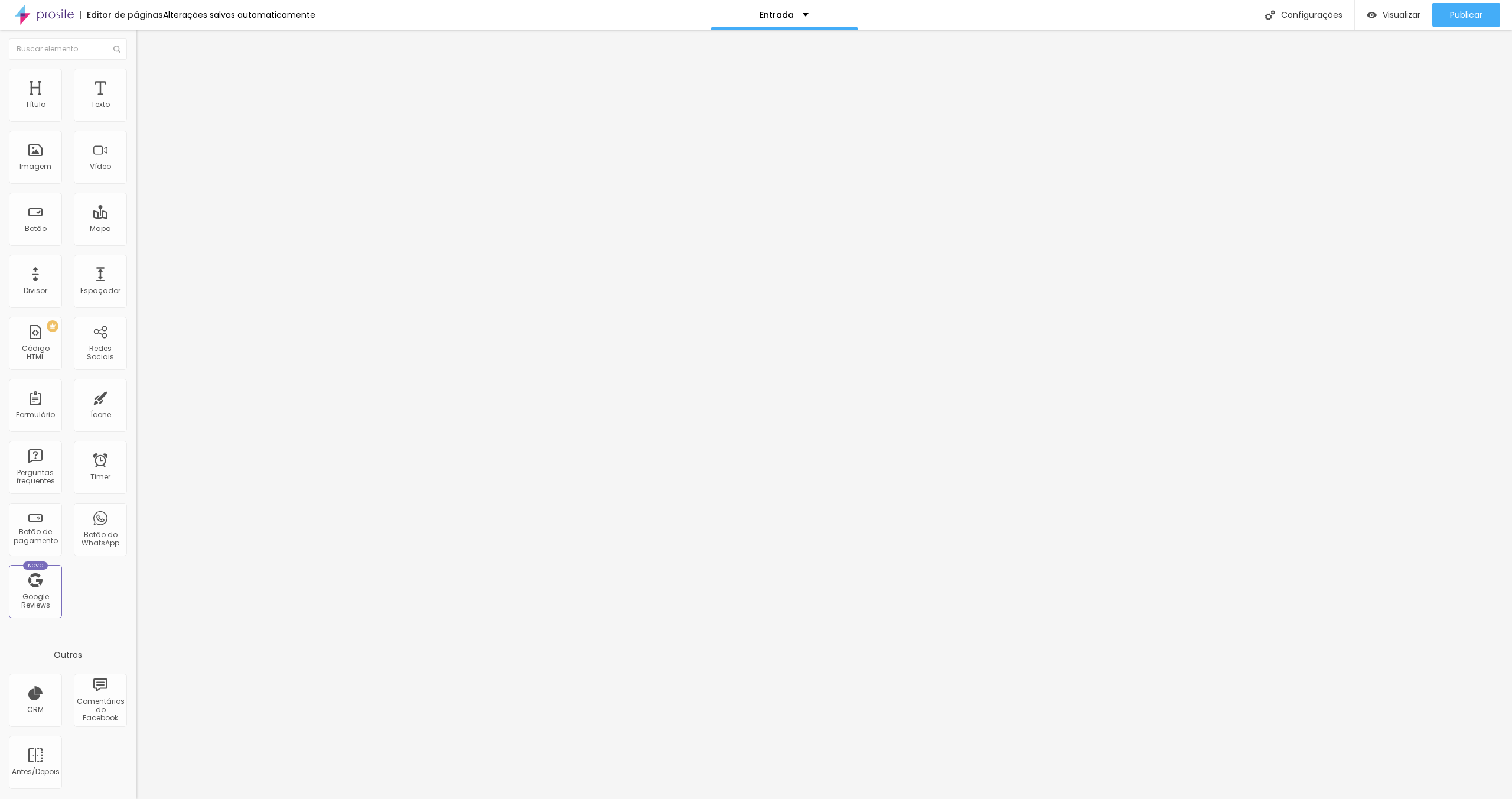
click at [136, 72] on li "Avançado" at bounding box center [204, 75] width 136 height 12
click at [146, 70] on span "Estilo" at bounding box center [155, 65] width 18 height 10
click at [142, 108] on icon "button" at bounding box center [144, 106] width 4 height 4
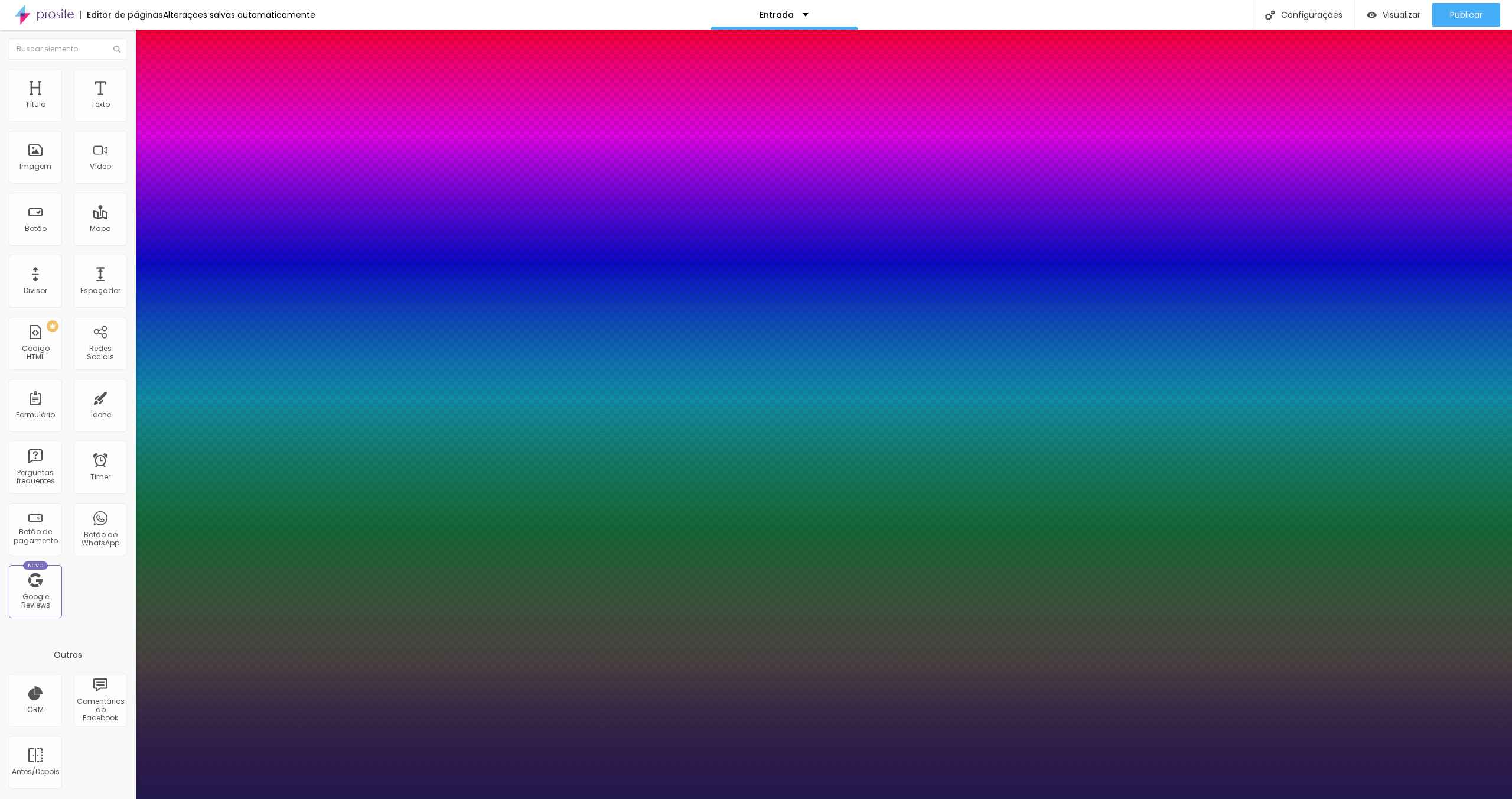
type input "1"
click at [29, 798] on div at bounding box center [756, 799] width 1512 height 0
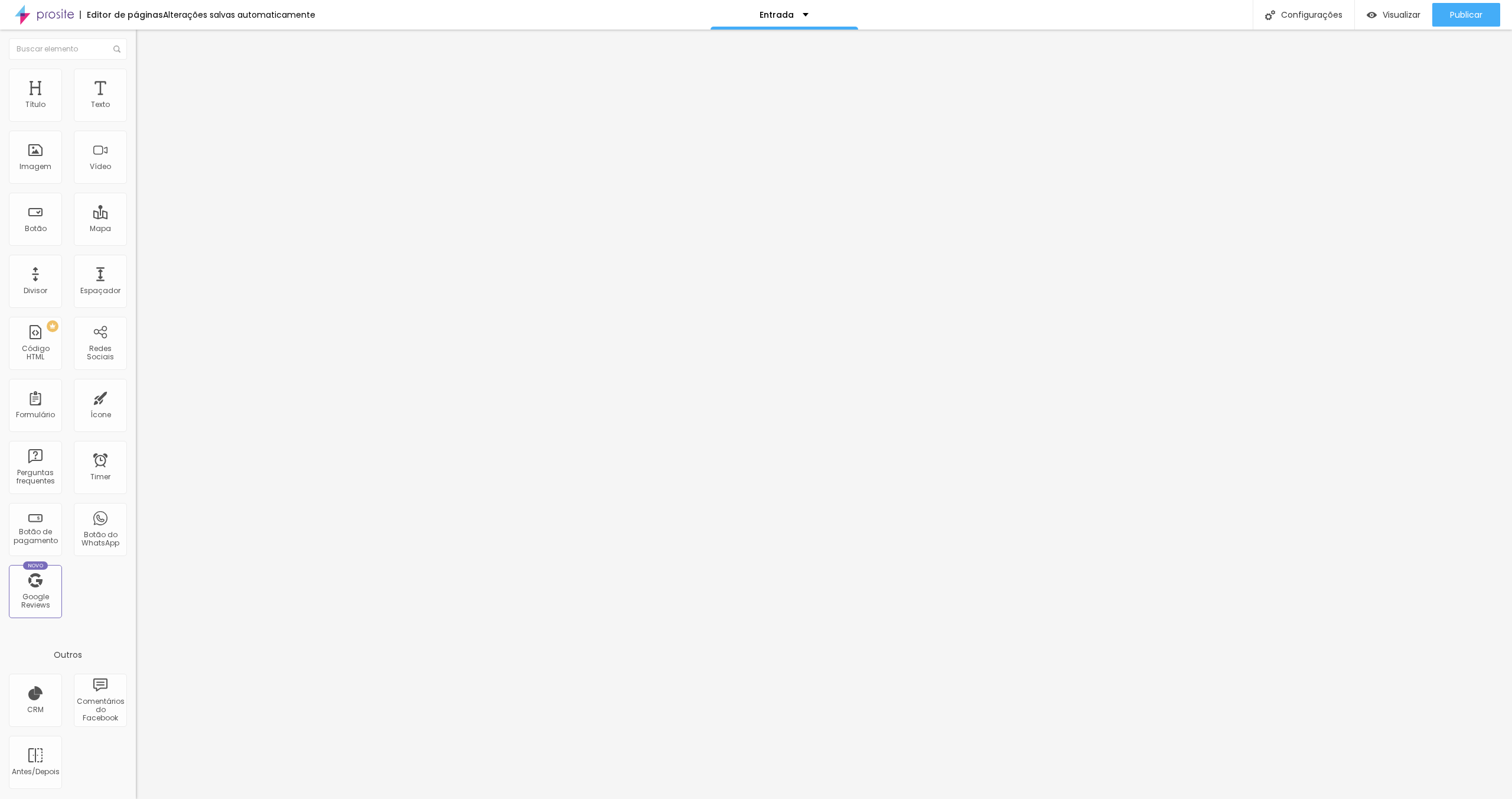
click at [140, 110] on icon "button" at bounding box center [144, 106] width 7 height 7
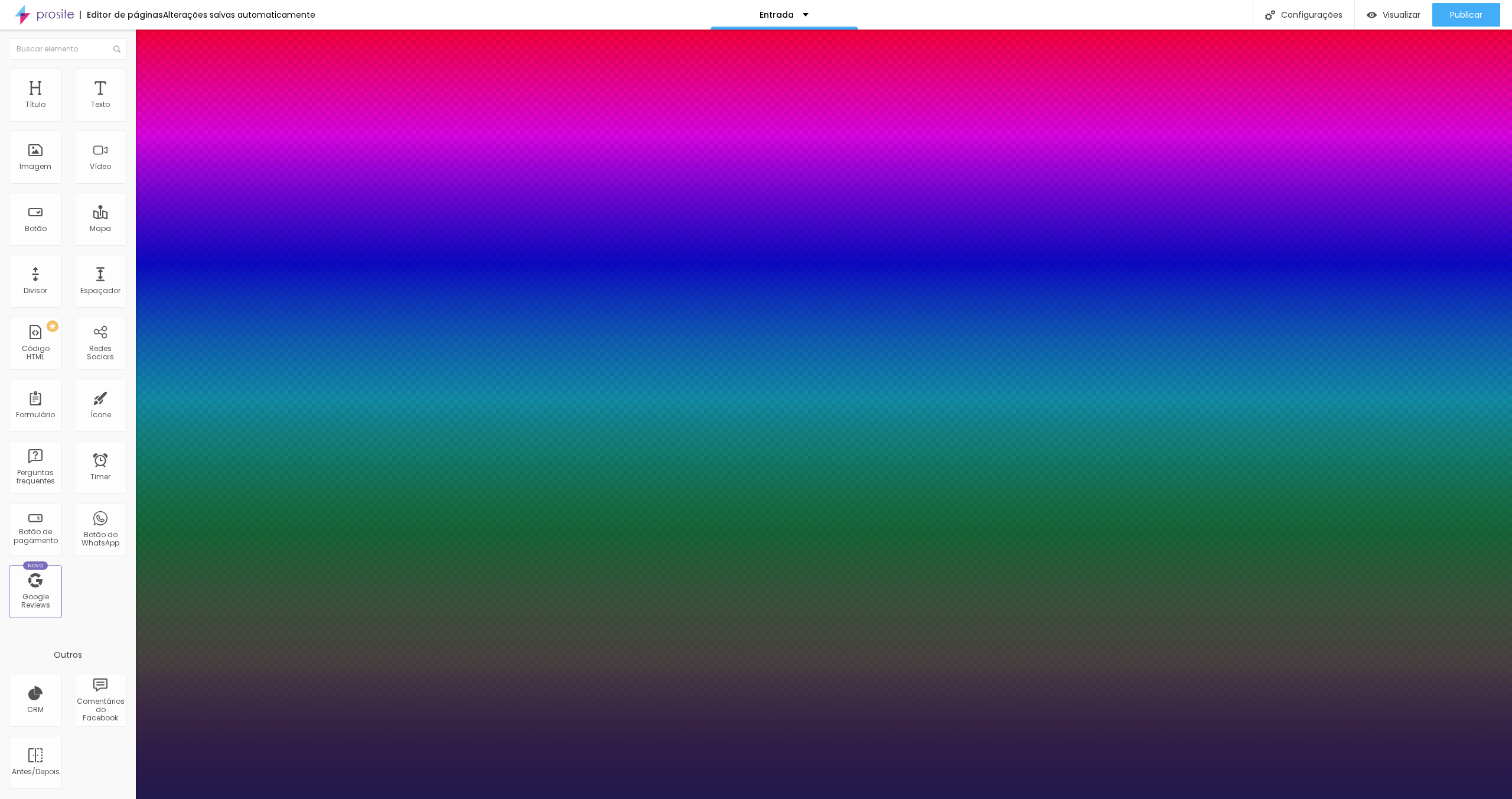
type input "1"
type input "14"
type input "1"
type input "13"
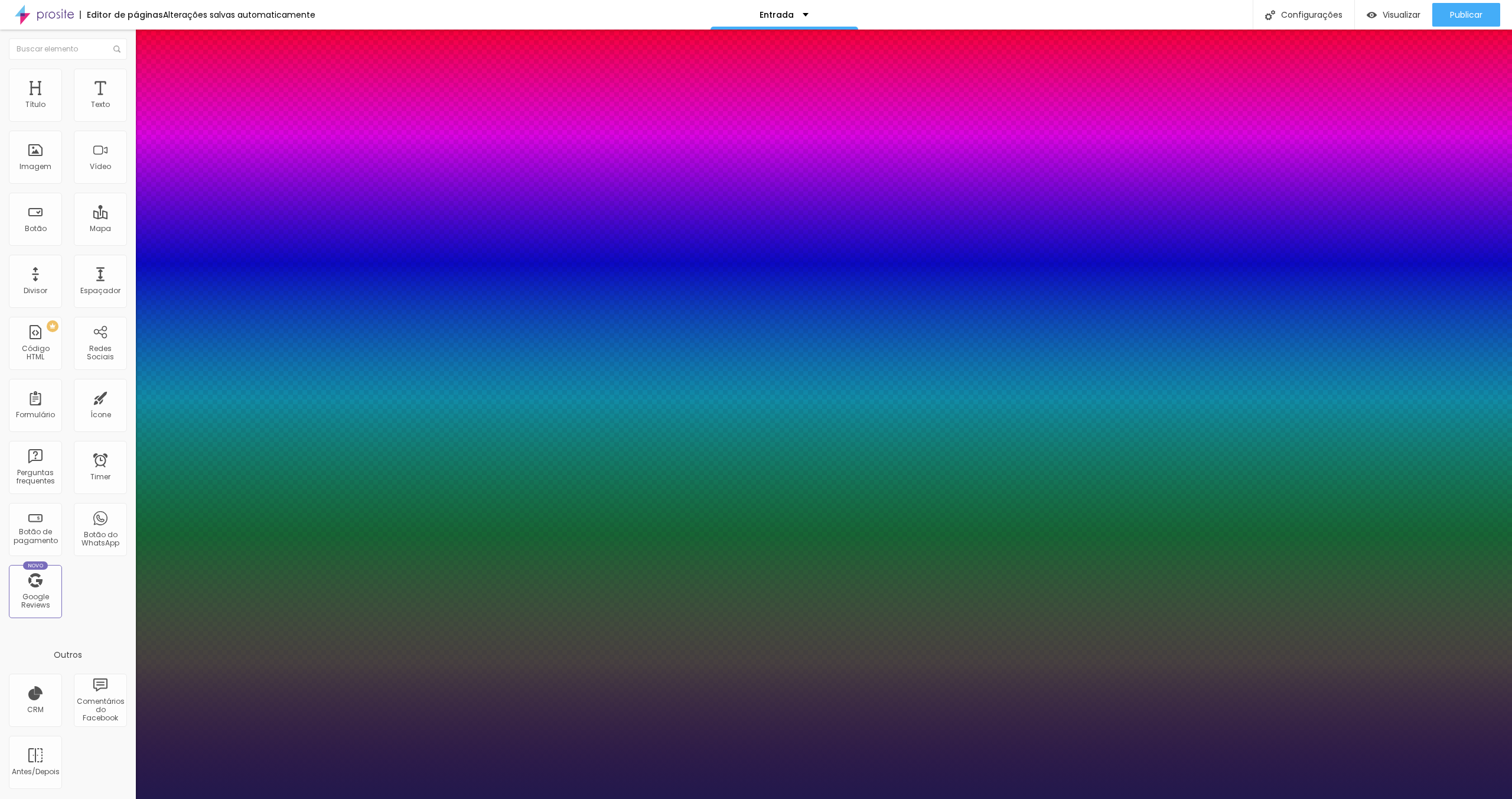
type input "13"
type input "1"
type input "12"
type input "1"
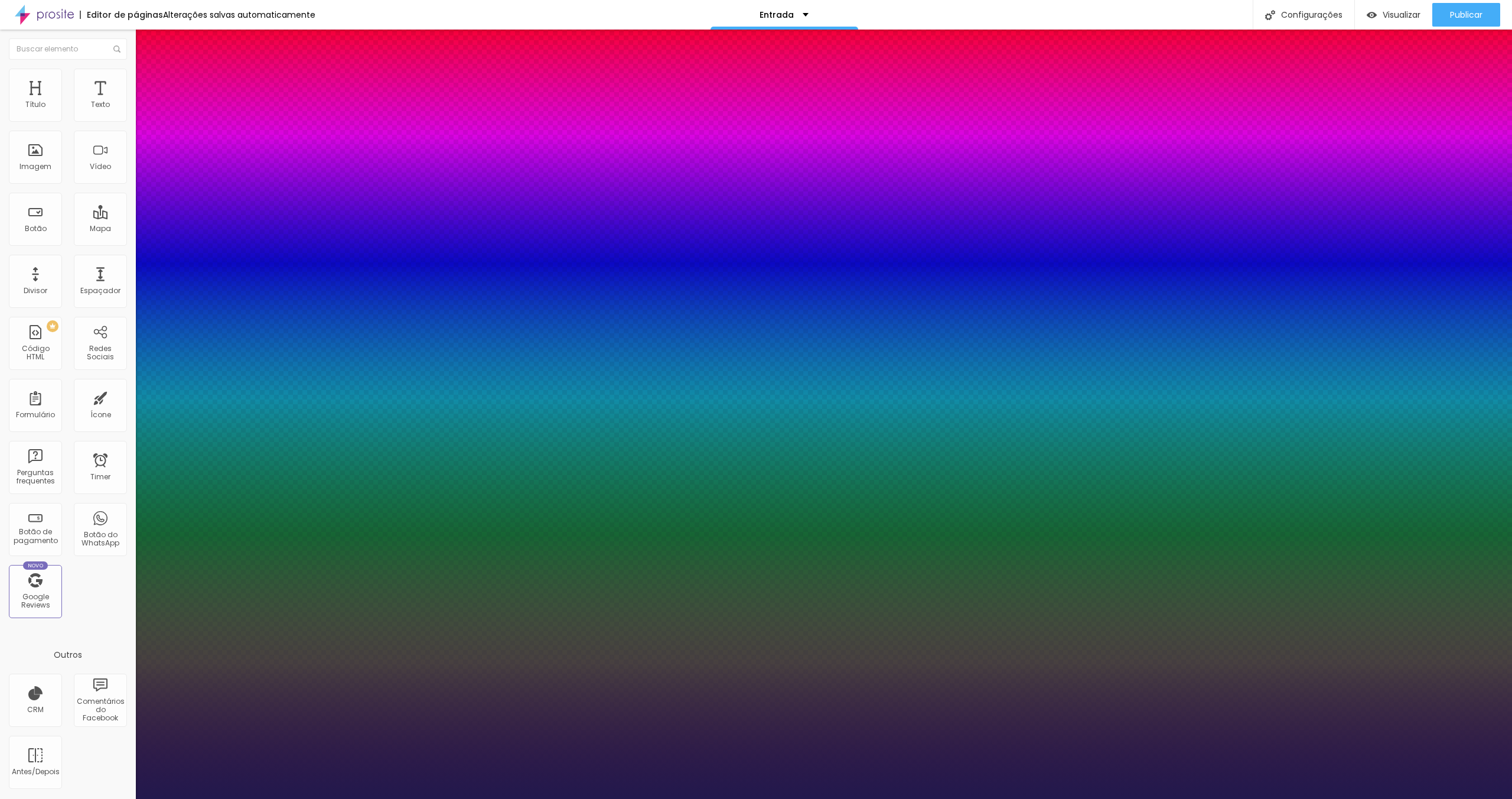
type input "11"
type input "1"
type input "10"
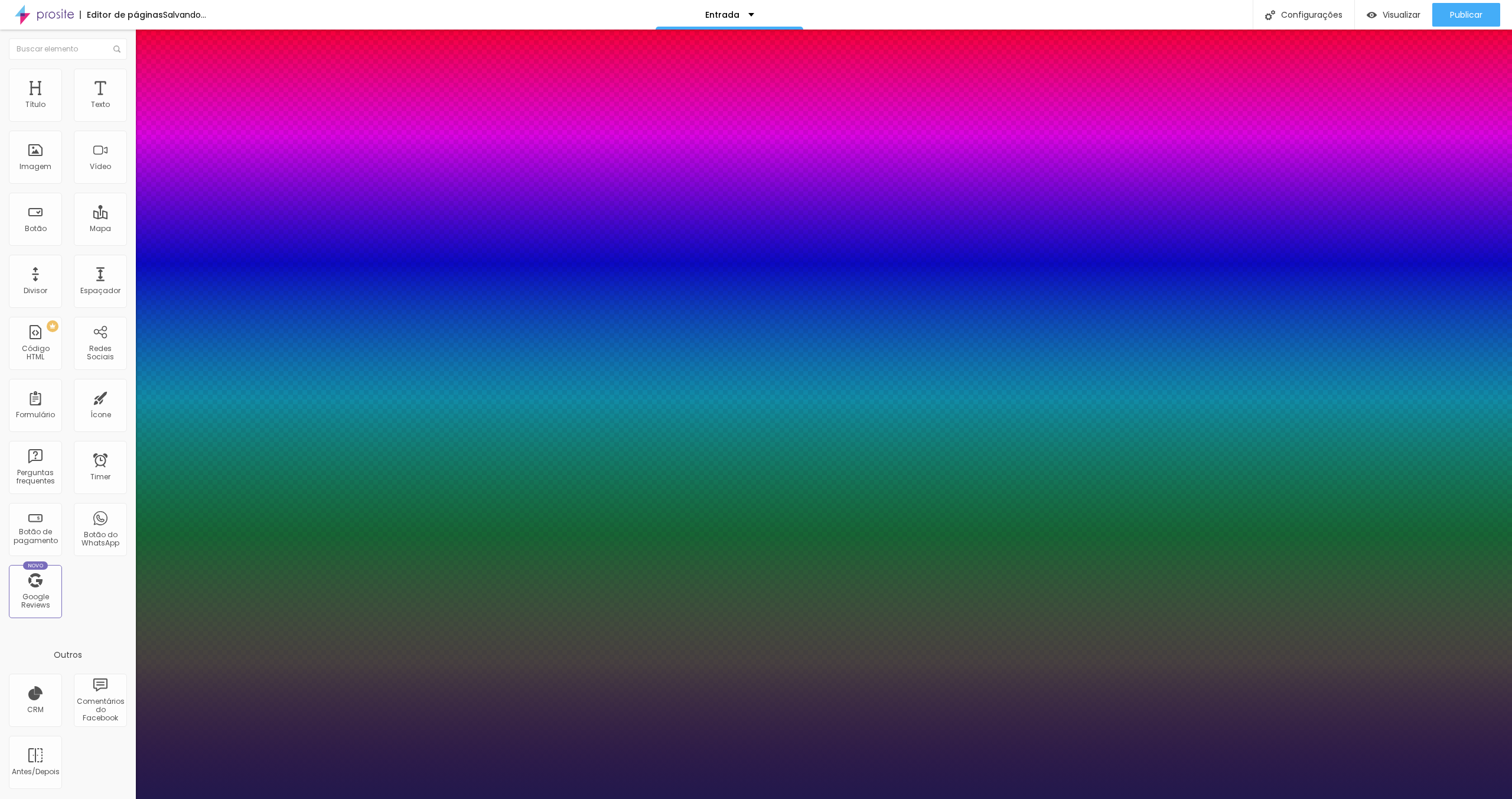
type input "1"
type input "9"
type input "1"
type input "8"
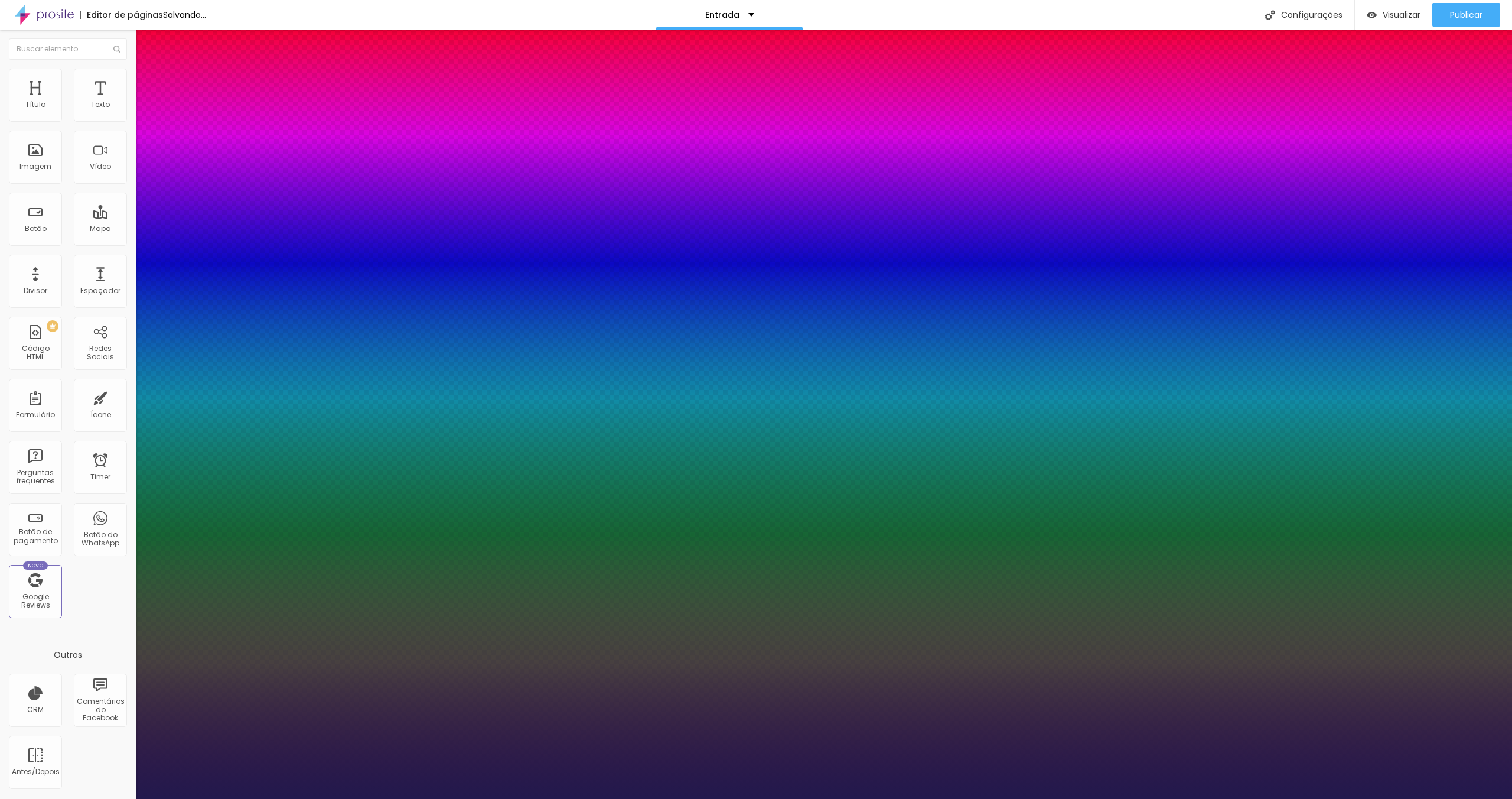
type input "8"
type input "1"
type input "9"
type input "1"
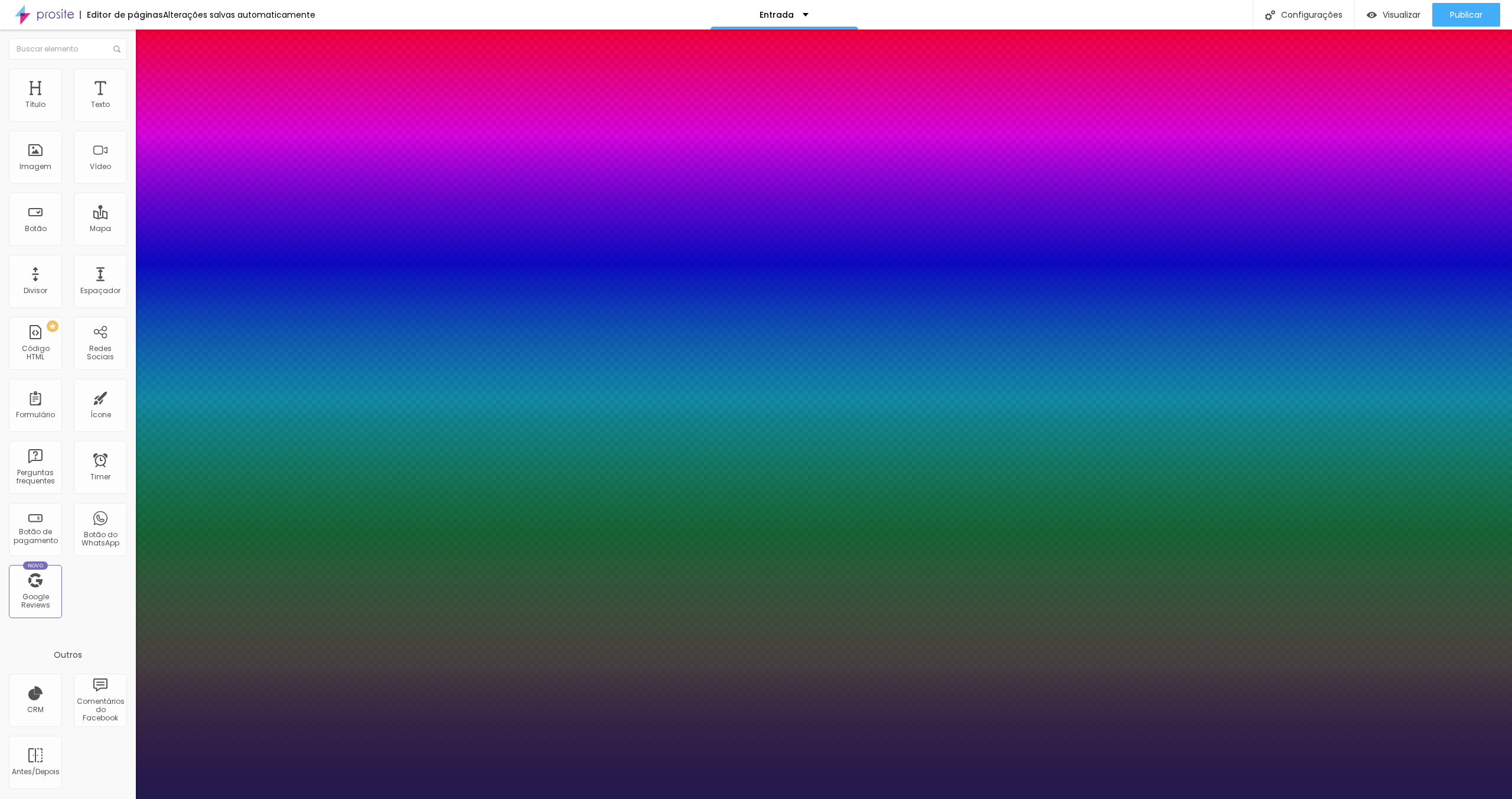
type input "10"
type input "1"
type input "11"
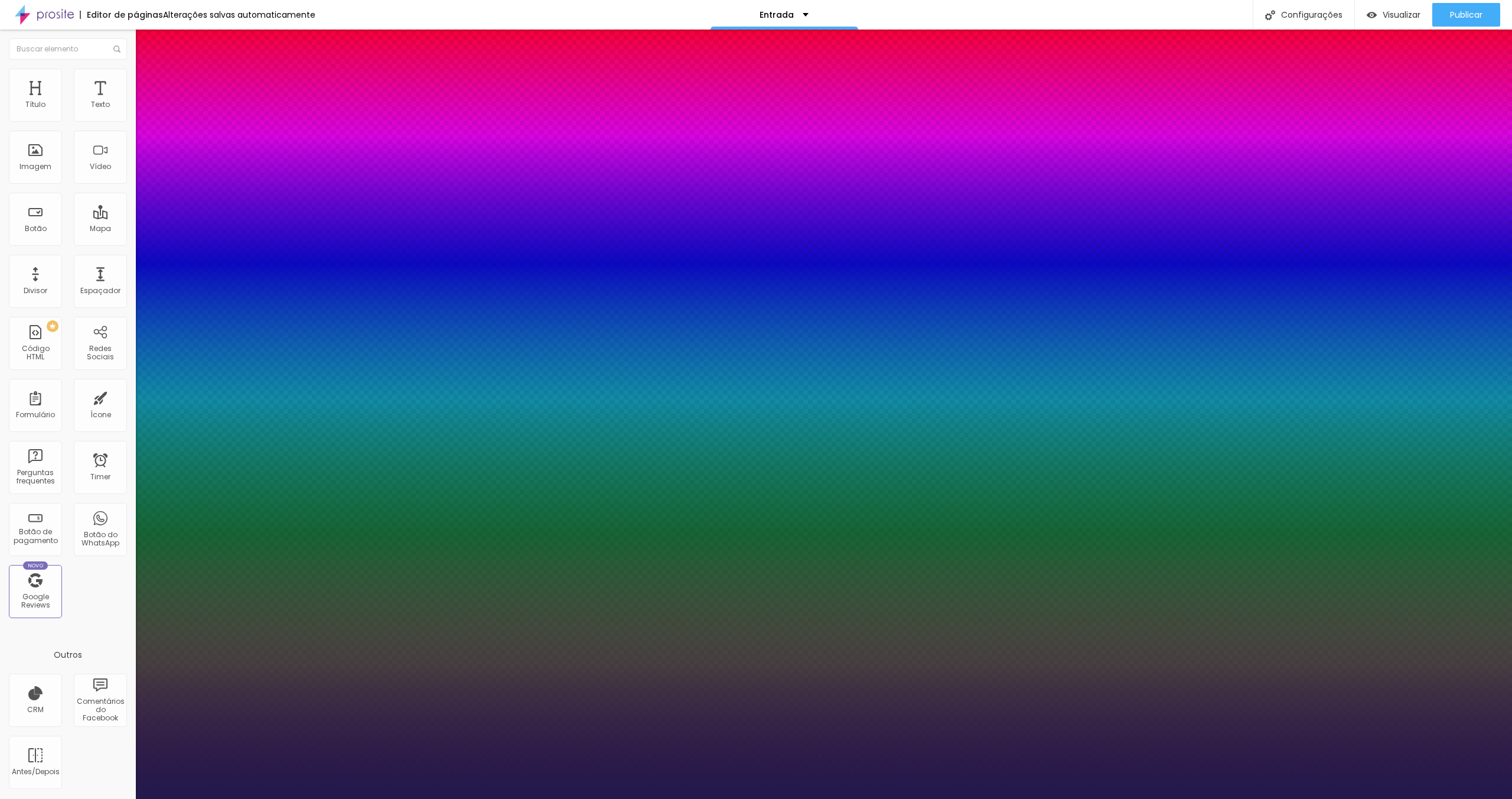
type input "1"
type input "12"
type input "1"
type input "13"
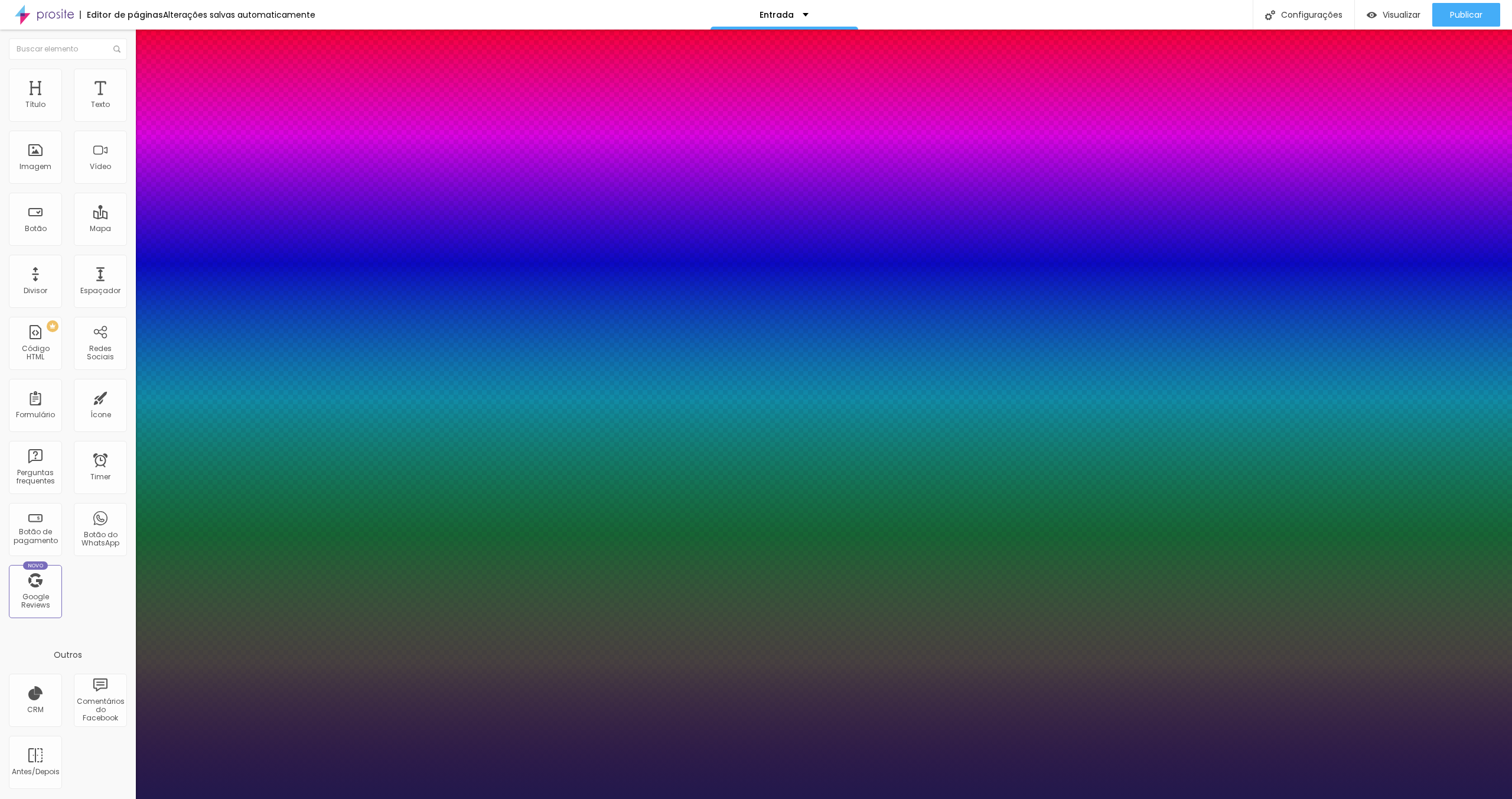
type input "13"
type input "1"
type input "14"
type input "1"
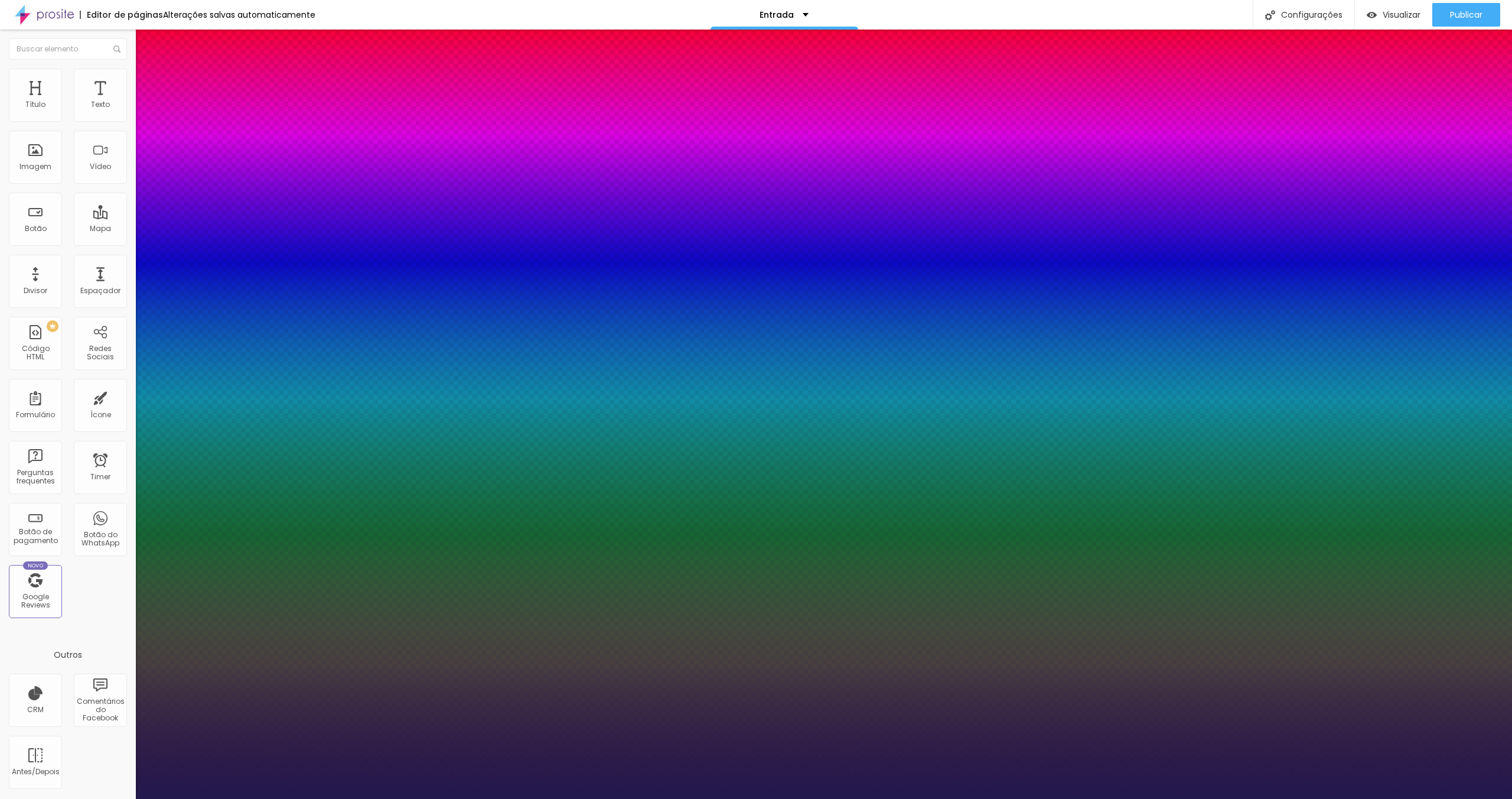
type input "13"
type input "1"
type input "12"
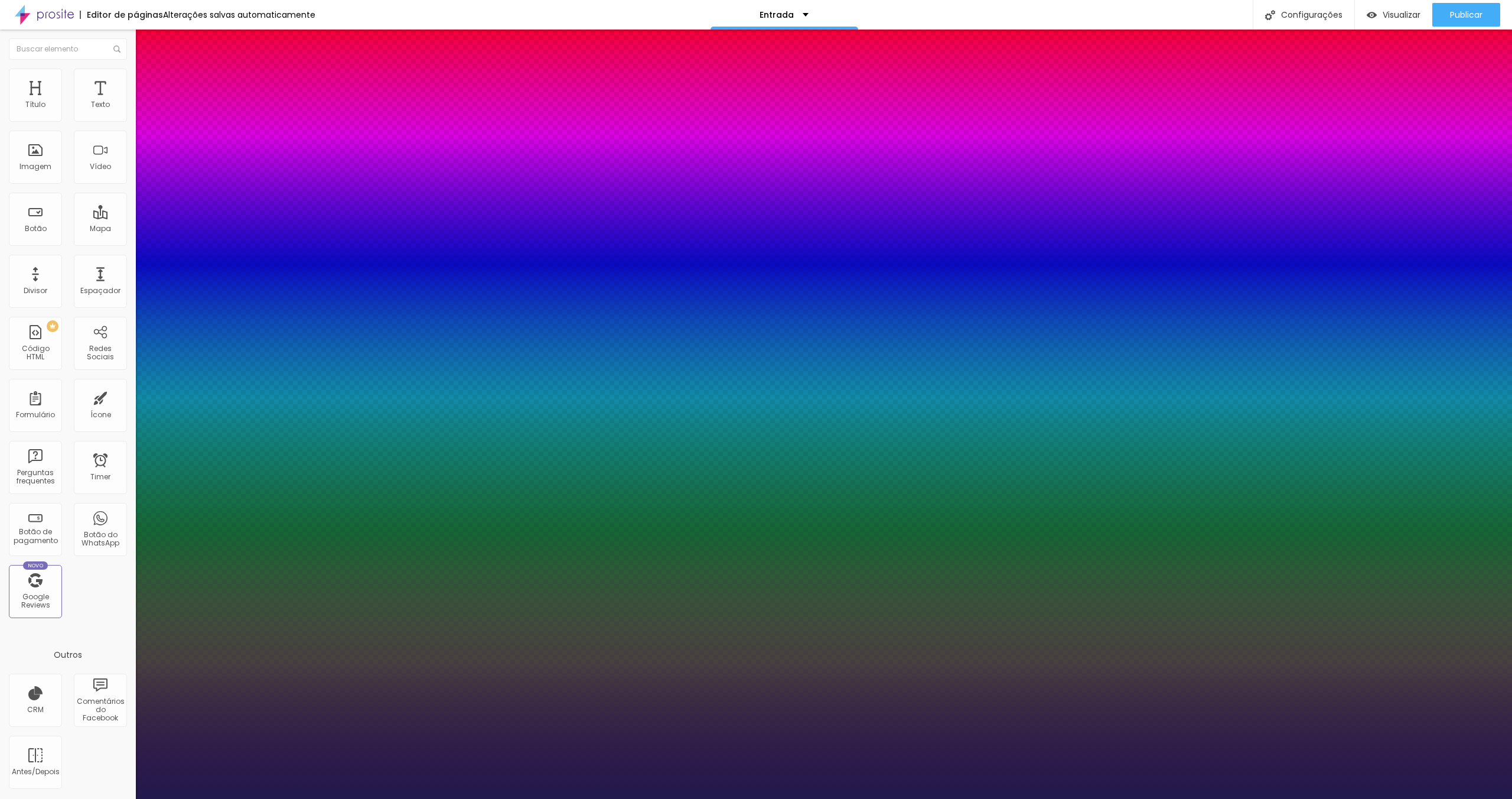
type input "1"
type input "12"
type input "10"
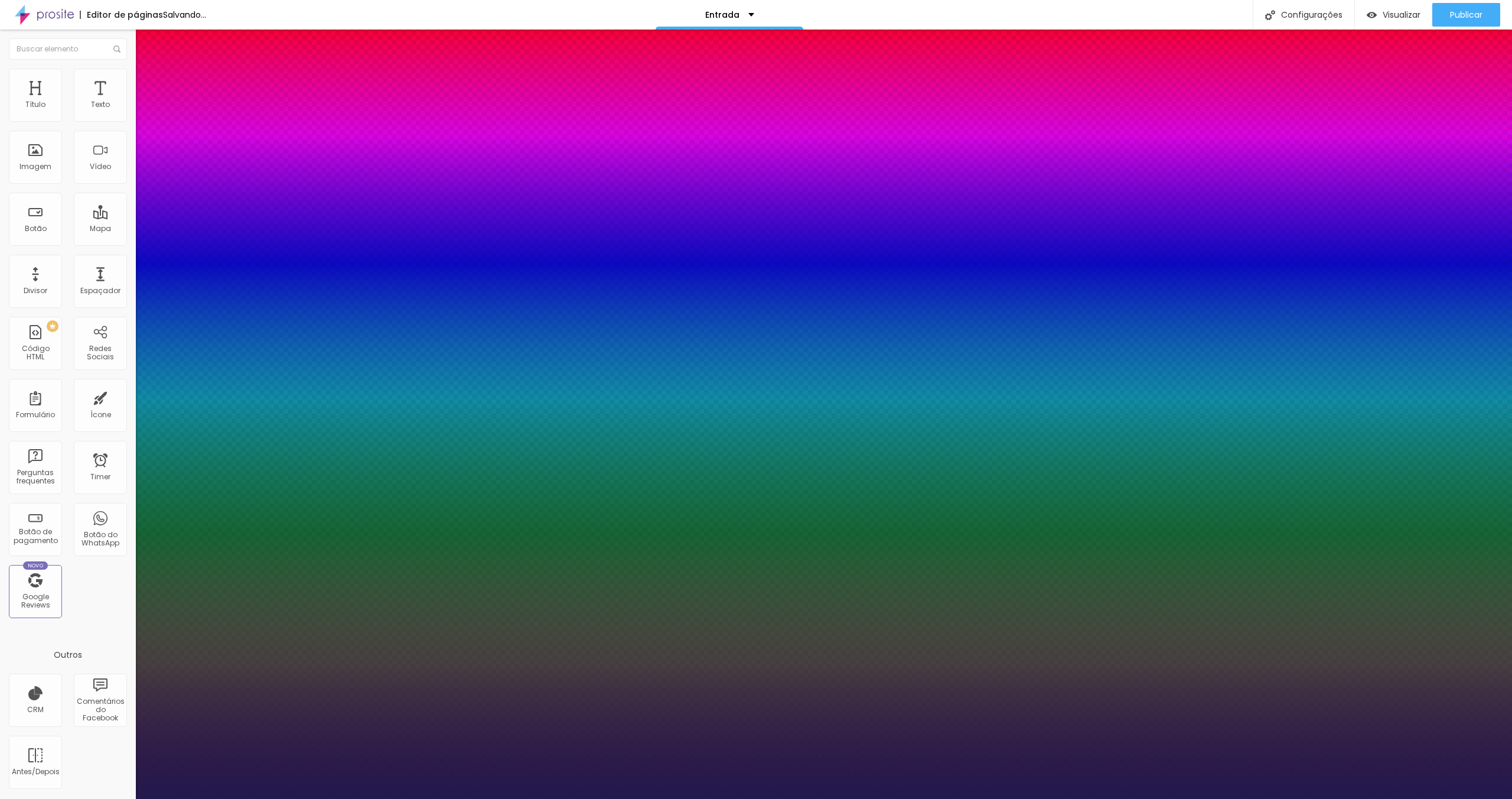
type input "11"
type input "15"
type input "19"
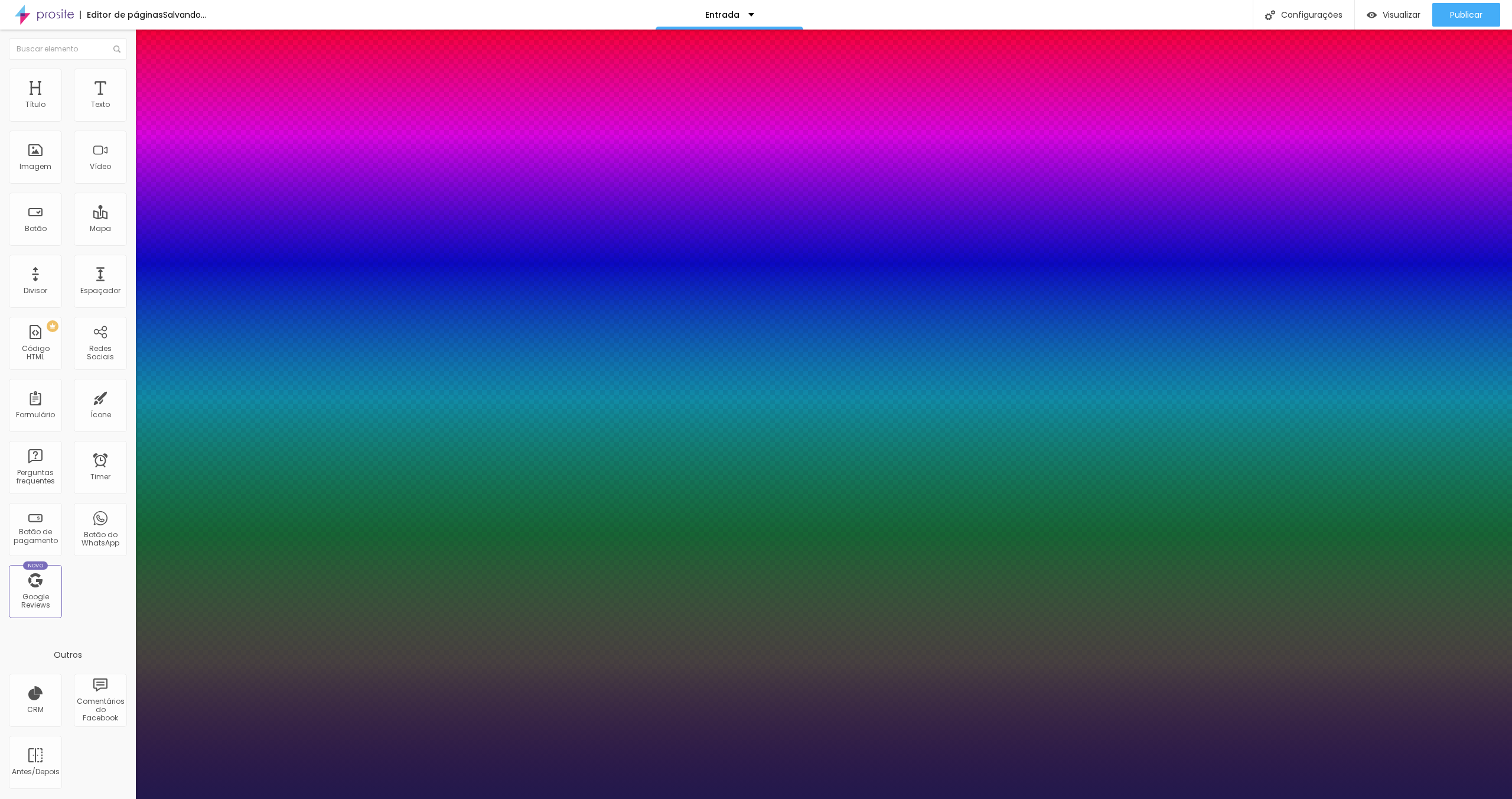
type input "19"
type input "21"
type input "22"
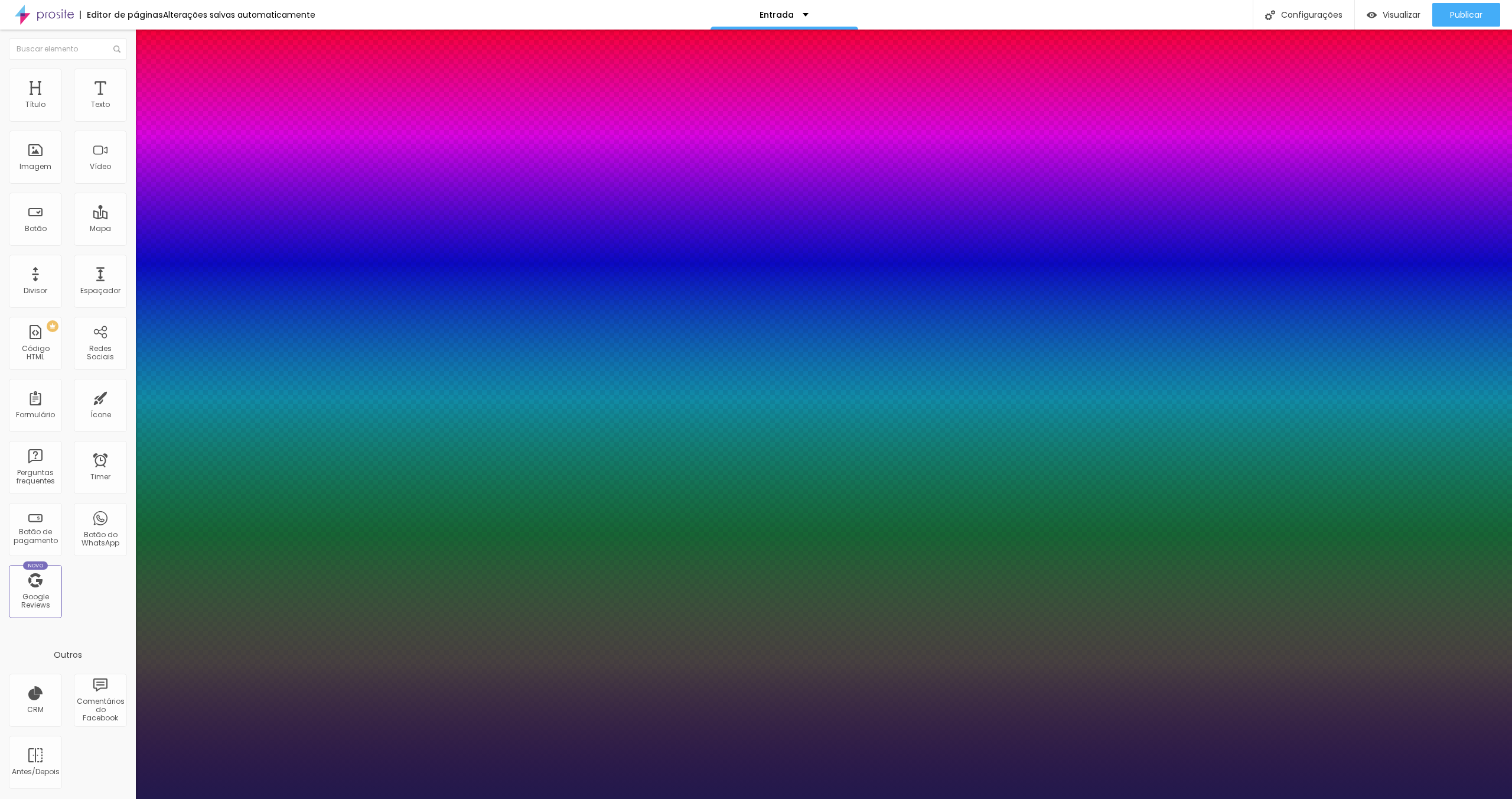
type input "23"
type input "22"
type input "19"
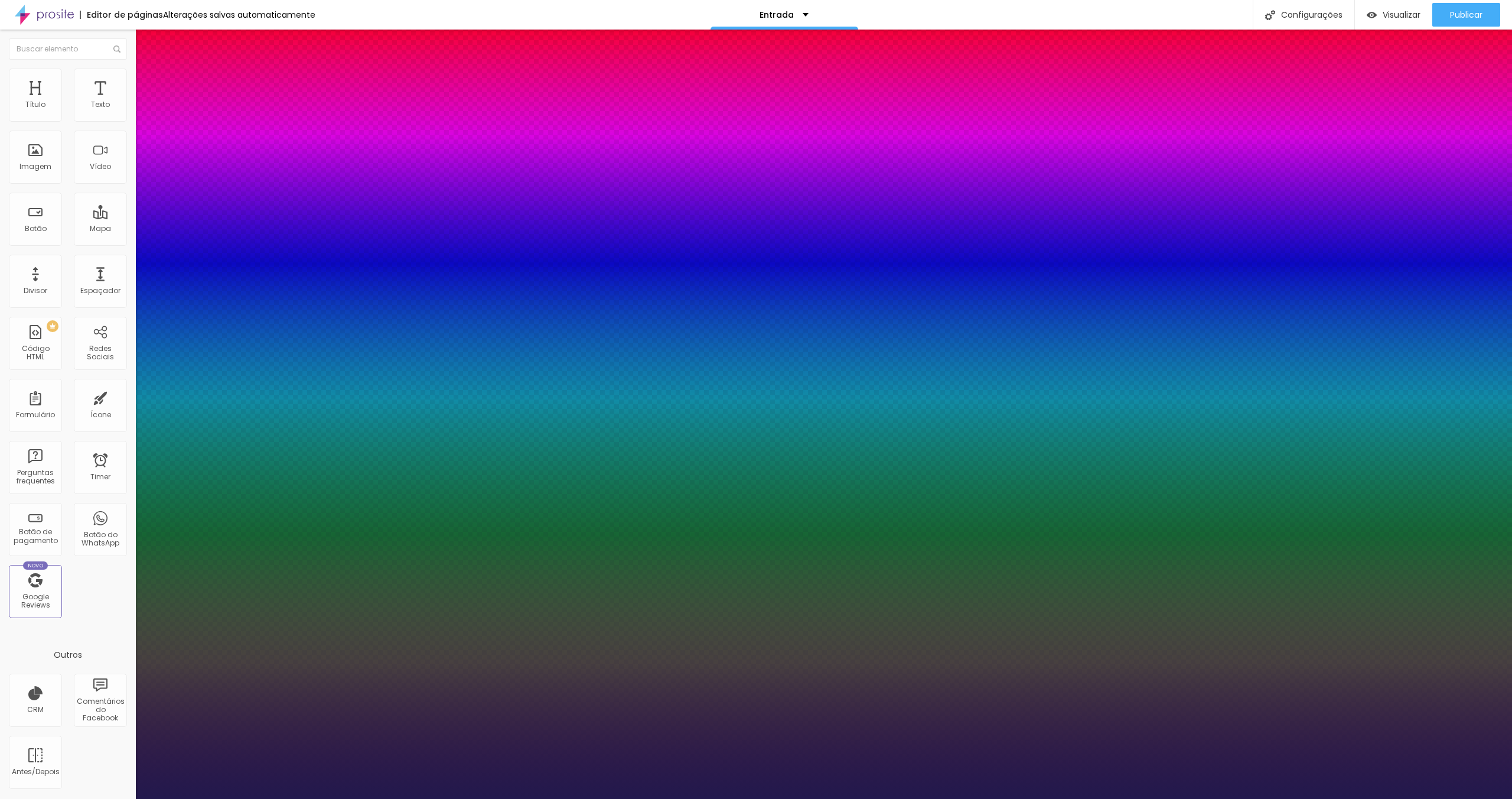
type input "19"
type input "18"
type input "17"
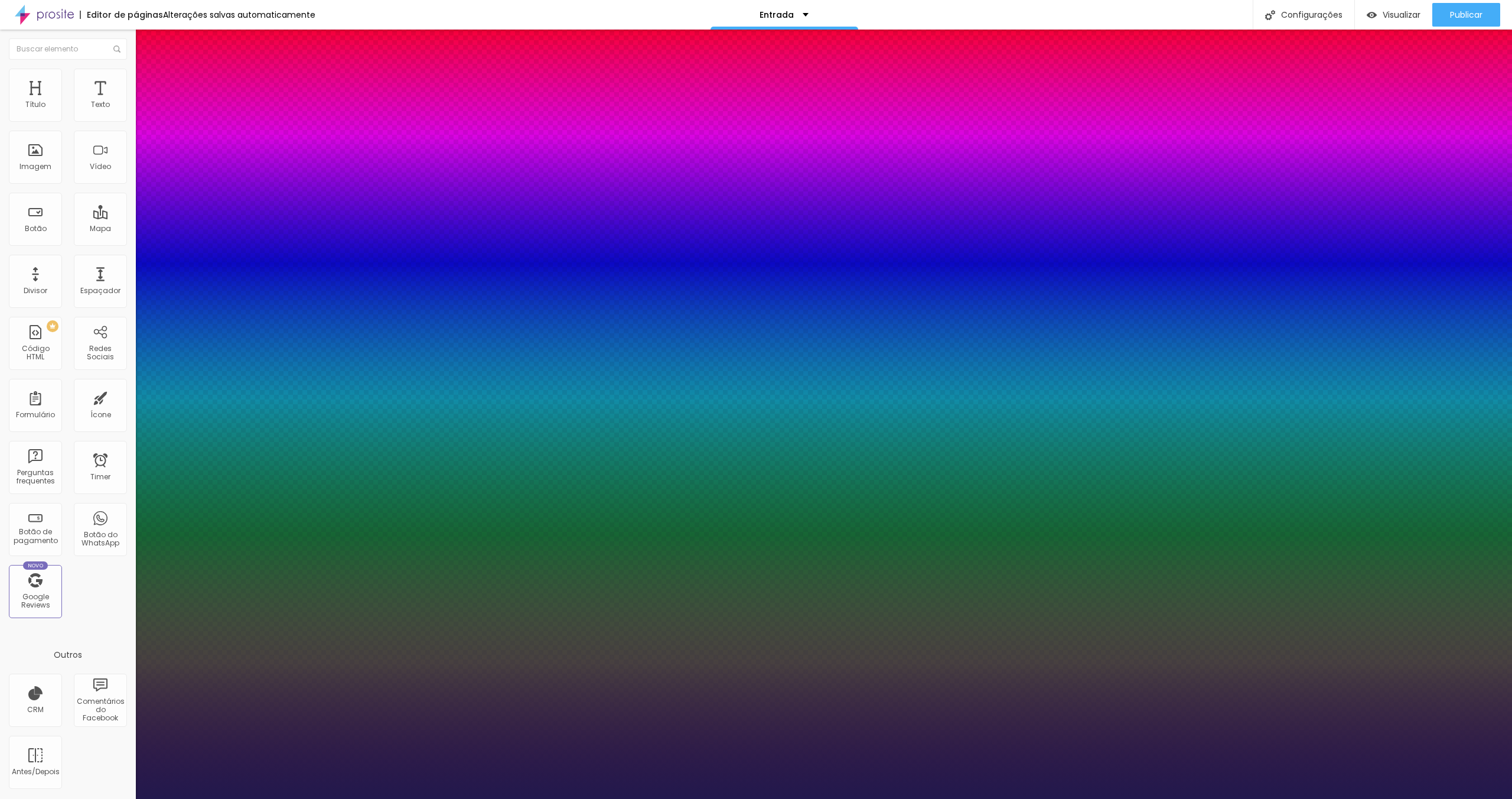
type input "16"
type input "15"
type input "14"
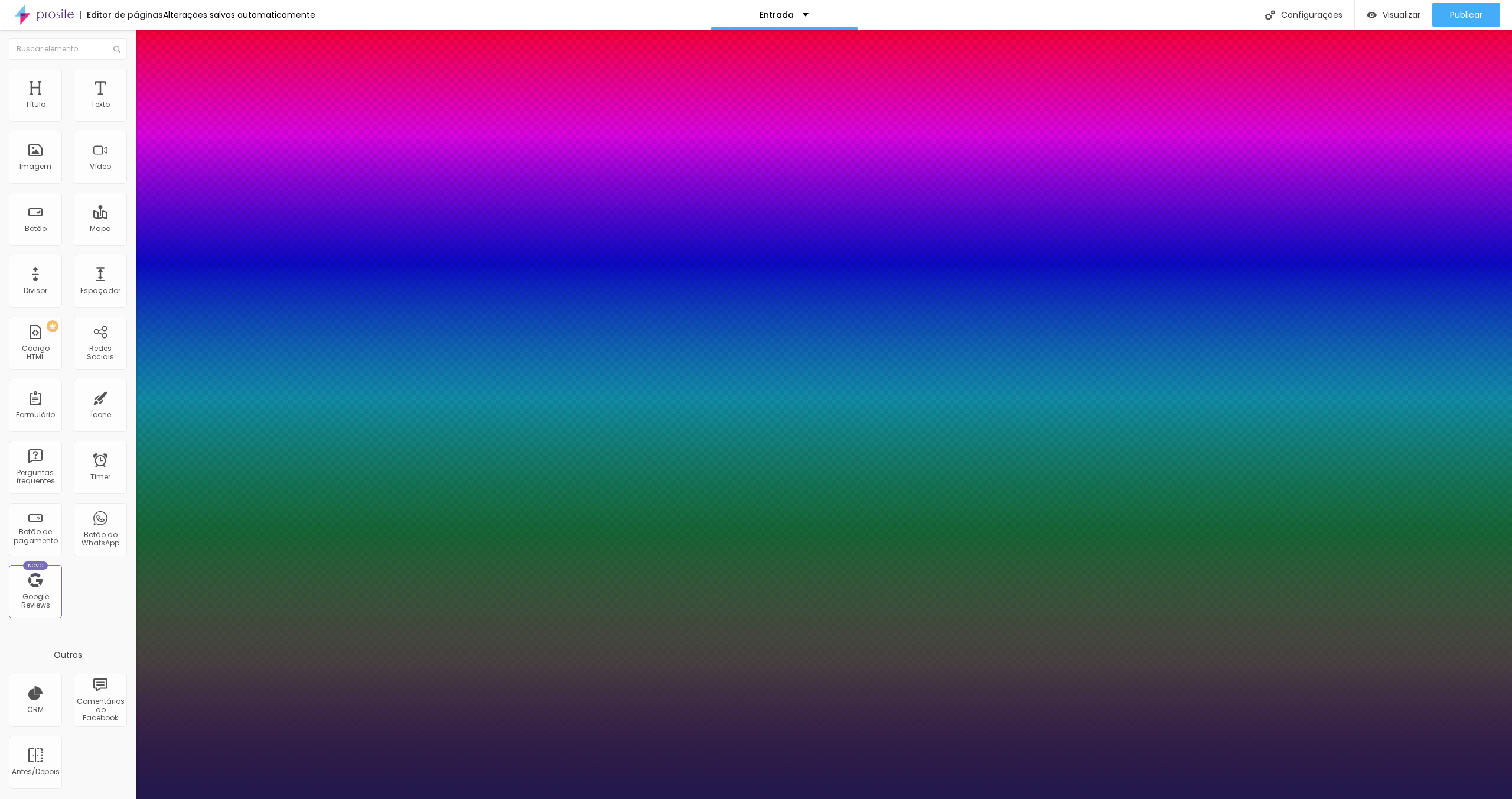
type input "14"
type input "13"
type input "12"
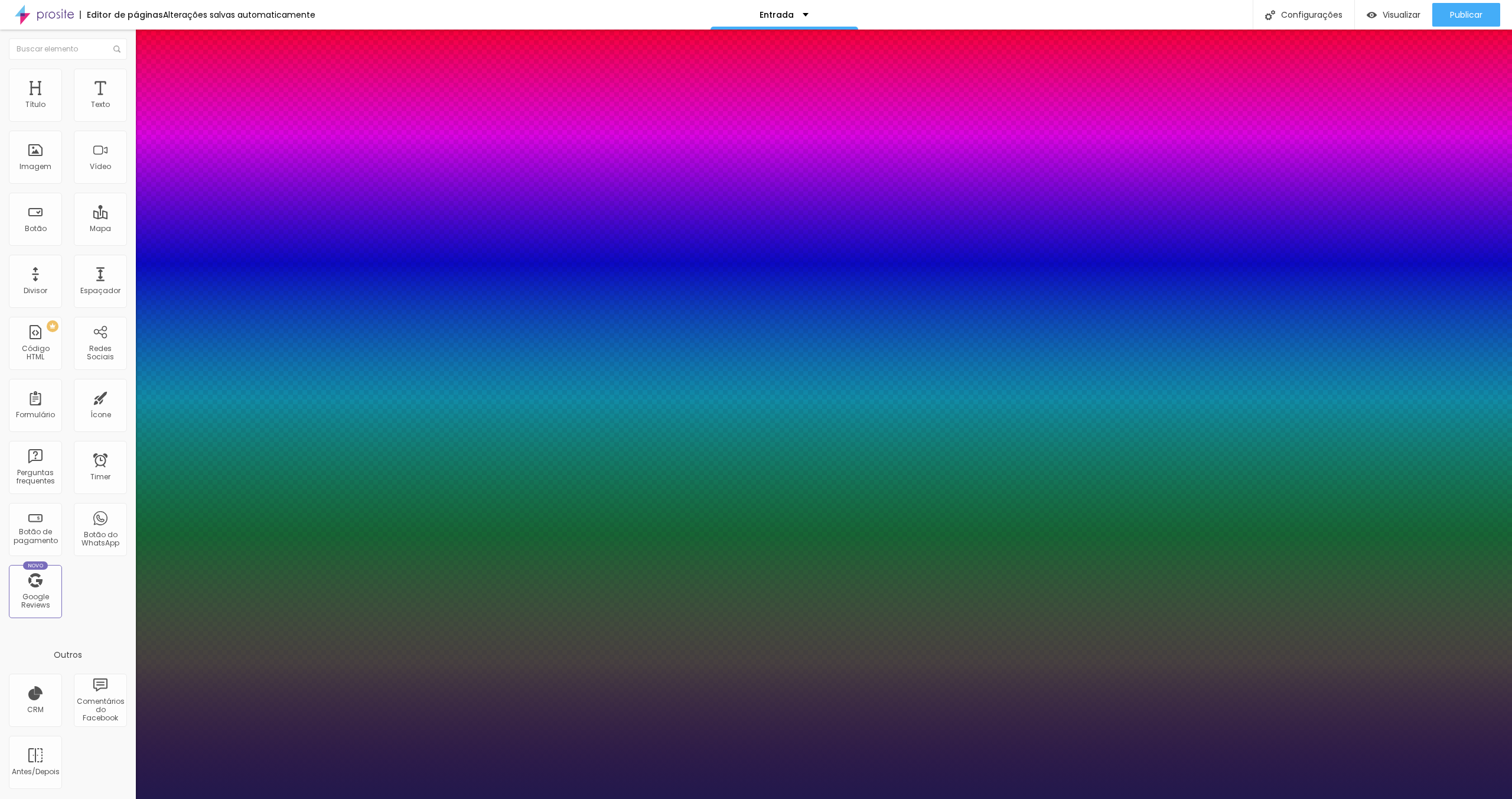
type input "11"
drag, startPoint x: 170, startPoint y: 256, endPoint x: 153, endPoint y: 254, distance: 17.1
click at [1087, 798] on div at bounding box center [756, 799] width 1512 height 0
